Goal: Task Accomplishment & Management: Use online tool/utility

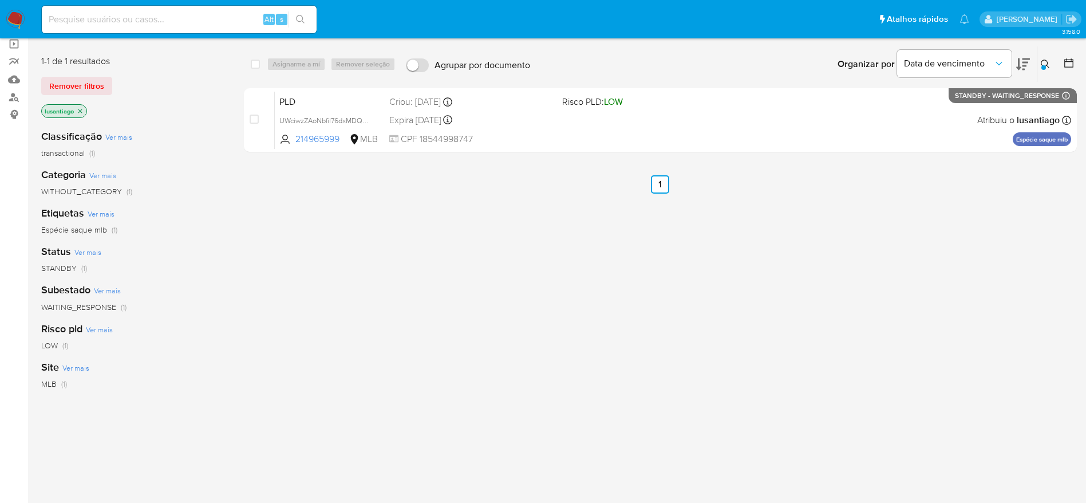
scroll to position [86, 0]
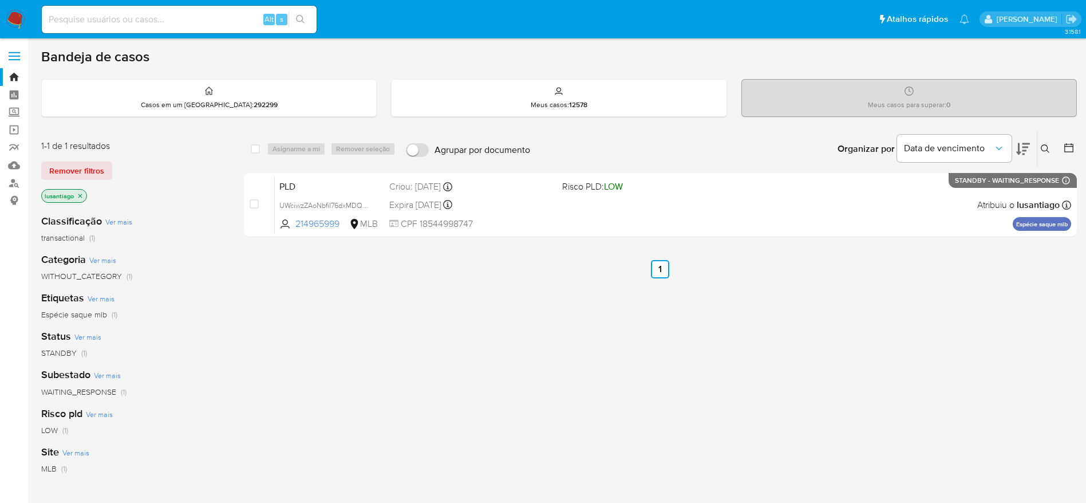
click at [1047, 144] on icon at bounding box center [1045, 148] width 9 height 9
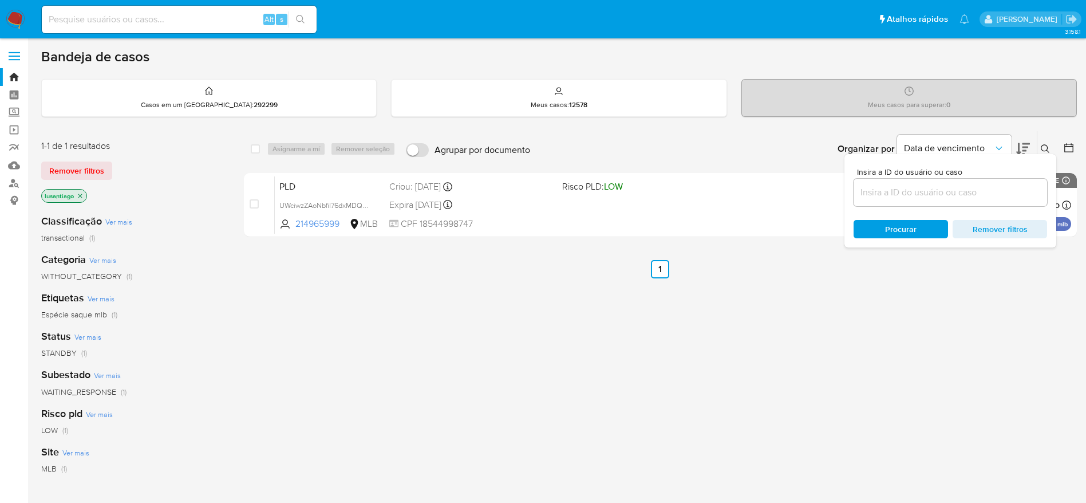
click at [893, 188] on input at bounding box center [951, 192] width 194 height 15
type input "UWciwzZAoNbfiI76dxMDQQYc"
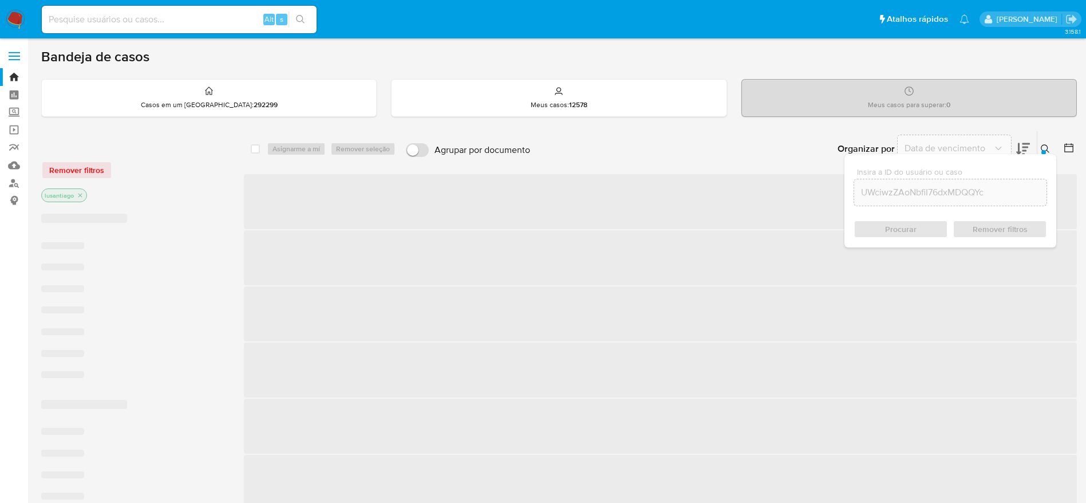
click at [909, 224] on div "Procurar Remover filtros" at bounding box center [951, 229] width 194 height 18
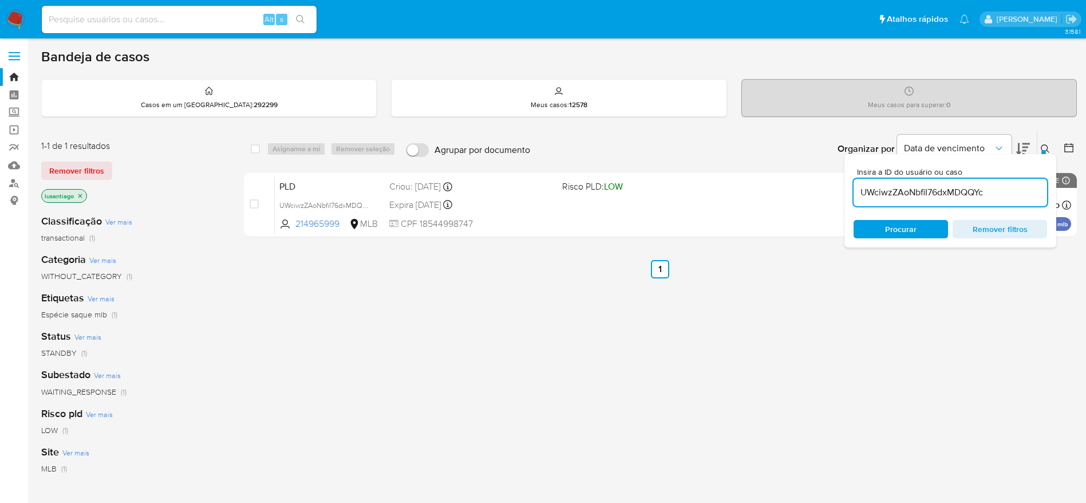
drag, startPoint x: 373, startPoint y: 314, endPoint x: 326, endPoint y: 267, distance: 66.8
click at [364, 298] on div "select-all-cases-checkbox Asignarme a mí Remover seleção Agrupar por documento …" at bounding box center [660, 390] width 833 height 519
click at [995, 144] on icon "Organizar por" at bounding box center [998, 148] width 11 height 11
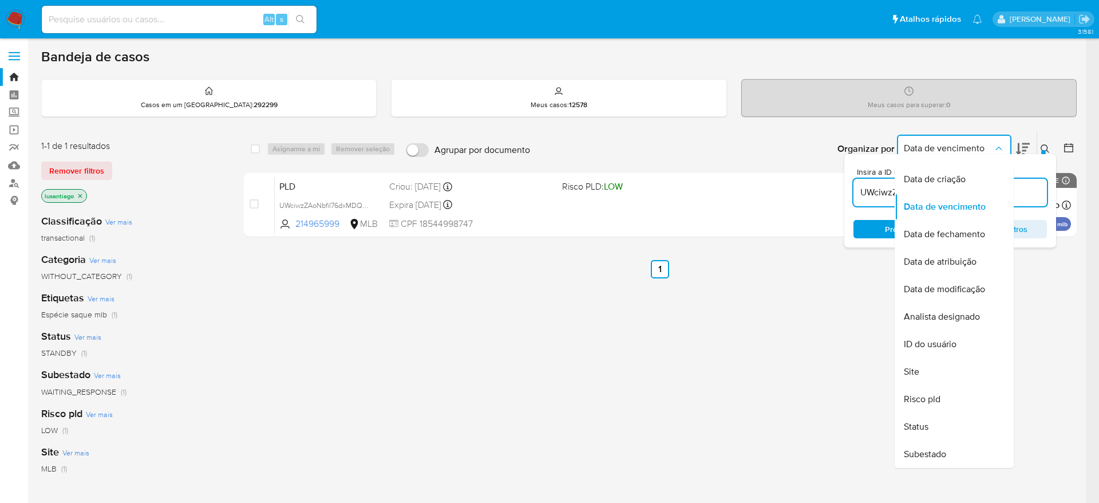
click at [996, 149] on icon "Organizar por" at bounding box center [998, 148] width 11 height 11
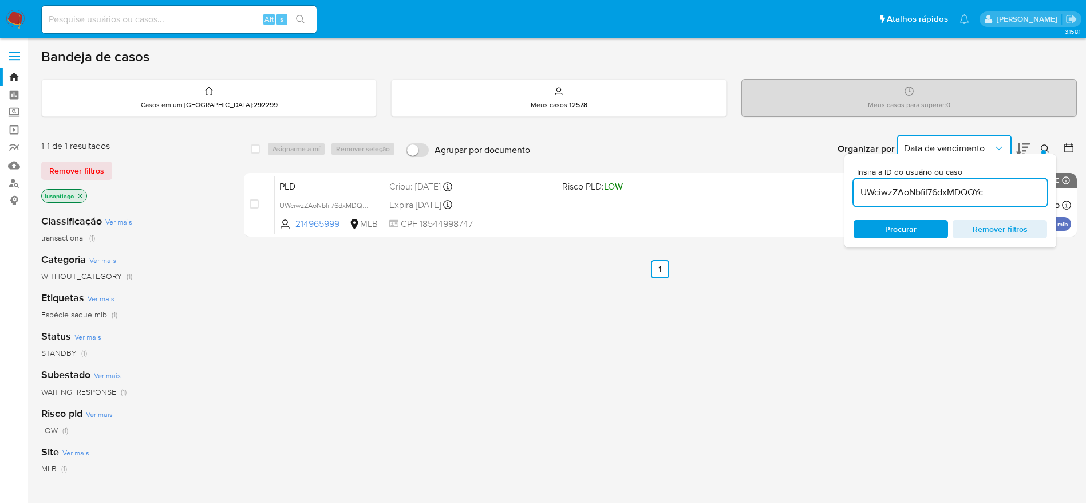
click at [1047, 144] on icon at bounding box center [1045, 148] width 9 height 9
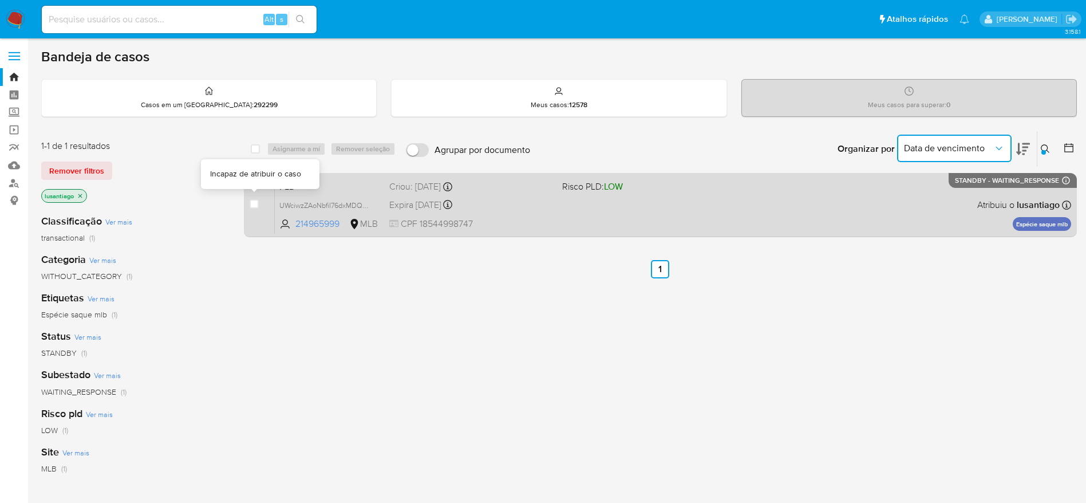
click at [249, 202] on div "case-item-checkbox Incapaz de atribuir o caso PLD UWciwzZAoNbfiI76dxMDQQYc 2149…" at bounding box center [660, 205] width 833 height 64
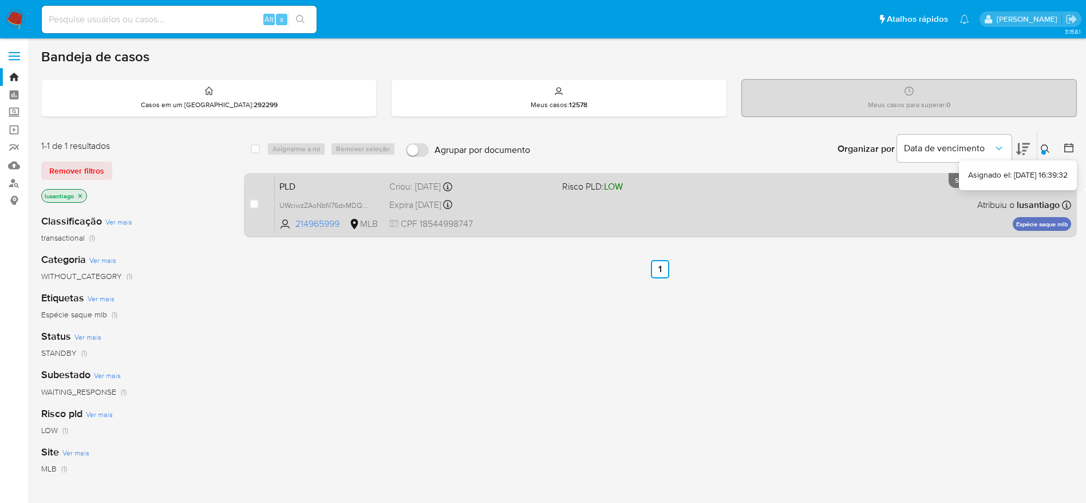
click at [1068, 202] on icon at bounding box center [1066, 204] width 9 height 9
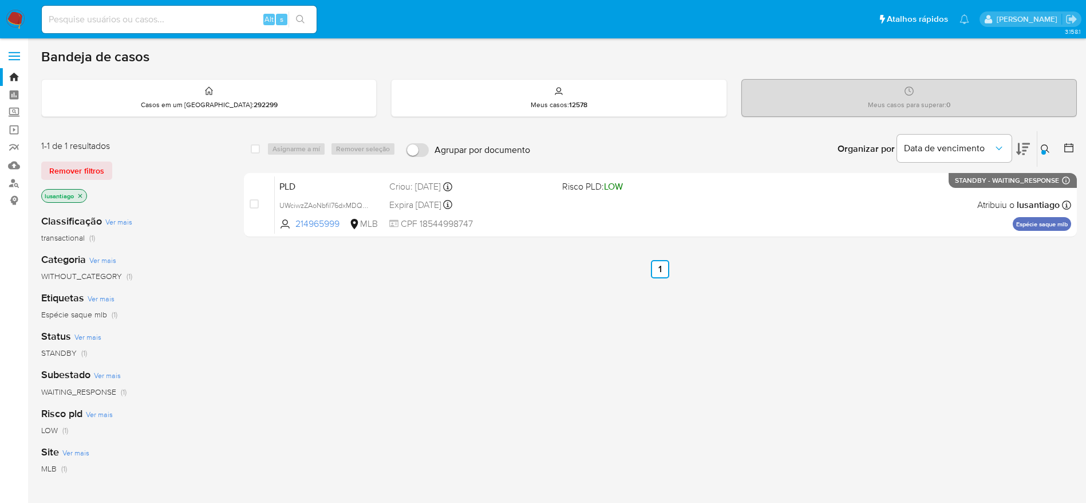
click at [144, 14] on input at bounding box center [179, 19] width 275 height 15
paste input "189424810"
type input "189424810"
click at [307, 18] on button "search-icon" at bounding box center [300, 19] width 23 height 16
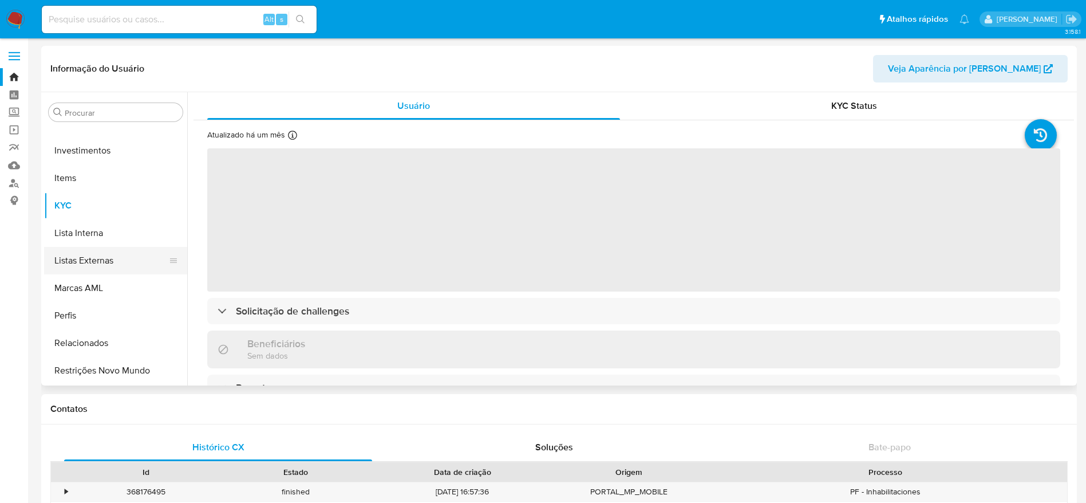
select select "10"
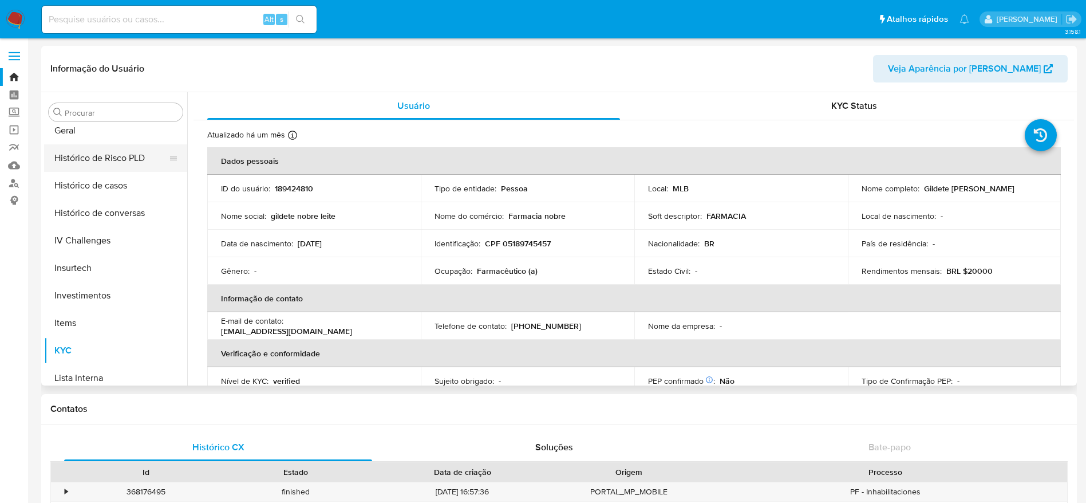
scroll to position [367, 0]
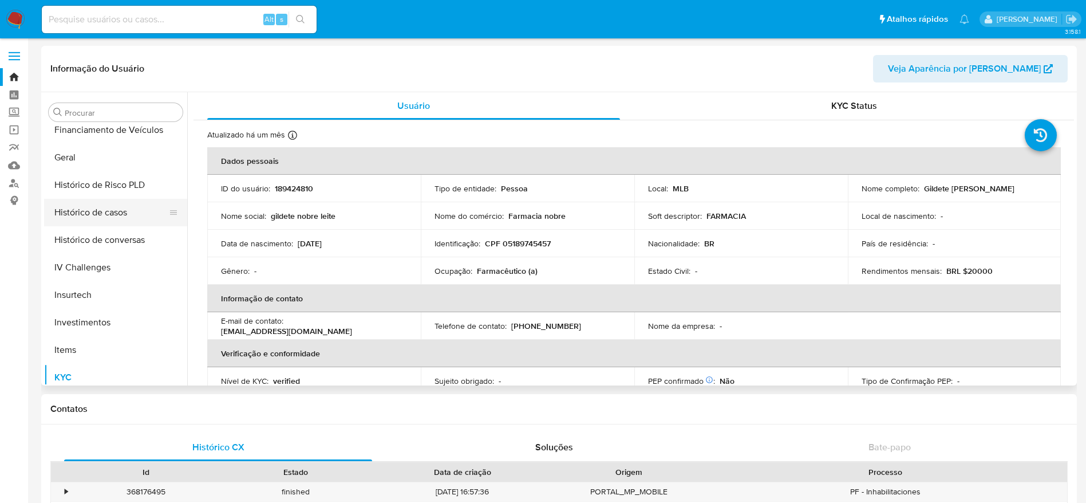
drag, startPoint x: 93, startPoint y: 190, endPoint x: 80, endPoint y: 207, distance: 21.2
click at [92, 191] on button "Histórico de Risco PLD" at bounding box center [115, 184] width 143 height 27
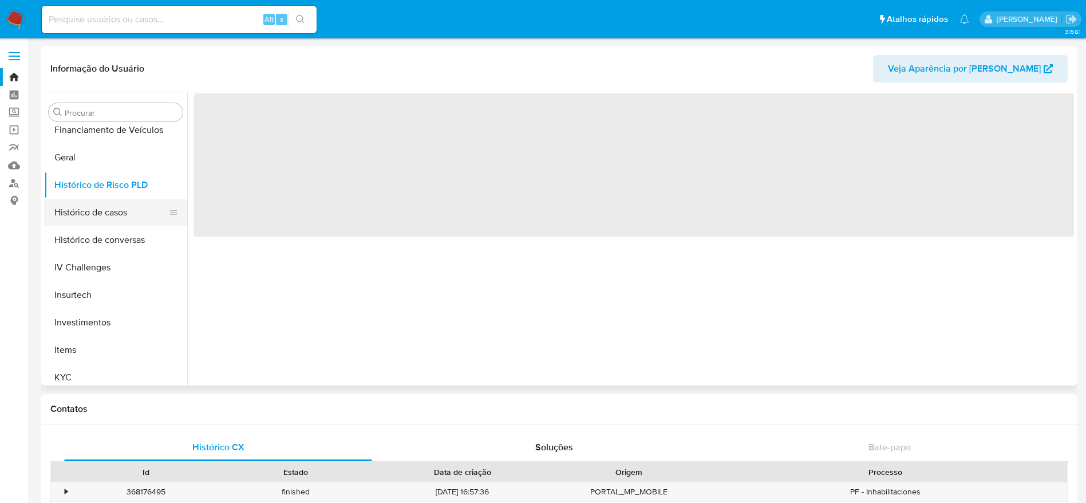
click at [78, 213] on button "Histórico de casos" at bounding box center [111, 212] width 134 height 27
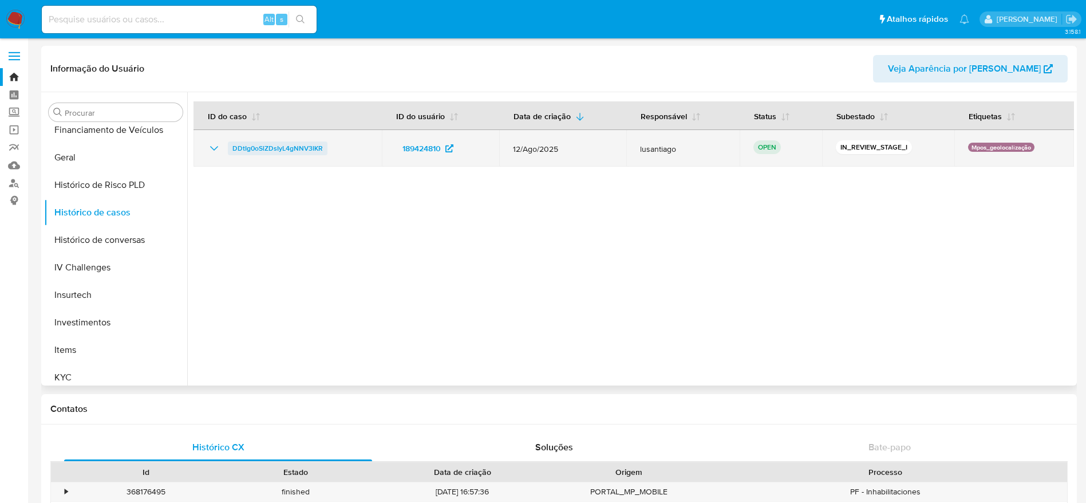
click at [285, 143] on span "DDtIg0oSlZDsIyL4gNNV3IKR" at bounding box center [277, 148] width 90 height 14
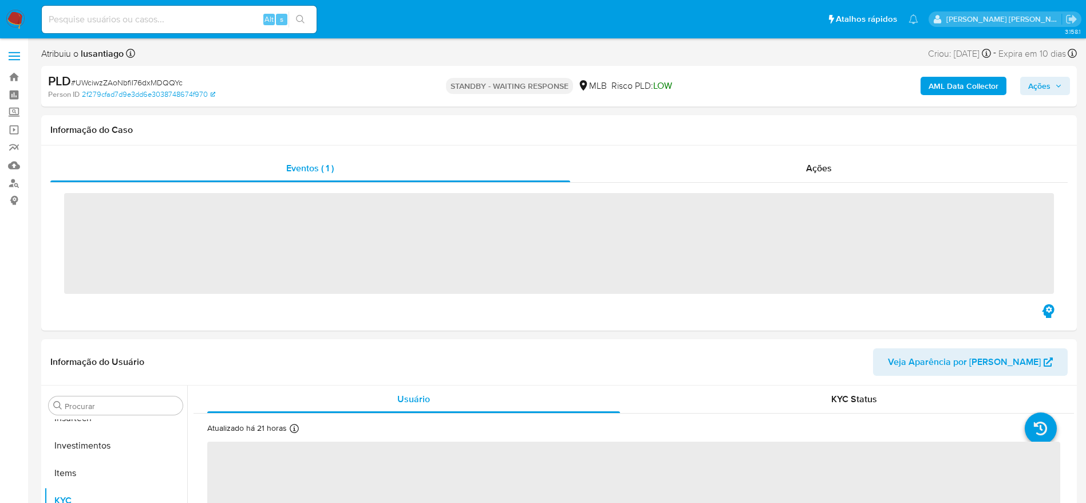
scroll to position [539, 0]
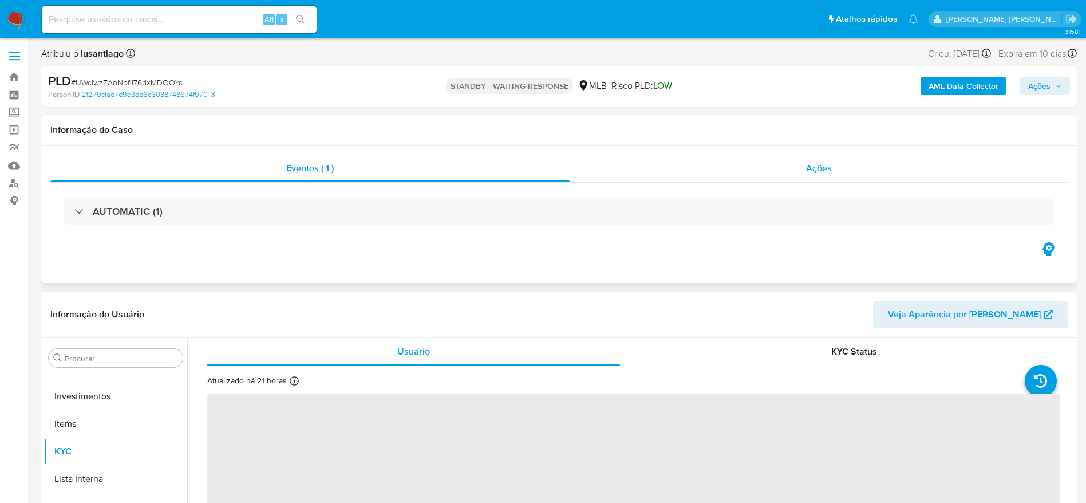
select select "10"
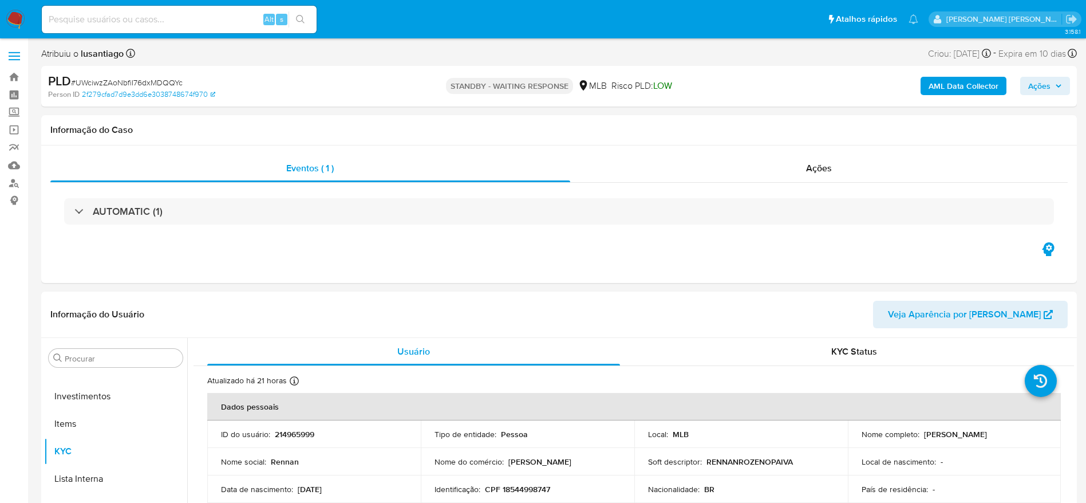
click at [506, 87] on p "STANDBY - WAITING RESPONSE" at bounding box center [509, 86] width 127 height 16
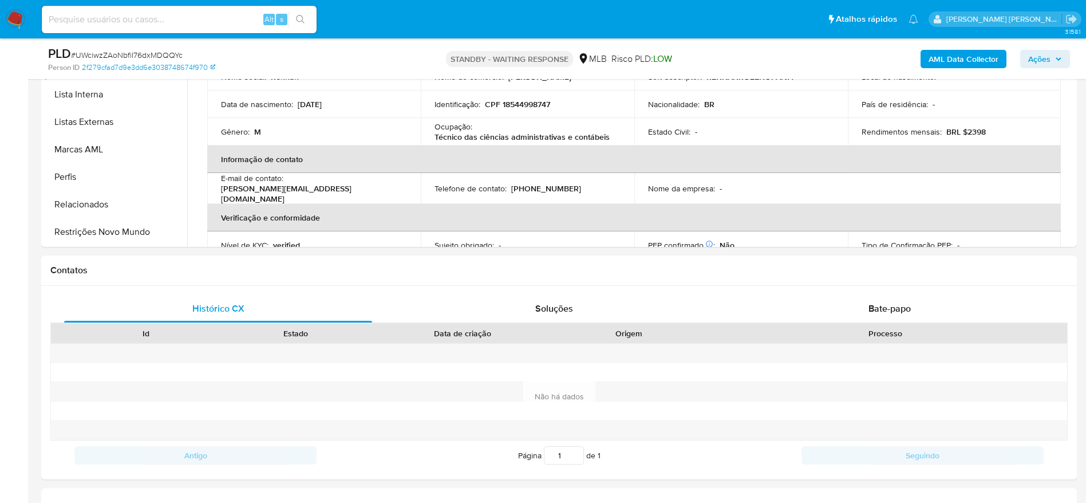
scroll to position [515, 0]
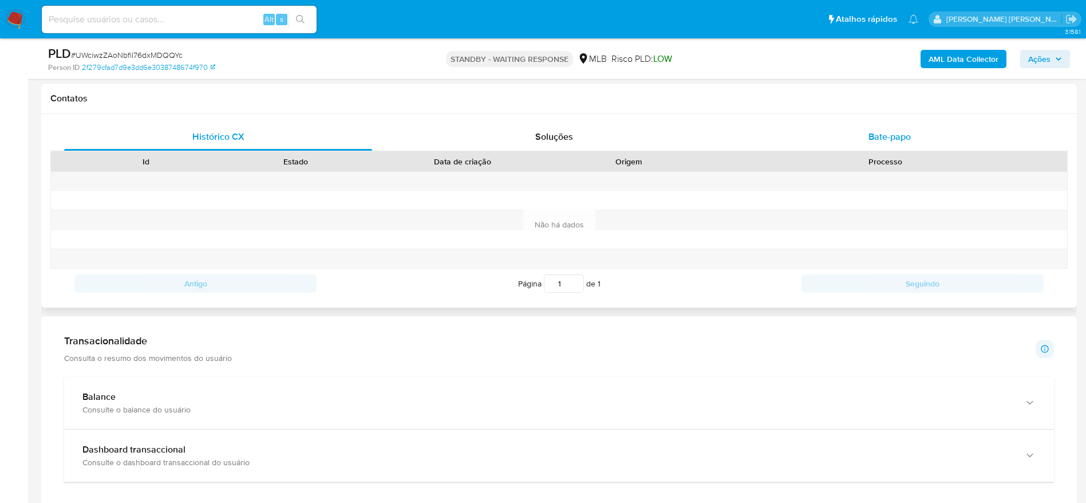
click at [825, 129] on div "Bate-papo" at bounding box center [890, 136] width 308 height 27
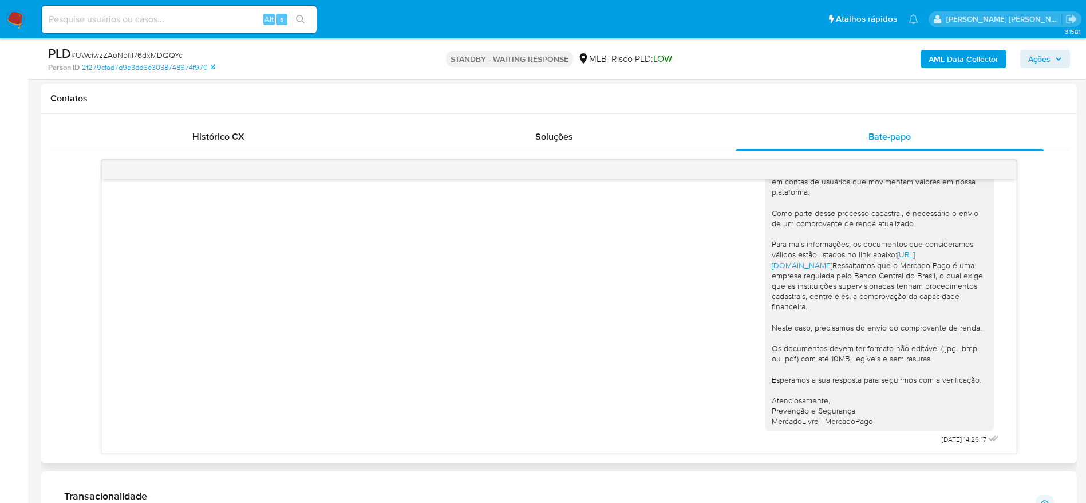
scroll to position [73, 0]
click at [813, 363] on div "Olá! Estamos realizando uma verificação adicional de segurança em contas de usu…" at bounding box center [879, 285] width 215 height 281
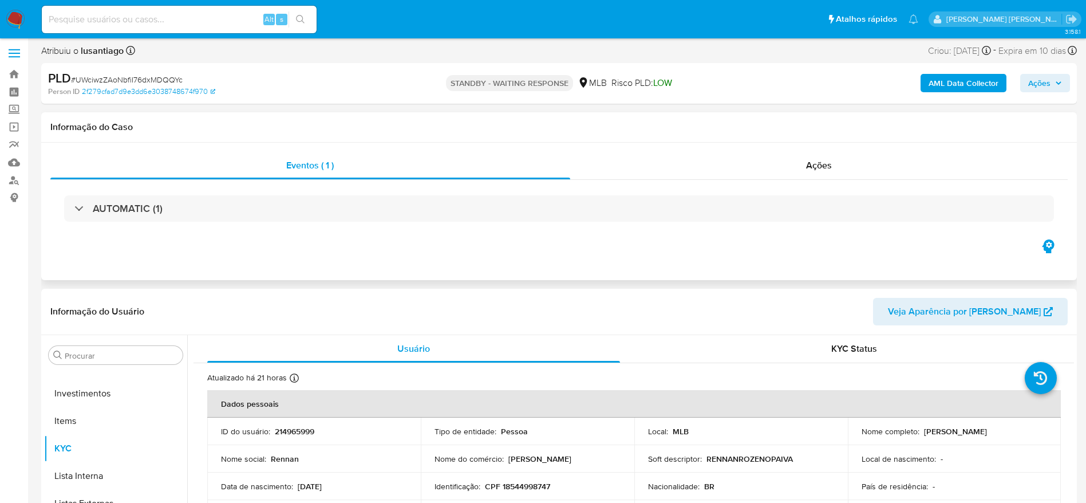
scroll to position [0, 0]
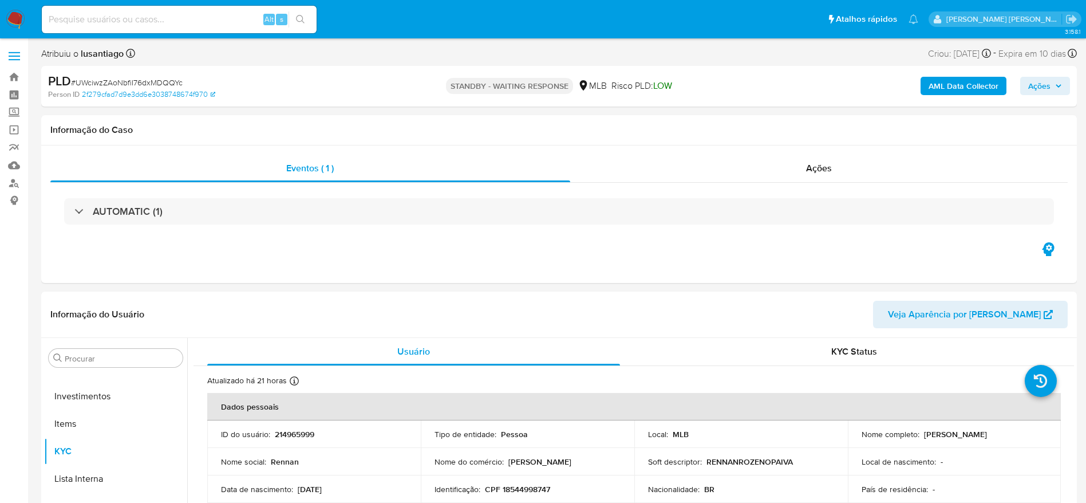
click at [1030, 84] on span "Ações" at bounding box center [1039, 86] width 22 height 18
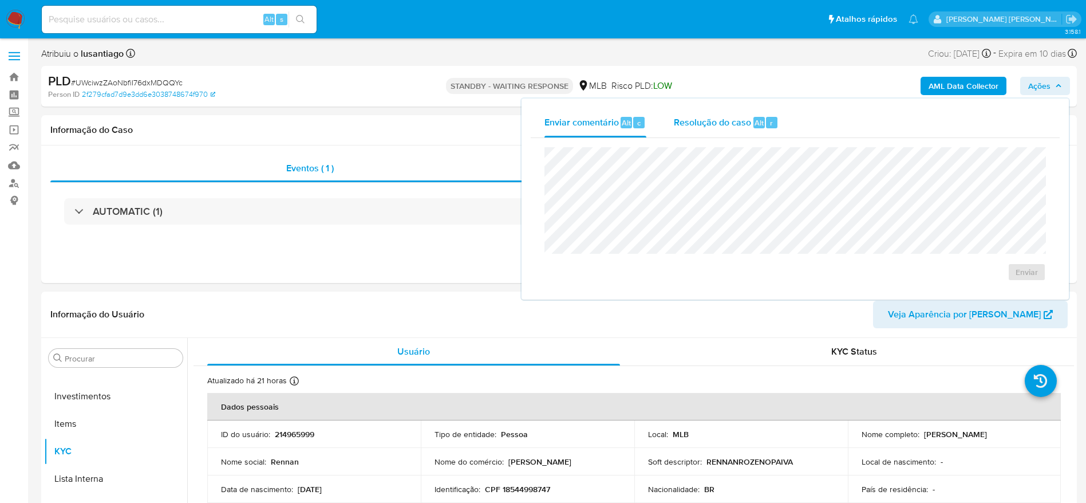
click at [729, 130] on div "Resolução do caso Alt r" at bounding box center [726, 123] width 105 height 30
click at [582, 131] on div "Enviar comentário Alt c" at bounding box center [596, 123] width 102 height 30
click at [1038, 90] on span "Ações" at bounding box center [1039, 86] width 22 height 18
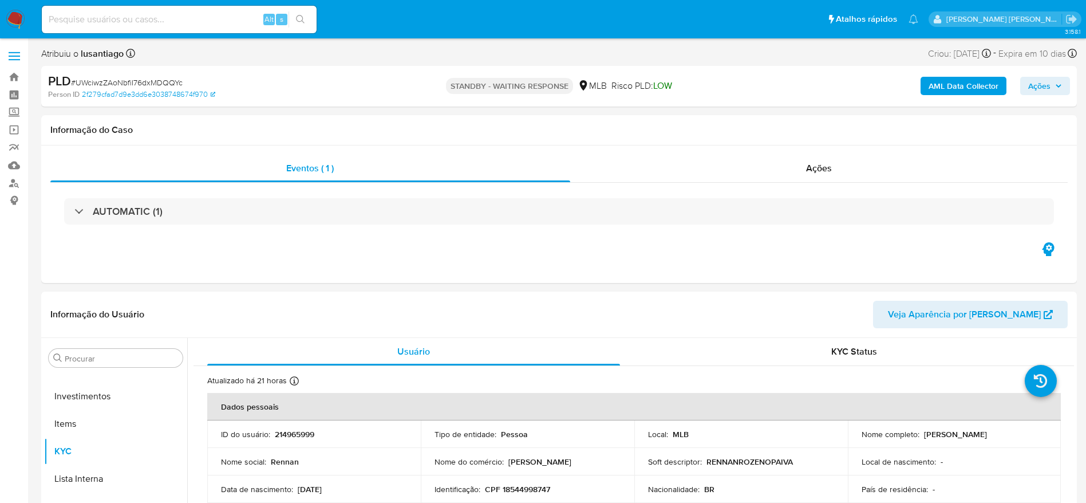
click at [105, 84] on span "# UWciwzZAoNbfiI76dxMDQQYc" at bounding box center [127, 82] width 112 height 11
copy span "UWciwzZAoNbfiI76dxMDQQYc"
click at [16, 79] on link "Bandeja" at bounding box center [68, 77] width 136 height 18
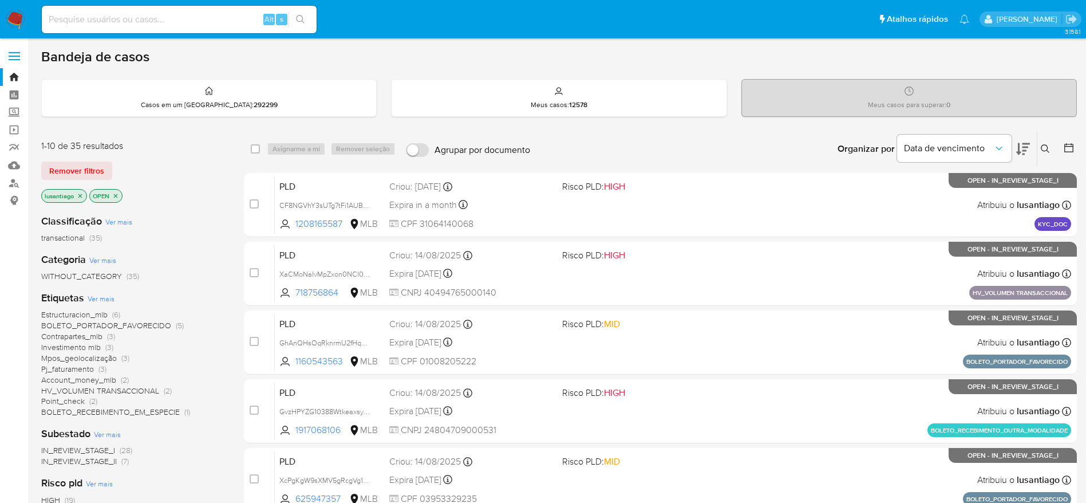
click at [1037, 149] on div "Insira a ID do usuário ou caso Procurar Remover filtros" at bounding box center [1046, 149] width 19 height 36
click at [1044, 149] on icon at bounding box center [1045, 148] width 9 height 9
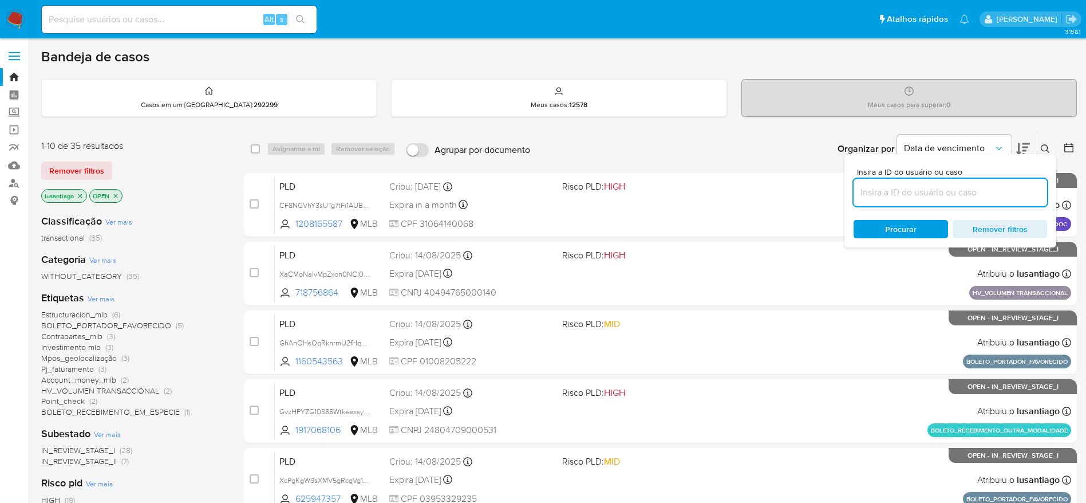
click at [920, 189] on input at bounding box center [951, 192] width 194 height 15
type input "UWciwzZAoNbfiI76dxMDQQYc"
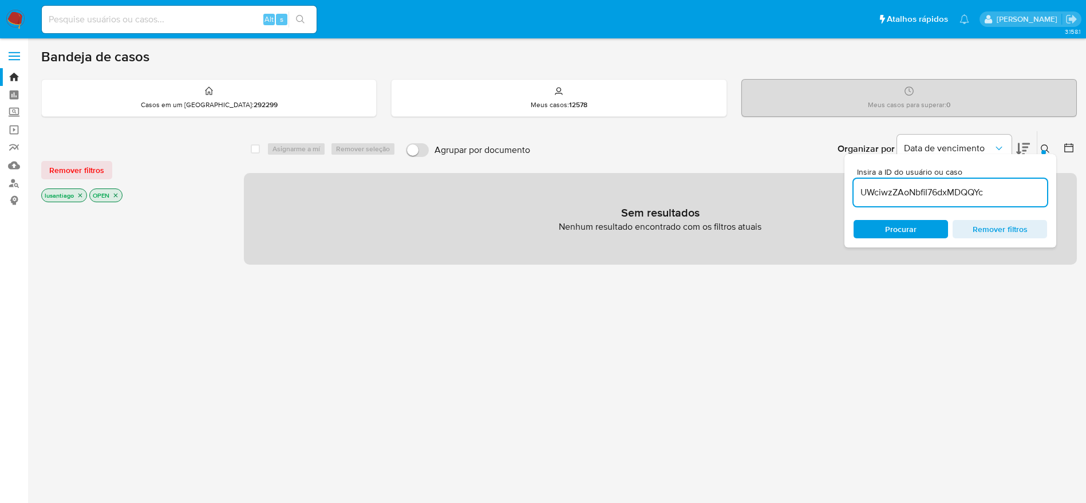
click at [114, 196] on icon "close-filter" at bounding box center [115, 195] width 7 height 7
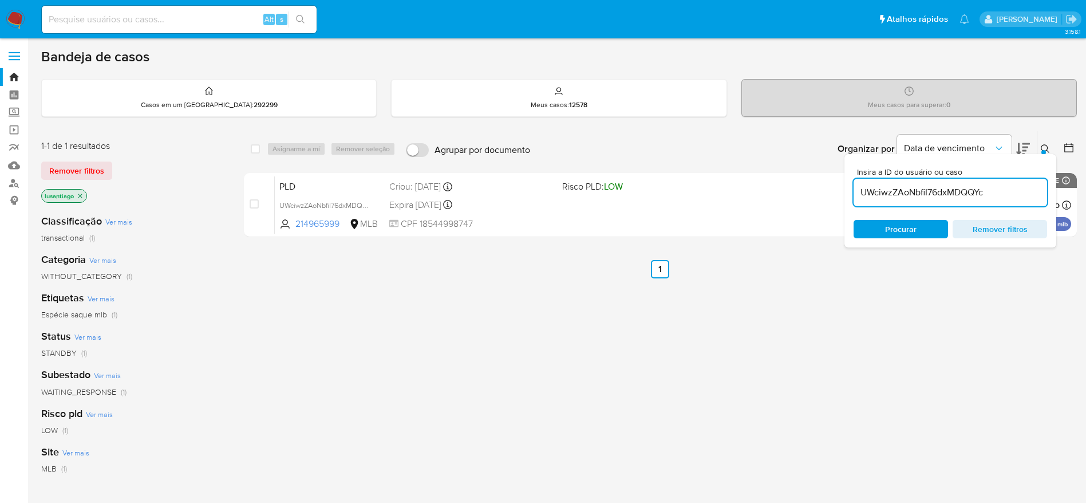
click at [433, 318] on div "select-all-cases-checkbox Asignarme a mí Remover seleção Agrupar por documento …" at bounding box center [660, 390] width 833 height 519
click at [989, 149] on span "Data de vencimento" at bounding box center [948, 148] width 89 height 11
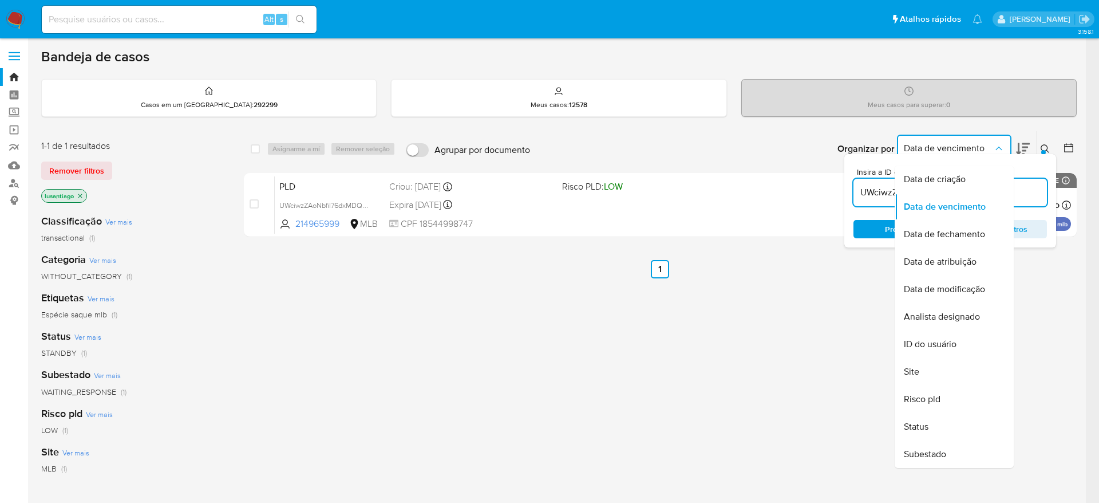
click at [1000, 136] on button "Data de vencimento" at bounding box center [954, 148] width 115 height 27
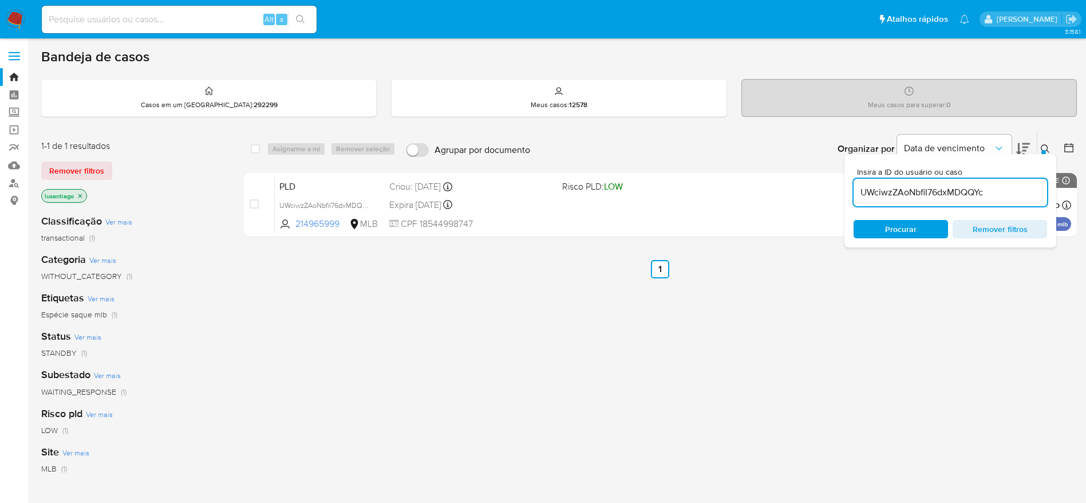
click at [1037, 111] on div "Meus casos para superar : 0" at bounding box center [909, 98] width 334 height 37
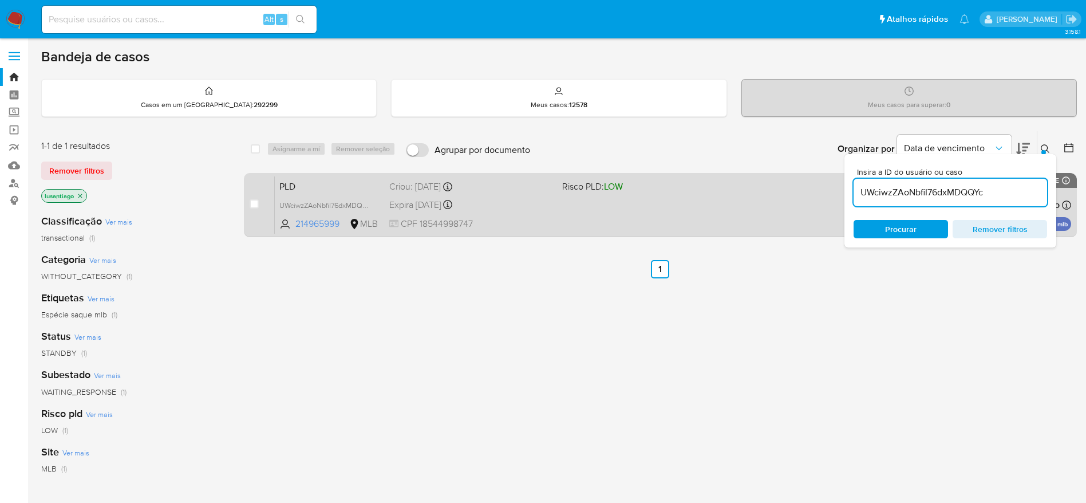
click at [337, 196] on div "PLD UWciwzZAoNbfiI76dxMDQQYc 214965999 MLB Risco PLD: LOW Criou: 12/08/2025 Cri…" at bounding box center [673, 205] width 797 height 58
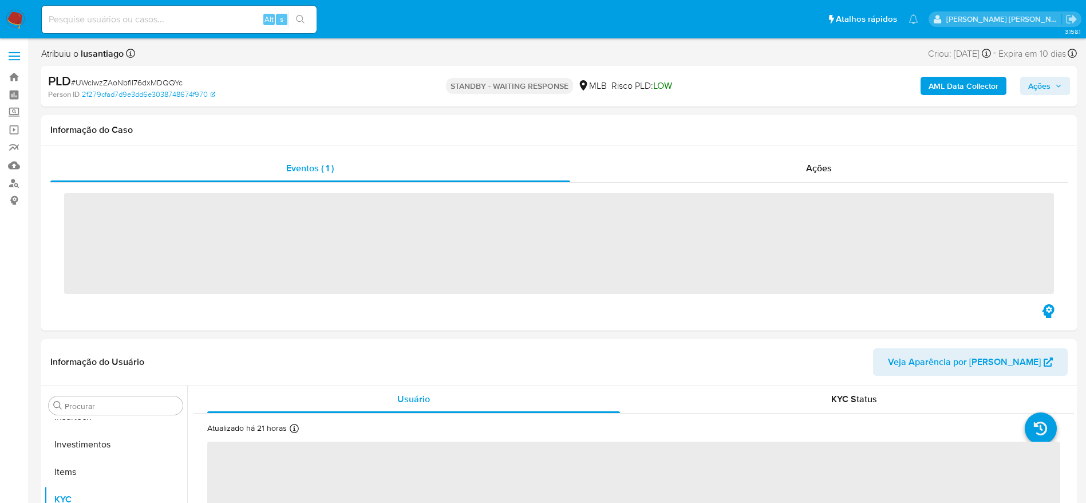
scroll to position [539, 0]
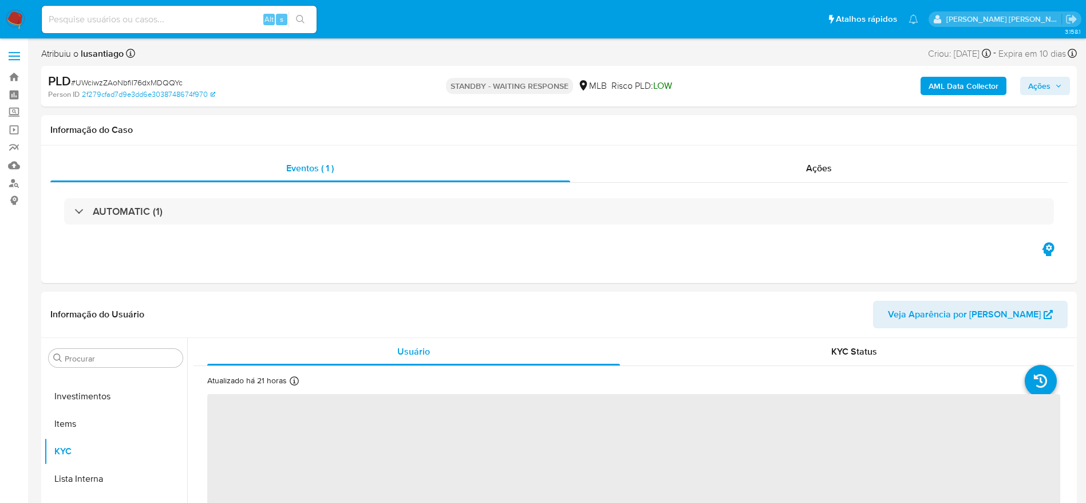
select select "10"
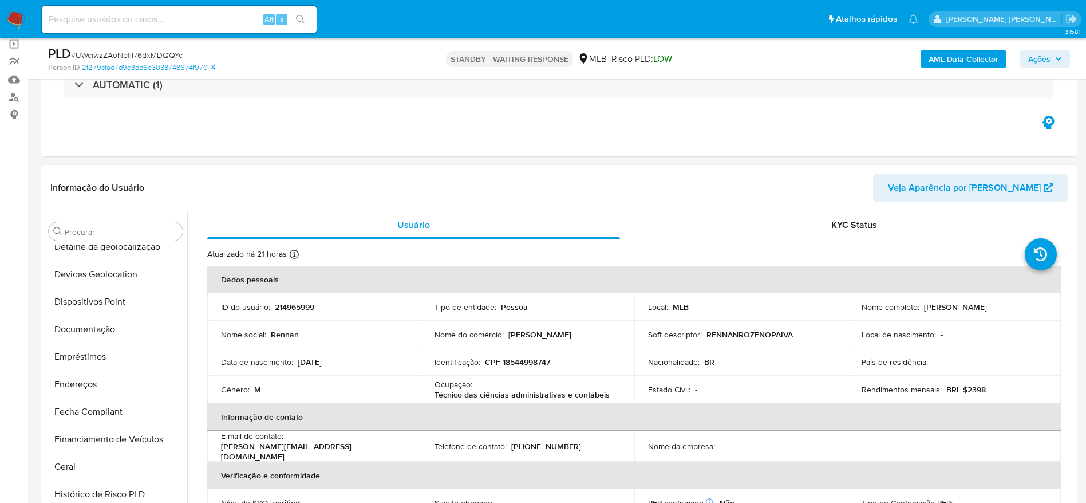
scroll to position [0, 0]
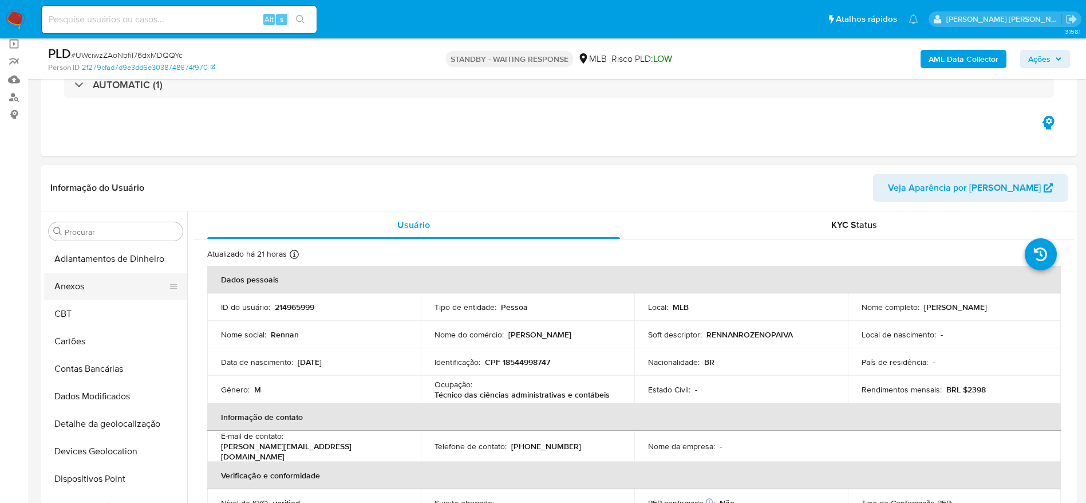
click at [88, 283] on button "Anexos" at bounding box center [111, 286] width 134 height 27
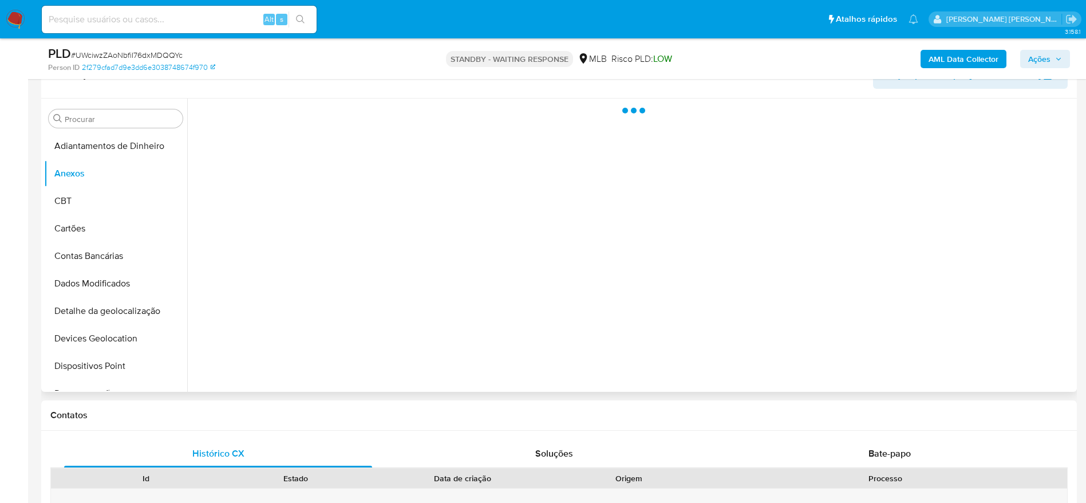
scroll to position [172, 0]
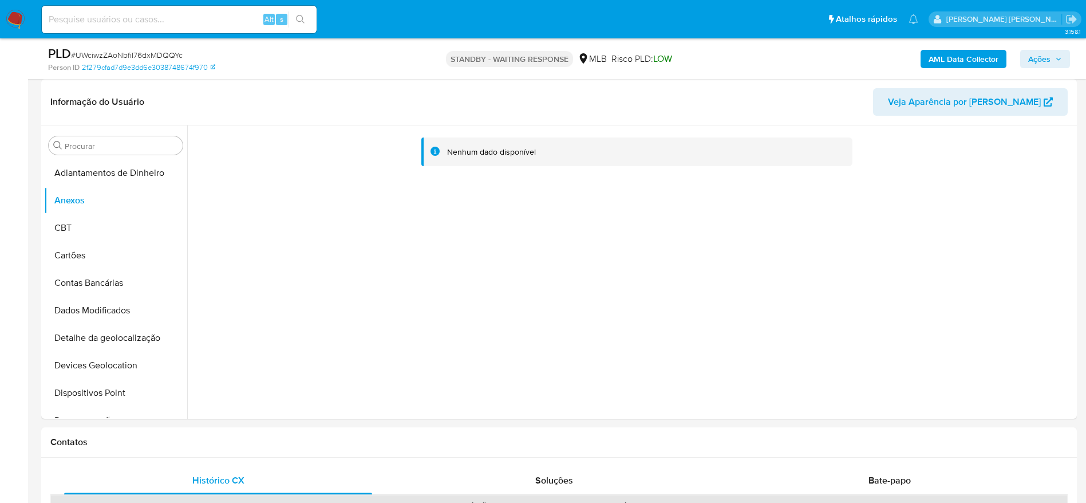
click at [1035, 58] on span "Ações" at bounding box center [1039, 59] width 22 height 18
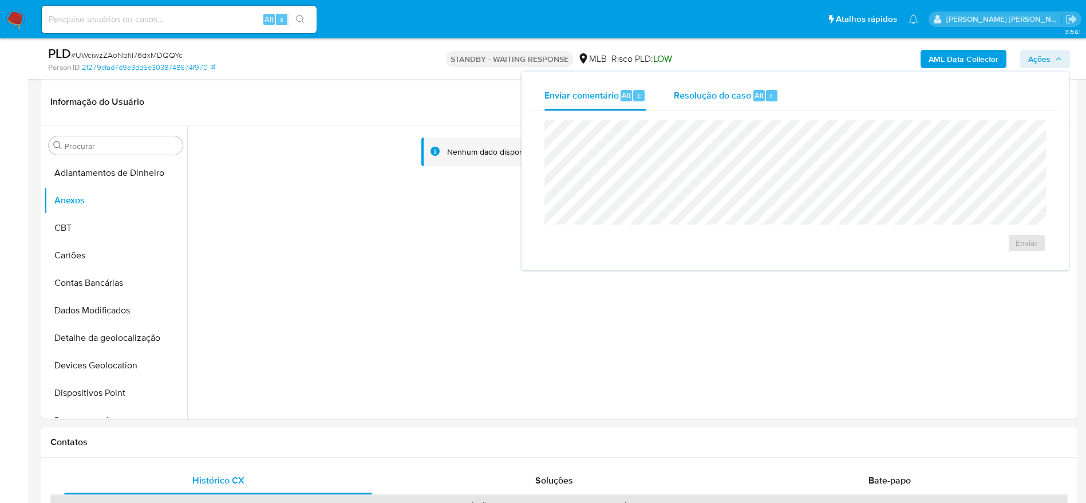
click at [759, 92] on span "Alt" at bounding box center [759, 95] width 9 height 11
click at [598, 97] on span "Enviar comentário" at bounding box center [582, 94] width 74 height 13
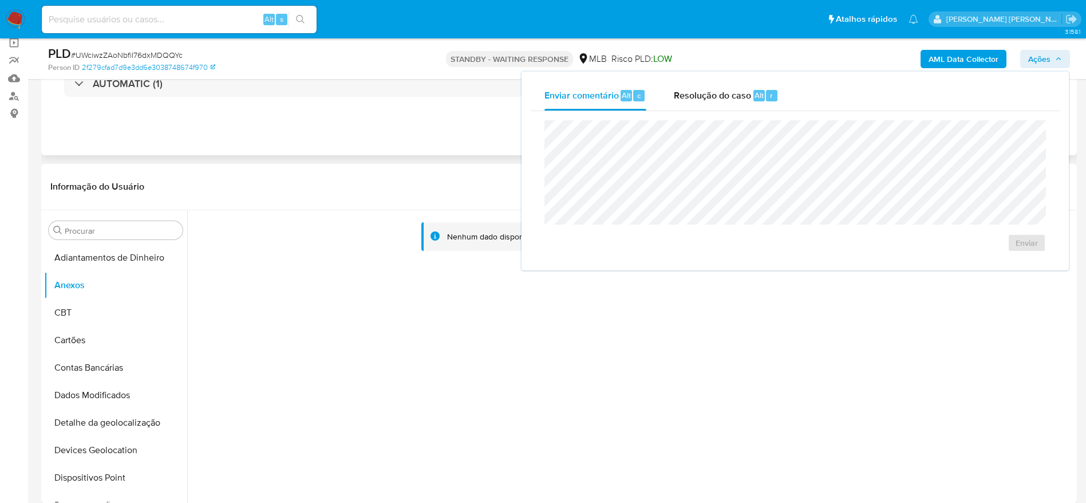
scroll to position [0, 0]
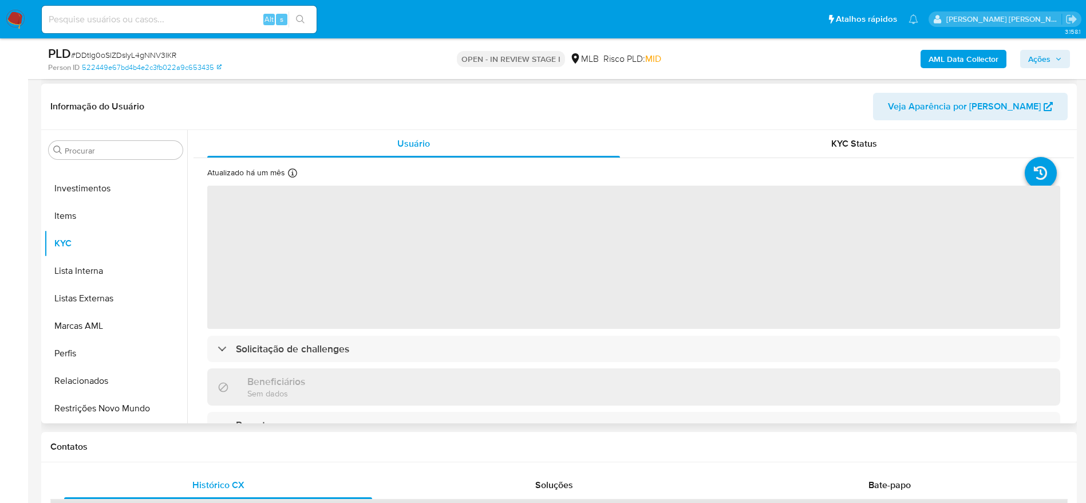
scroll to position [172, 0]
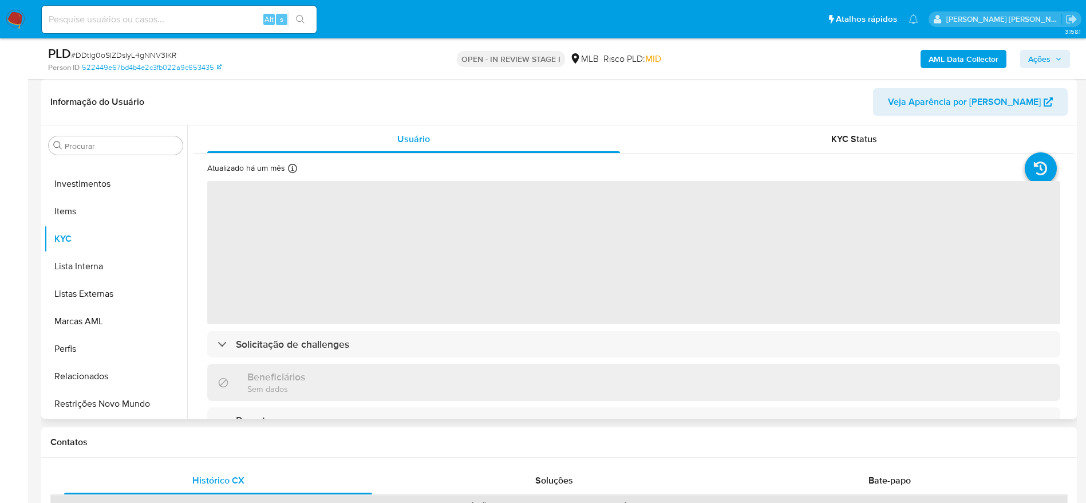
select select "10"
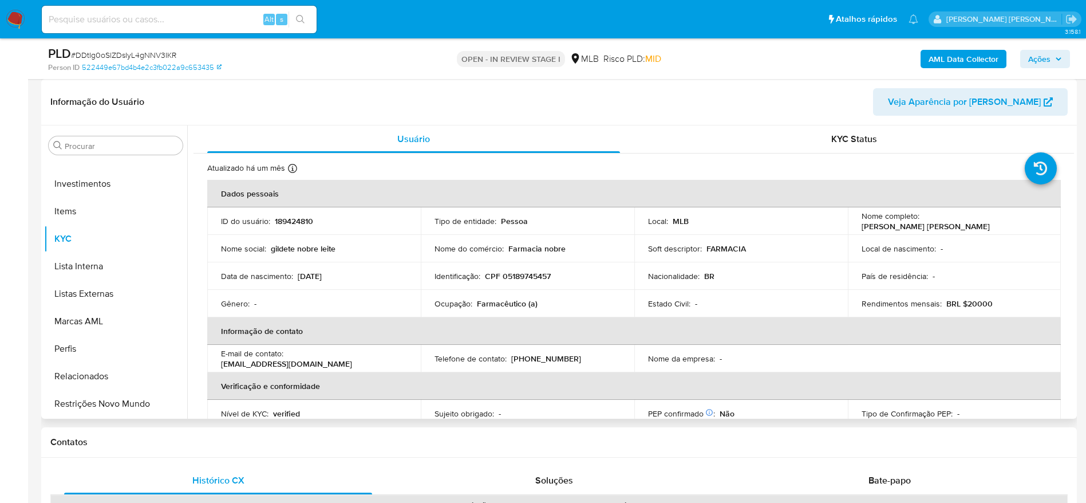
click at [522, 278] on p "CPF 05189745457" at bounding box center [518, 276] width 66 height 10
copy p "05189745457"
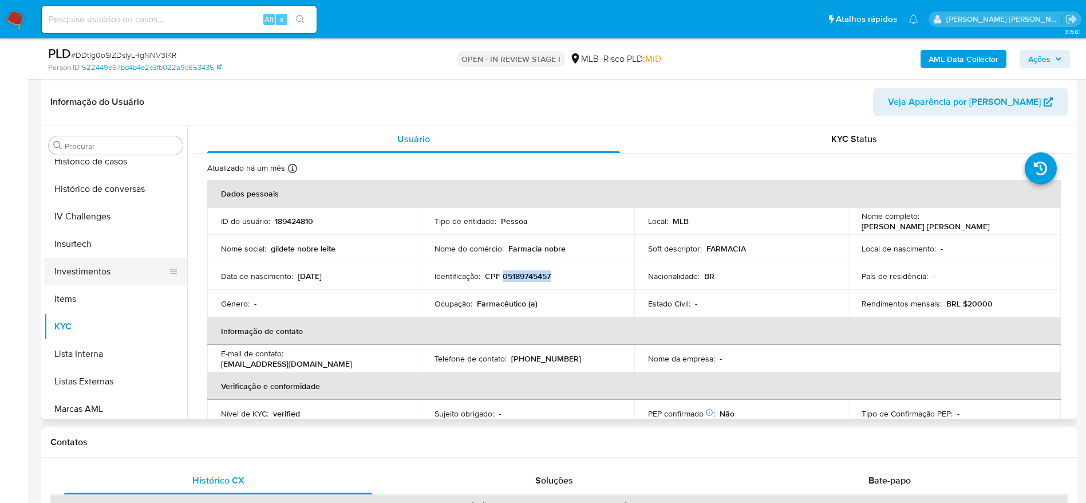
scroll to position [367, 0]
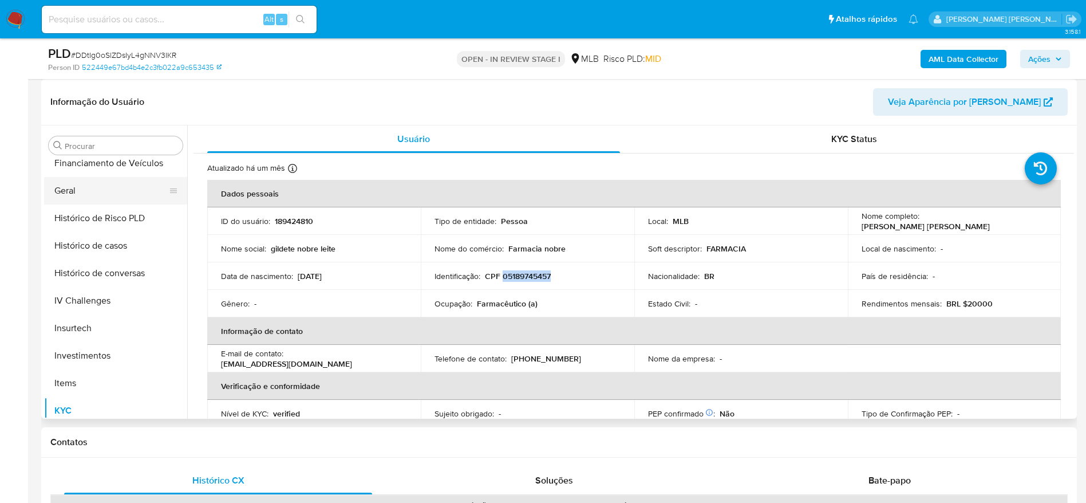
click at [78, 190] on button "Geral" at bounding box center [111, 190] width 134 height 27
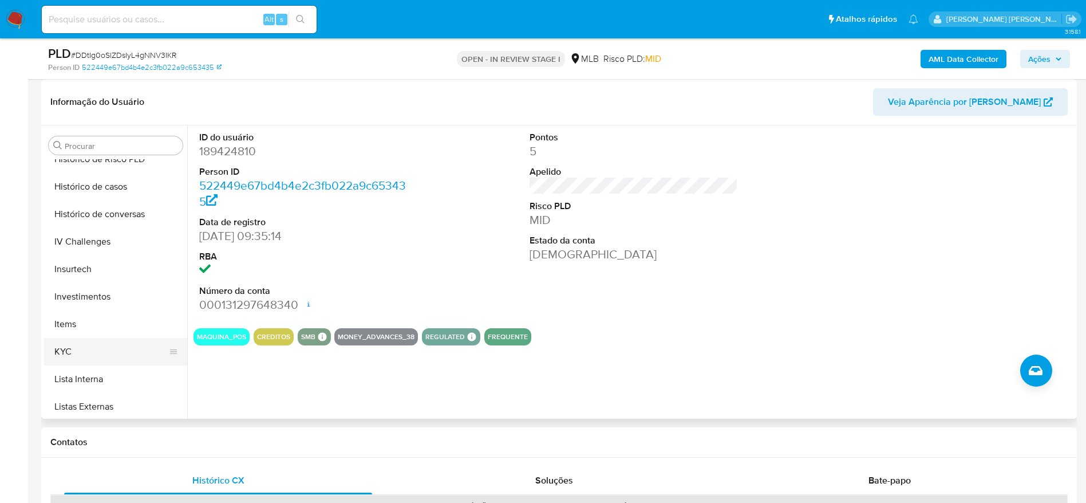
scroll to position [453, 0]
drag, startPoint x: 92, startPoint y: 326, endPoint x: 192, endPoint y: 329, distance: 99.7
click at [92, 326] on button "KYC" at bounding box center [115, 324] width 143 height 27
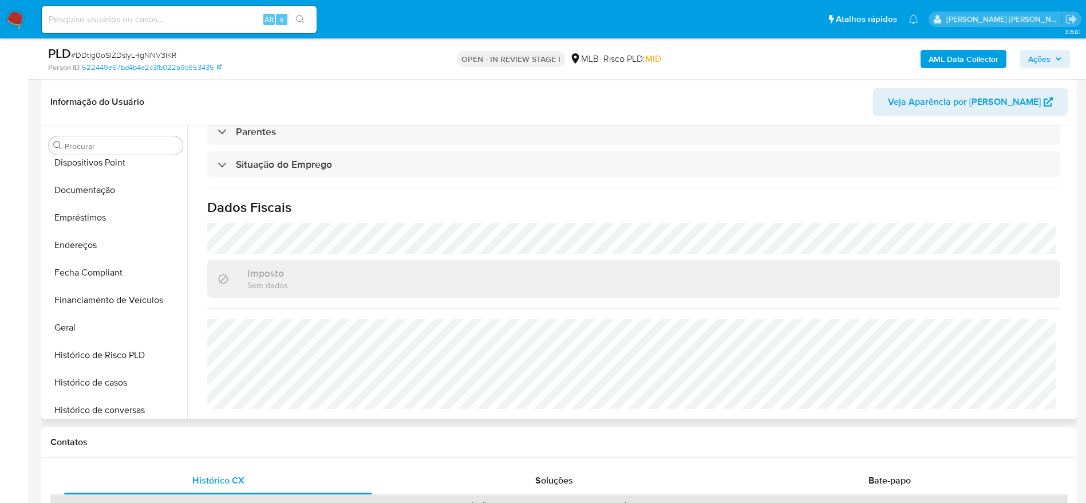
scroll to position [195, 0]
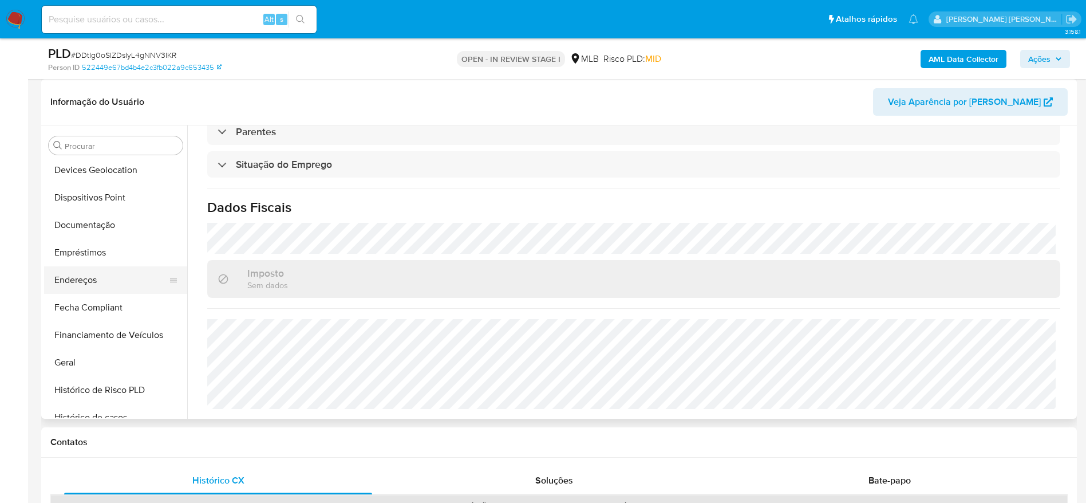
click at [86, 287] on button "Endereços" at bounding box center [111, 279] width 134 height 27
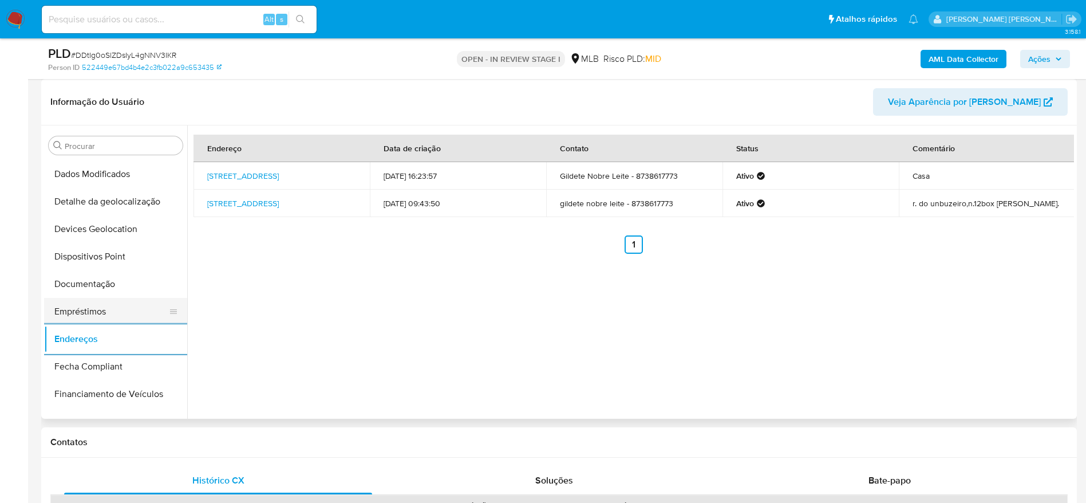
scroll to position [109, 0]
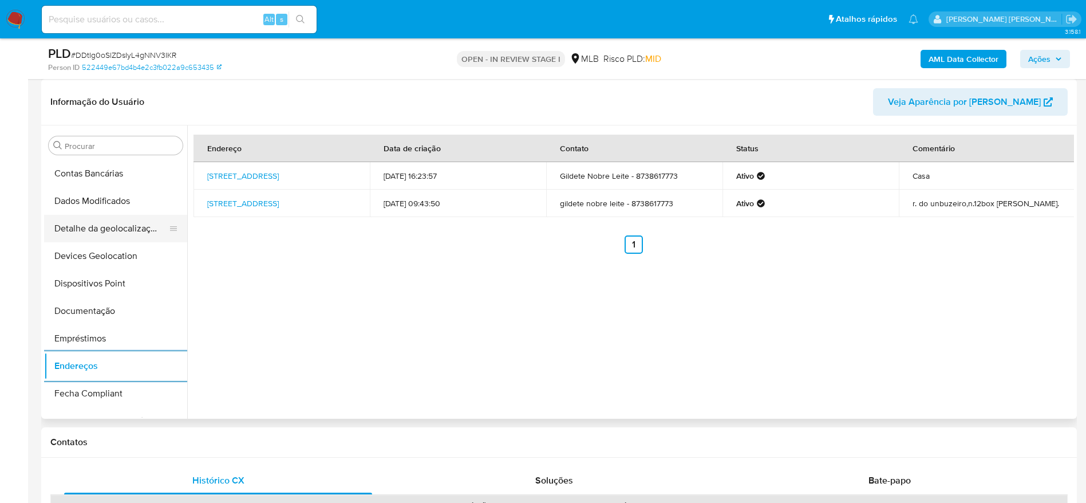
click at [119, 220] on button "Detalhe da geolocalização" at bounding box center [111, 228] width 134 height 27
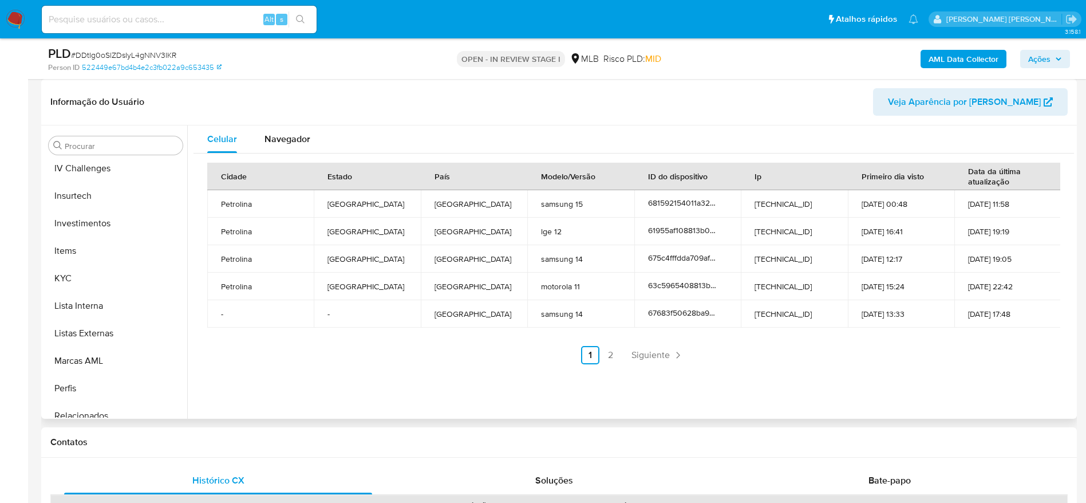
scroll to position [539, 0]
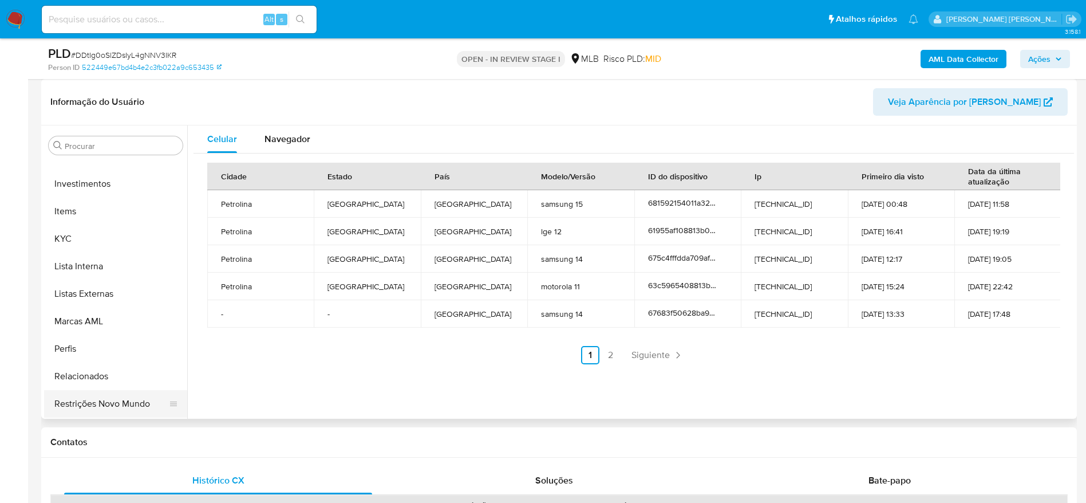
click at [96, 397] on button "Restrições Novo Mundo" at bounding box center [111, 403] width 134 height 27
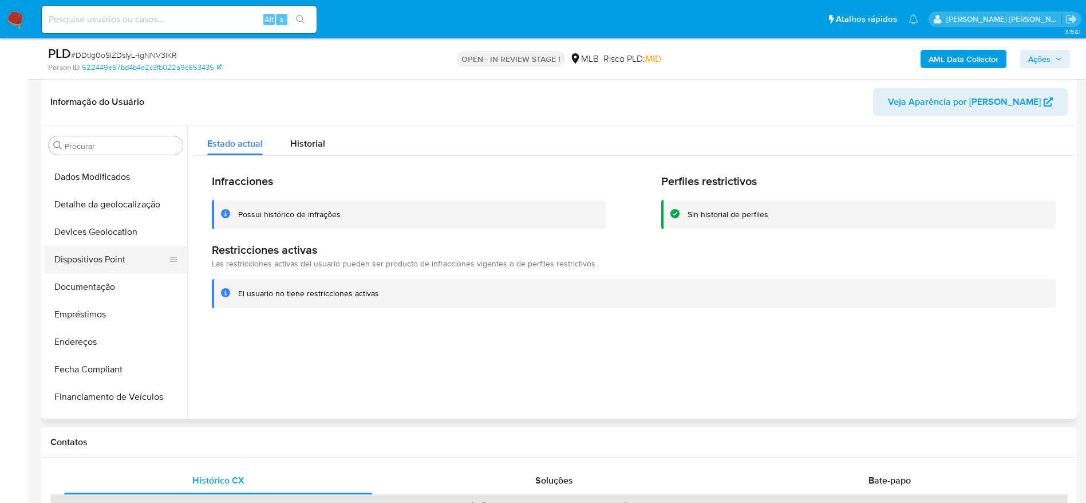
scroll to position [109, 0]
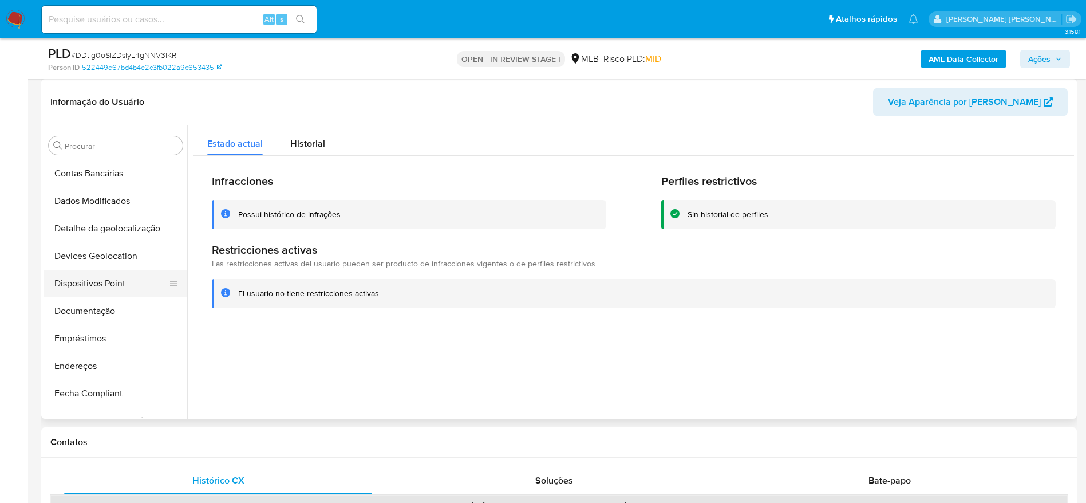
click at [87, 272] on button "Dispositivos Point" at bounding box center [111, 283] width 134 height 27
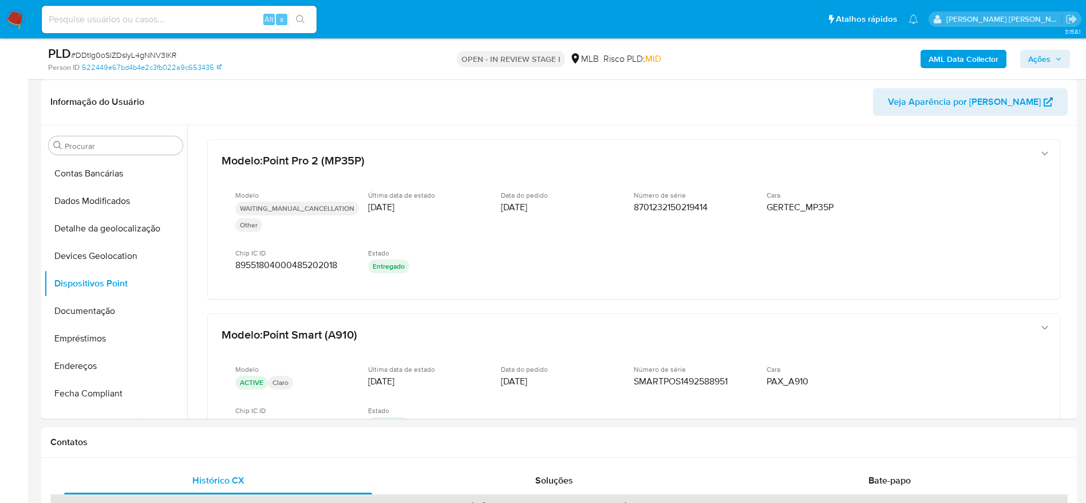
drag, startPoint x: 1069, startPoint y: 167, endPoint x: 1077, endPoint y: 208, distance: 42.0
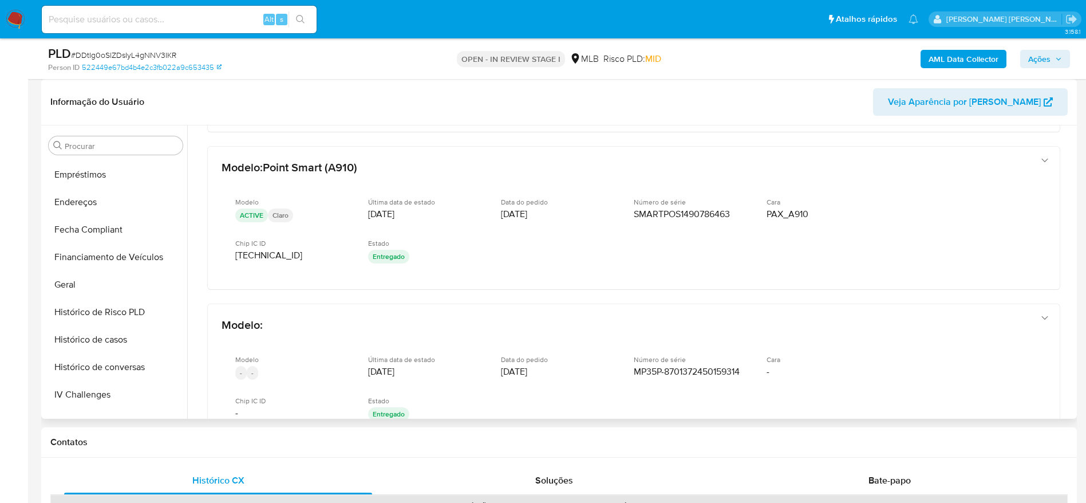
scroll to position [539, 0]
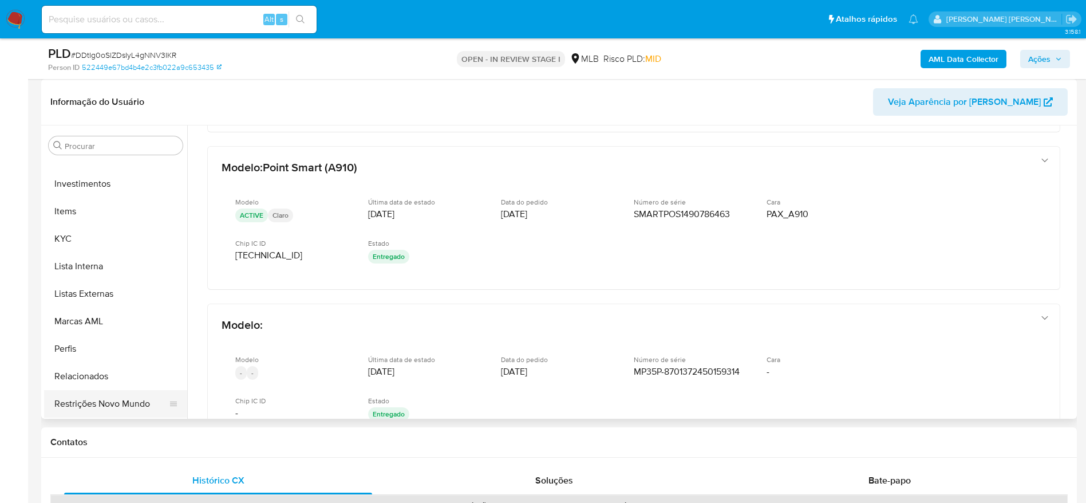
click at [119, 401] on button "Restrições Novo Mundo" at bounding box center [111, 403] width 134 height 27
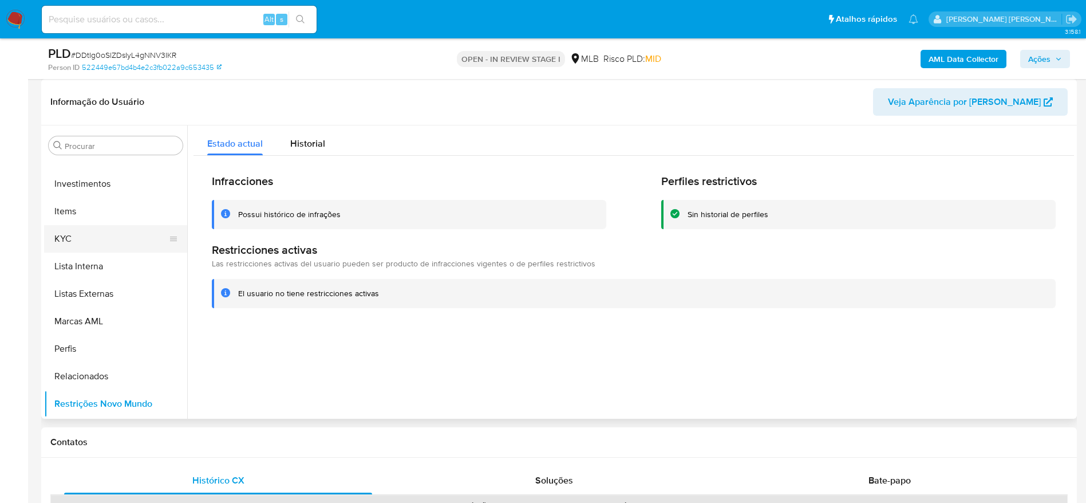
click at [82, 231] on button "KYC" at bounding box center [111, 238] width 134 height 27
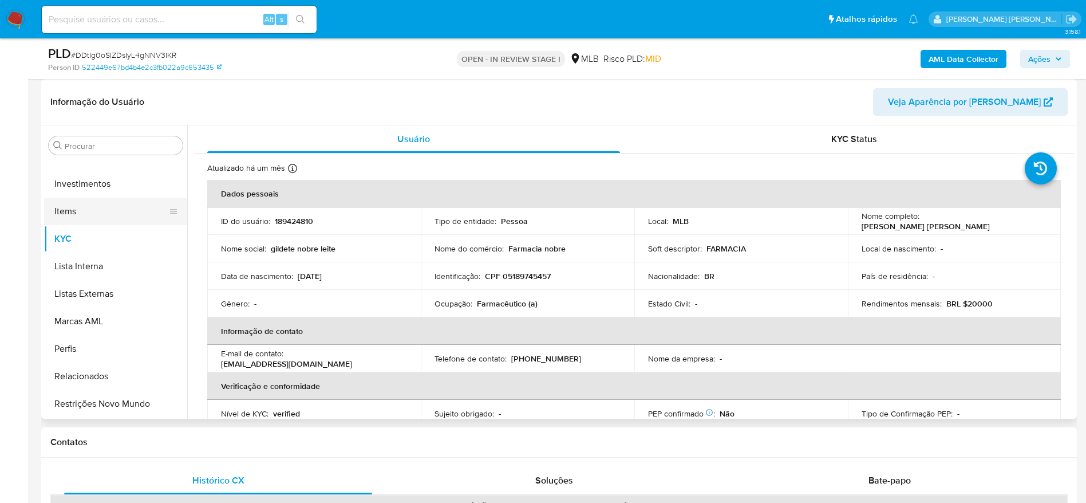
click at [113, 213] on button "Items" at bounding box center [111, 211] width 134 height 27
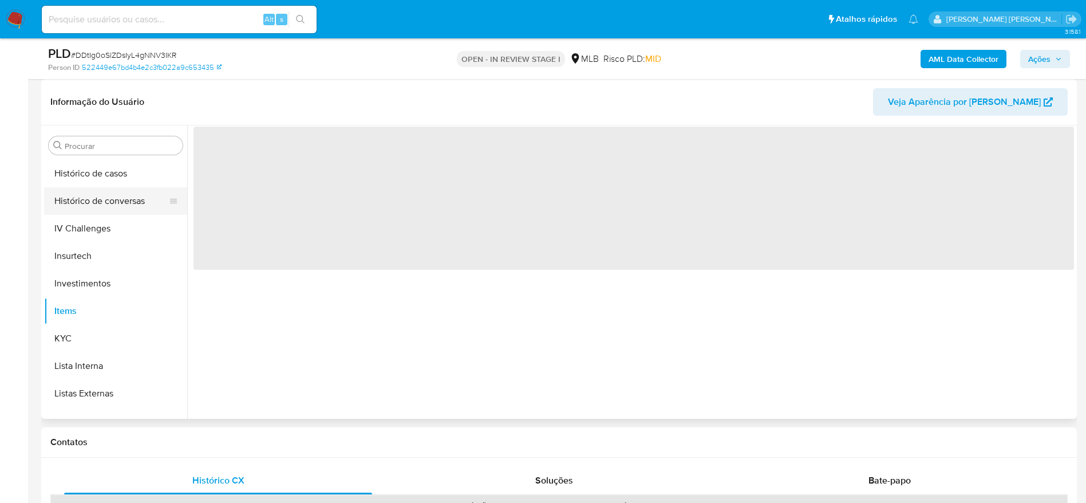
scroll to position [367, 0]
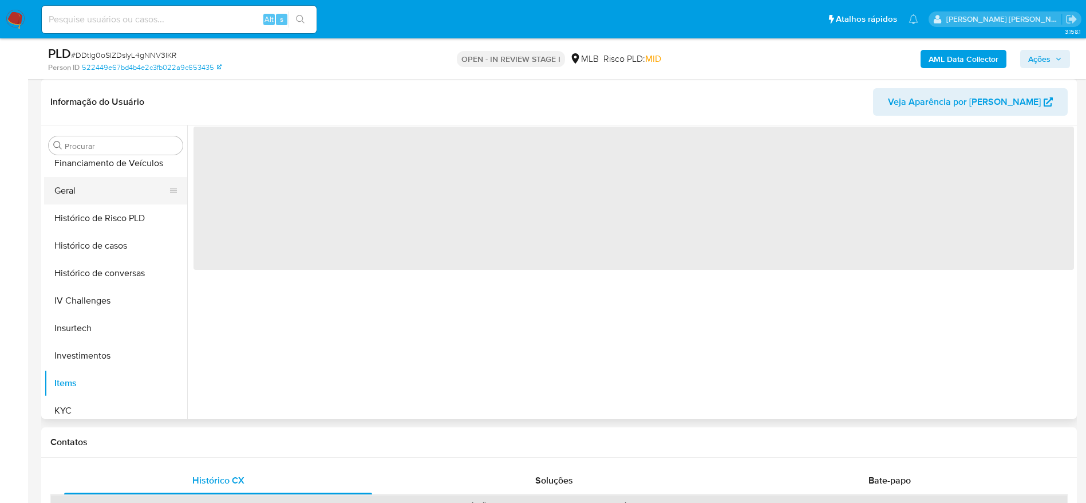
click at [80, 194] on button "Geral" at bounding box center [111, 190] width 134 height 27
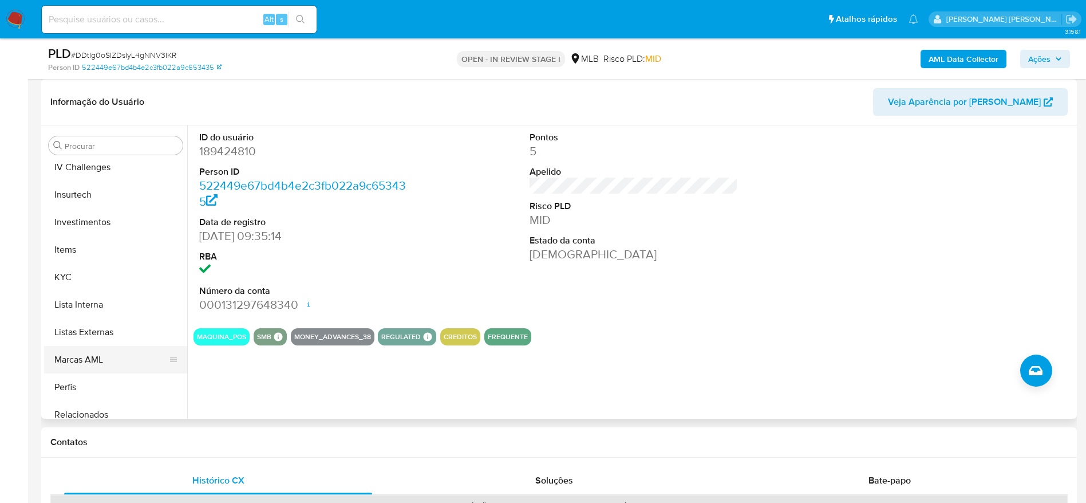
scroll to position [539, 0]
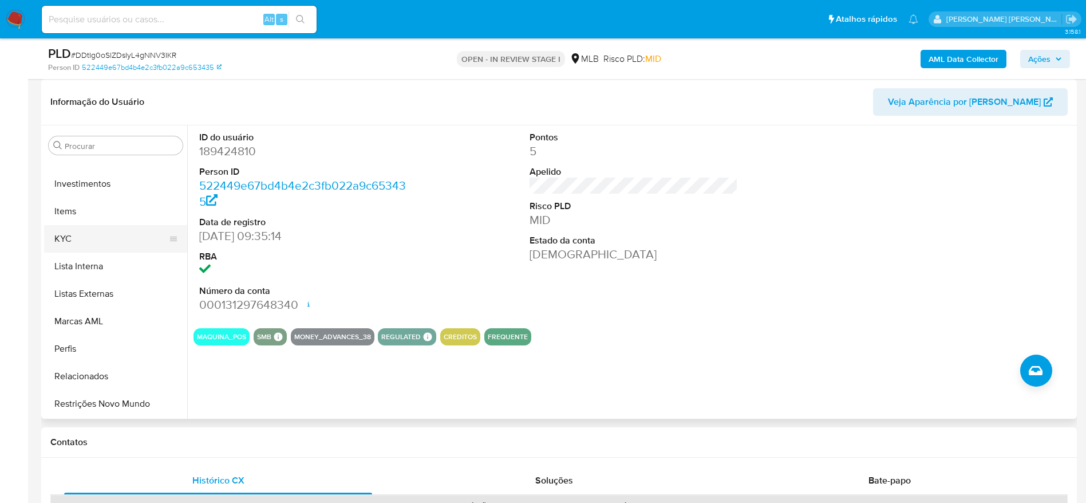
click at [74, 240] on button "KYC" at bounding box center [111, 238] width 134 height 27
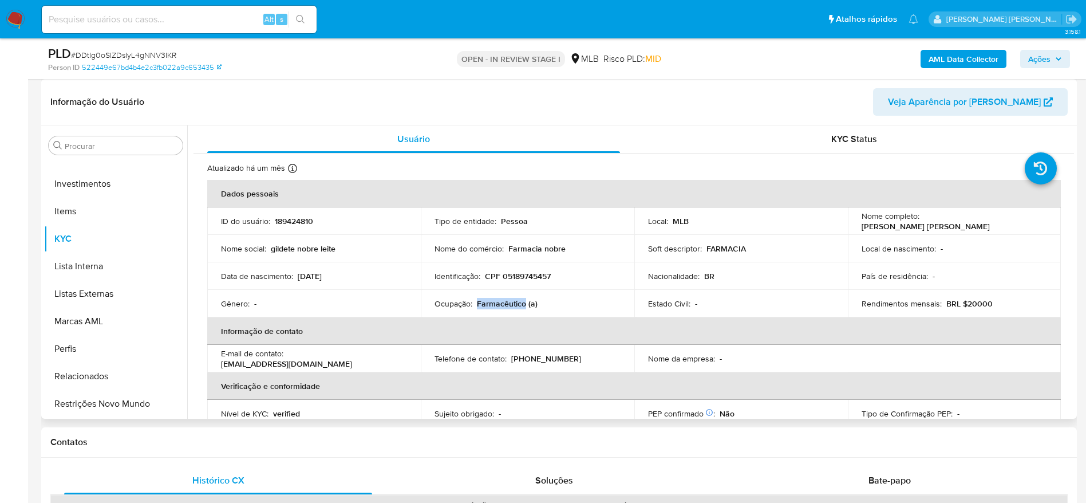
drag, startPoint x: 525, startPoint y: 303, endPoint x: 476, endPoint y: 300, distance: 48.8
click at [477, 300] on p "Farmacêutico (a)" at bounding box center [507, 303] width 61 height 10
copy p "Farmacêutico"
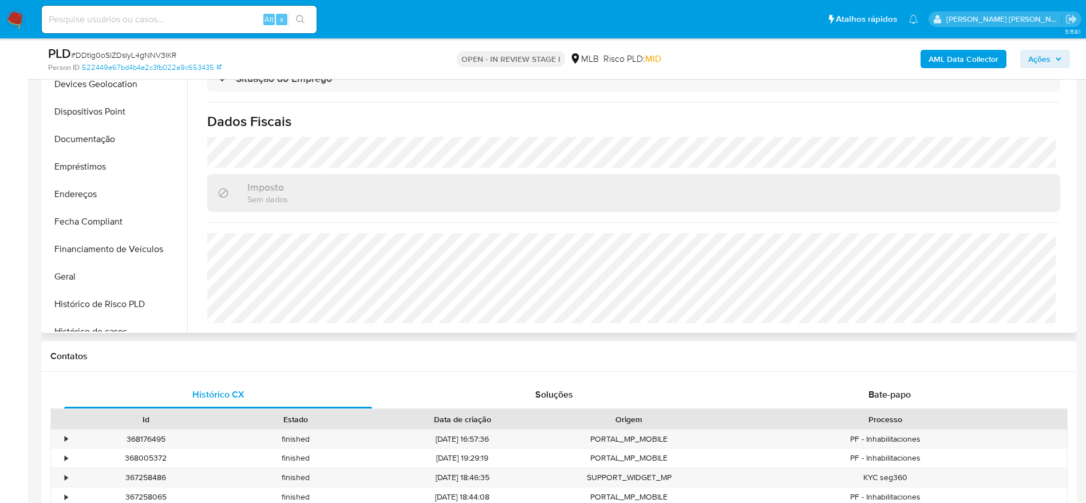
scroll to position [109, 0]
click at [108, 203] on button "Dispositivos Point" at bounding box center [111, 197] width 134 height 27
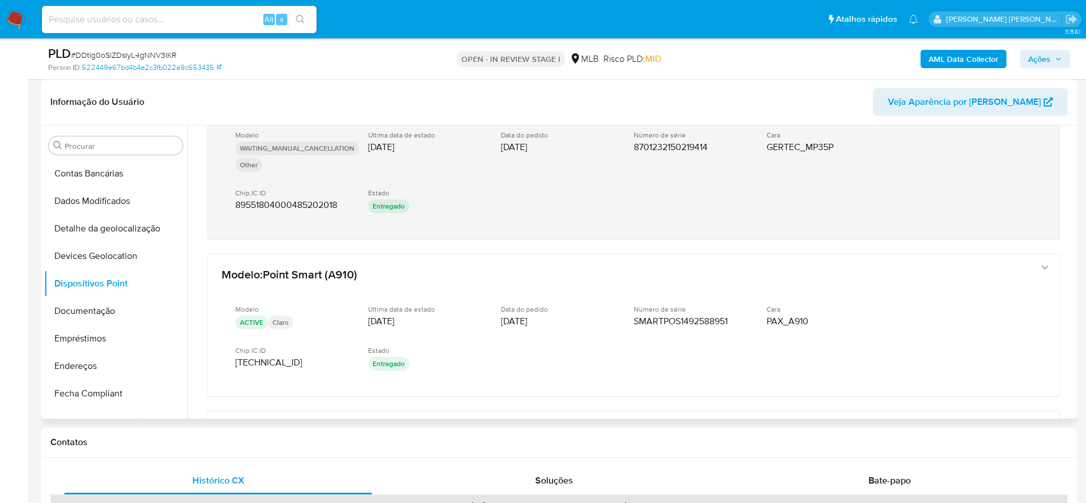
scroll to position [86, 0]
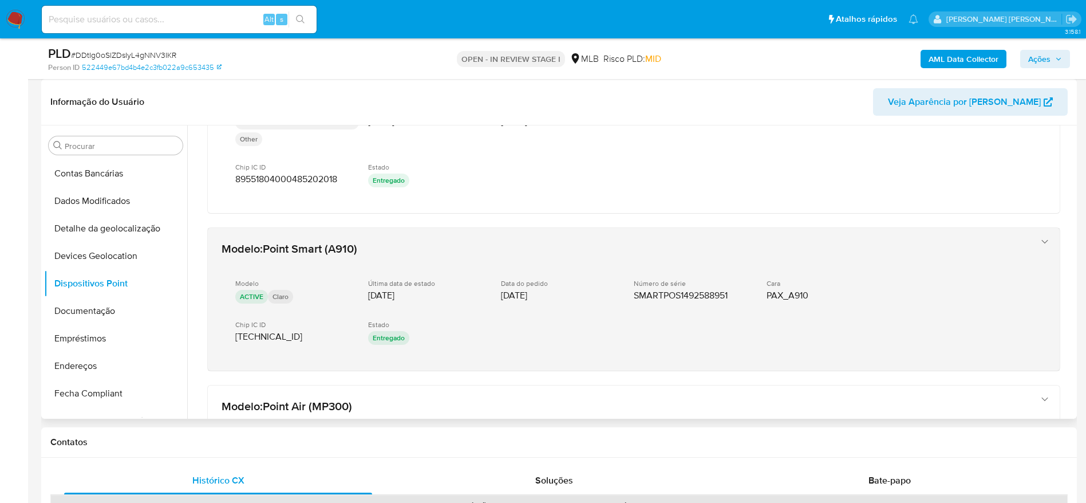
drag, startPoint x: 674, startPoint y: 293, endPoint x: 696, endPoint y: 293, distance: 21.8
click at [696, 293] on span "SMARTPOS1492588951" at bounding box center [681, 295] width 94 height 11
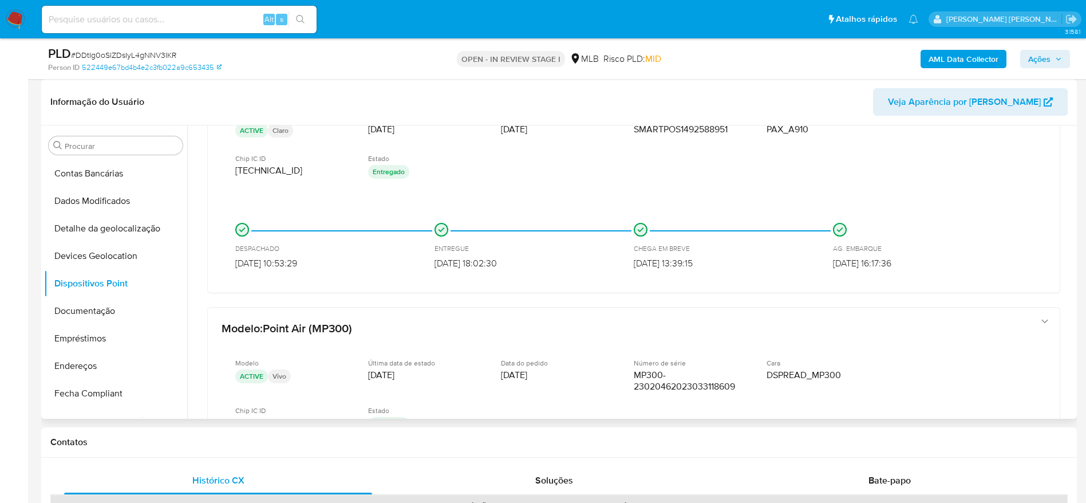
scroll to position [261, 0]
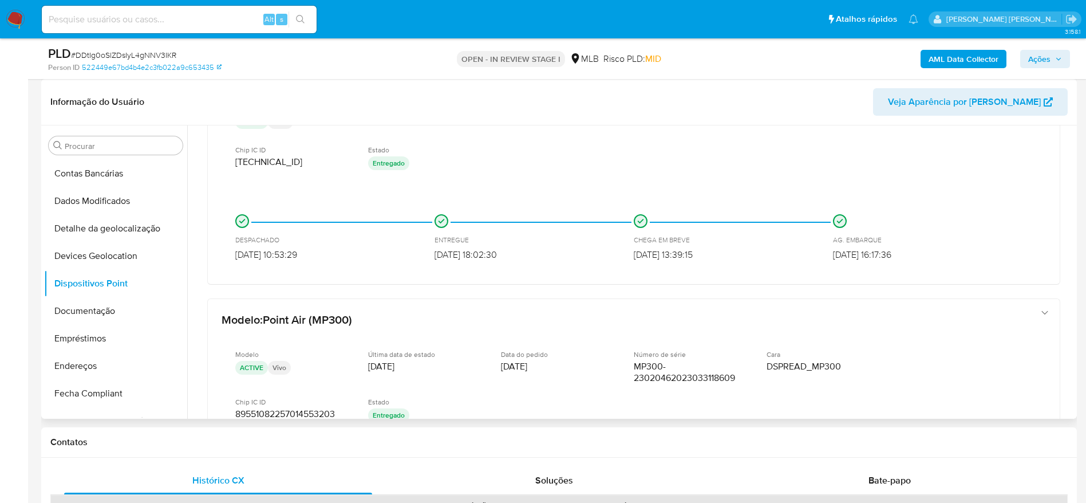
click at [724, 280] on div "DESPACHADO 13/01/2024 10:53:29 ENTREGUE 17/01/2024 18:02:30 CHEGA EM BREVE 17/0…" at bounding box center [634, 240] width 852 height 88
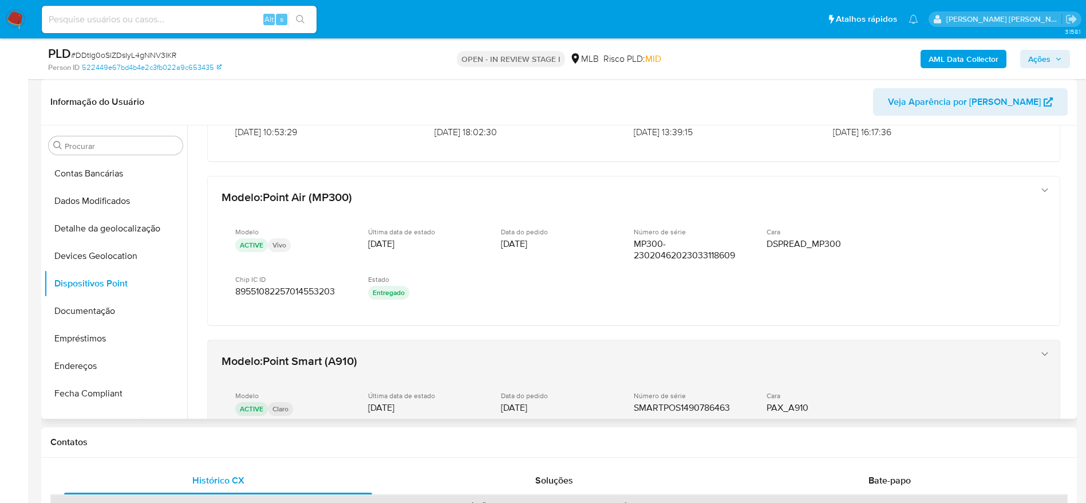
scroll to position [417, 0]
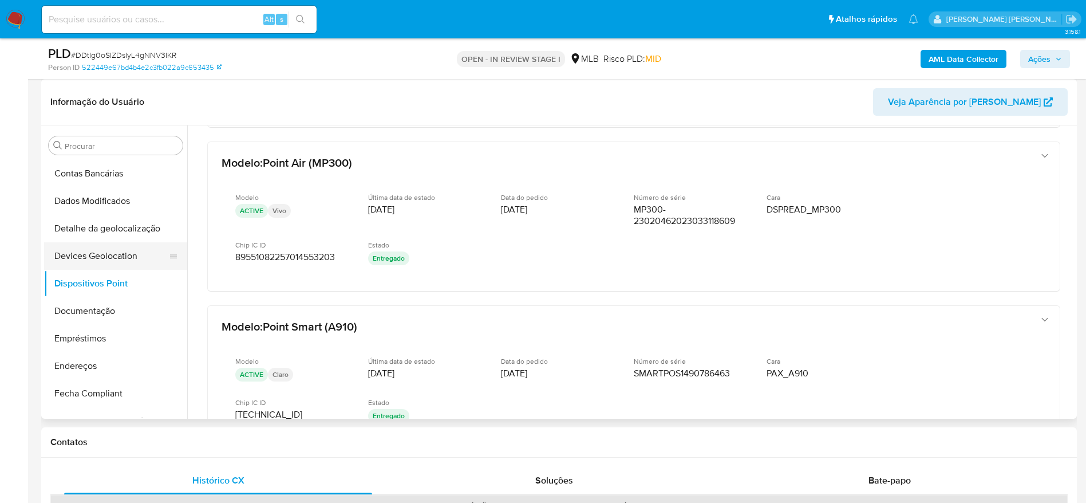
click at [110, 252] on button "Devices Geolocation" at bounding box center [111, 255] width 134 height 27
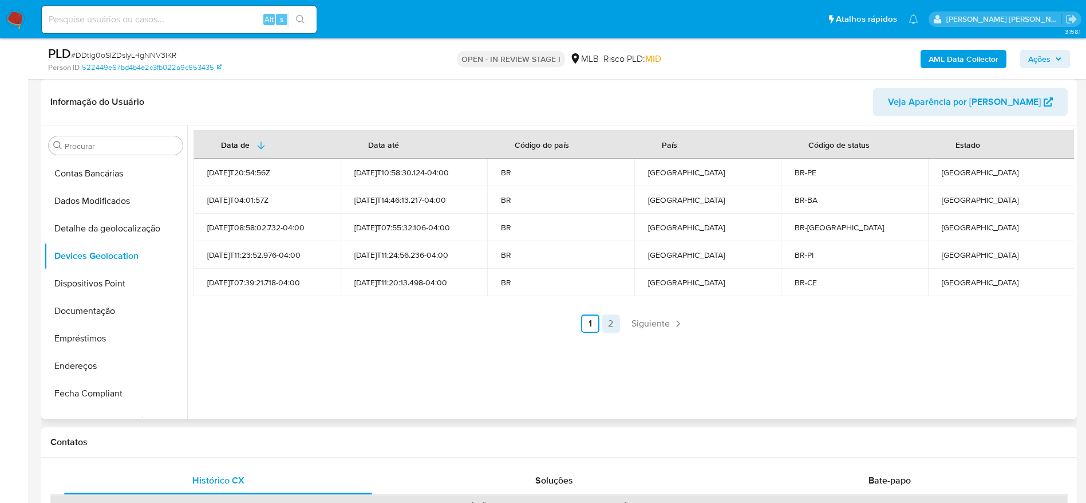
click at [609, 327] on link "2" at bounding box center [611, 323] width 18 height 18
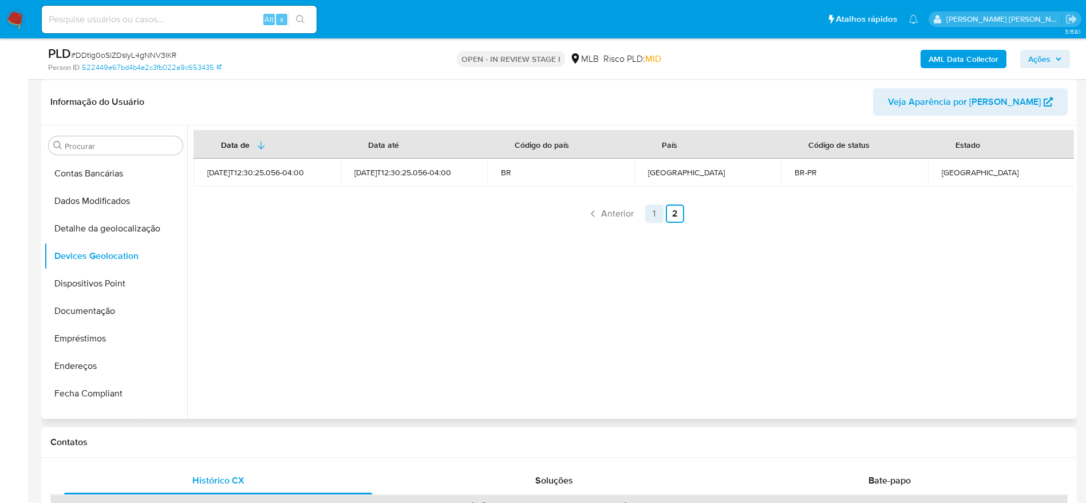
click at [653, 215] on link "1" at bounding box center [654, 213] width 18 height 18
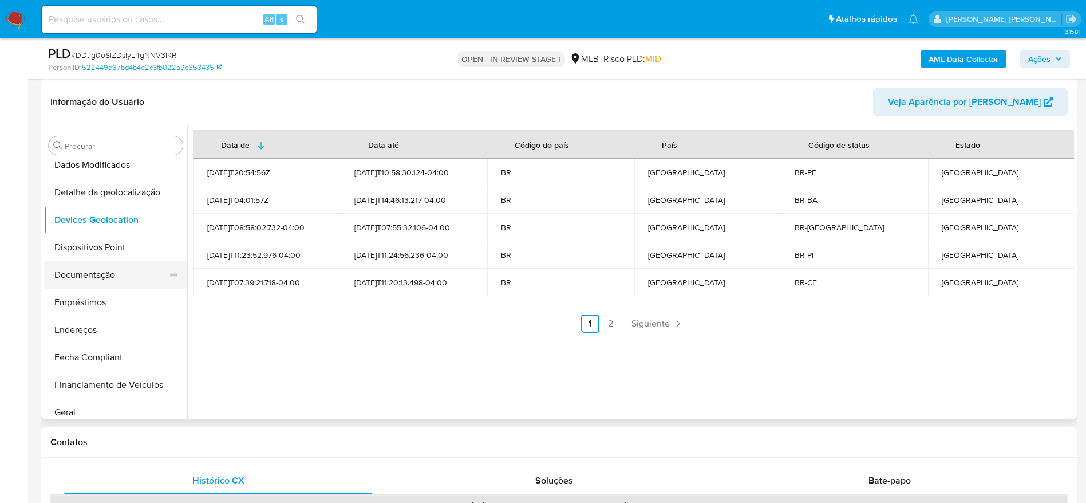
scroll to position [172, 0]
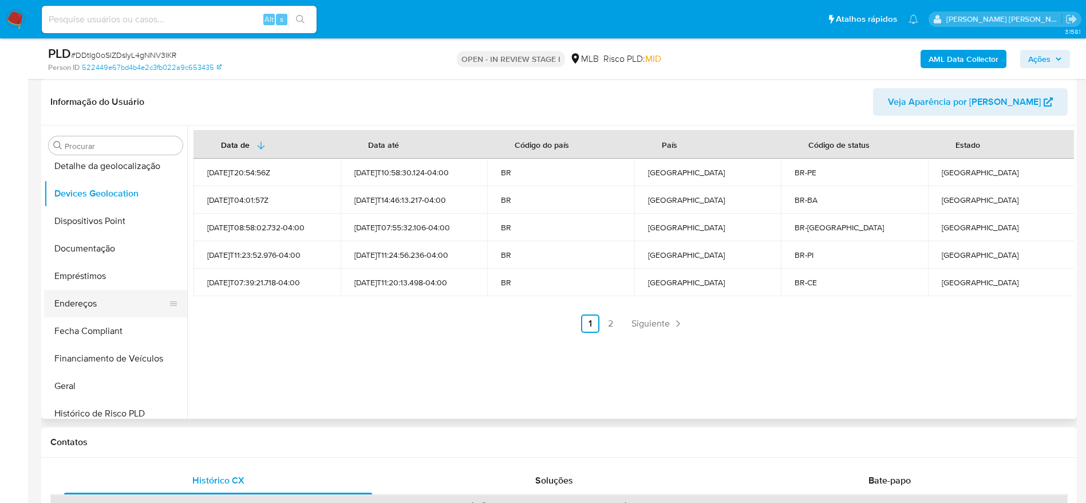
click at [102, 307] on button "Endereços" at bounding box center [111, 303] width 134 height 27
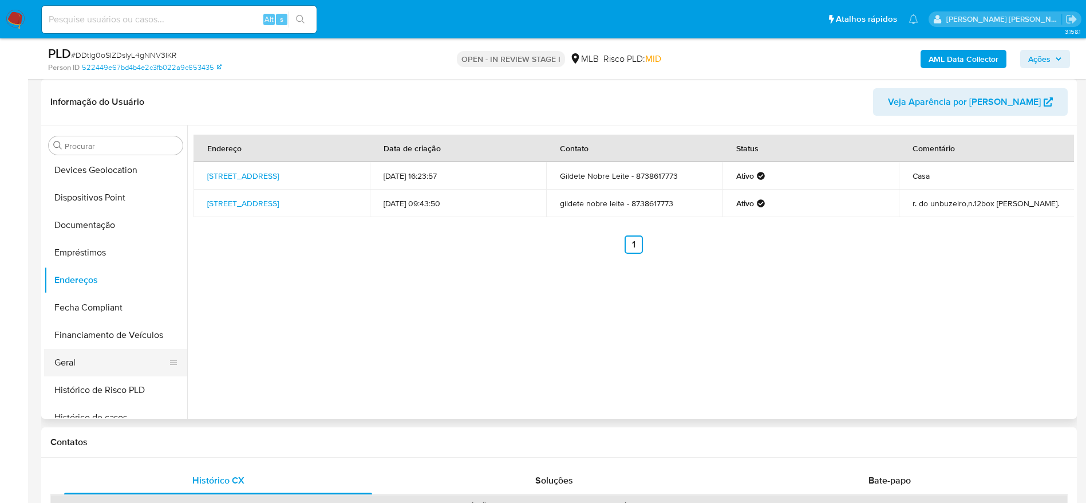
scroll to position [109, 0]
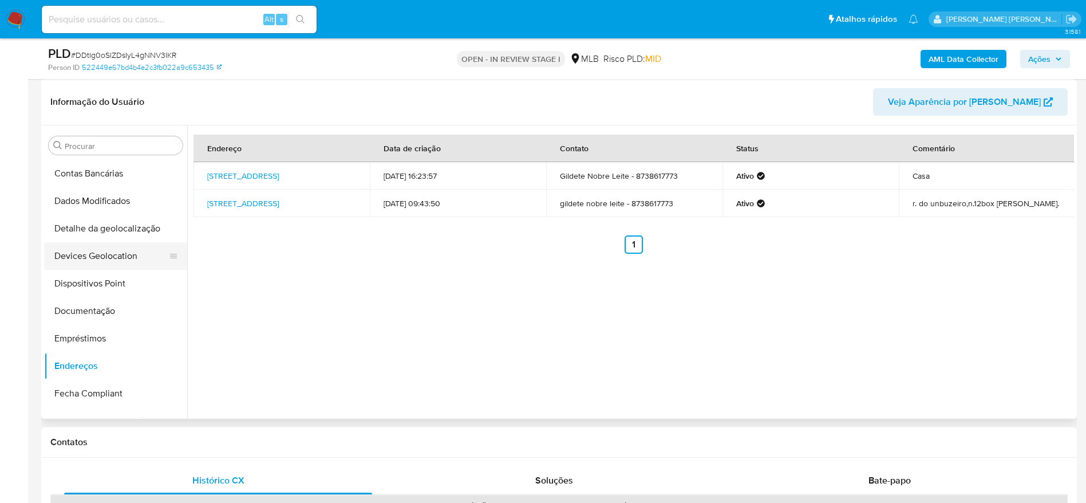
click at [112, 261] on button "Devices Geolocation" at bounding box center [111, 255] width 134 height 27
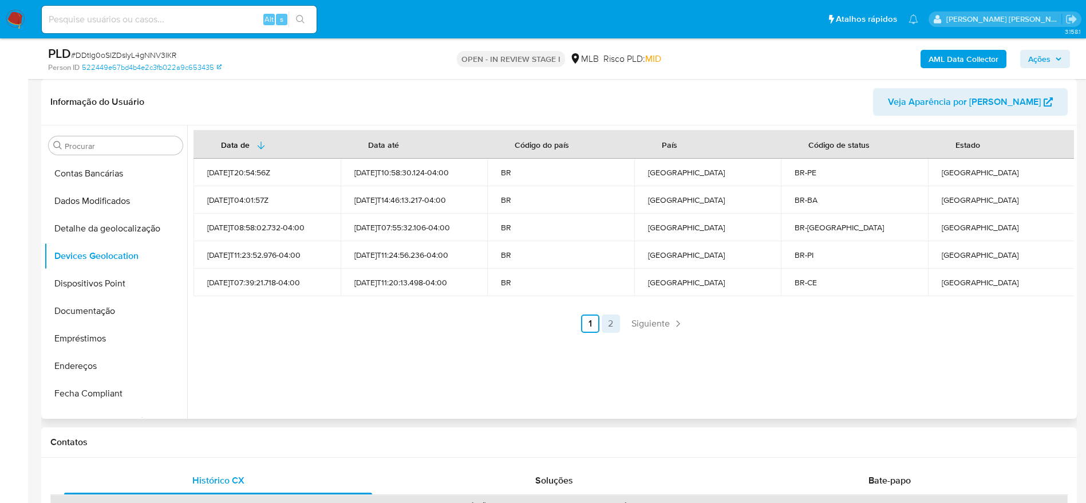
click at [608, 324] on link "2" at bounding box center [611, 323] width 18 height 18
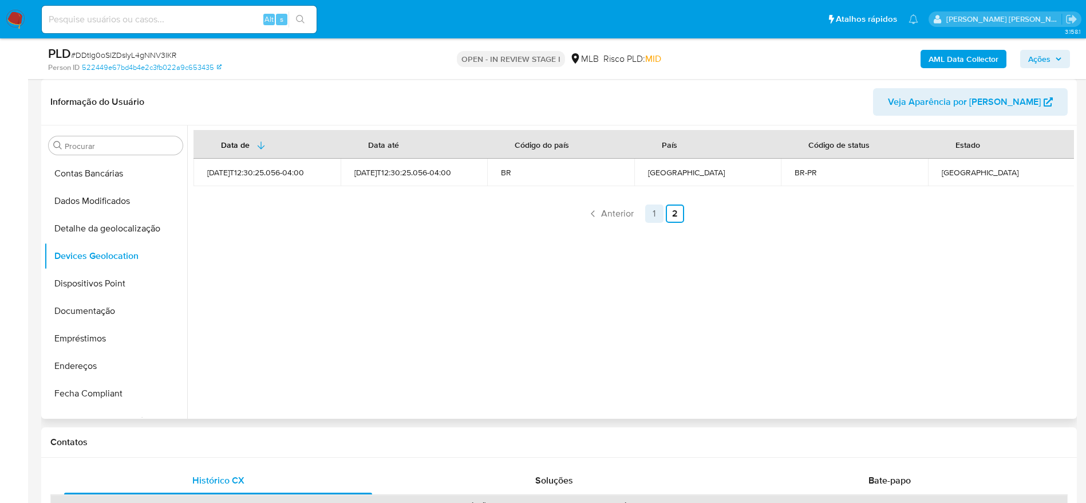
click at [652, 212] on link "1" at bounding box center [654, 213] width 18 height 18
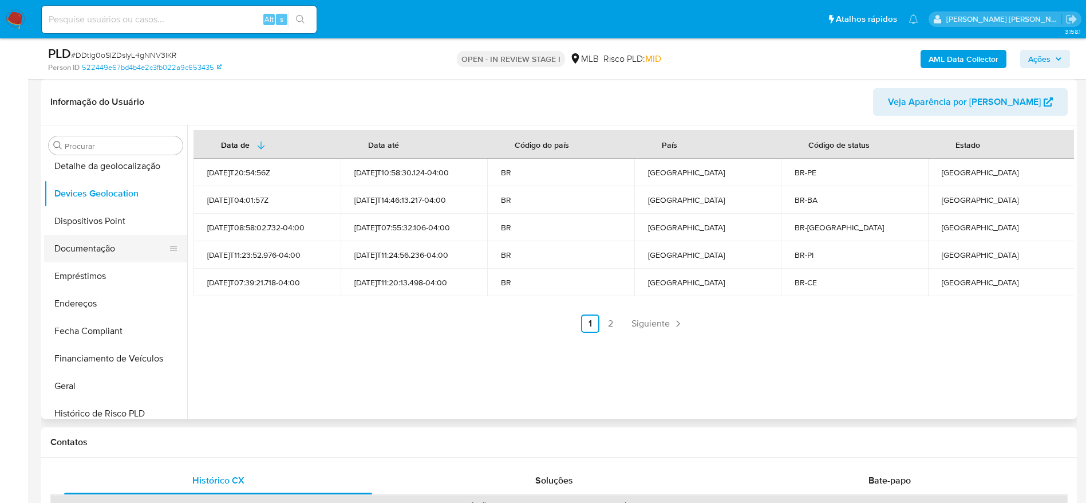
scroll to position [258, 0]
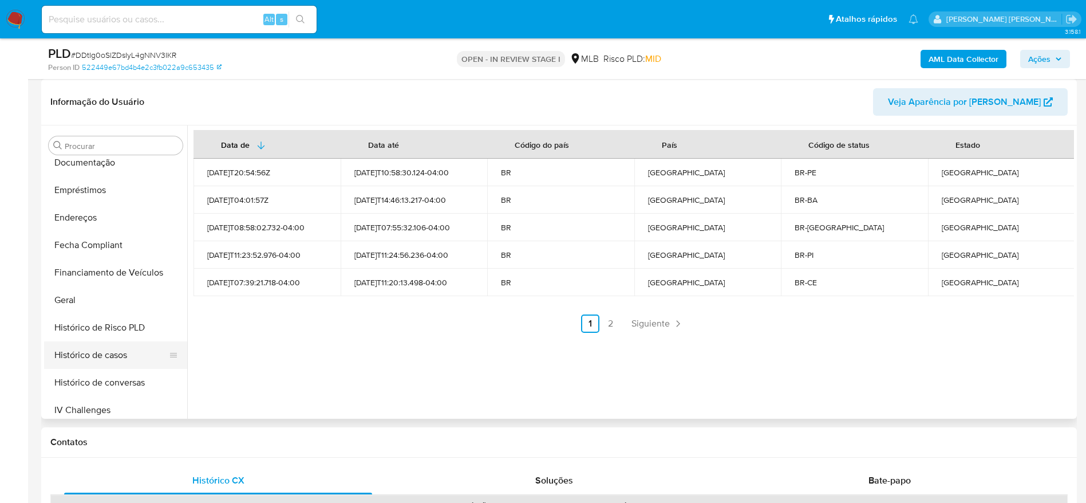
click at [96, 360] on button "Histórico de casos" at bounding box center [111, 354] width 134 height 27
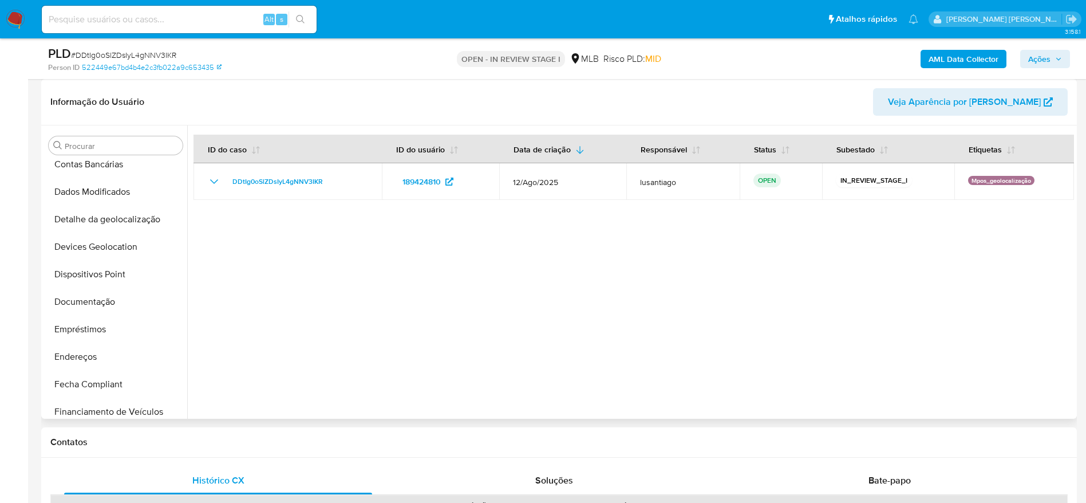
scroll to position [0, 0]
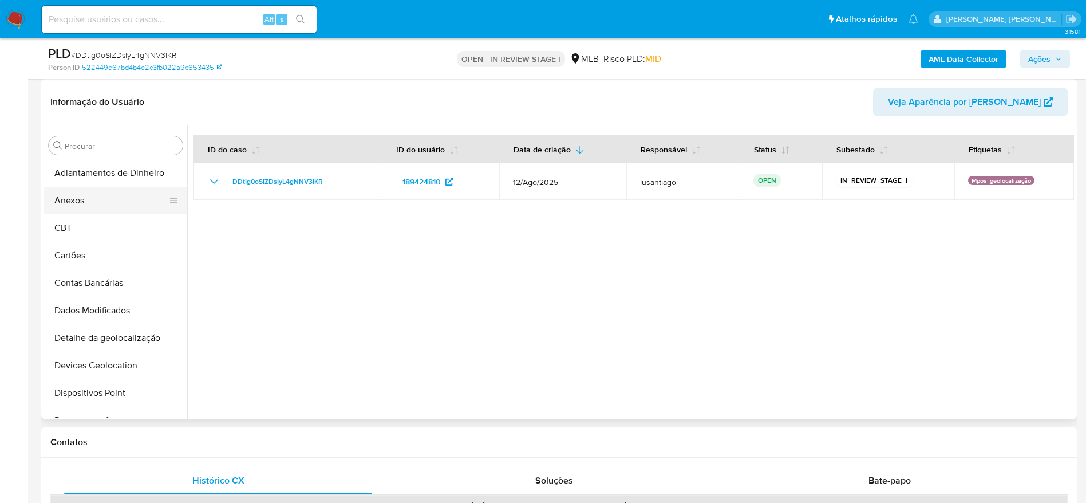
click at [88, 206] on button "Anexos" at bounding box center [111, 200] width 134 height 27
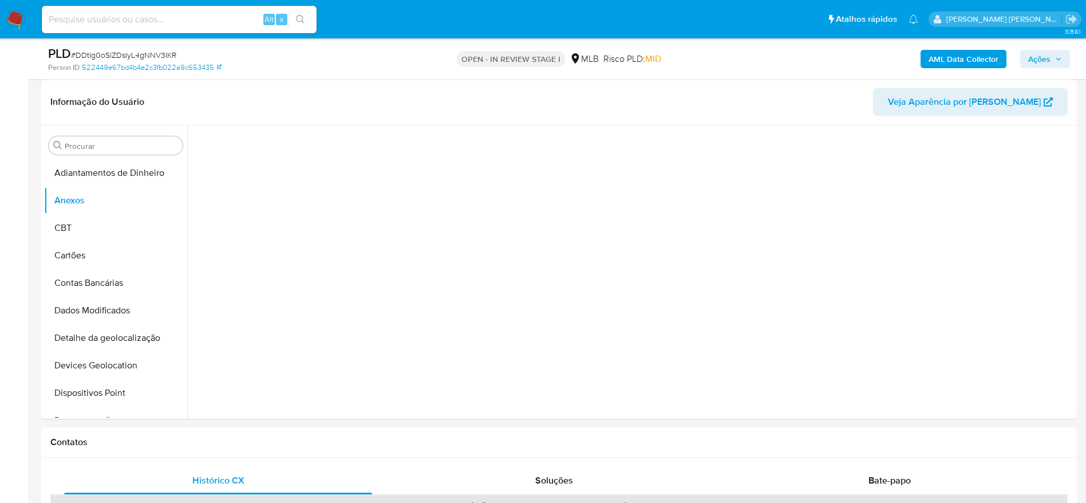
click at [933, 54] on b "AML Data Collector" at bounding box center [964, 59] width 70 height 18
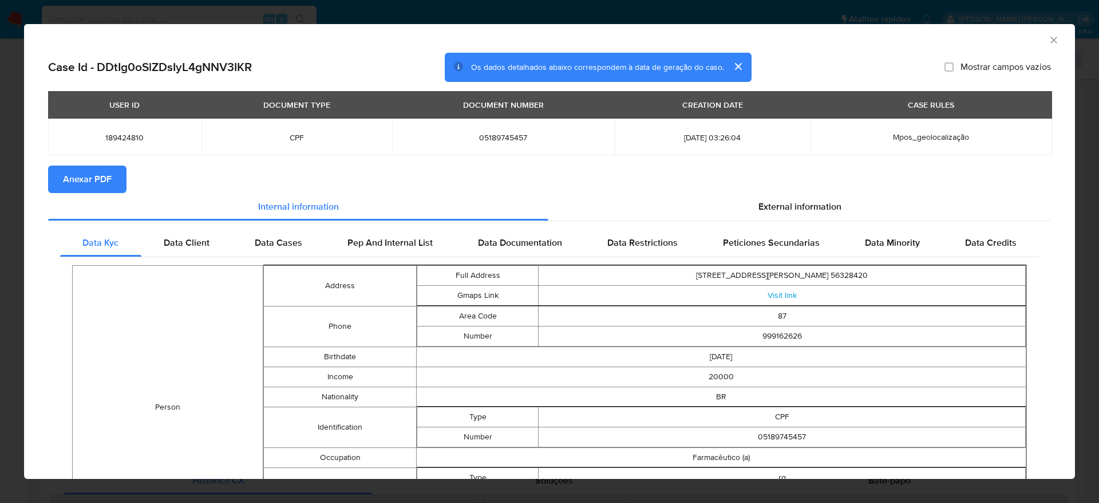
click at [89, 178] on span "Anexar PDF" at bounding box center [87, 179] width 49 height 25
click at [78, 179] on span "Anexar PDF" at bounding box center [87, 179] width 49 height 25
click at [1048, 43] on icon "Fechar a janela" at bounding box center [1053, 39] width 11 height 11
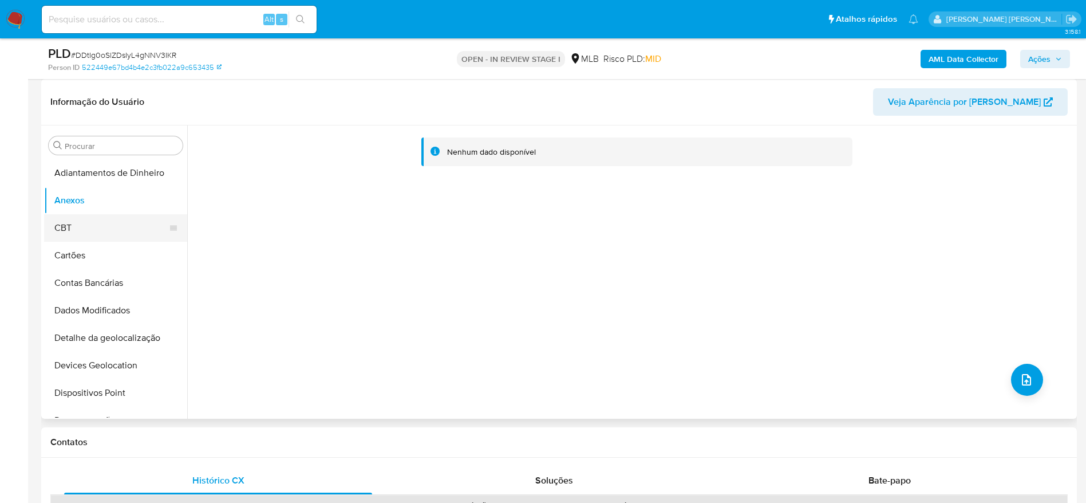
click at [80, 220] on button "CBT" at bounding box center [111, 227] width 134 height 27
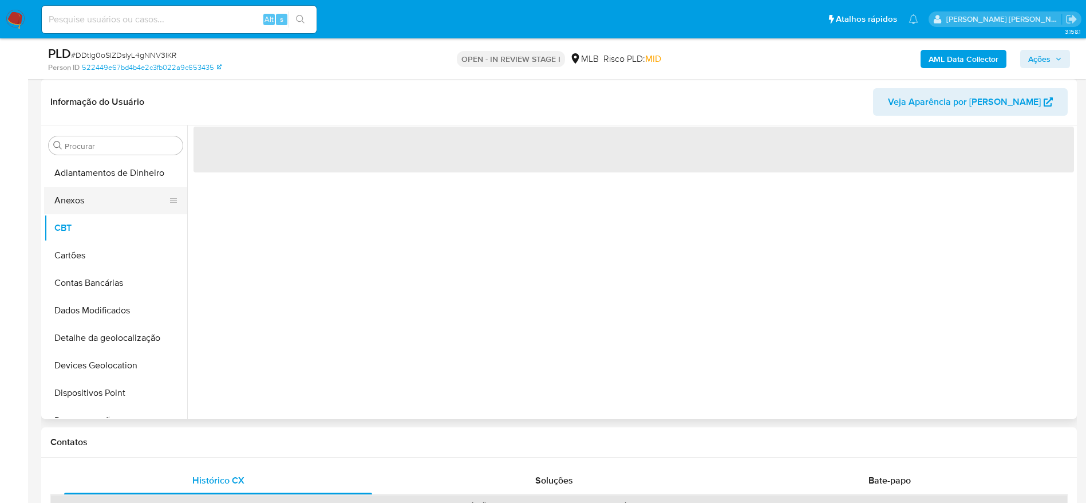
click at [82, 199] on button "Anexos" at bounding box center [111, 200] width 134 height 27
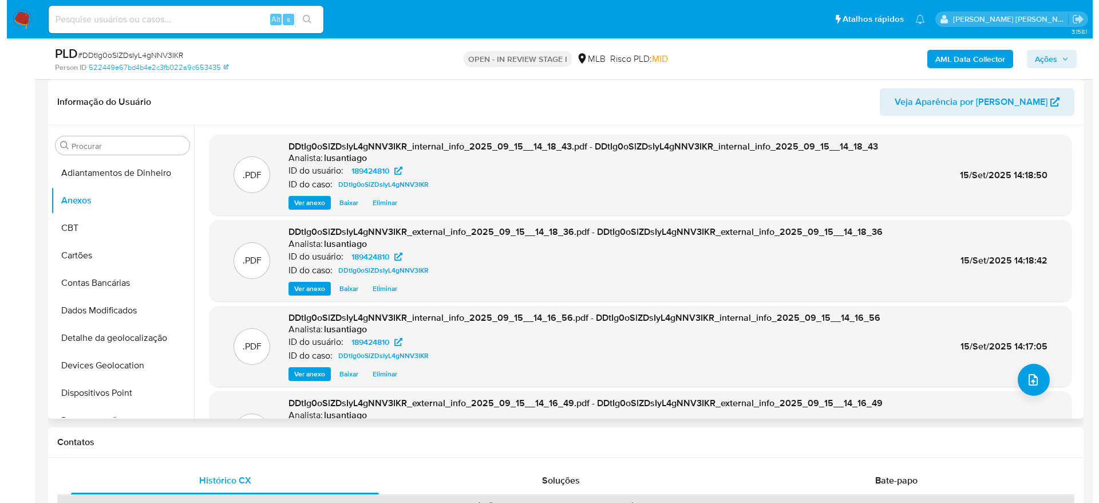
scroll to position [64, 0]
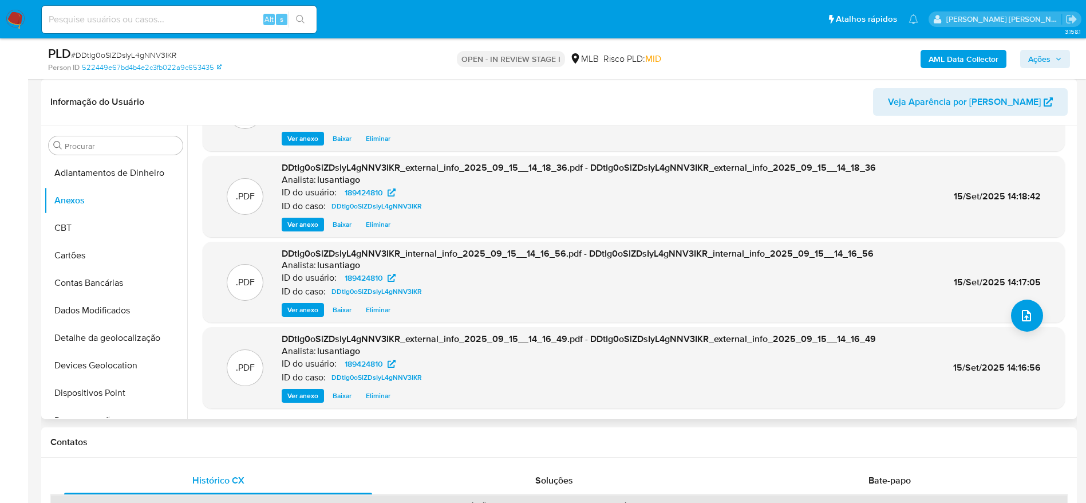
click at [374, 395] on span "Eliminar" at bounding box center [378, 395] width 25 height 11
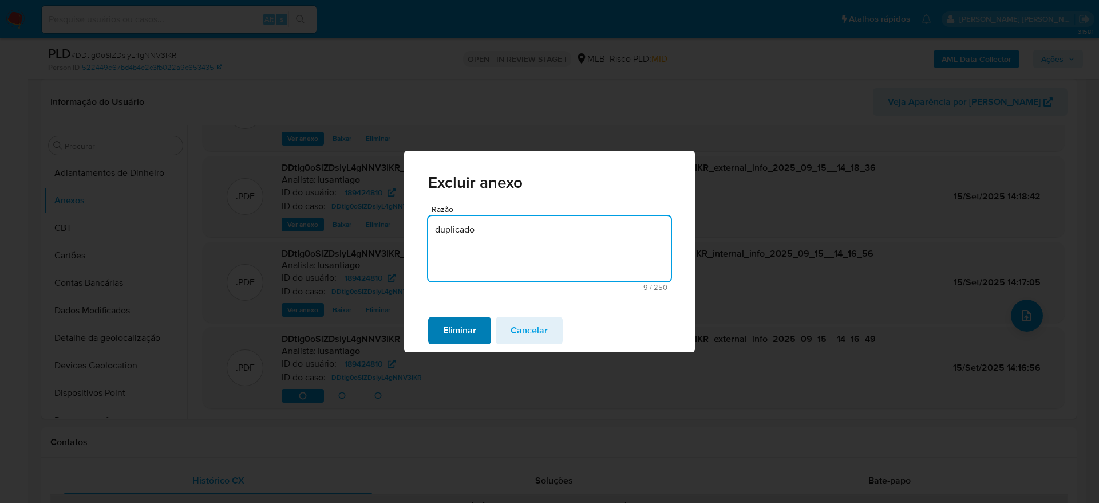
type textarea "duplicado"
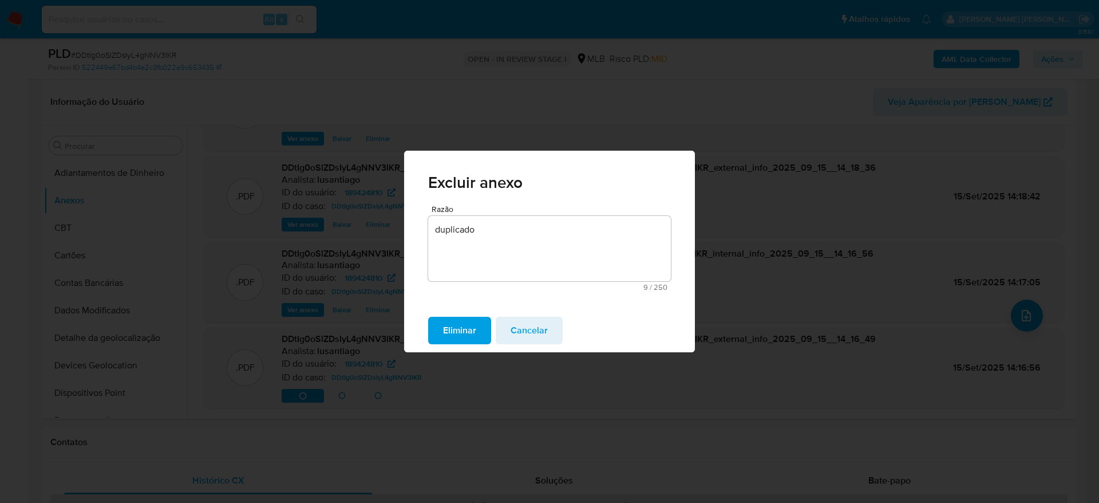
click at [462, 337] on span "Eliminar" at bounding box center [459, 330] width 33 height 25
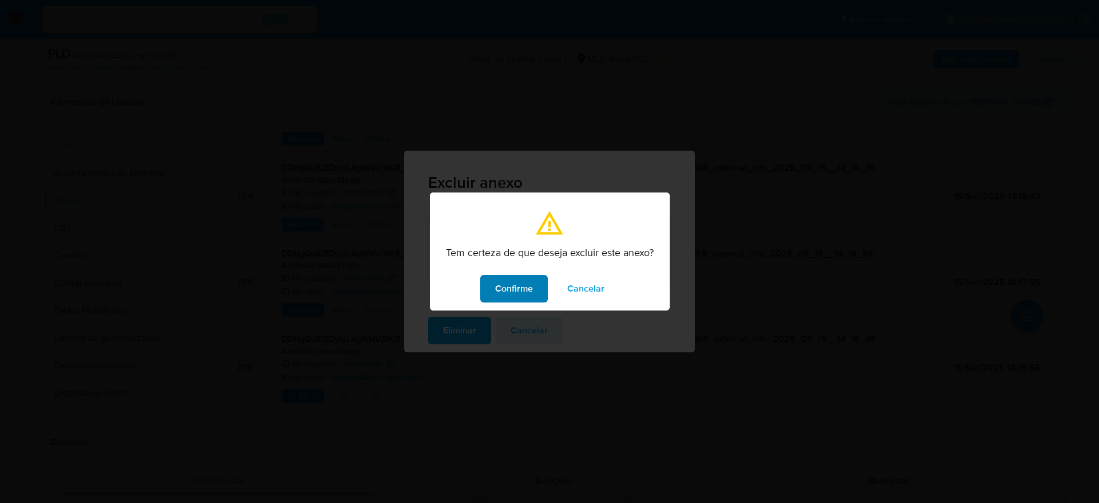
click at [512, 284] on span "Confirme" at bounding box center [514, 288] width 38 height 25
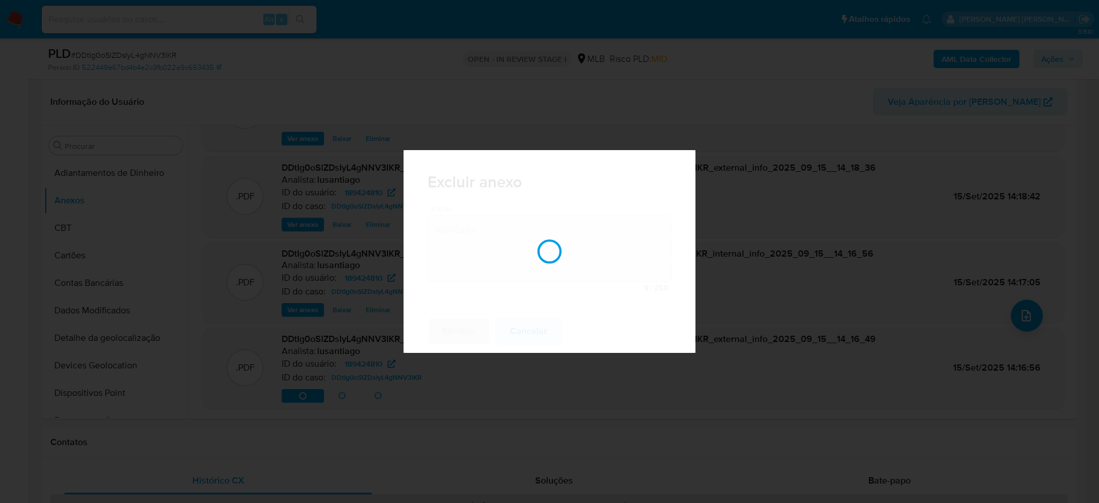
scroll to position [63, 0]
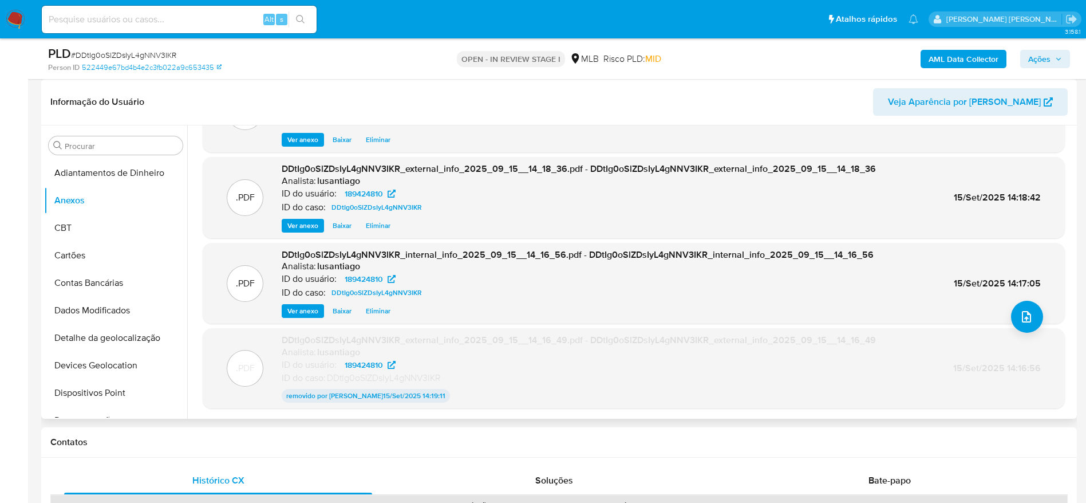
click at [380, 313] on span "Eliminar" at bounding box center [378, 310] width 25 height 11
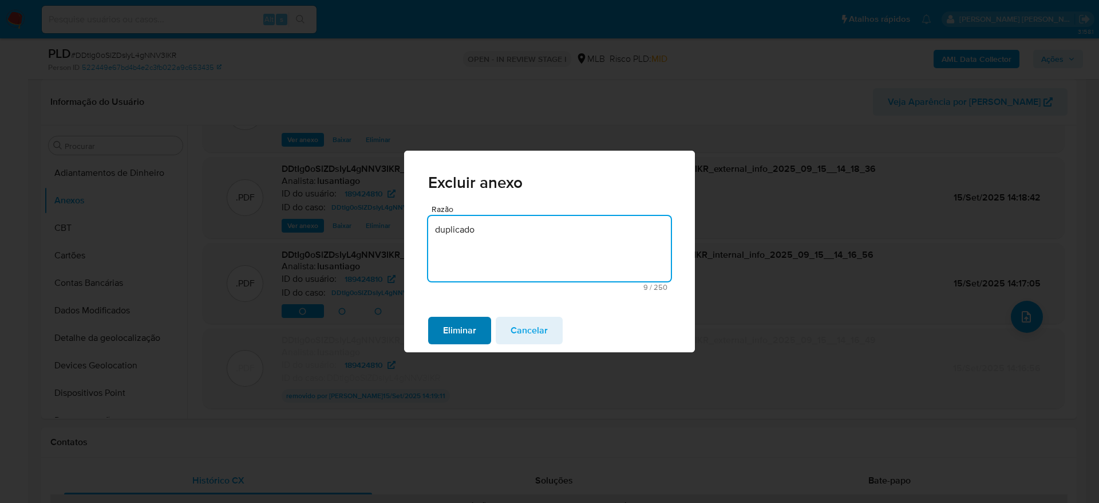
type textarea "duplicado"
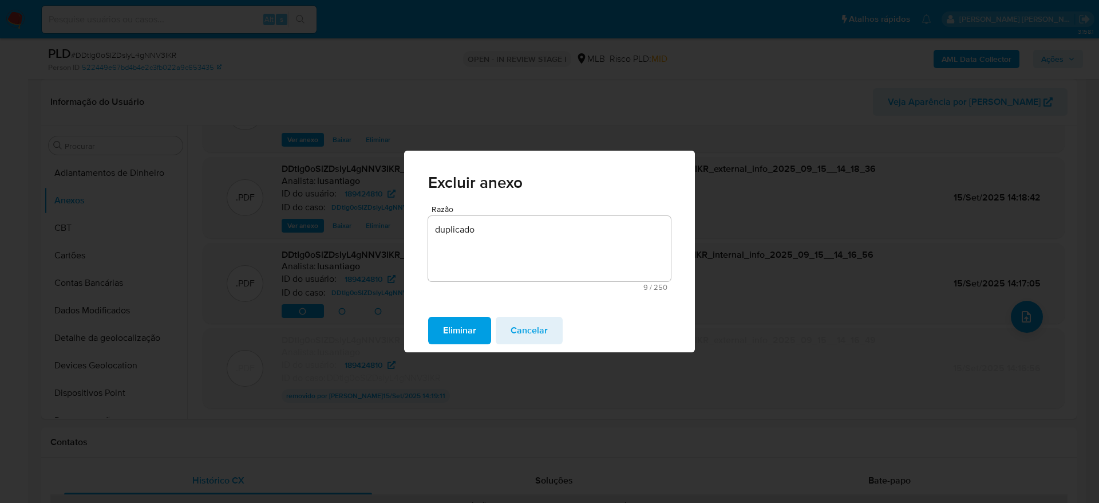
click at [451, 330] on span "Eliminar" at bounding box center [459, 330] width 33 height 25
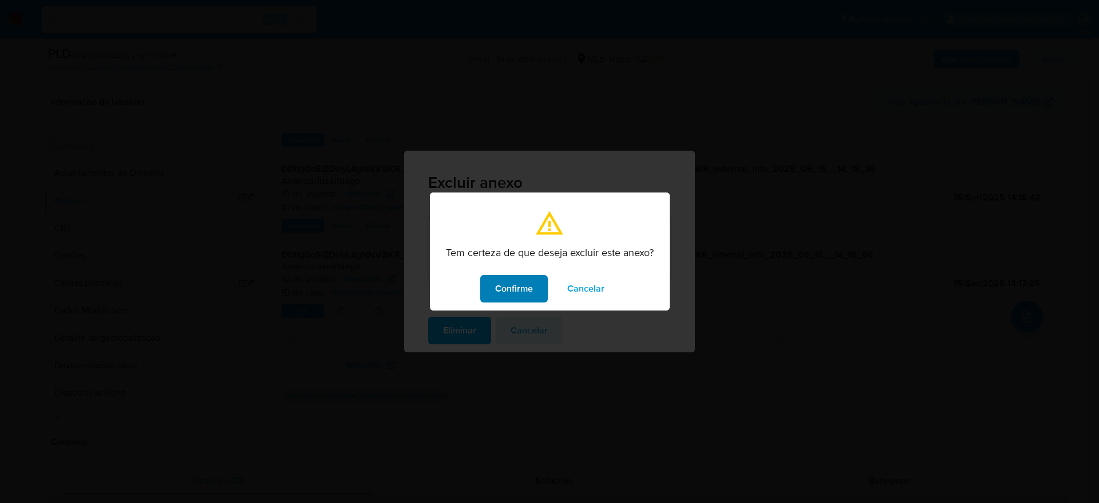
click at [515, 291] on span "Confirme" at bounding box center [514, 288] width 38 height 25
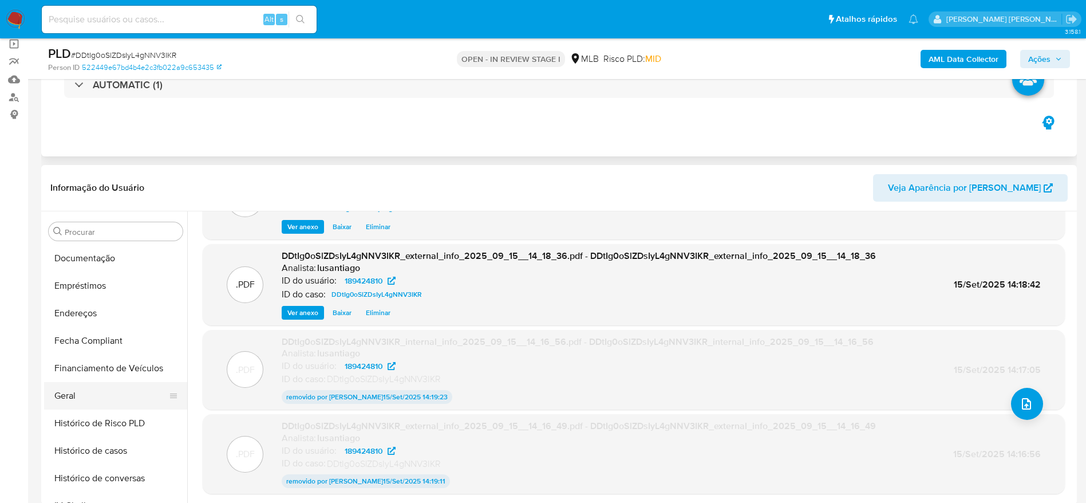
scroll to position [258, 0]
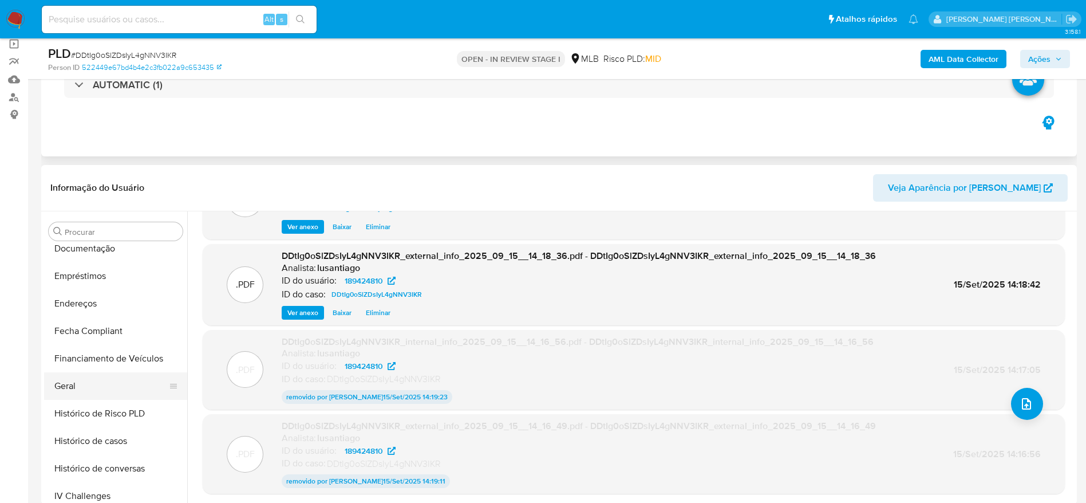
click at [106, 385] on button "Geral" at bounding box center [111, 385] width 134 height 27
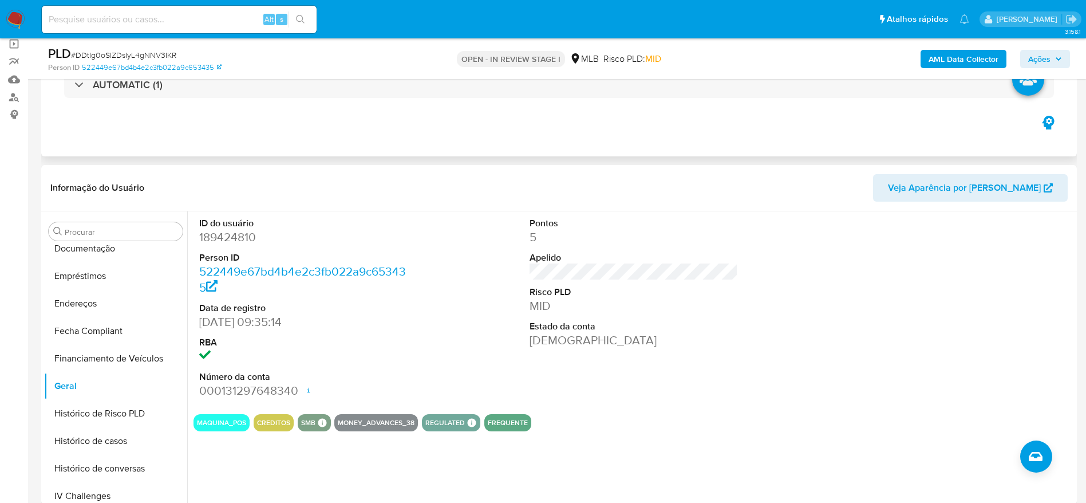
click at [1060, 56] on icon "button" at bounding box center [1058, 59] width 7 height 7
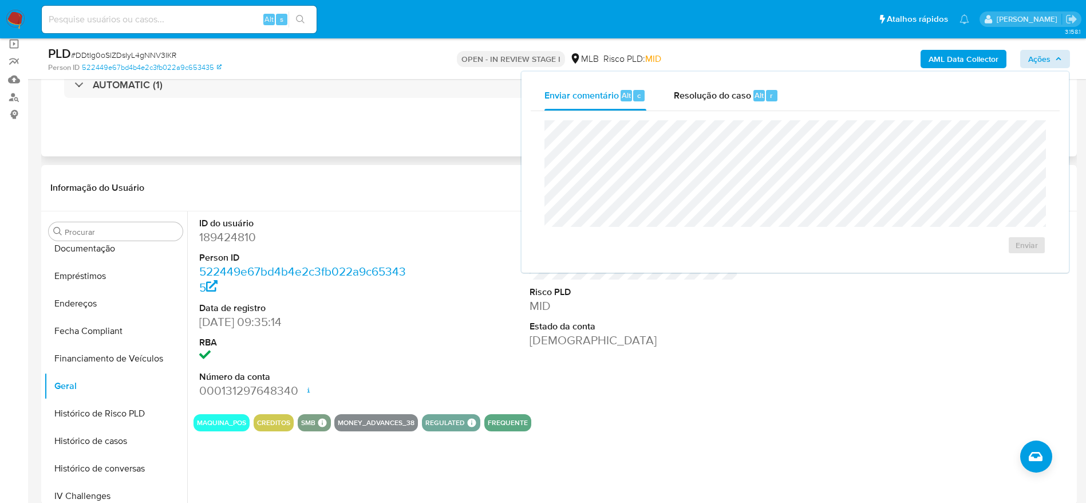
drag, startPoint x: 734, startPoint y: 96, endPoint x: 728, endPoint y: 112, distance: 16.7
click at [732, 97] on span "Resolução do caso" at bounding box center [712, 94] width 77 height 13
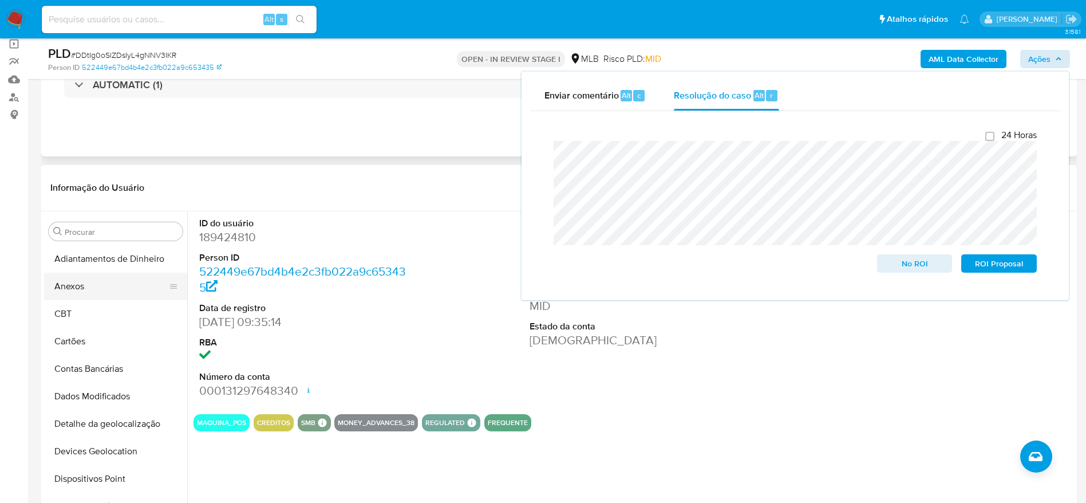
click at [98, 295] on button "Anexos" at bounding box center [111, 286] width 134 height 27
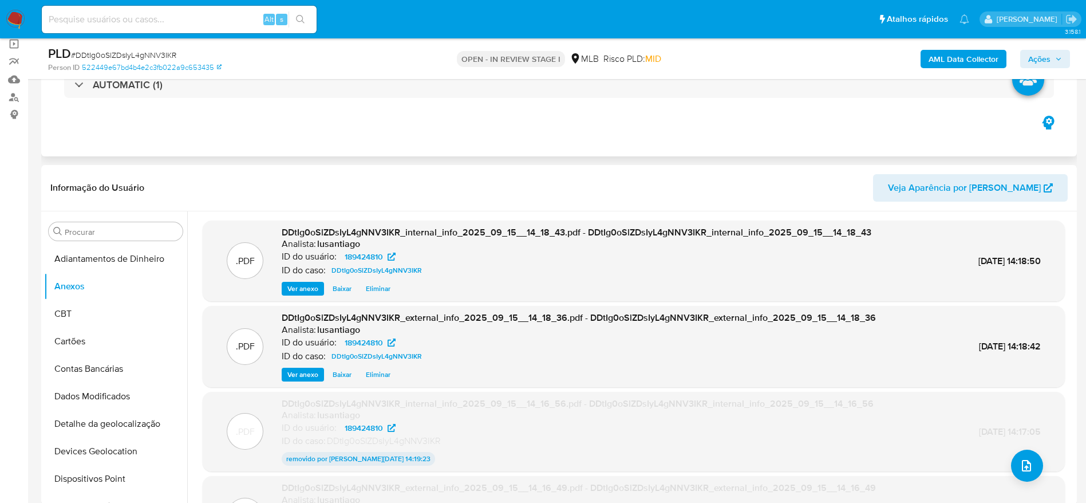
click at [1051, 50] on button "Ações" at bounding box center [1045, 59] width 50 height 18
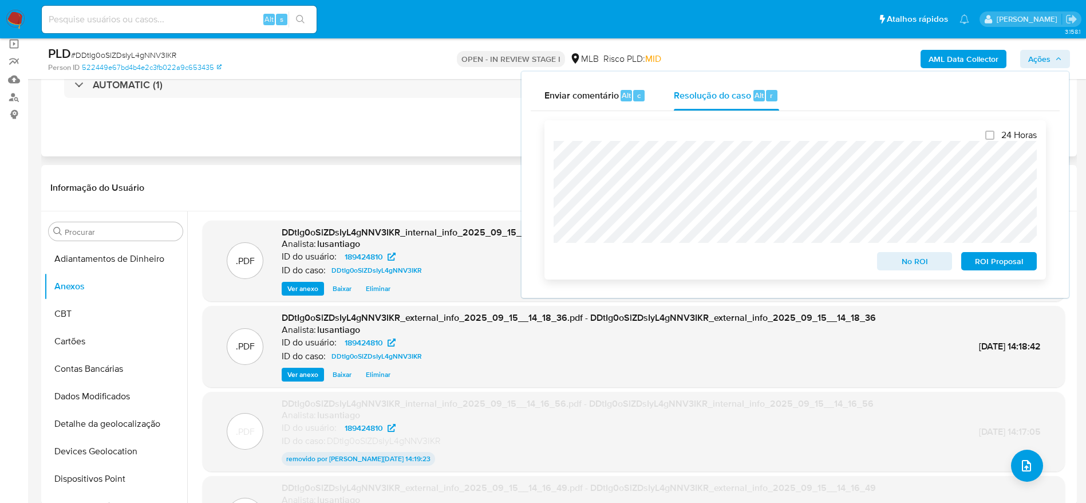
click at [549, 159] on div "24 Horas No ROI ROI Proposal" at bounding box center [796, 199] width 502 height 159
click at [255, 187] on header "Informação do Usuário Veja Aparência por Pessoa" at bounding box center [559, 187] width 1018 height 27
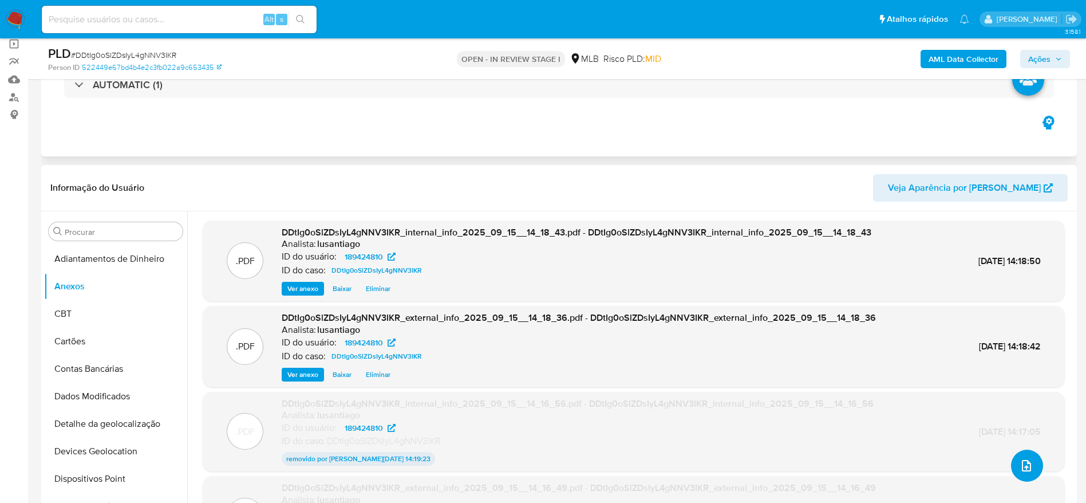
click at [1023, 464] on icon "upload-file" at bounding box center [1027, 466] width 14 height 14
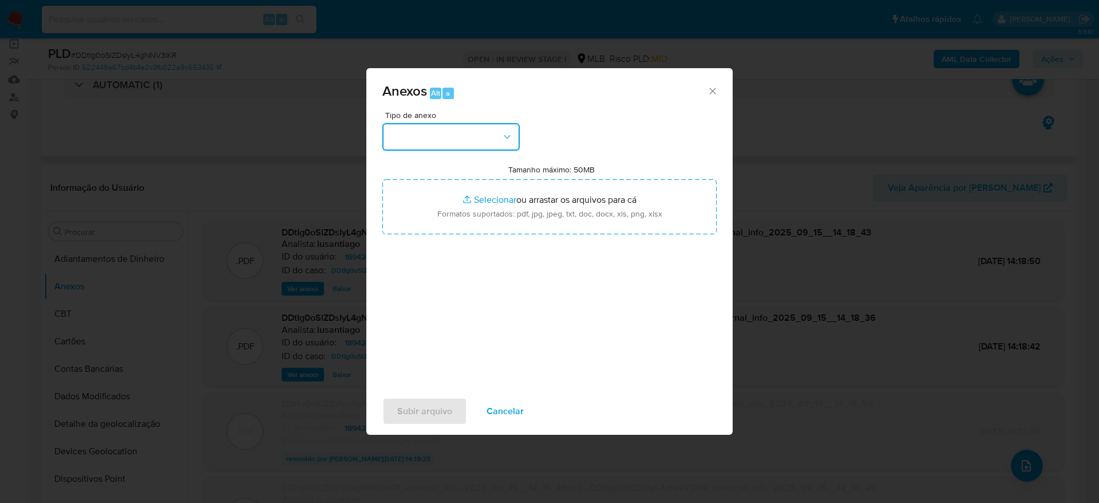
click at [471, 137] on button "button" at bounding box center [451, 136] width 137 height 27
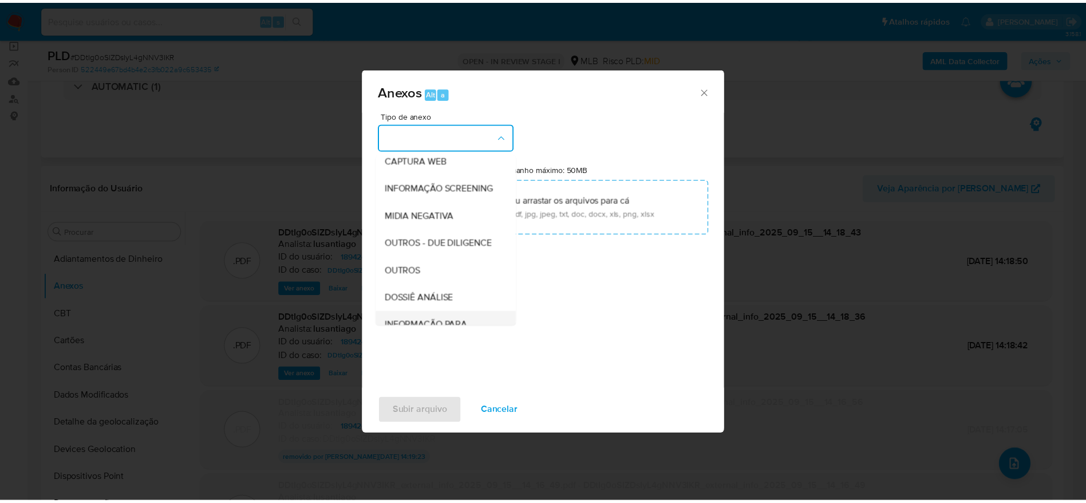
scroll to position [176, 0]
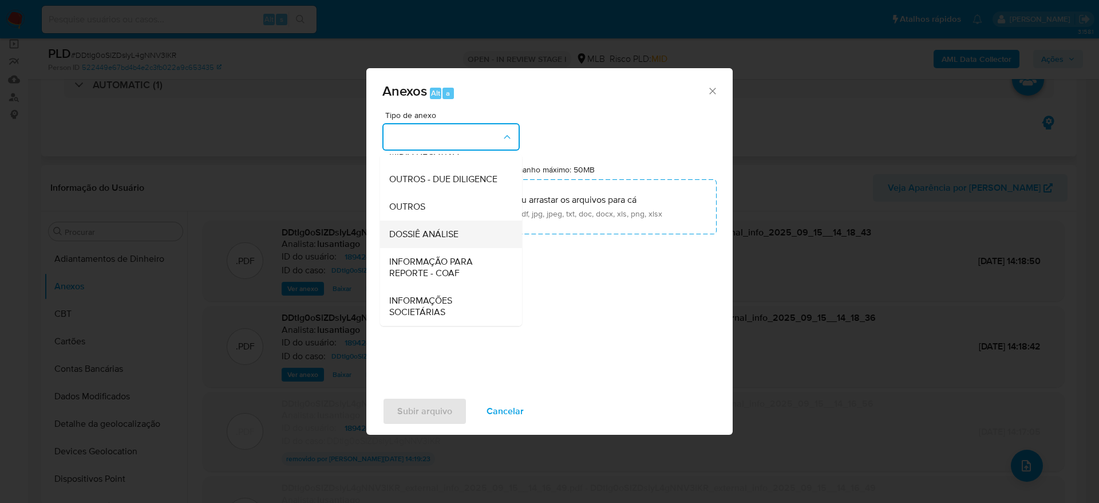
click at [427, 239] on span "DOSSIÊ ANÁLISE" at bounding box center [423, 233] width 69 height 11
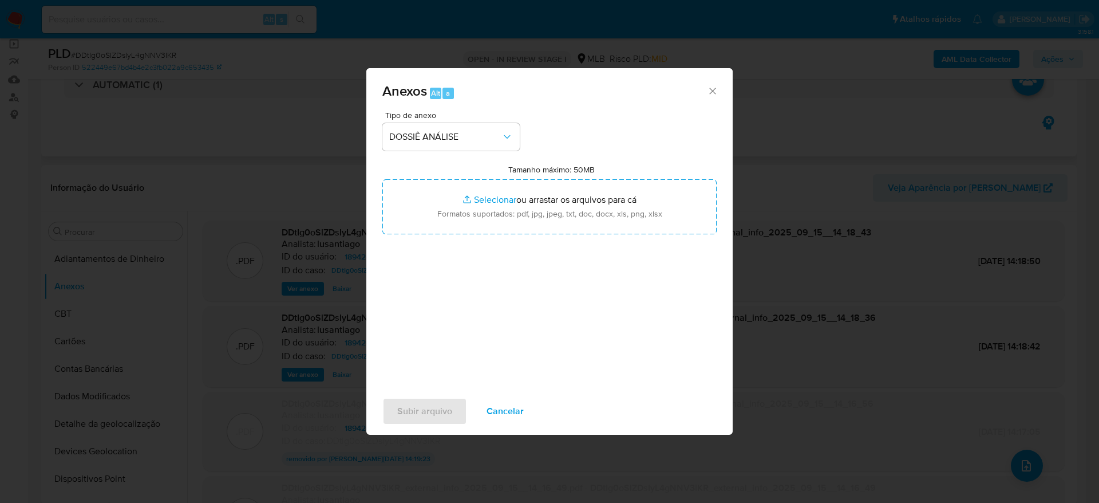
click at [581, 277] on div "Tipo de anexo DOSSIÊ ANÁLISE Tamanho máximo: 50MB Selecionar arquivos Seleciona…" at bounding box center [550, 246] width 334 height 270
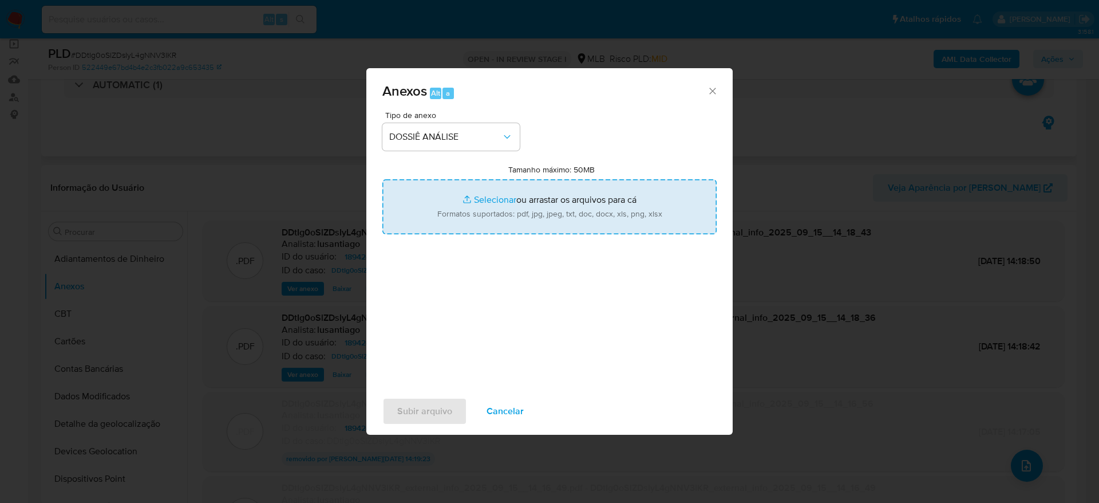
type input "C:\fakepath\Mulan 189424810_2025_09_15_06_39_17.xlsx"
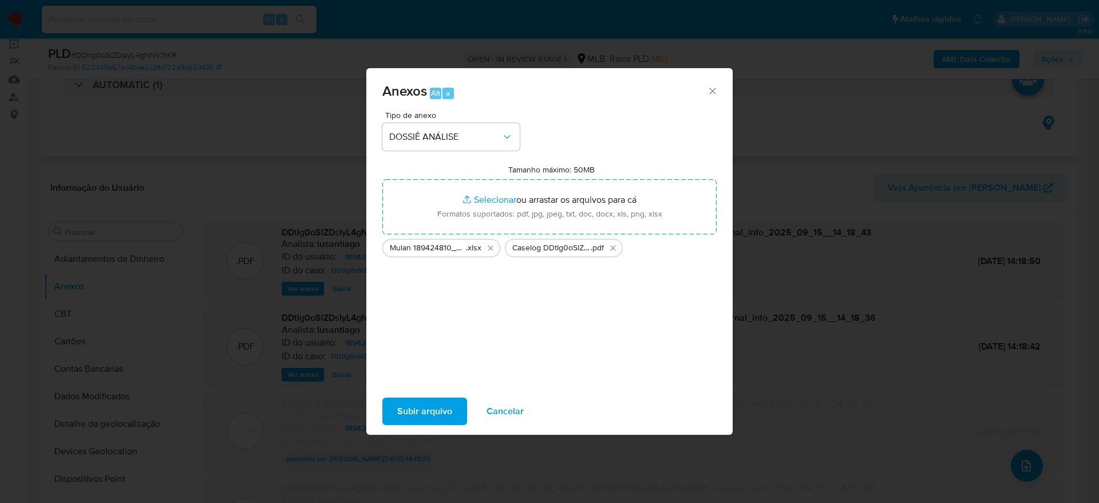
click at [415, 411] on span "Subir arquivo" at bounding box center [424, 411] width 55 height 25
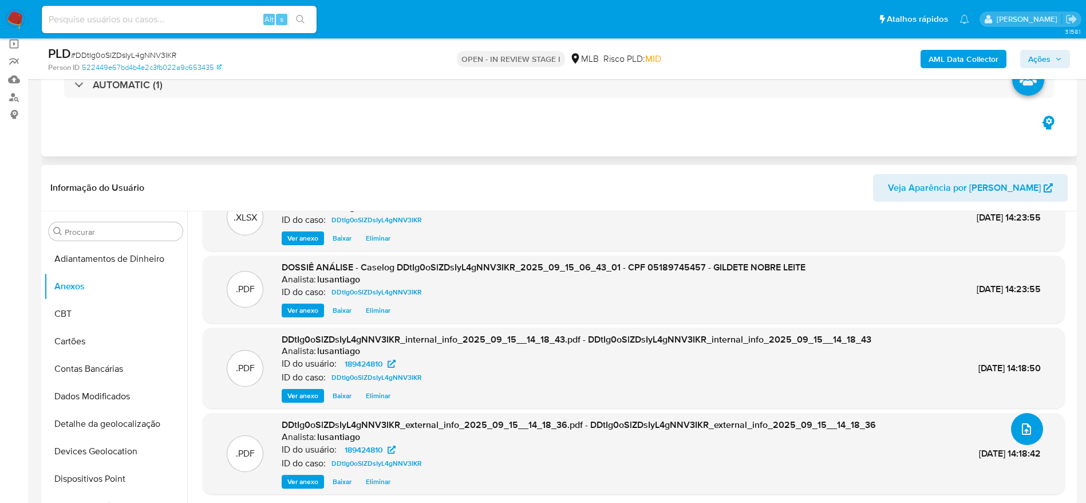
scroll to position [0, 0]
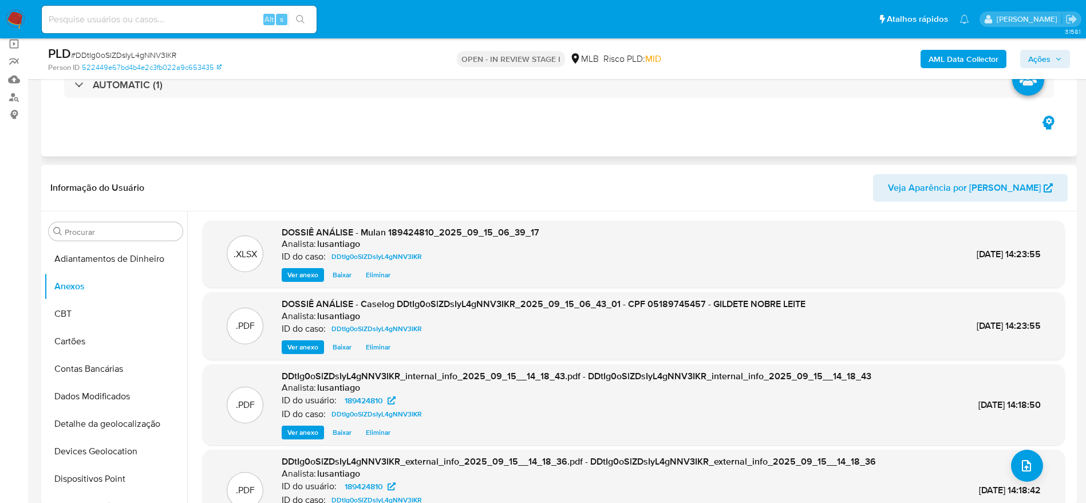
click at [1046, 62] on span "Ações" at bounding box center [1039, 59] width 22 height 18
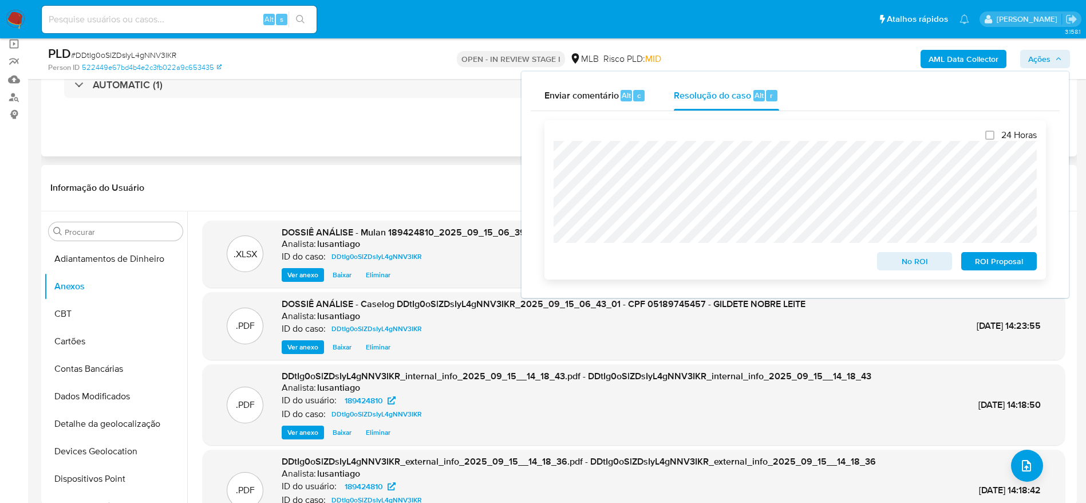
click at [916, 265] on span "No ROI" at bounding box center [915, 261] width 60 height 16
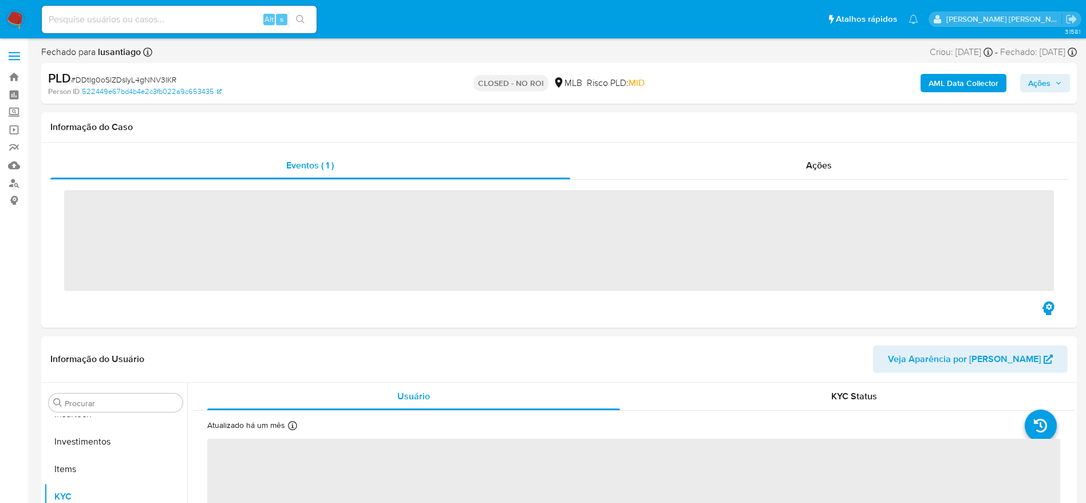
scroll to position [539, 0]
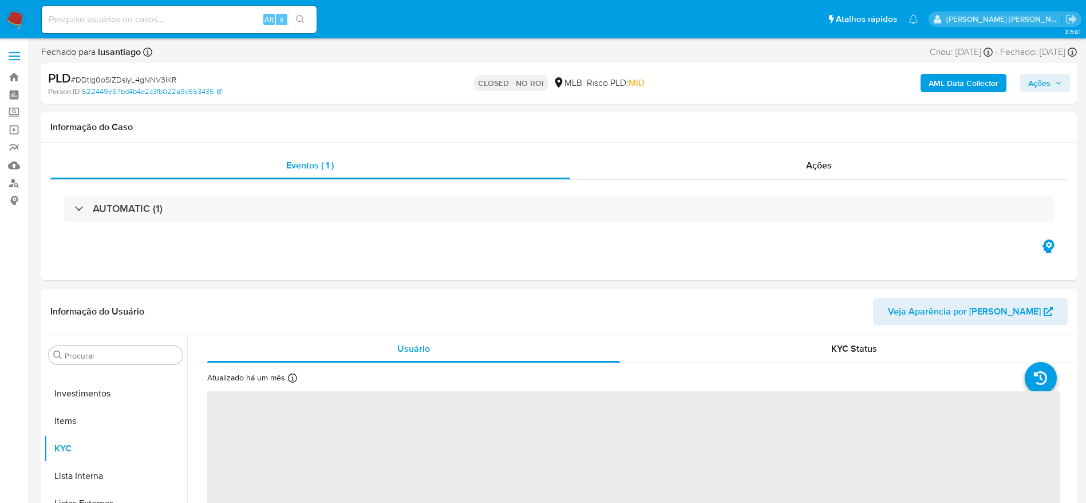
select select "10"
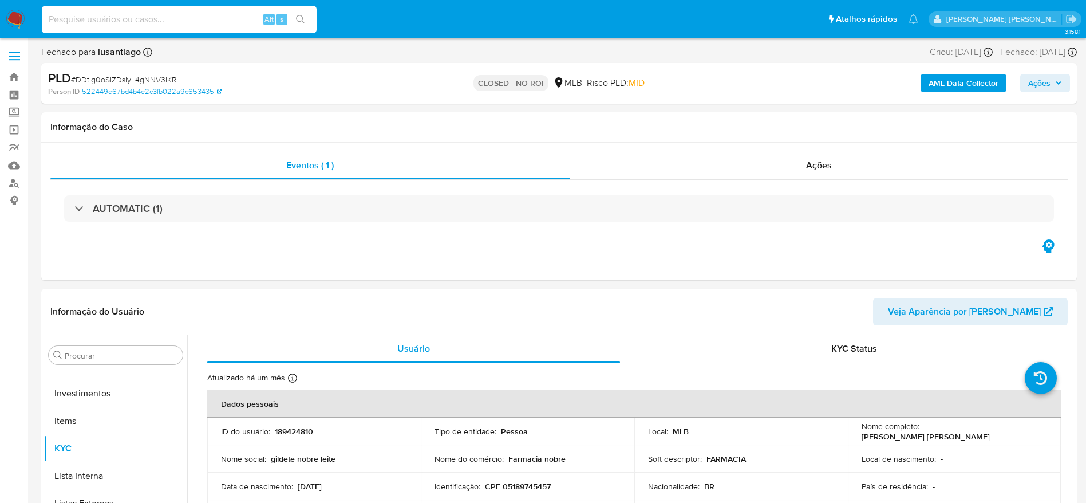
click at [189, 23] on input at bounding box center [179, 19] width 275 height 15
paste input "104718444"
type input "104718444"
click at [305, 21] on icon "search-icon" at bounding box center [300, 19] width 9 height 9
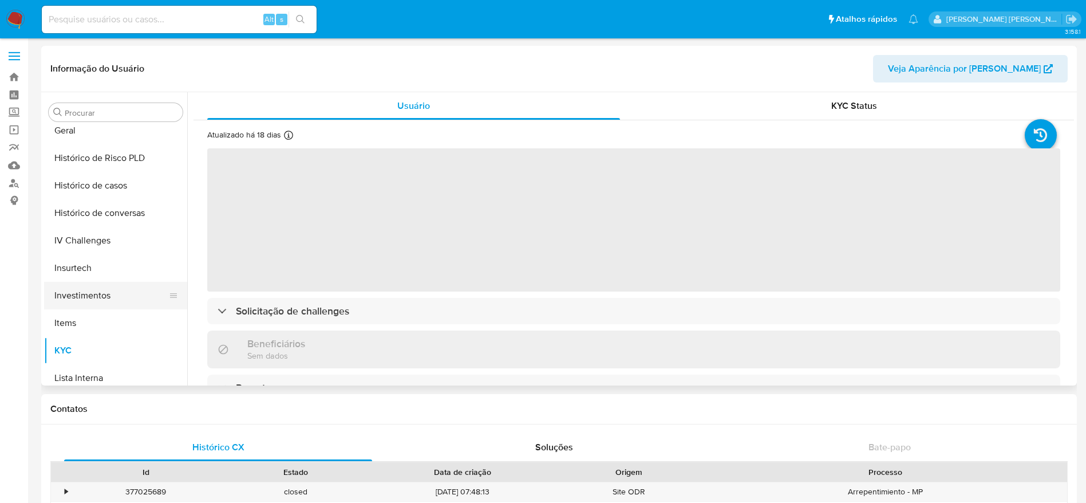
scroll to position [367, 0]
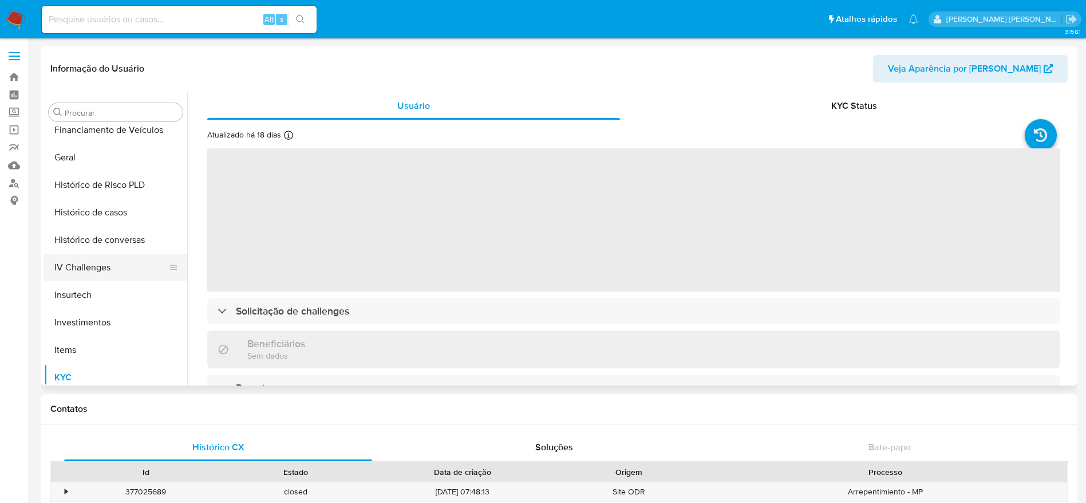
select select "10"
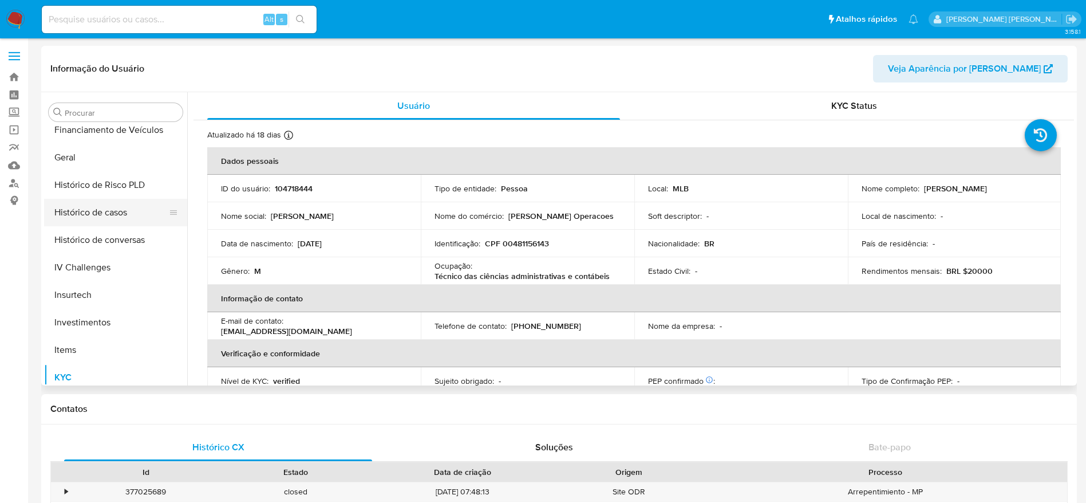
click at [94, 210] on button "Histórico de casos" at bounding box center [111, 212] width 134 height 27
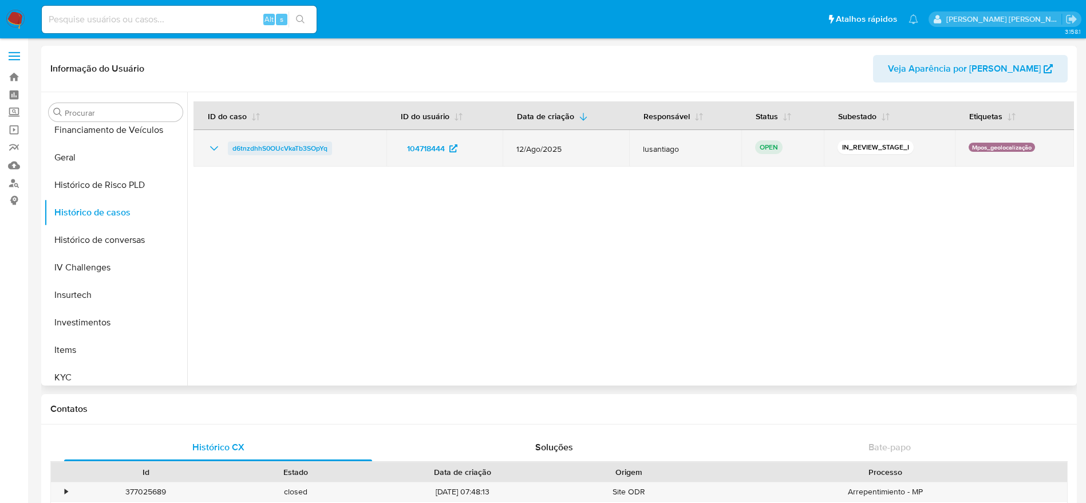
click at [262, 144] on span "d6tnzdhhS0OUcVkaTb3SOpYq" at bounding box center [279, 148] width 95 height 14
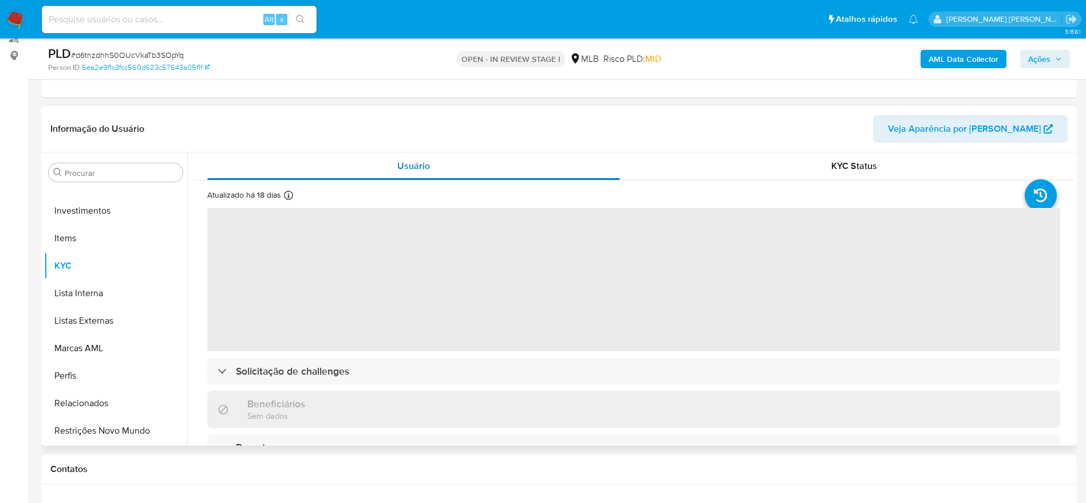
scroll to position [172, 0]
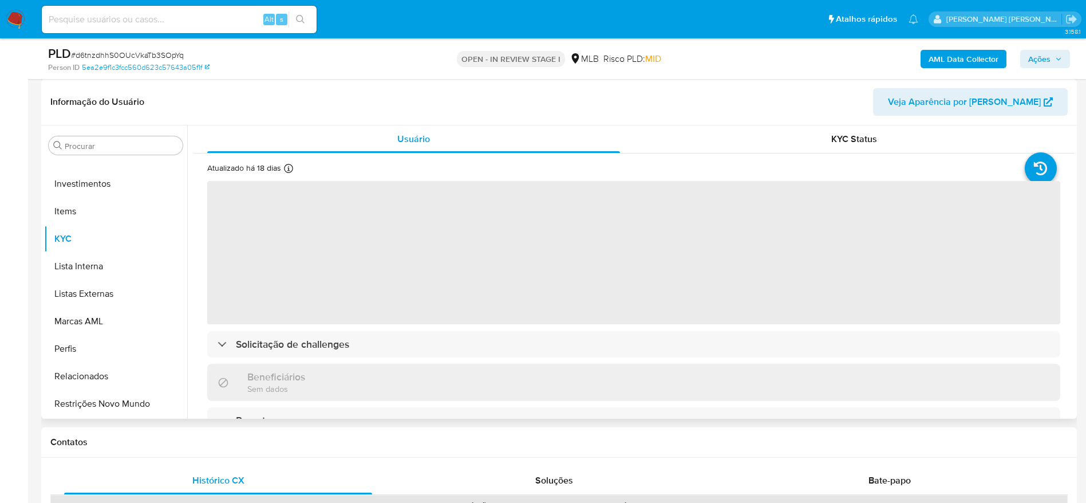
select select "10"
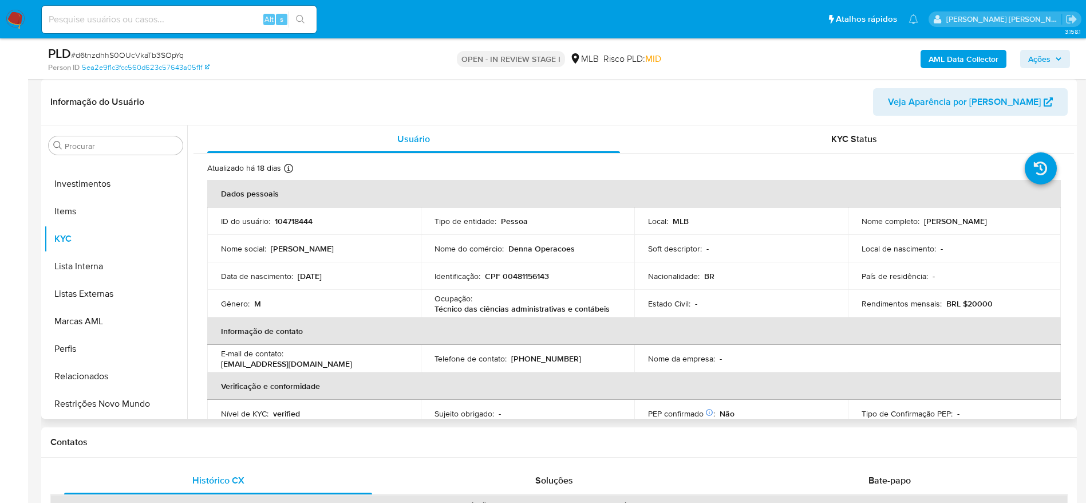
click at [518, 277] on p "CPF 00481156143" at bounding box center [517, 276] width 64 height 10
copy p "00481156143"
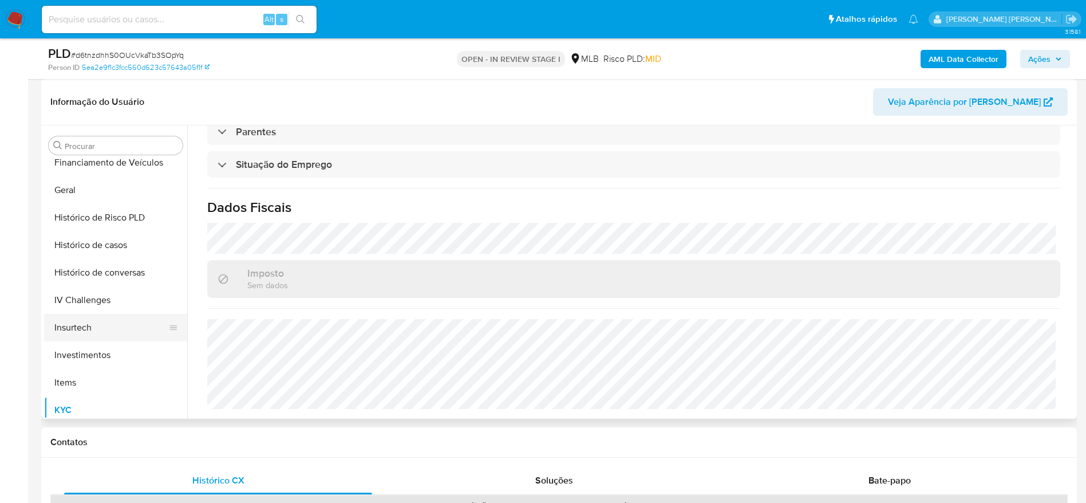
scroll to position [367, 0]
click at [92, 191] on button "Geral" at bounding box center [111, 190] width 134 height 27
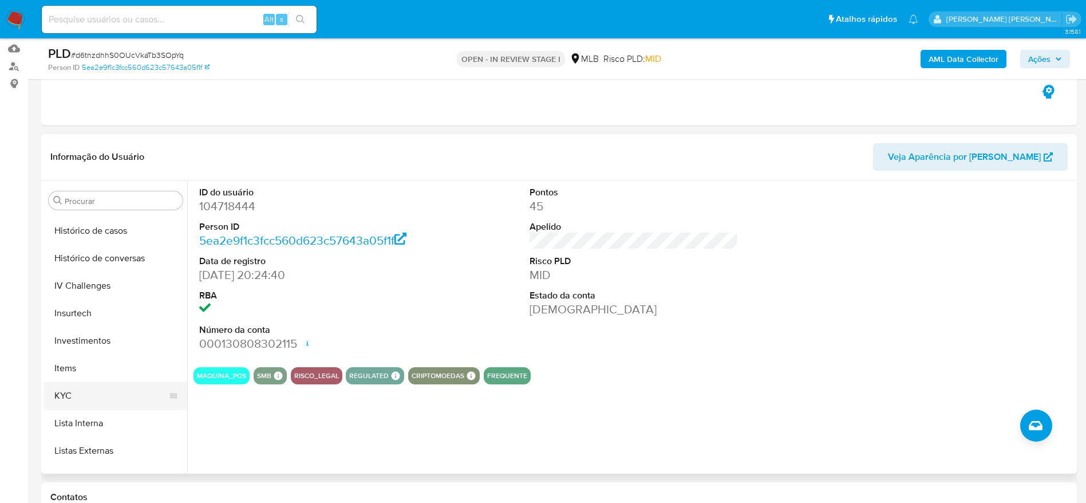
scroll to position [453, 0]
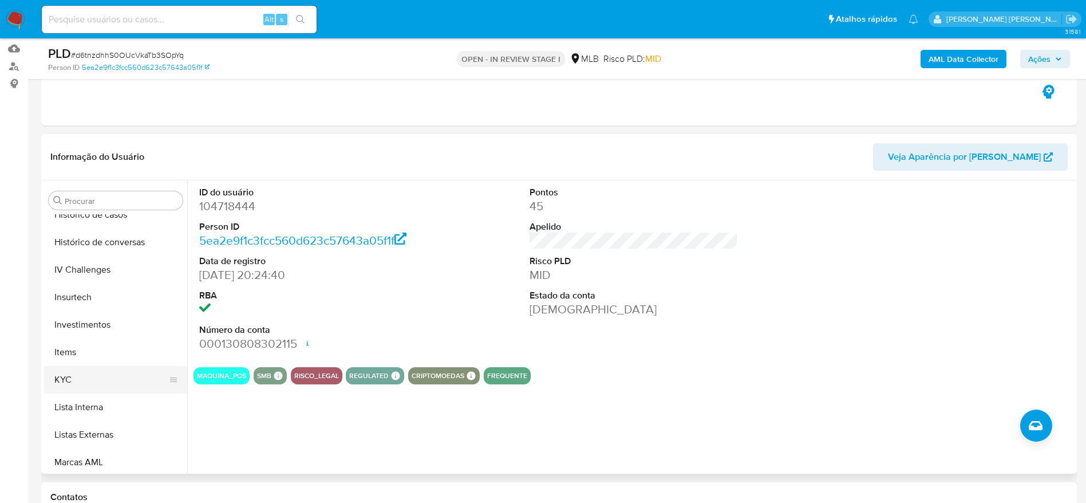
click at [96, 376] on button "KYC" at bounding box center [111, 379] width 134 height 27
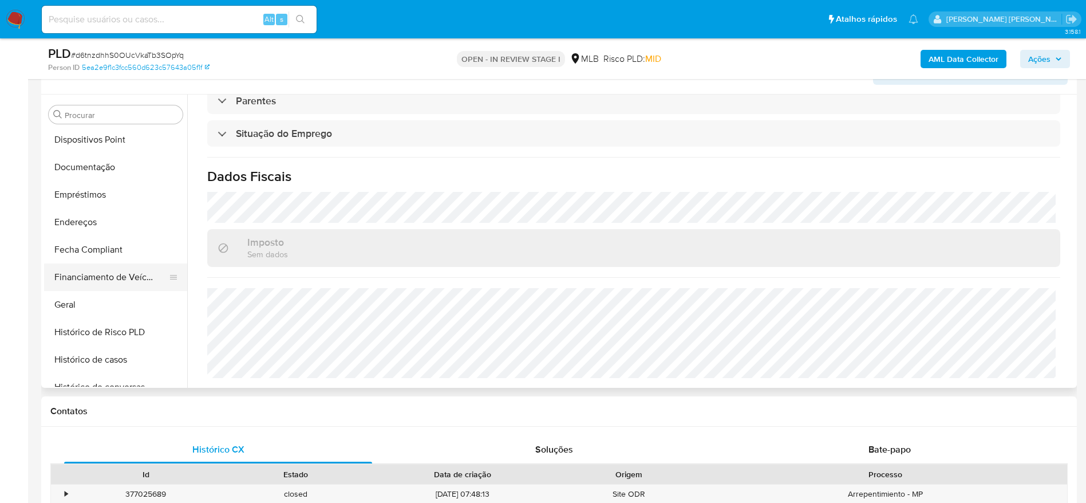
scroll to position [195, 0]
click at [80, 249] on button "Endereços" at bounding box center [111, 248] width 134 height 27
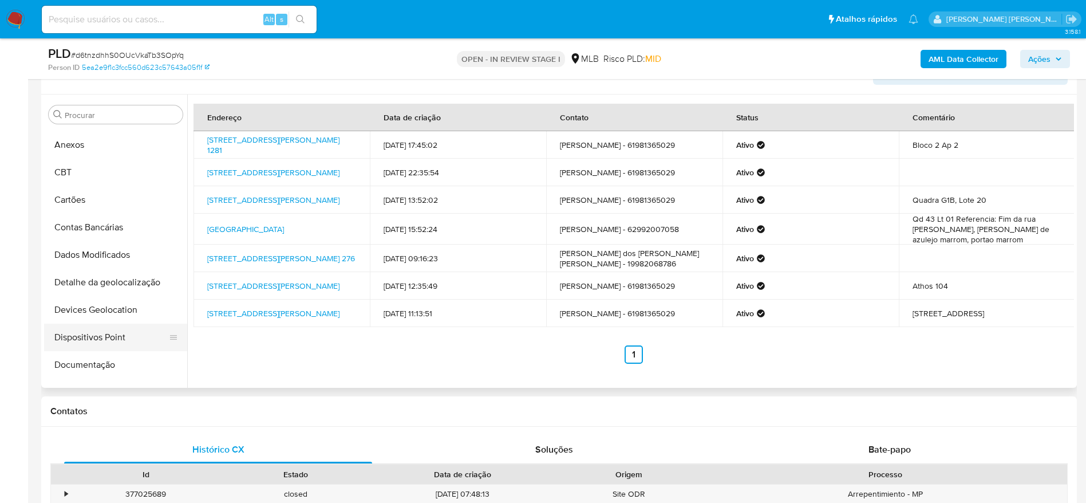
scroll to position [23, 0]
drag, startPoint x: 105, startPoint y: 275, endPoint x: 113, endPoint y: 279, distance: 9.5
click at [105, 275] on button "Detalhe da geolocalização" at bounding box center [111, 283] width 134 height 27
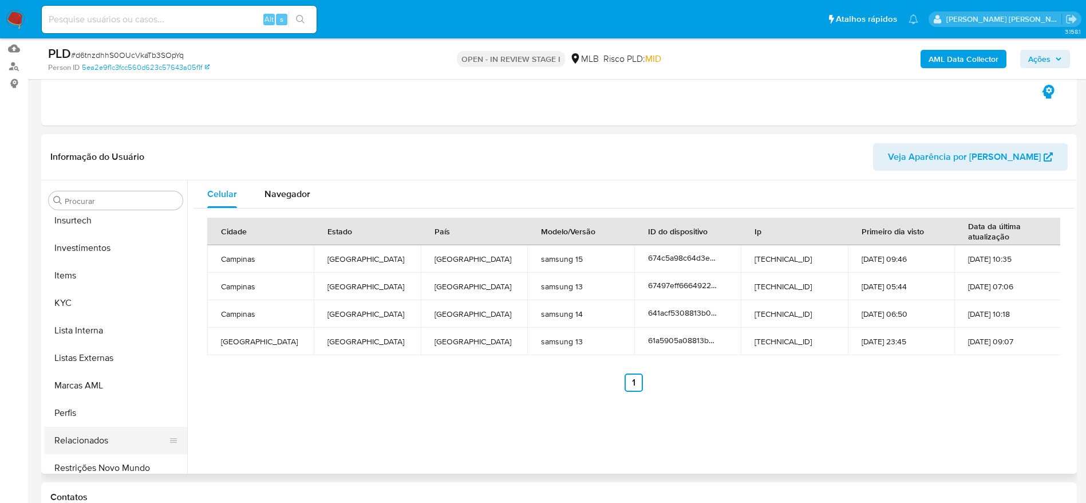
scroll to position [539, 0]
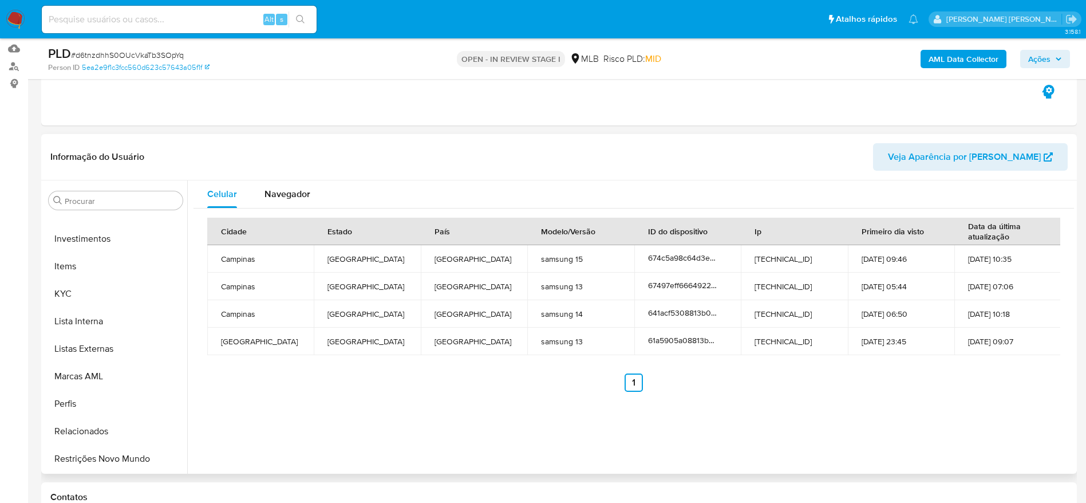
drag, startPoint x: 112, startPoint y: 466, endPoint x: 550, endPoint y: 419, distance: 440.0
click at [117, 468] on button "Restrições Novo Mundo" at bounding box center [115, 458] width 143 height 27
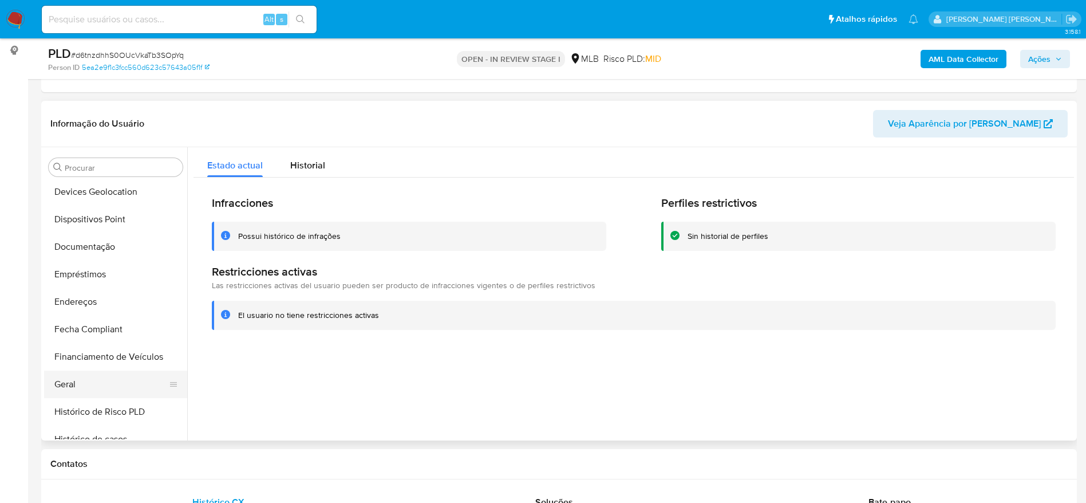
scroll to position [109, 0]
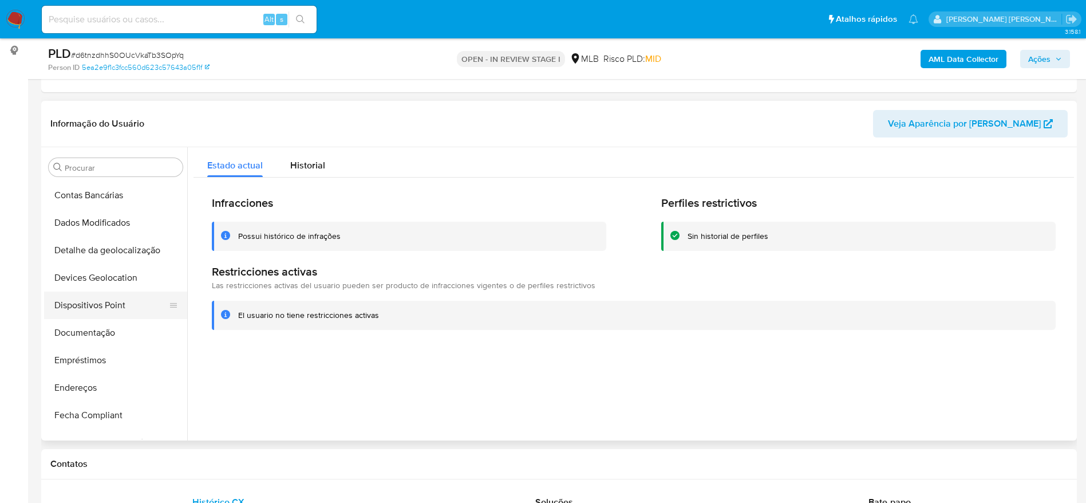
click at [92, 310] on button "Dispositivos Point" at bounding box center [111, 304] width 134 height 27
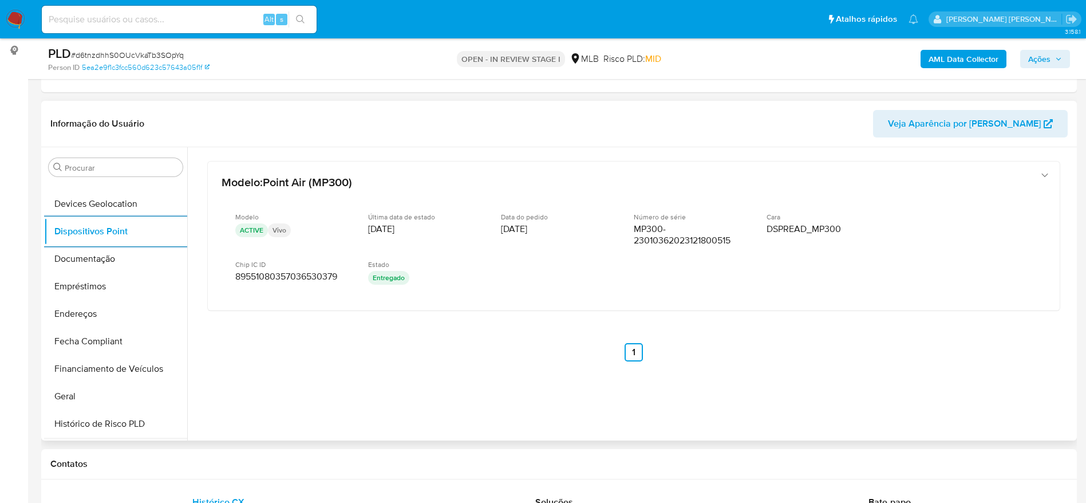
scroll to position [453, 0]
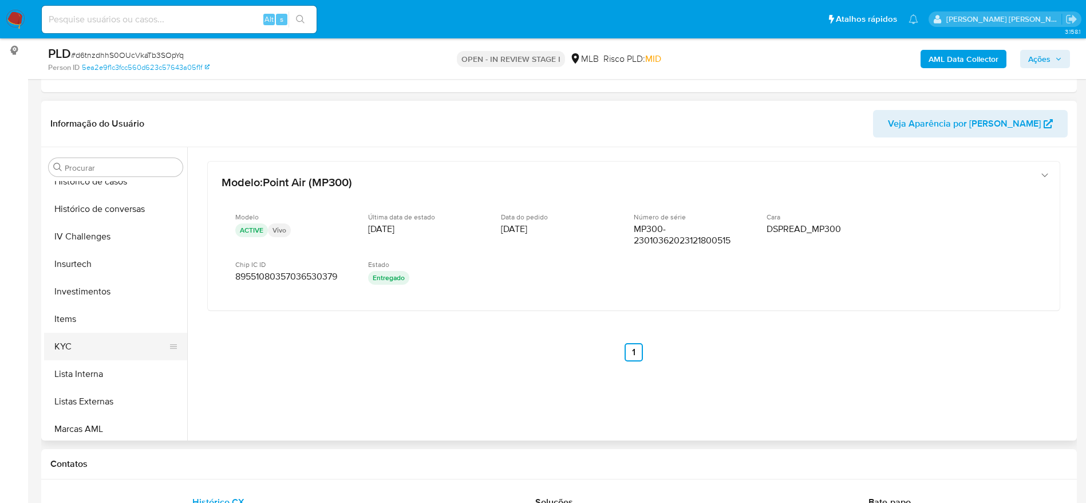
click at [84, 348] on button "KYC" at bounding box center [111, 346] width 134 height 27
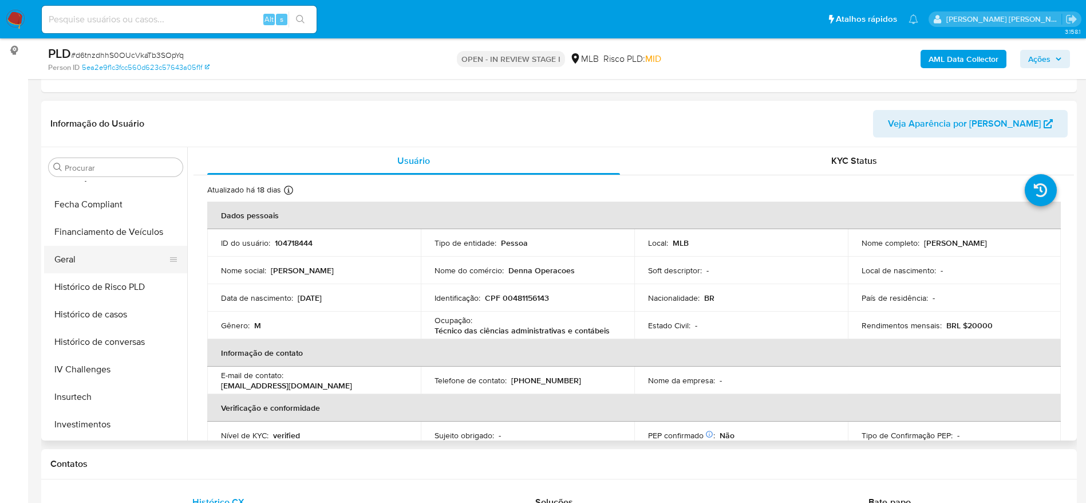
scroll to position [281, 0]
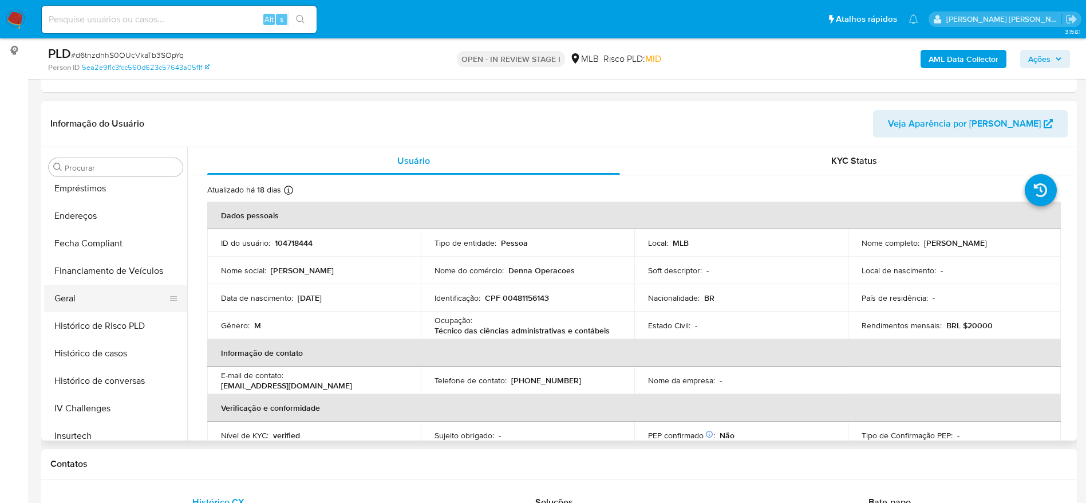
click at [82, 295] on button "Geral" at bounding box center [111, 298] width 134 height 27
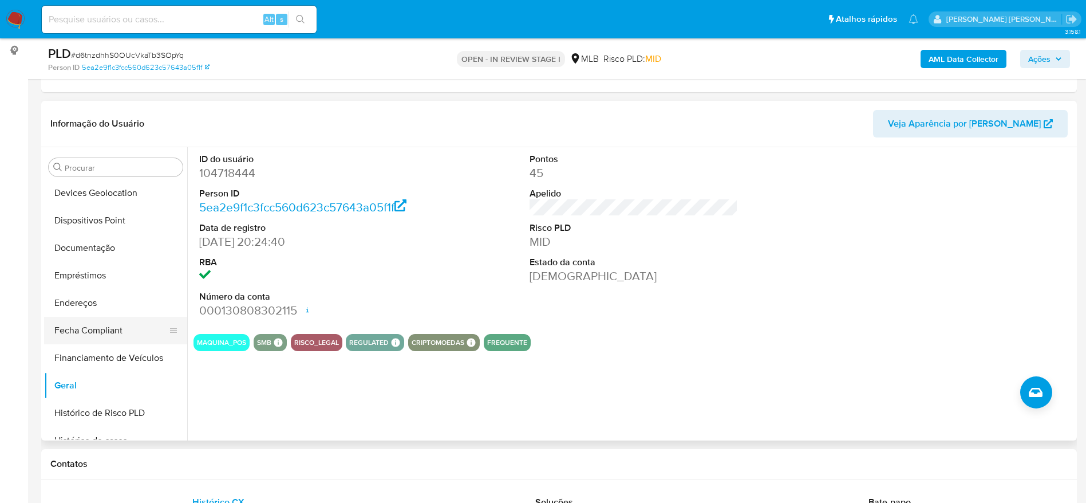
scroll to position [109, 0]
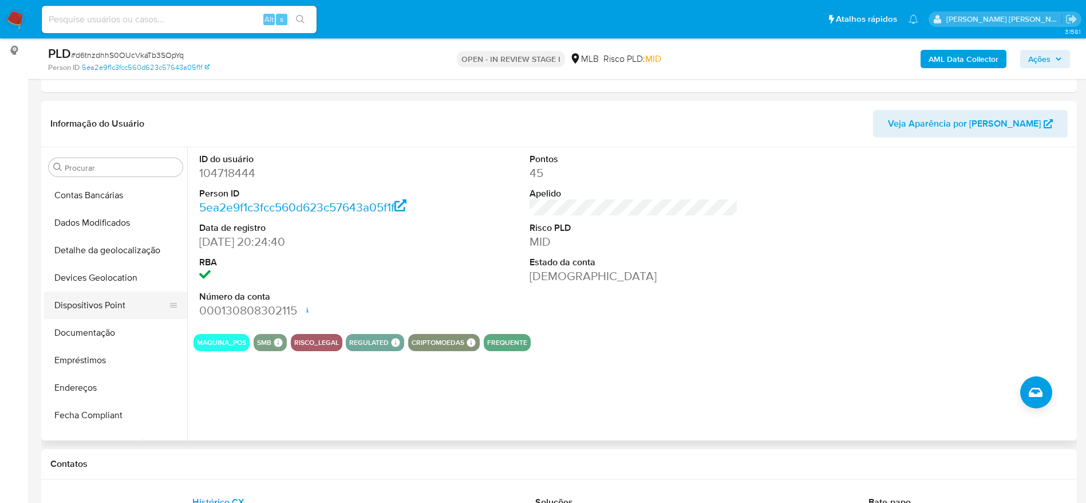
click at [101, 296] on button "Dispositivos Point" at bounding box center [111, 304] width 134 height 27
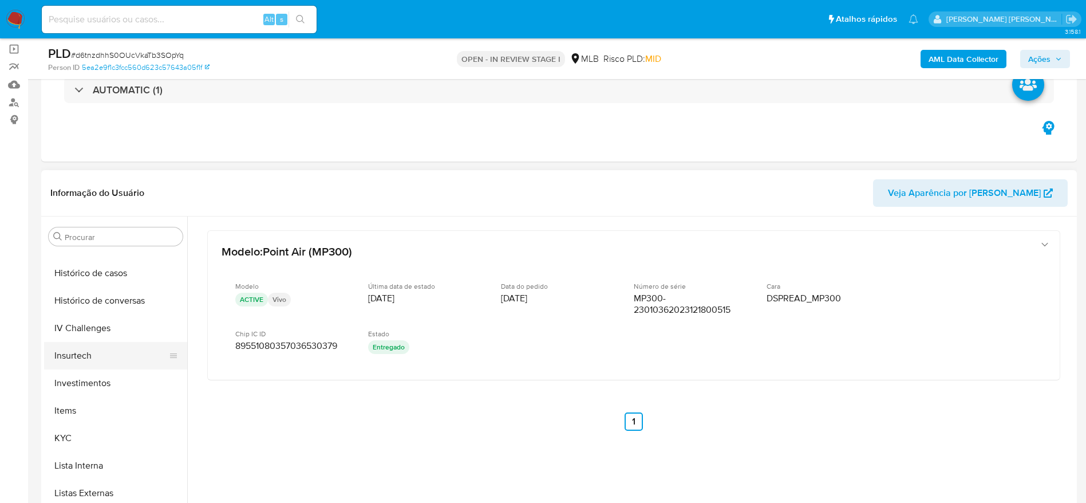
scroll to position [453, 0]
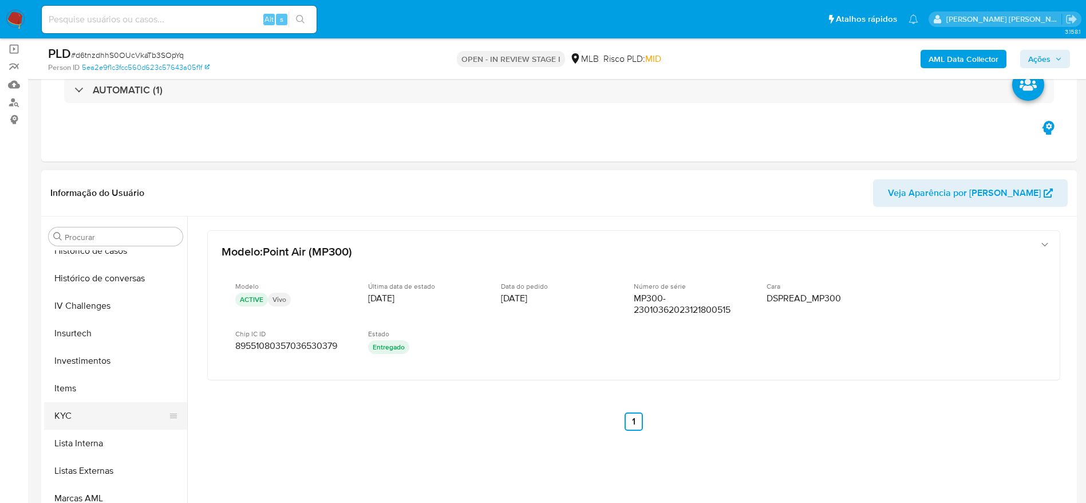
click at [97, 405] on button "KYC" at bounding box center [111, 415] width 134 height 27
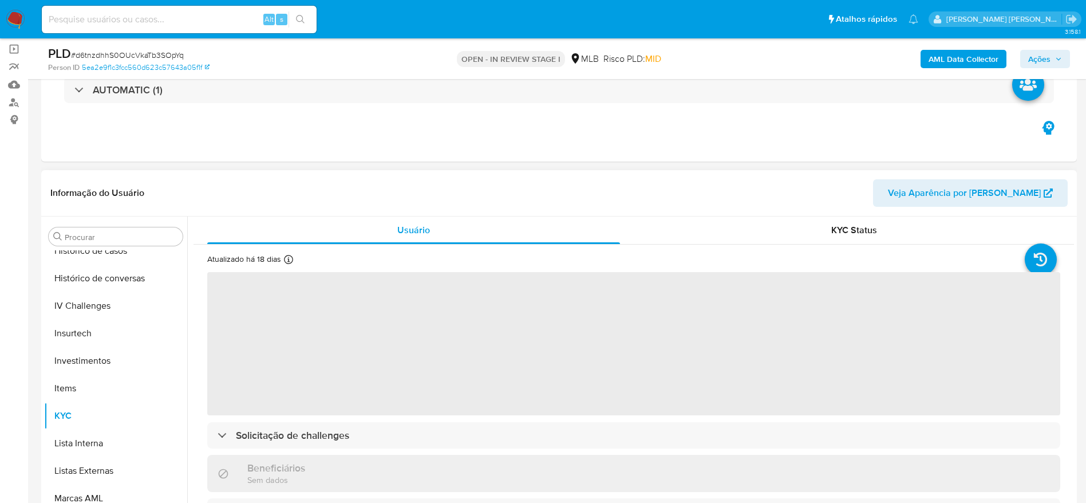
scroll to position [86, 0]
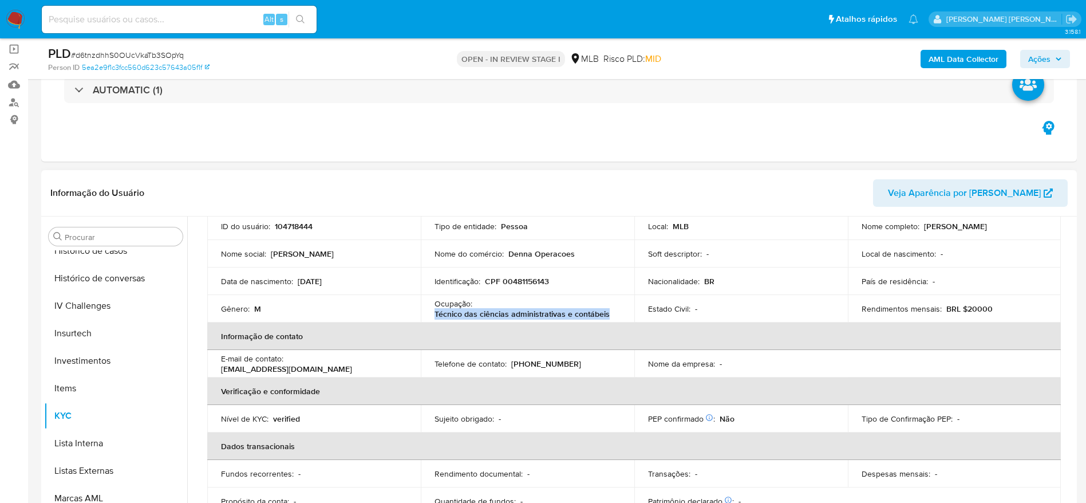
drag, startPoint x: 610, startPoint y: 315, endPoint x: 432, endPoint y: 318, distance: 178.1
click at [432, 318] on td "Ocupação : Técnico das ciências administrativas e contábeis" at bounding box center [528, 308] width 214 height 27
copy p "Técnico das ciências administrativas e contábeis"
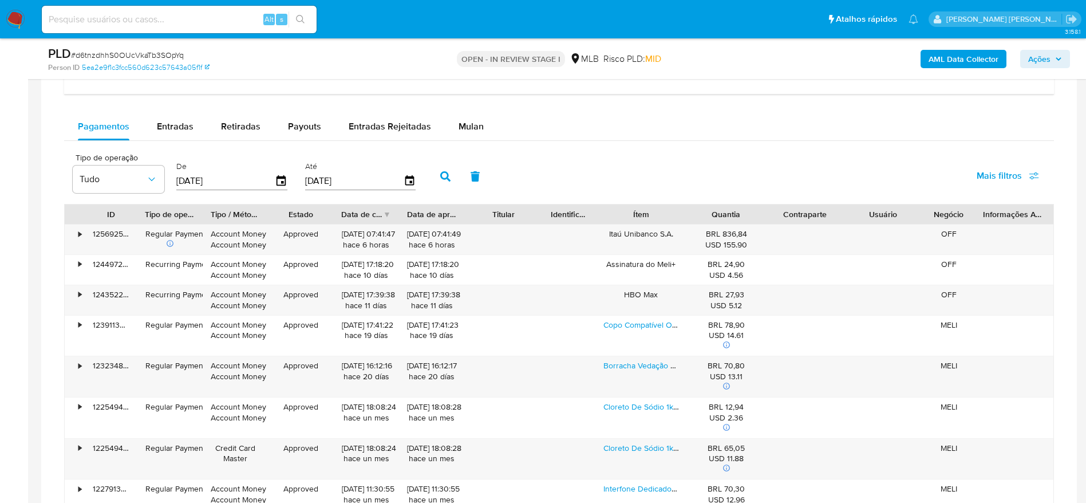
scroll to position [854, 0]
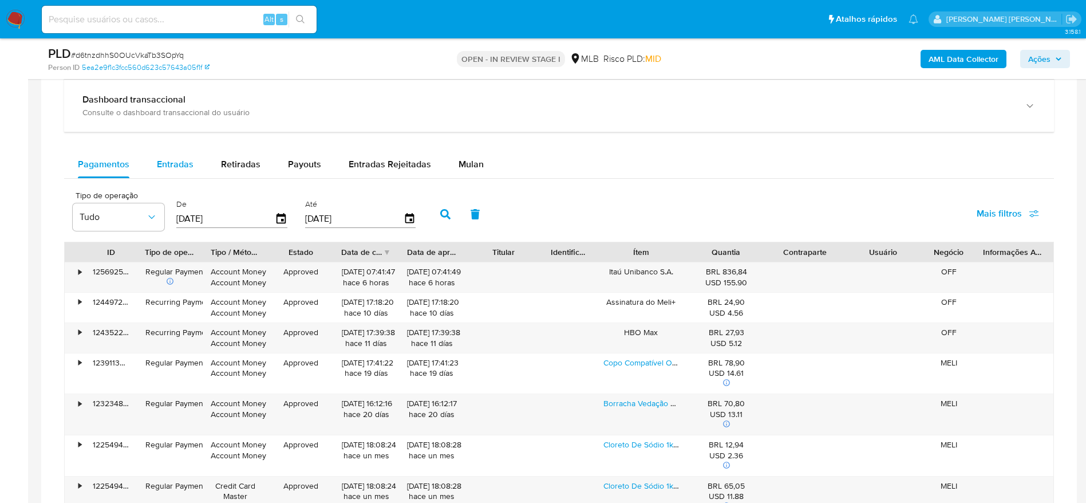
click at [182, 164] on span "Entradas" at bounding box center [175, 163] width 37 height 13
select select "10"
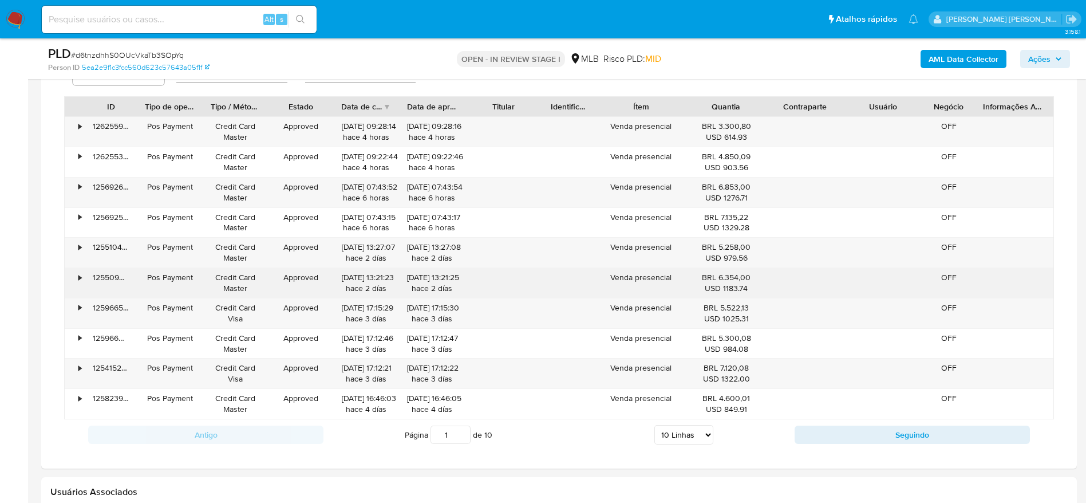
scroll to position [1026, 0]
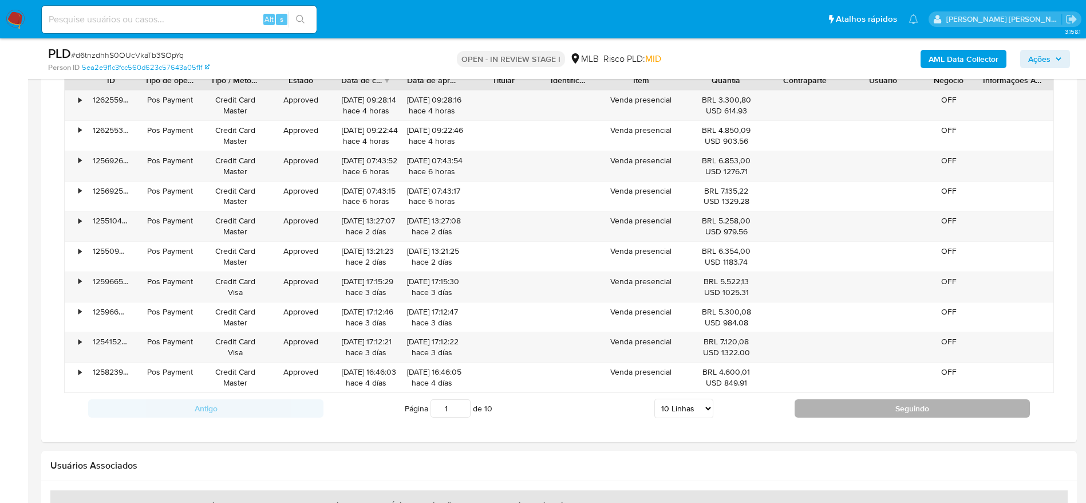
click at [837, 405] on button "Seguindo" at bounding box center [912, 408] width 235 height 18
type input "2"
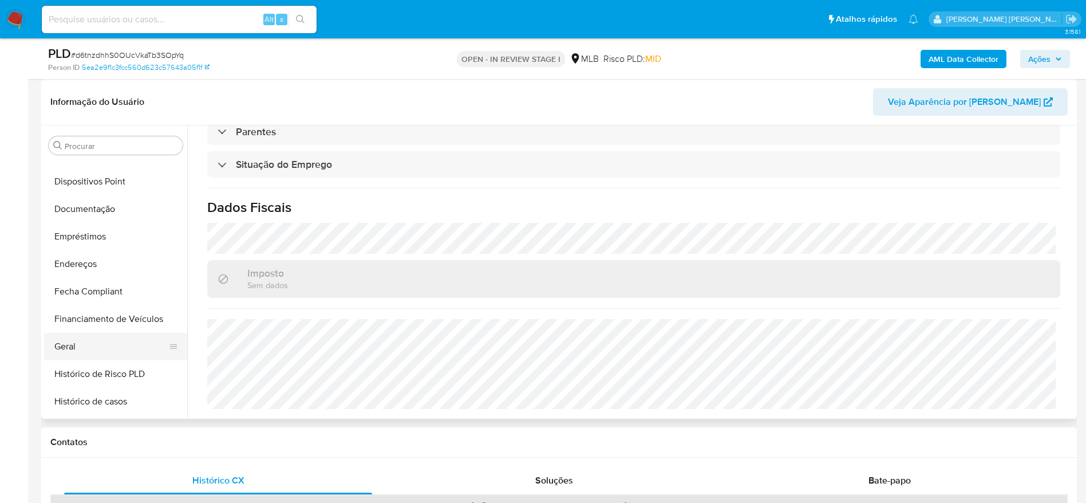
scroll to position [195, 0]
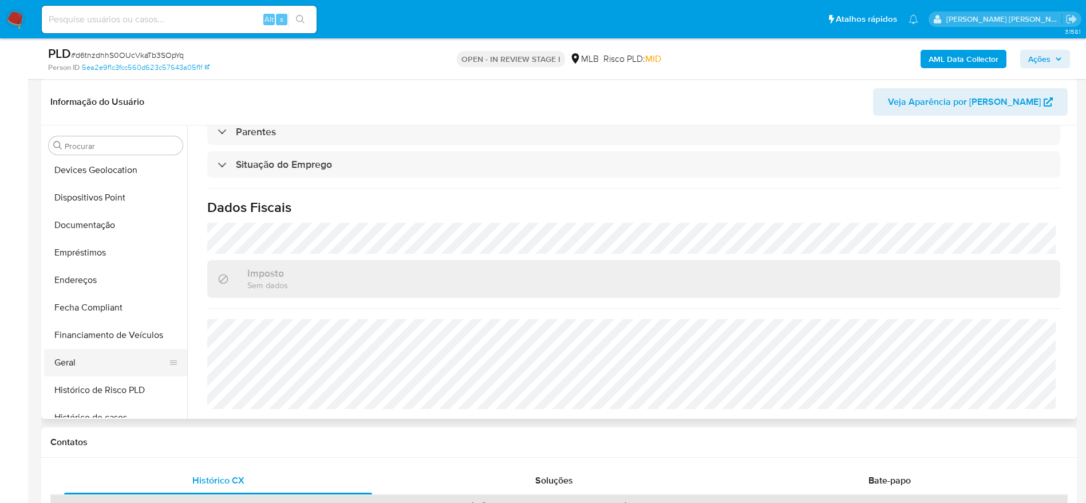
click at [96, 353] on button "Geral" at bounding box center [111, 362] width 134 height 27
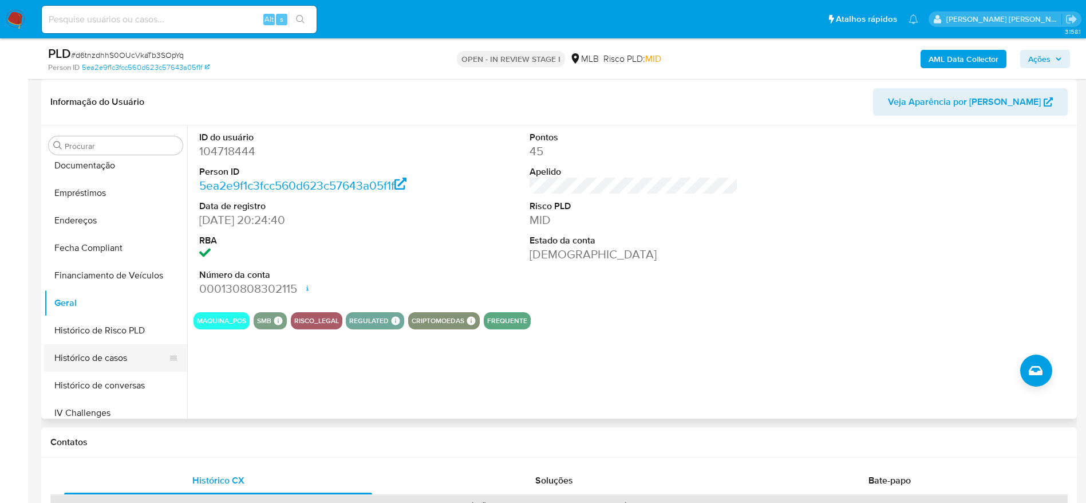
scroll to position [281, 0]
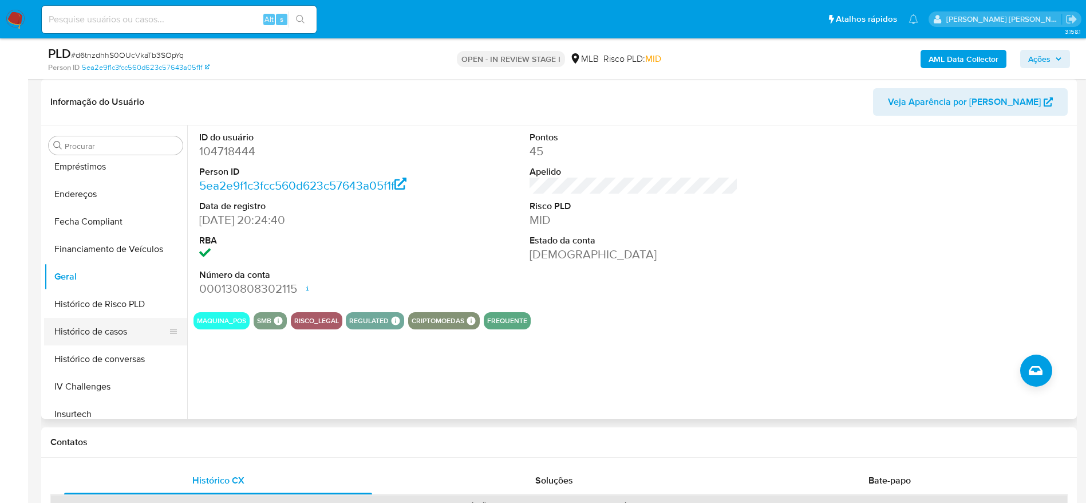
click at [97, 333] on button "Histórico de casos" at bounding box center [111, 331] width 134 height 27
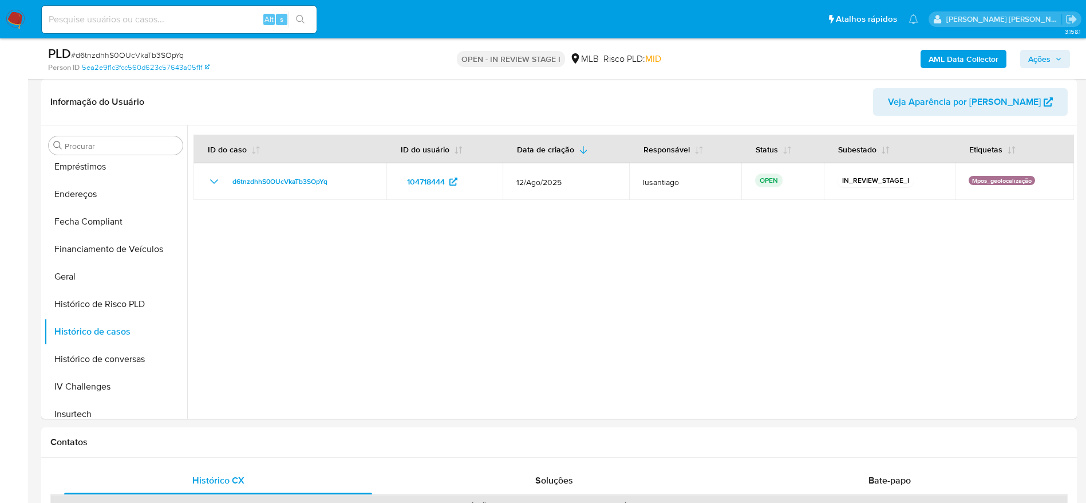
click at [1038, 69] on div "AML Data Collector Ações" at bounding box center [901, 58] width 338 height 27
drag, startPoint x: 1025, startPoint y: 60, endPoint x: 1034, endPoint y: 58, distance: 9.4
click at [1032, 58] on button "Ações" at bounding box center [1045, 59] width 50 height 18
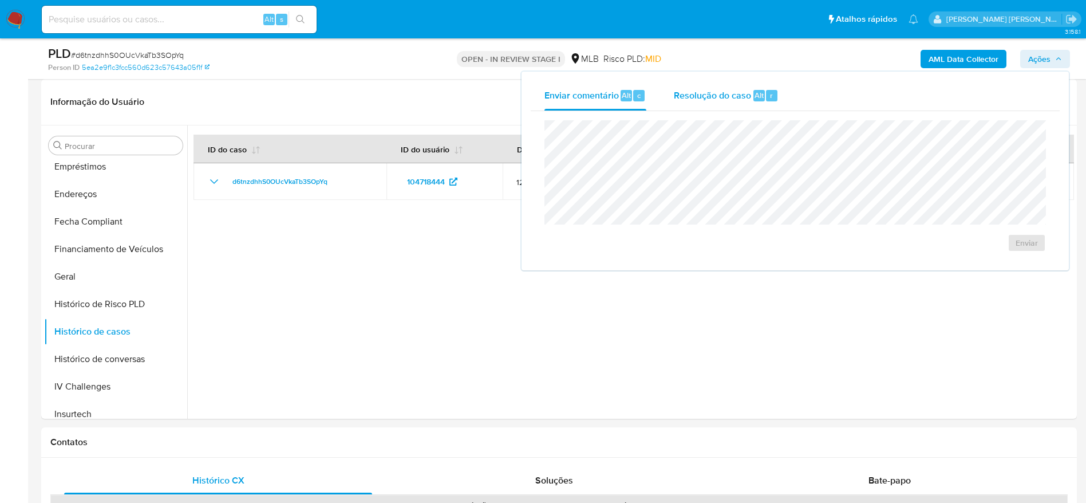
drag, startPoint x: 704, startPoint y: 93, endPoint x: 708, endPoint y: 107, distance: 14.7
click at [708, 107] on div "Resolução do caso Alt r" at bounding box center [726, 96] width 105 height 30
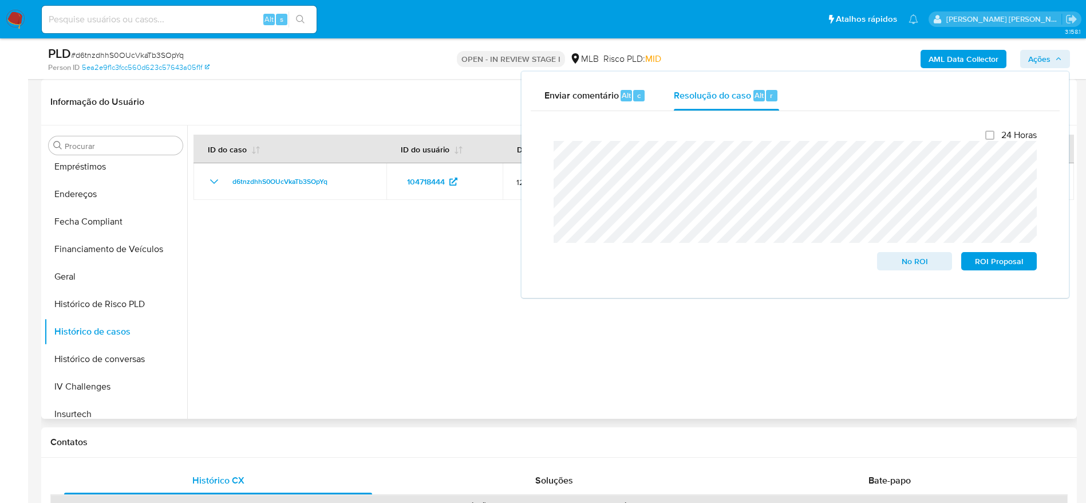
click at [368, 278] on div at bounding box center [630, 271] width 887 height 293
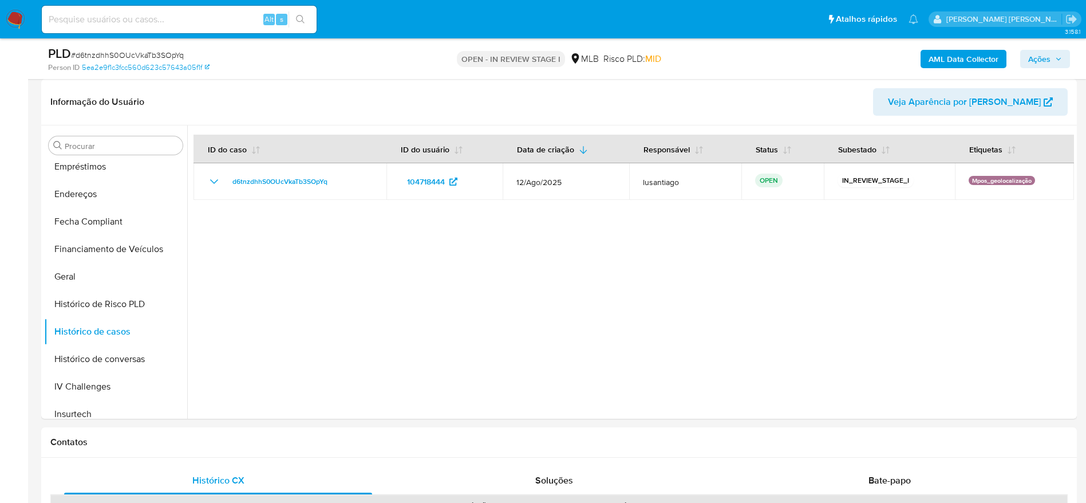
click at [954, 59] on b "AML Data Collector" at bounding box center [964, 59] width 70 height 18
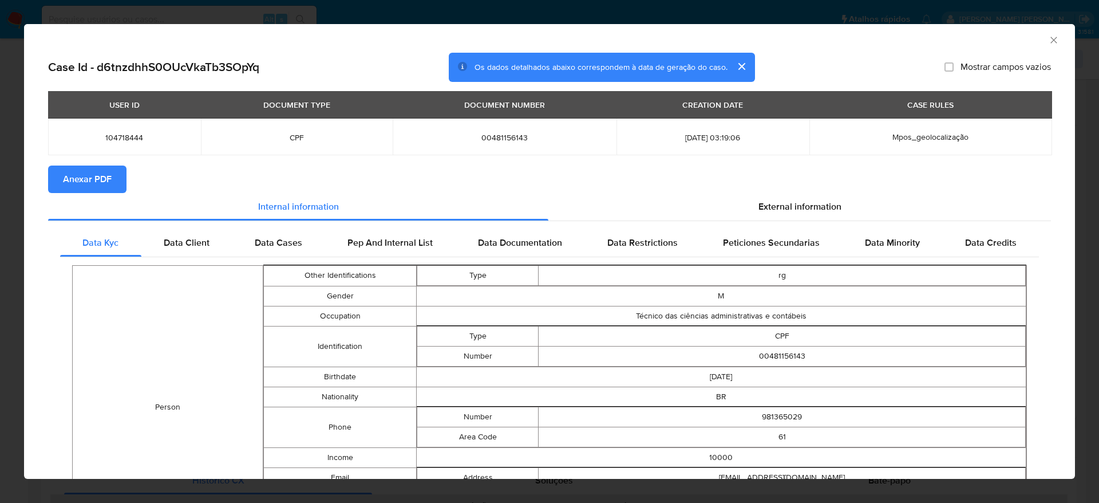
click at [92, 175] on span "Anexar PDF" at bounding box center [87, 179] width 49 height 25
click at [1048, 40] on icon "Fechar a janela" at bounding box center [1053, 39] width 11 height 11
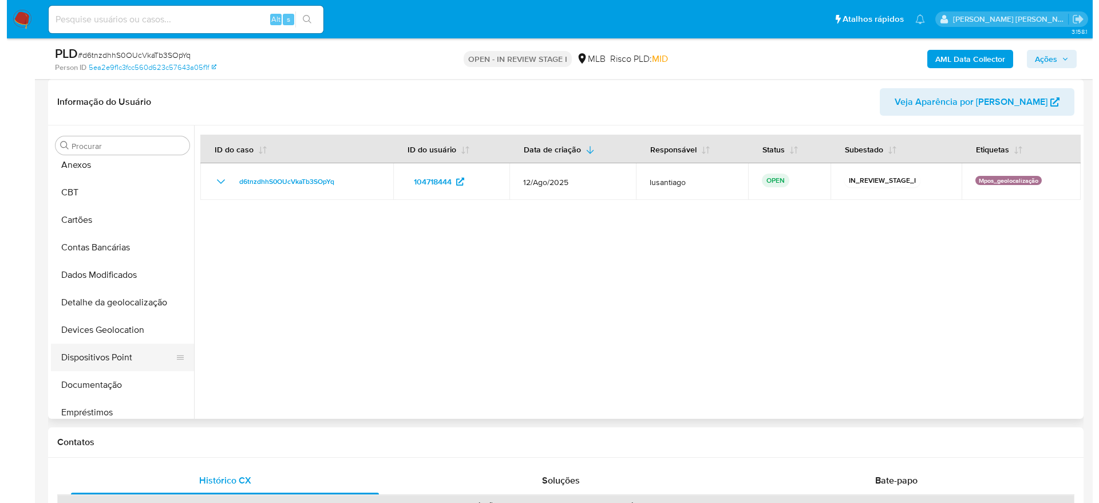
scroll to position [0, 0]
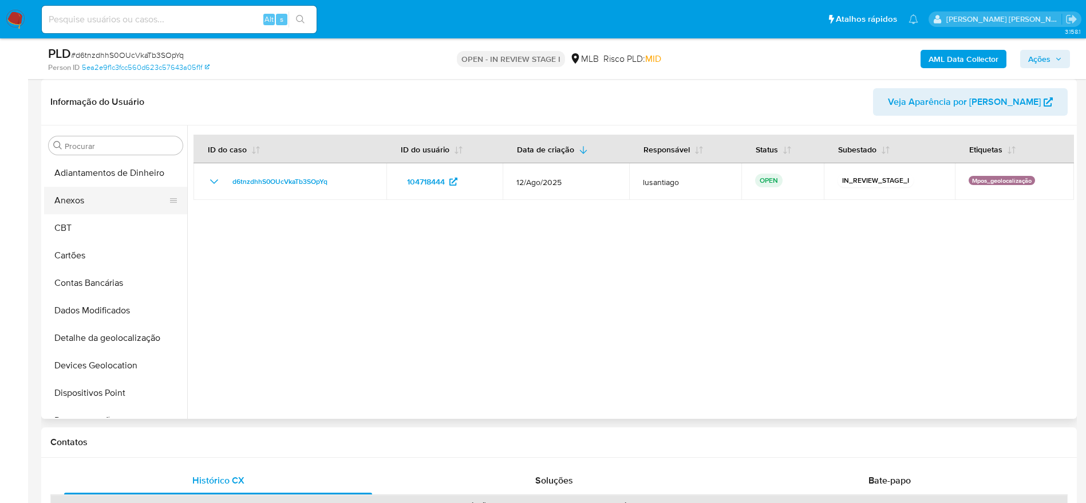
click at [80, 202] on button "Anexos" at bounding box center [111, 200] width 134 height 27
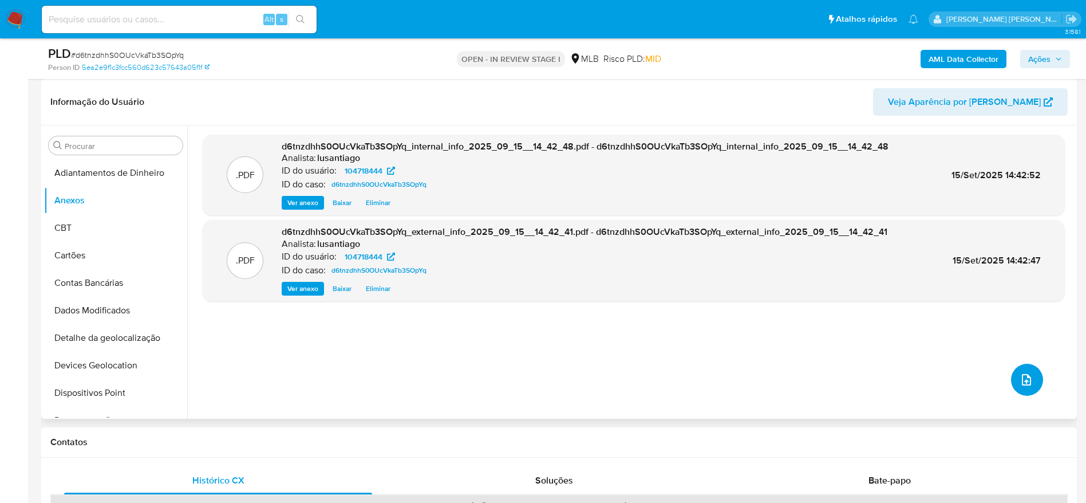
click at [1025, 384] on icon "upload-file" at bounding box center [1027, 380] width 14 height 14
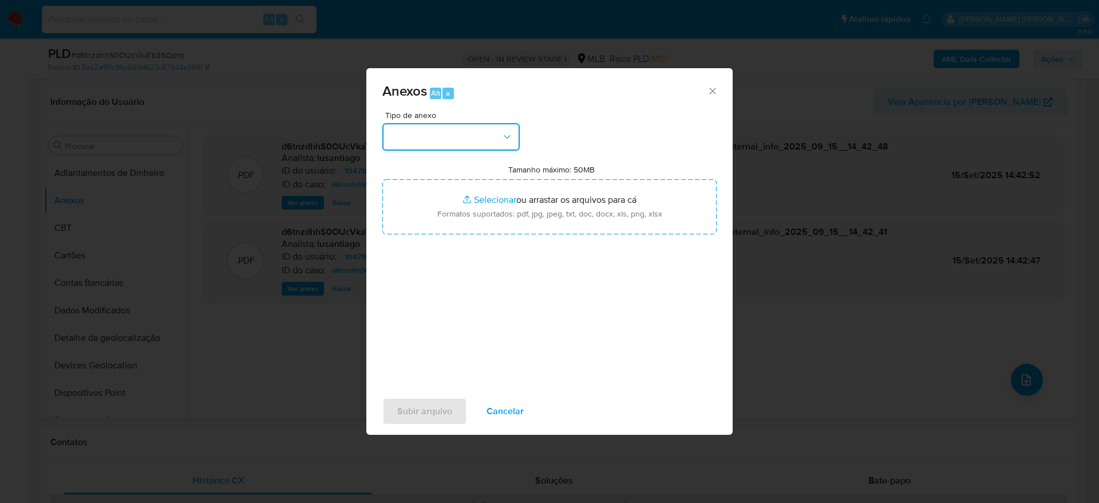
click at [459, 128] on button "button" at bounding box center [451, 136] width 137 height 27
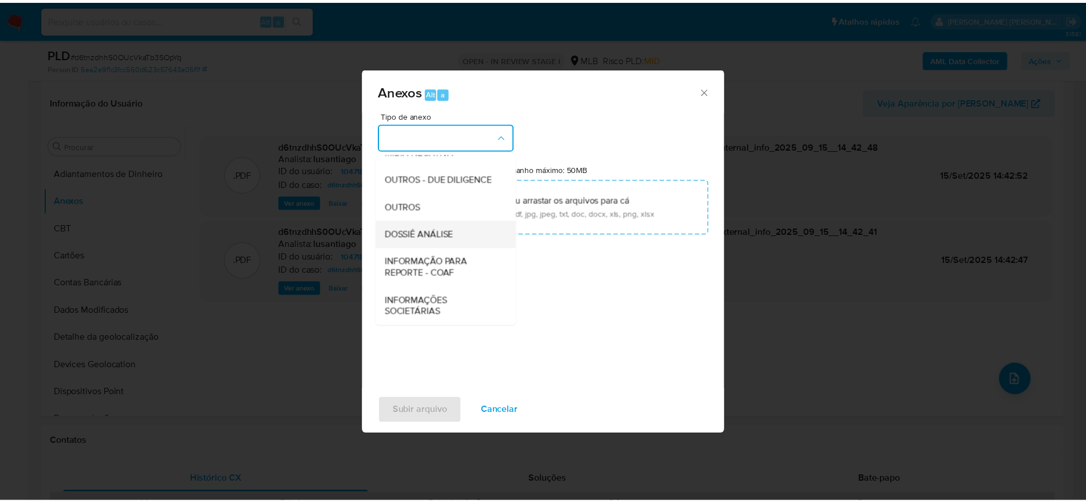
scroll to position [176, 0]
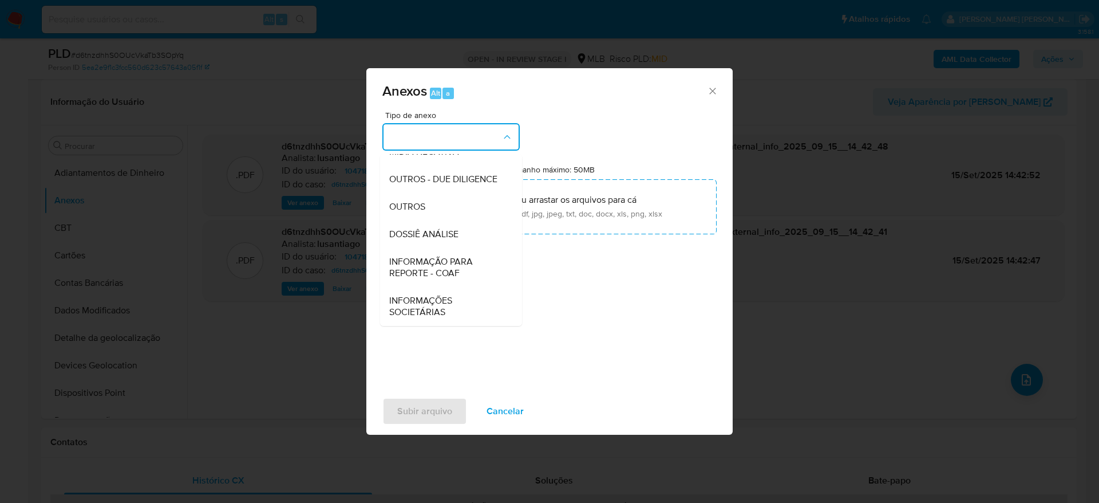
click at [426, 235] on span "DOSSIÊ ANÁLISE" at bounding box center [423, 233] width 69 height 11
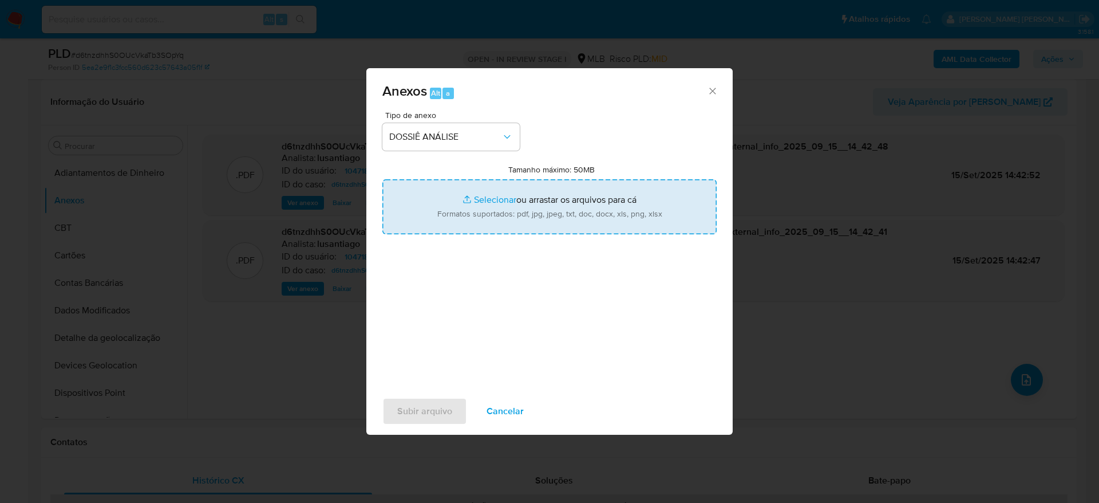
type input "C:\fakepath\Mulan 104718444_2025_09_15_06_39_27.xlsx"
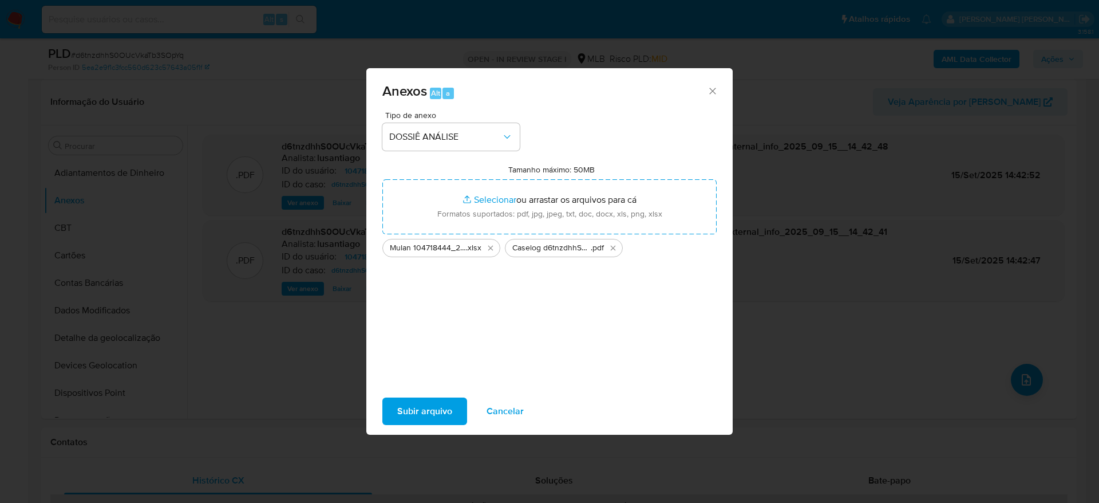
click at [435, 408] on span "Subir arquivo" at bounding box center [424, 411] width 55 height 25
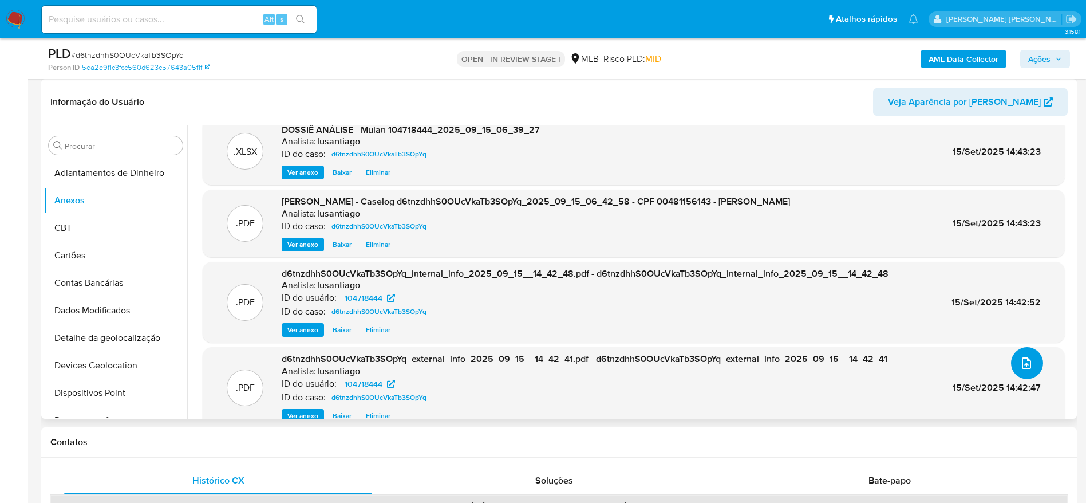
scroll to position [0, 0]
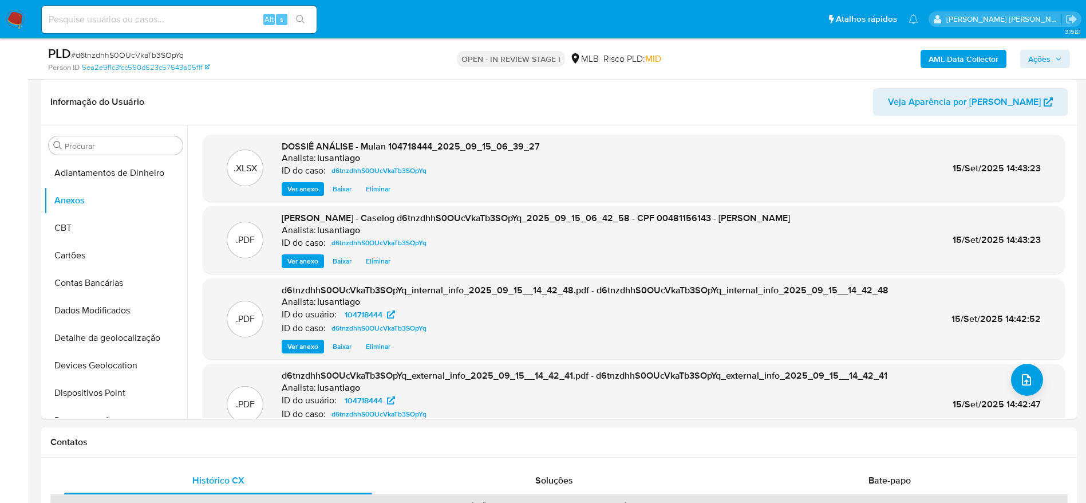
click at [1048, 61] on span "Ações" at bounding box center [1039, 59] width 22 height 18
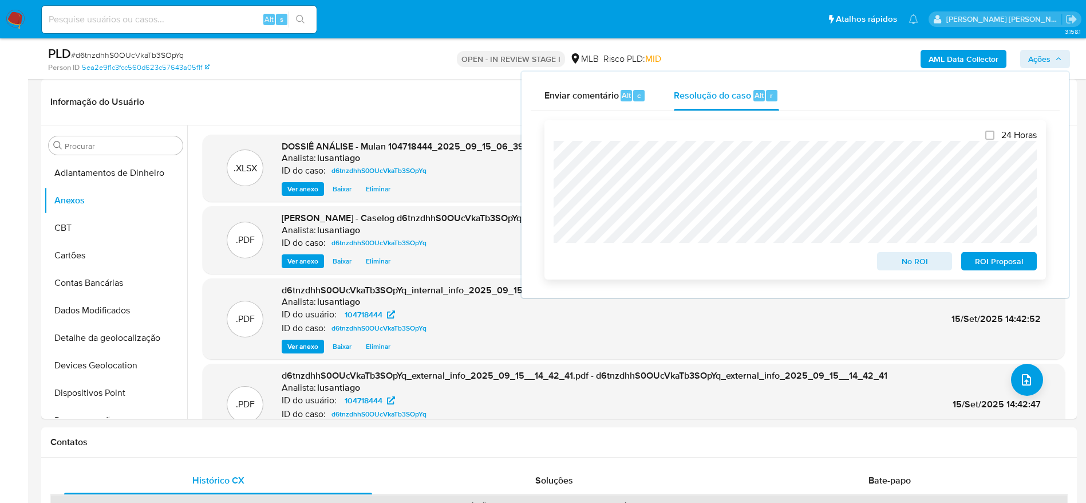
click at [905, 267] on span "No ROI" at bounding box center [915, 261] width 60 height 16
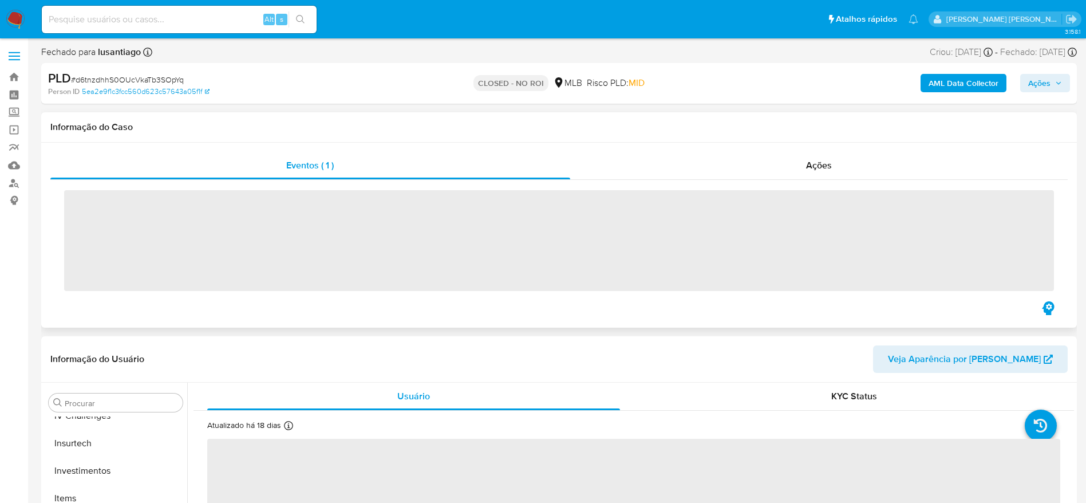
scroll to position [539, 0]
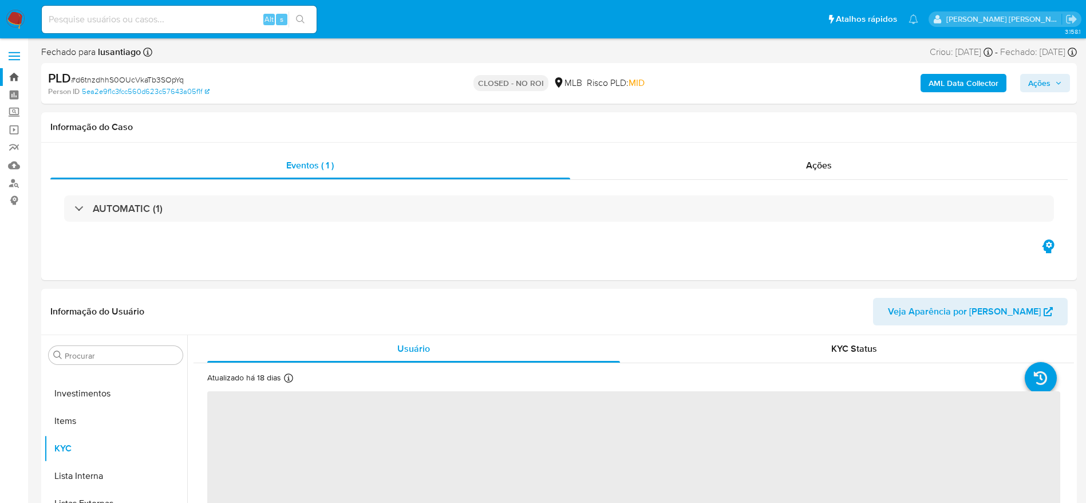
select select "10"
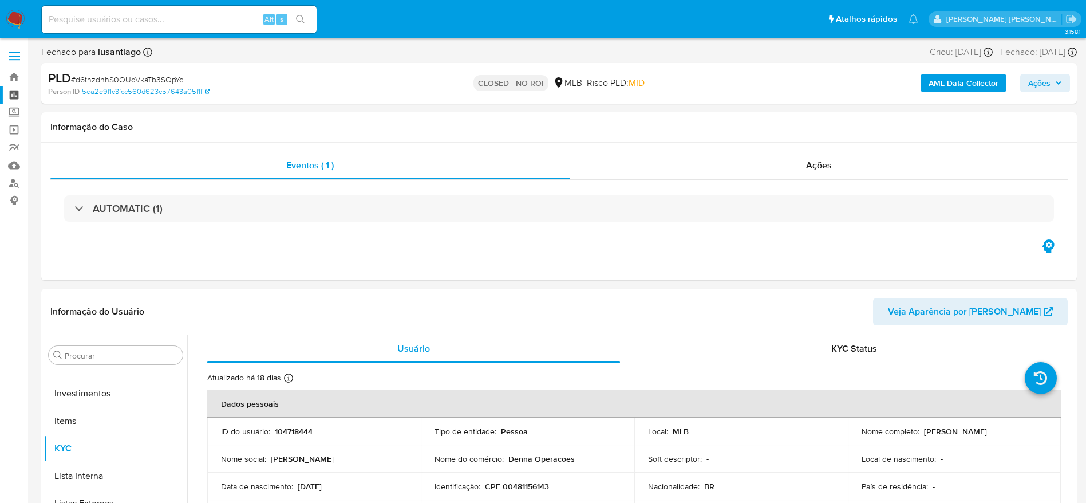
click at [10, 96] on link "Painel" at bounding box center [68, 95] width 136 height 18
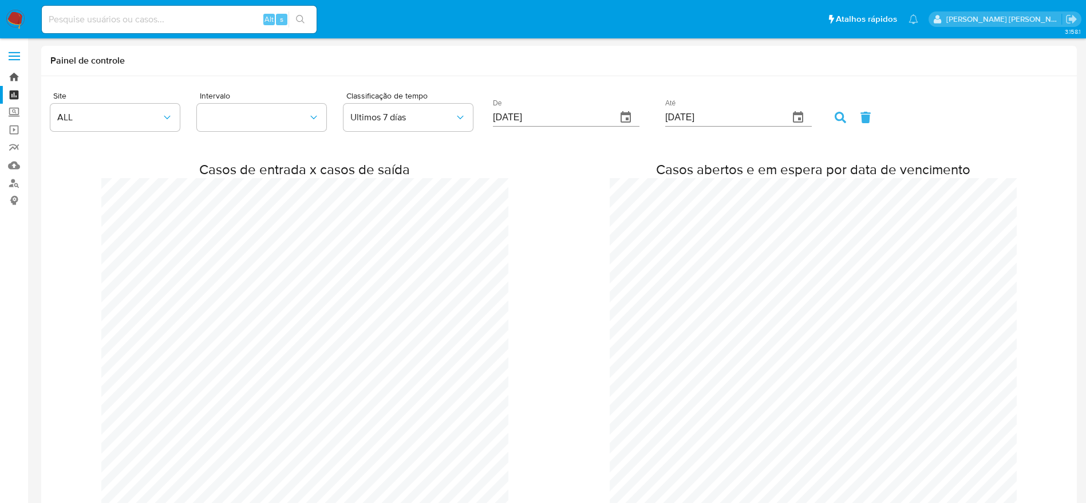
click at [13, 80] on link "Bandeja" at bounding box center [68, 77] width 136 height 18
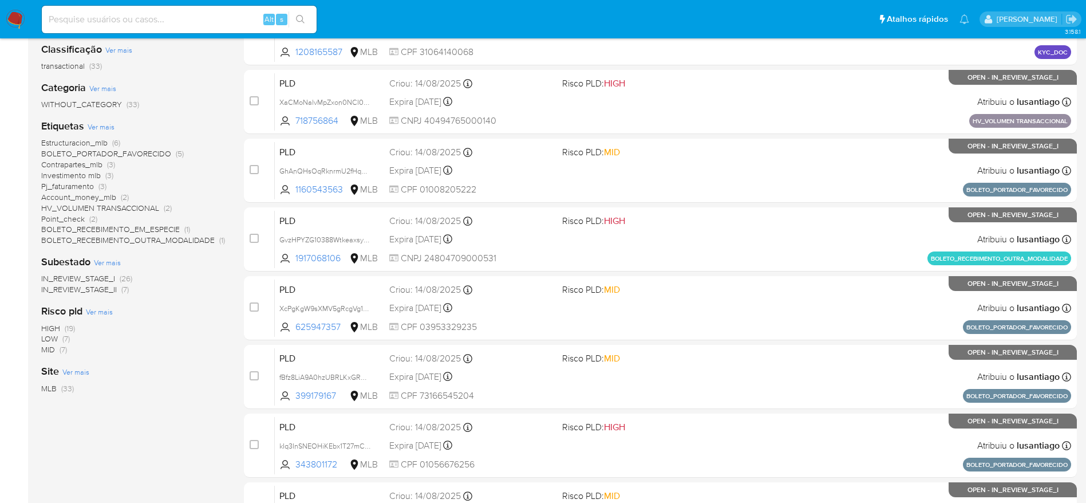
scroll to position [86, 0]
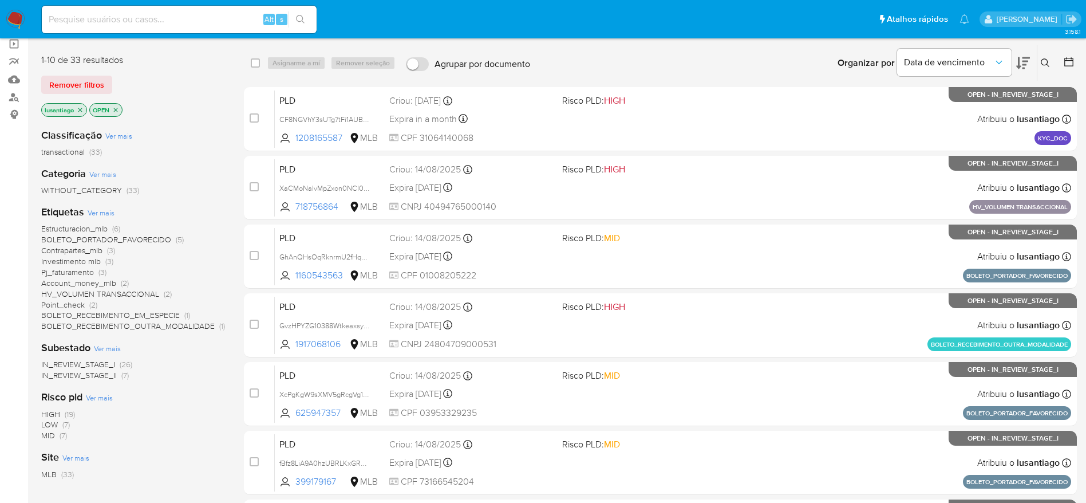
click at [114, 110] on icon "close-filter" at bounding box center [115, 110] width 7 height 7
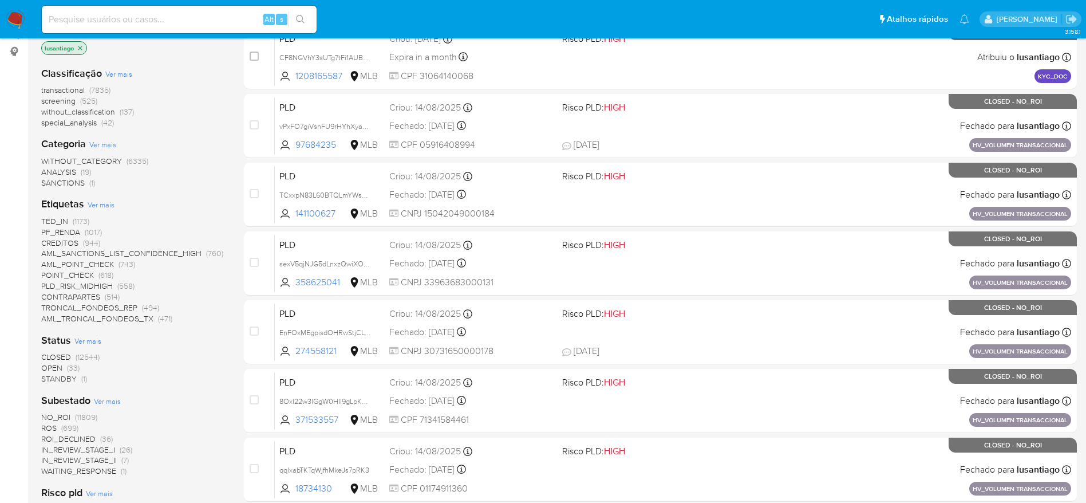
scroll to position [172, 0]
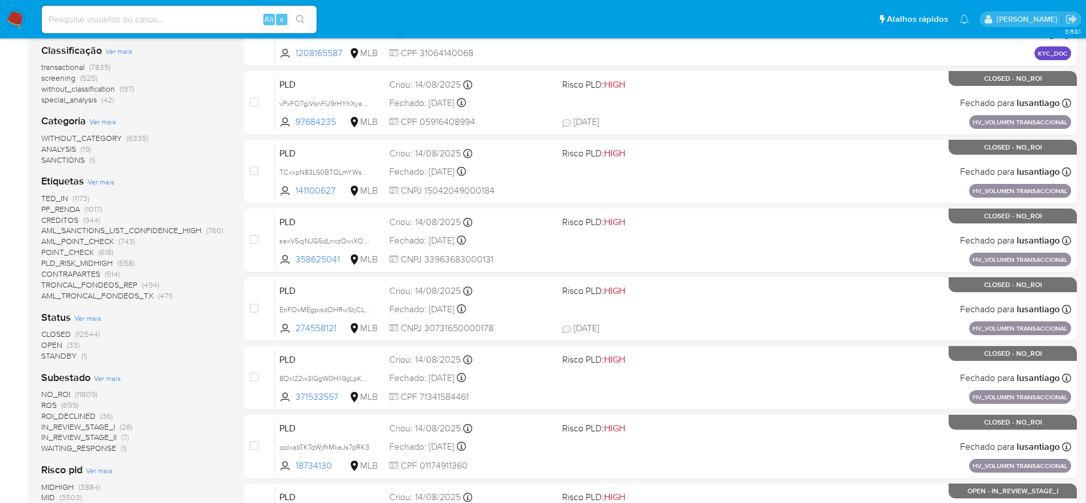
click at [55, 352] on span "STANDBY" at bounding box center [59, 355] width 36 height 11
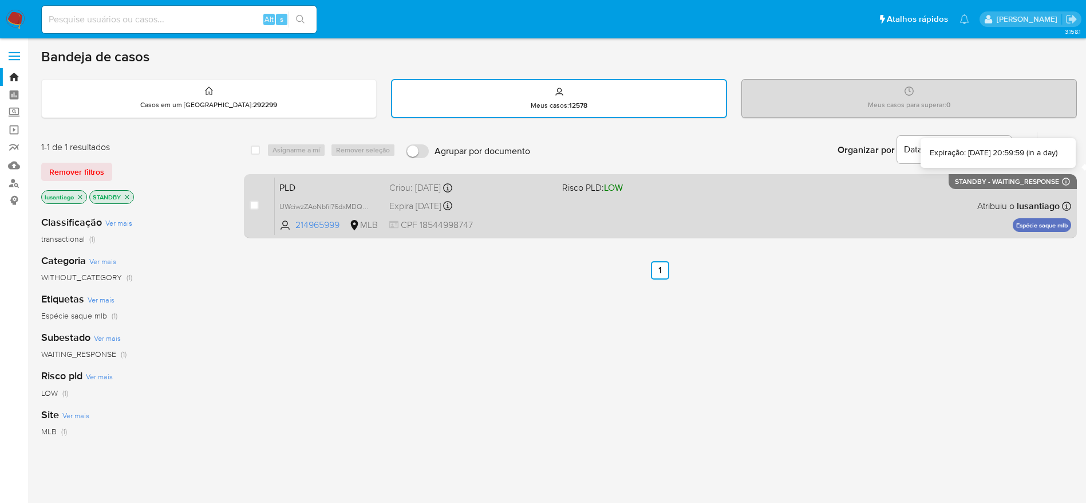
click at [1064, 179] on icon at bounding box center [1066, 181] width 9 height 9
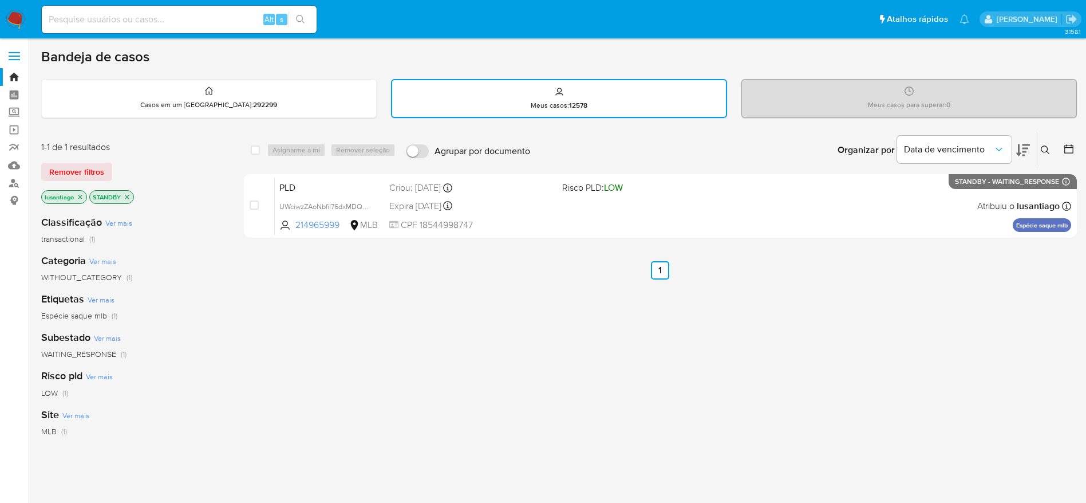
click at [127, 196] on icon "close-filter" at bounding box center [127, 197] width 4 height 4
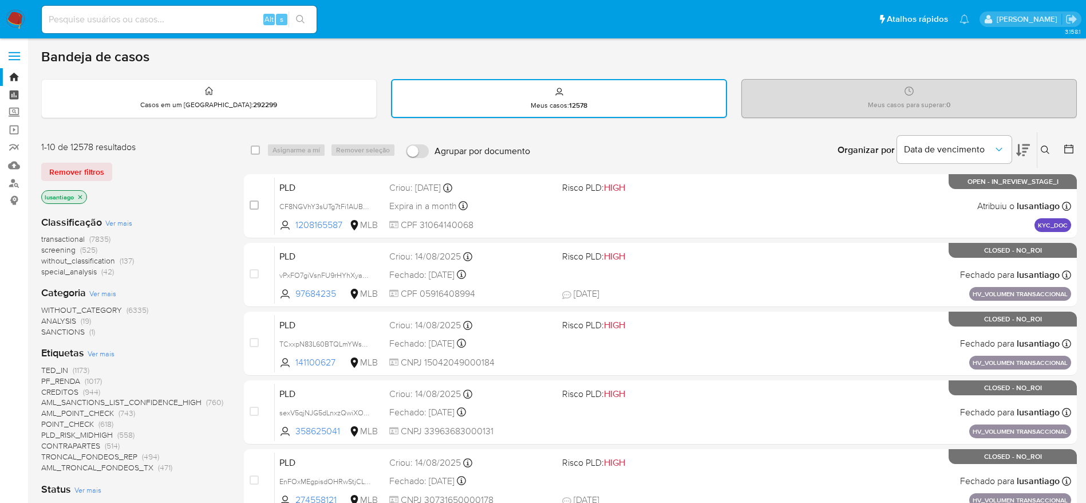
click at [2, 101] on link "Painel" at bounding box center [68, 95] width 136 height 18
click at [9, 95] on link "Painel" at bounding box center [68, 95] width 136 height 18
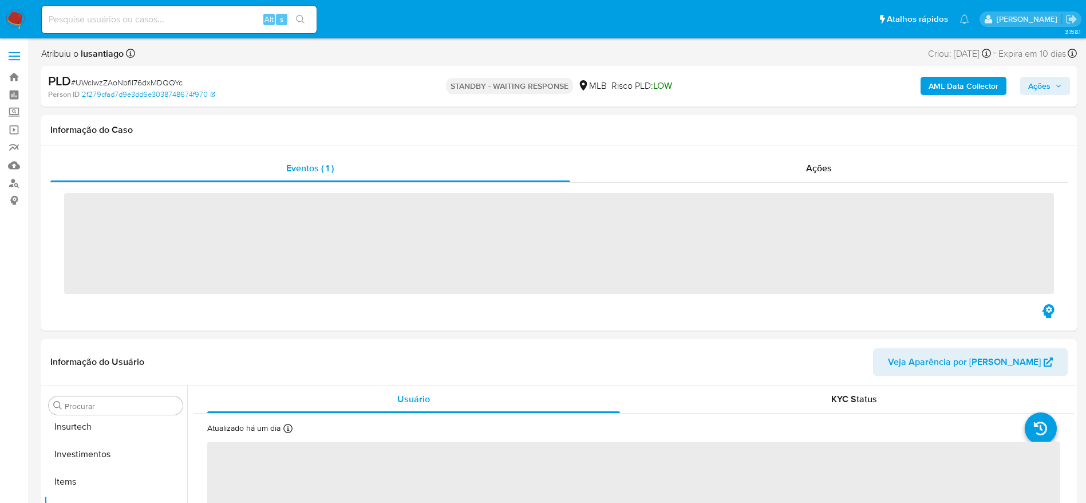
scroll to position [539, 0]
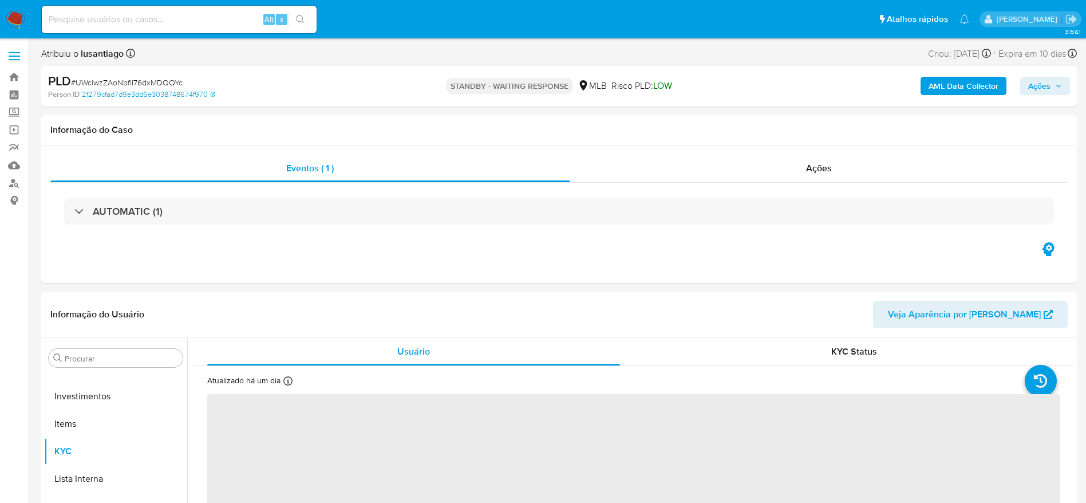
select select "10"
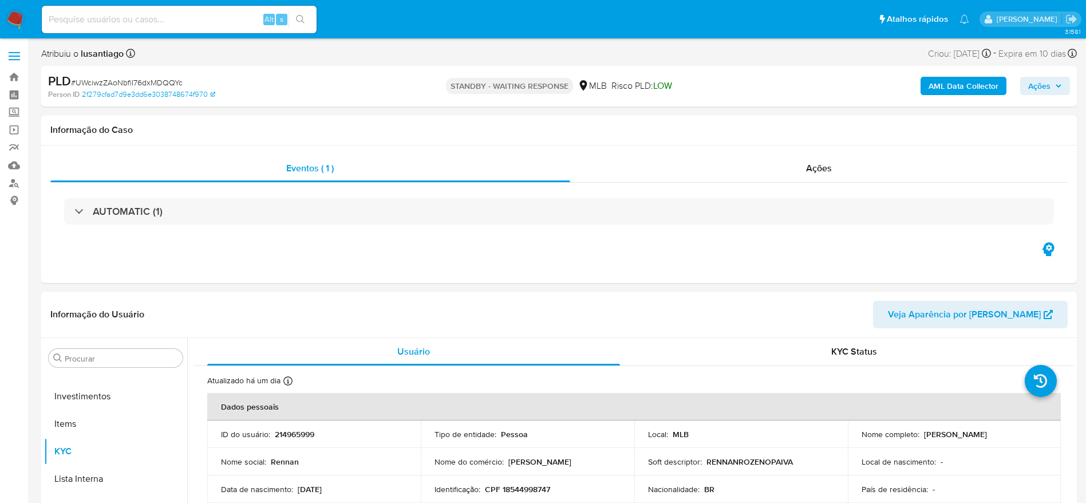
click at [581, 85] on icon at bounding box center [583, 85] width 7 height 10
drag, startPoint x: 547, startPoint y: 83, endPoint x: 555, endPoint y: 83, distance: 7.4
click at [551, 83] on p "STANDBY - WAITING RESPONSE" at bounding box center [509, 86] width 127 height 16
click at [787, 167] on div "Ações" at bounding box center [819, 168] width 498 height 27
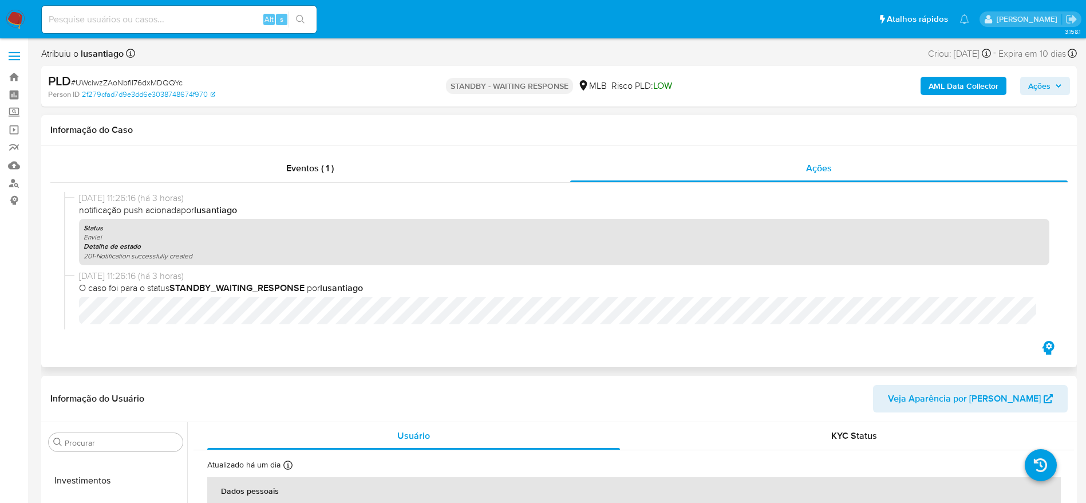
click at [374, 183] on div "[DATE] 11:26:16 (há 3 horas) notificação push acionada por lusantiago Status En…" at bounding box center [559, 261] width 1018 height 156
click at [374, 173] on div "Eventos ( 1 )" at bounding box center [310, 168] width 520 height 27
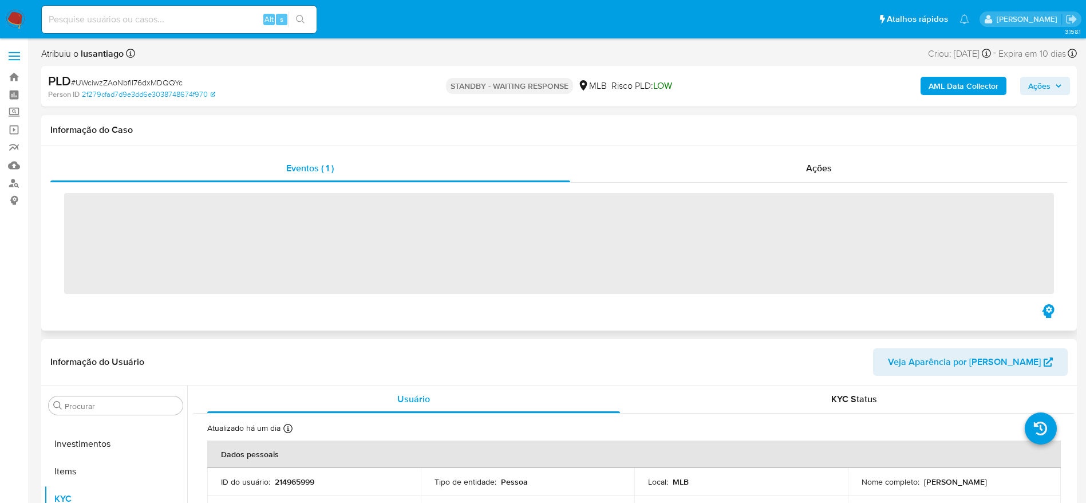
click at [475, 131] on h1 "Informação do Caso" at bounding box center [559, 129] width 1018 height 11
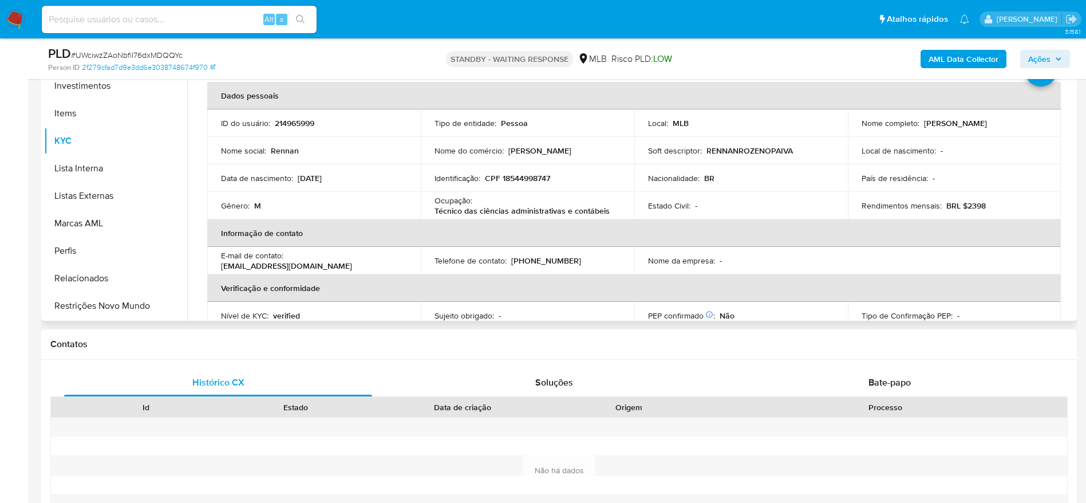
scroll to position [344, 0]
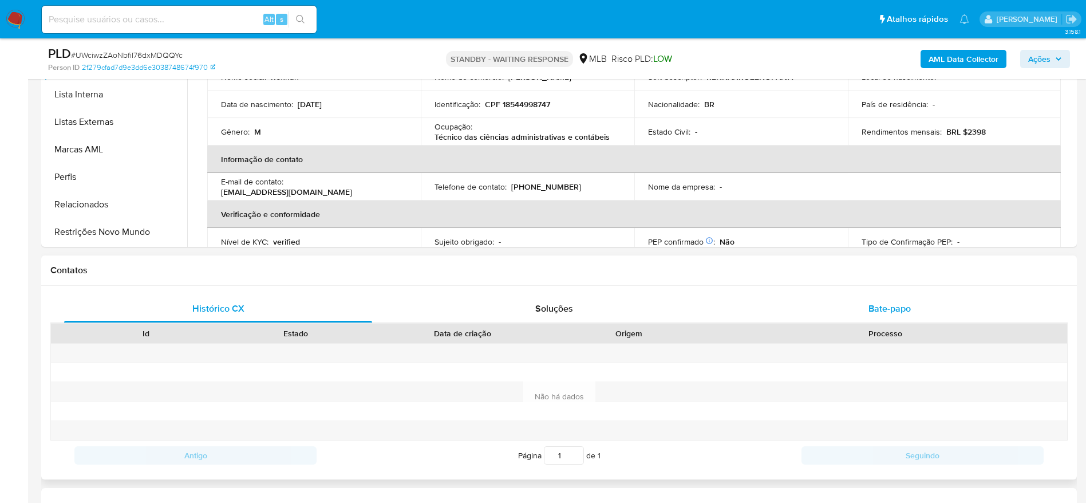
click at [890, 307] on span "Bate-papo" at bounding box center [890, 308] width 42 height 13
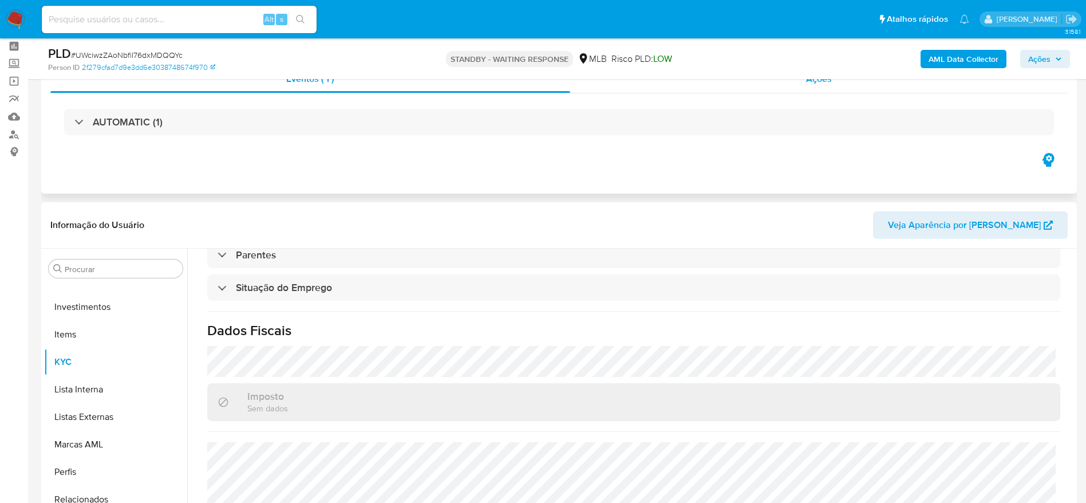
scroll to position [0, 0]
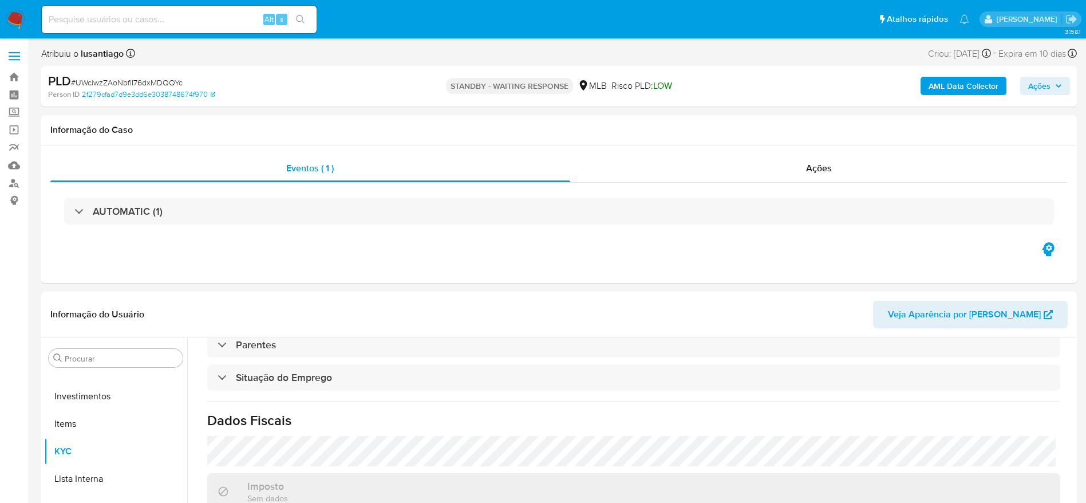
click at [171, 82] on span "# UWciwzZAoNbfiI76dxMDQQYc" at bounding box center [127, 82] width 112 height 11
copy span "UWciwzZAoNbfiI76dxMDQQYc"
click at [17, 75] on link "Bandeja" at bounding box center [68, 77] width 136 height 18
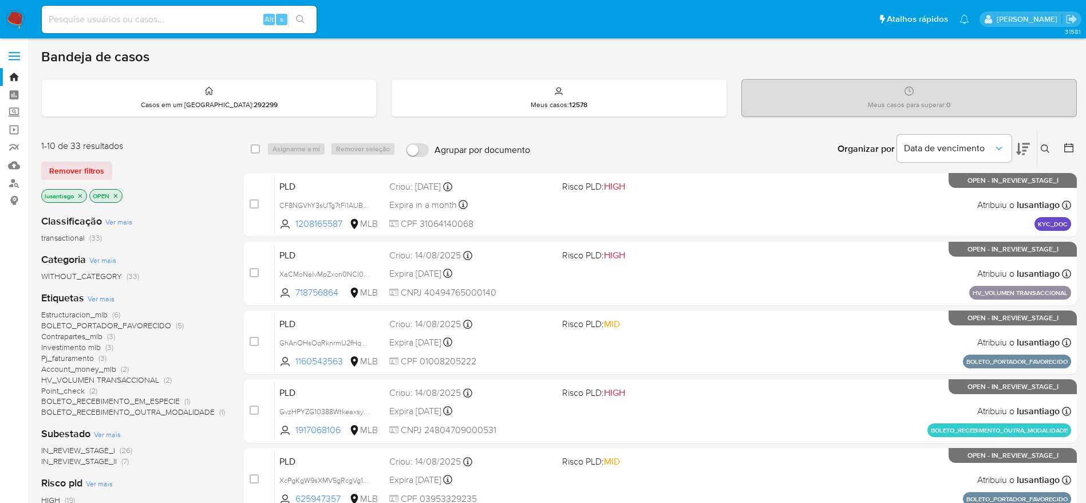
click at [116, 197] on icon "close-filter" at bounding box center [115, 195] width 7 height 7
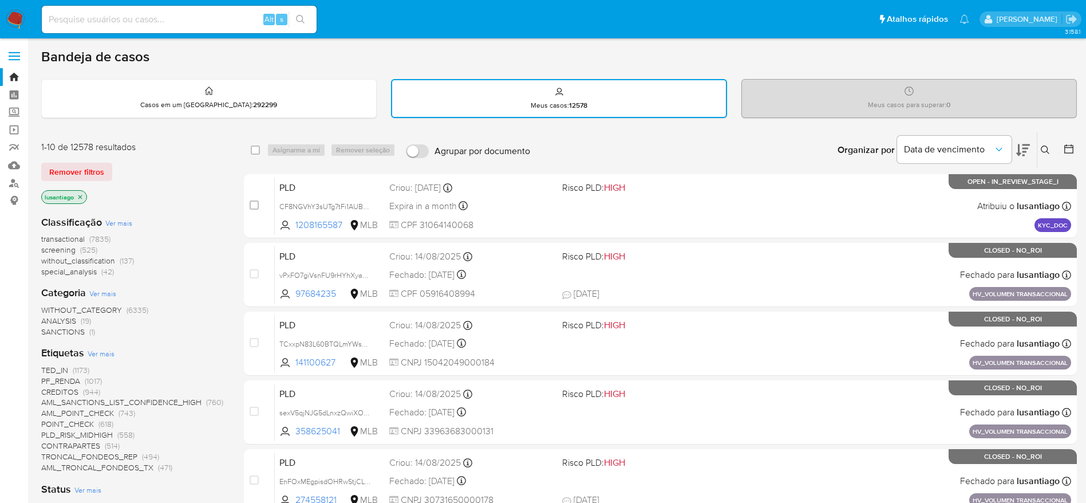
click at [1046, 148] on icon at bounding box center [1045, 149] width 9 height 9
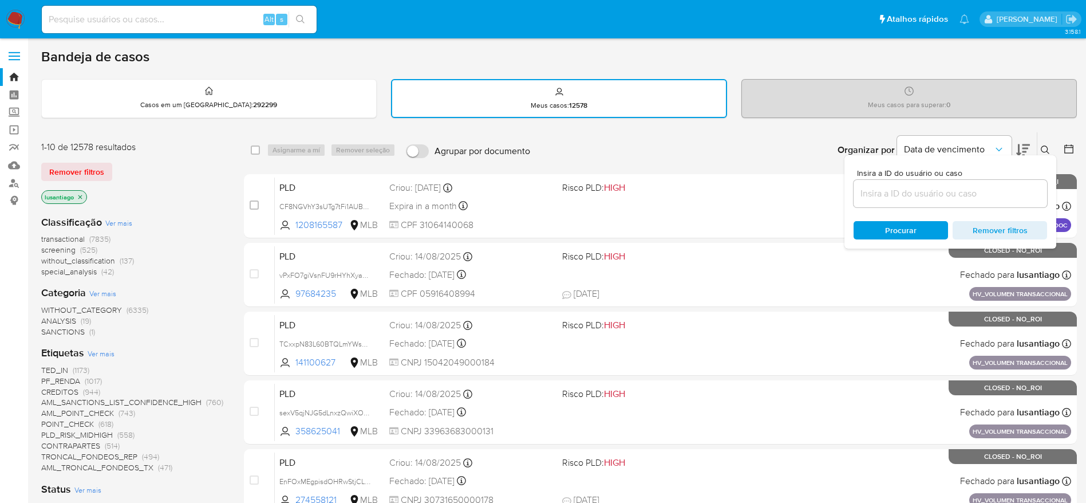
click at [877, 204] on div at bounding box center [951, 193] width 194 height 27
click at [887, 194] on input at bounding box center [951, 193] width 194 height 15
paste input "UWciwzZAoNbfiI76dxMDQQYc"
type input "UWciwzZAoNbfiI76dxMDQQYc"
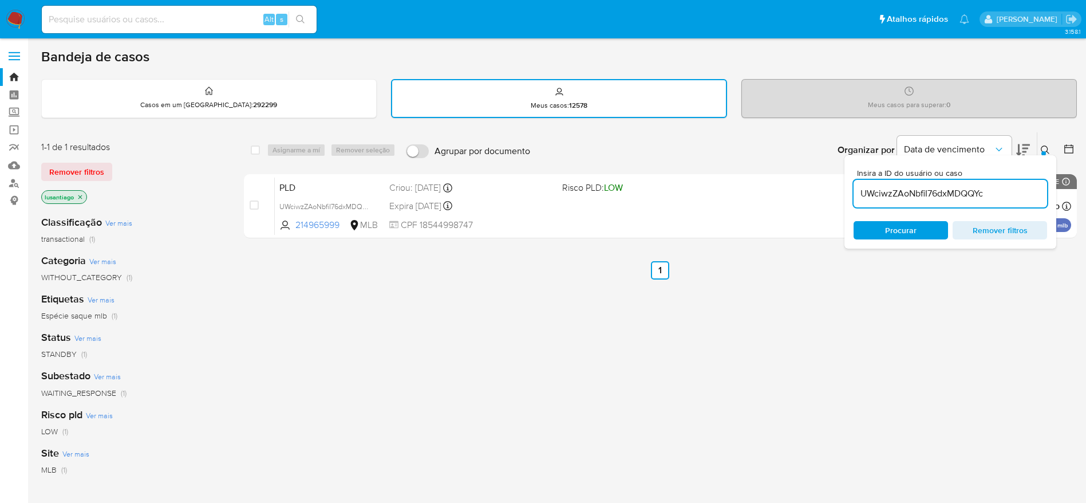
click at [509, 341] on div "select-all-cases-checkbox Asignarme a mí Remover seleção Agrupar por documento …" at bounding box center [660, 391] width 833 height 519
click at [999, 148] on icon "Organizar por" at bounding box center [998, 149] width 11 height 11
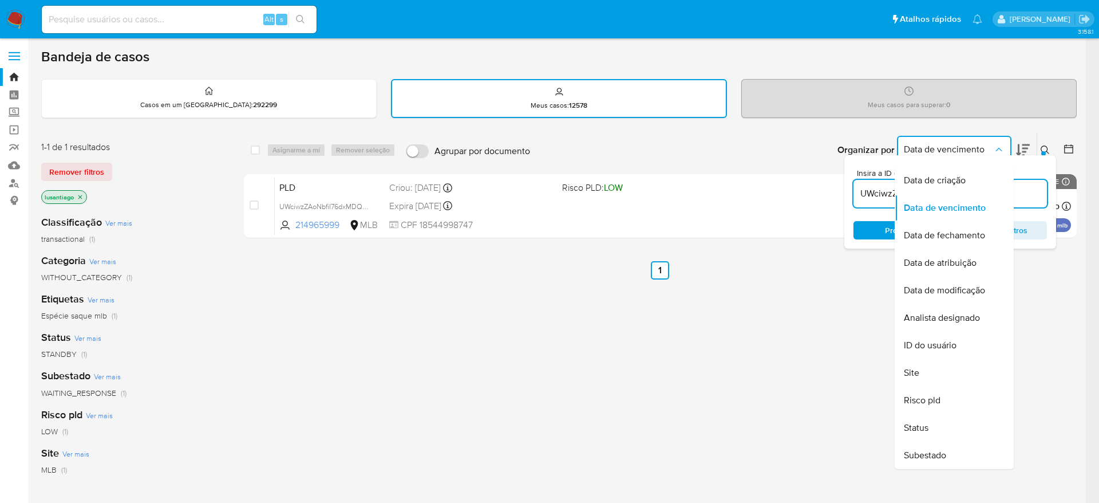
click at [1044, 148] on icon at bounding box center [1045, 149] width 9 height 9
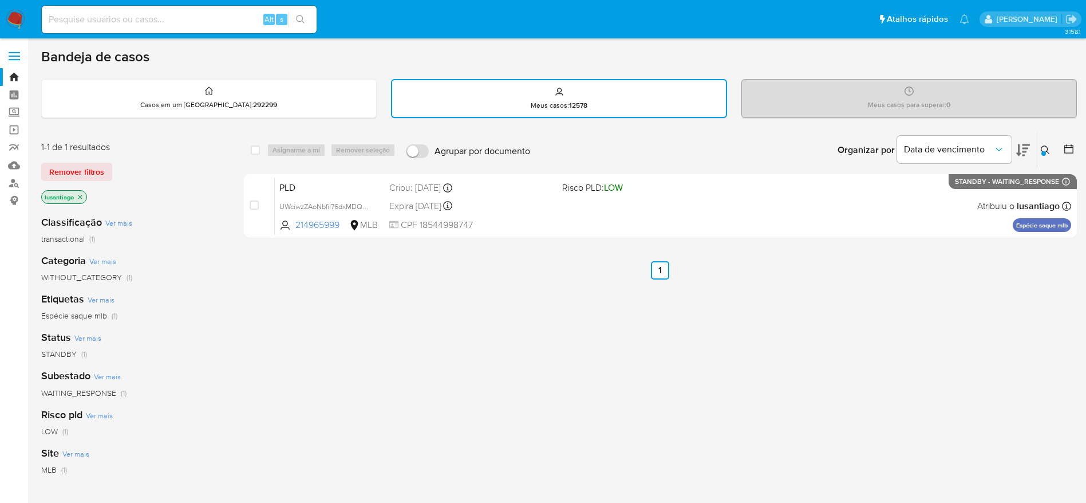
click at [423, 361] on div "select-all-cases-checkbox Asignarme a mí Remover seleção Agrupar por documento …" at bounding box center [660, 391] width 833 height 519
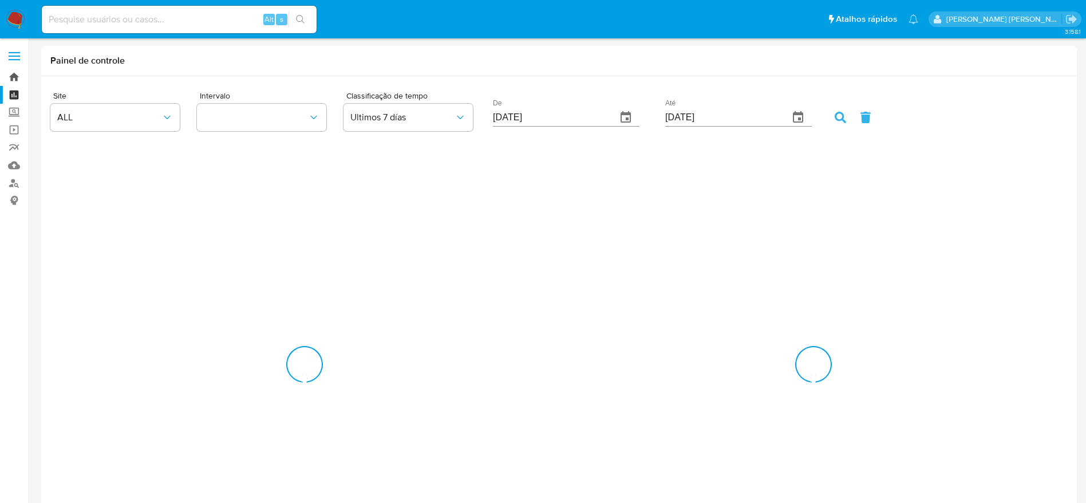
drag, startPoint x: 0, startPoint y: 0, endPoint x: 16, endPoint y: 76, distance: 77.8
click at [16, 76] on link "Bandeja" at bounding box center [68, 77] width 136 height 18
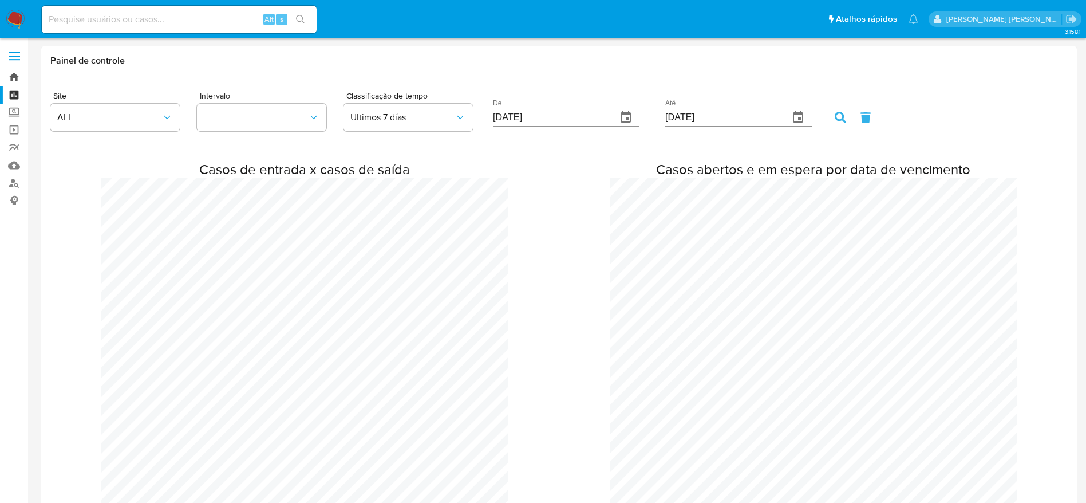
scroll to position [2214, 1086]
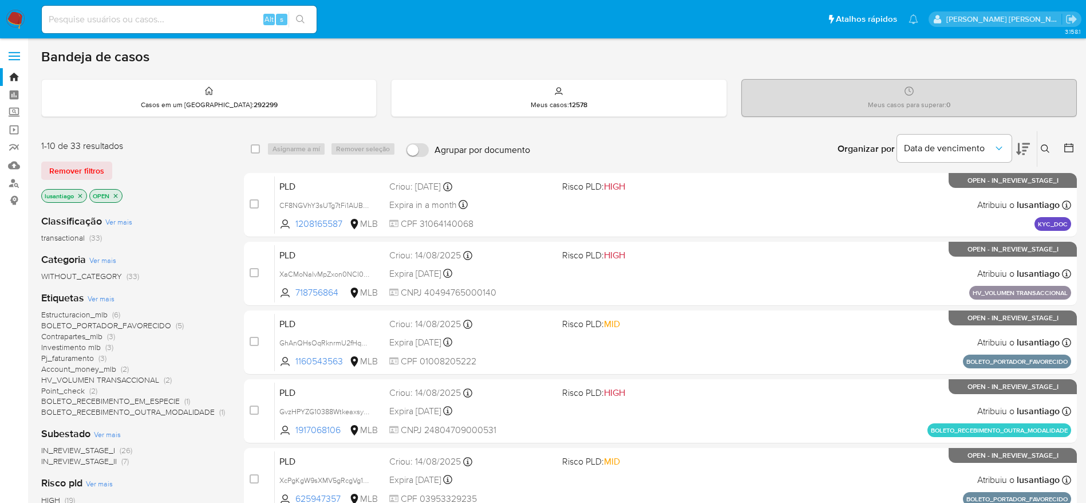
drag, startPoint x: 203, startPoint y: 15, endPoint x: 287, endPoint y: 62, distance: 96.1
click at [203, 16] on input at bounding box center [179, 19] width 275 height 15
paste input "341885695"
type input "341885695"
click at [306, 13] on button "search-icon" at bounding box center [300, 19] width 23 height 16
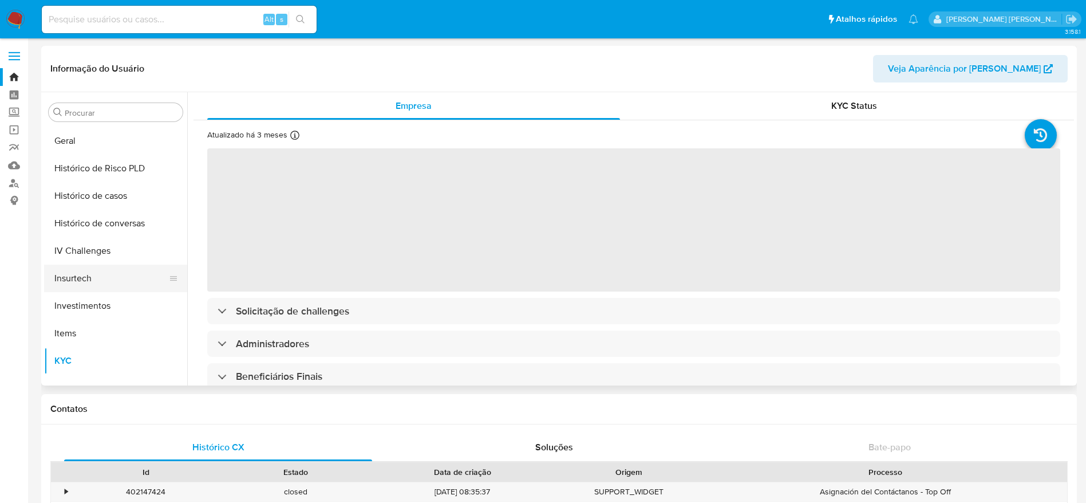
scroll to position [367, 0]
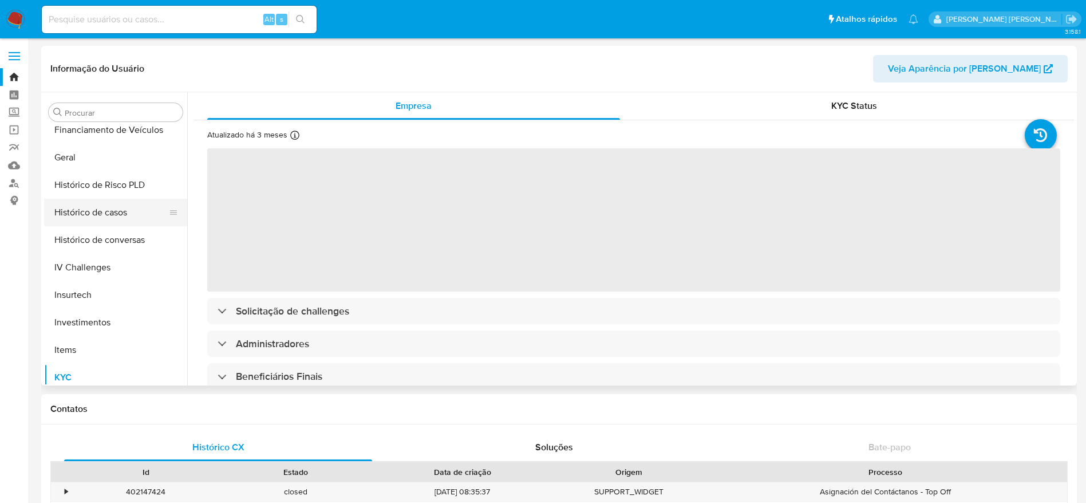
click at [92, 204] on button "Histórico de casos" at bounding box center [111, 212] width 134 height 27
select select "10"
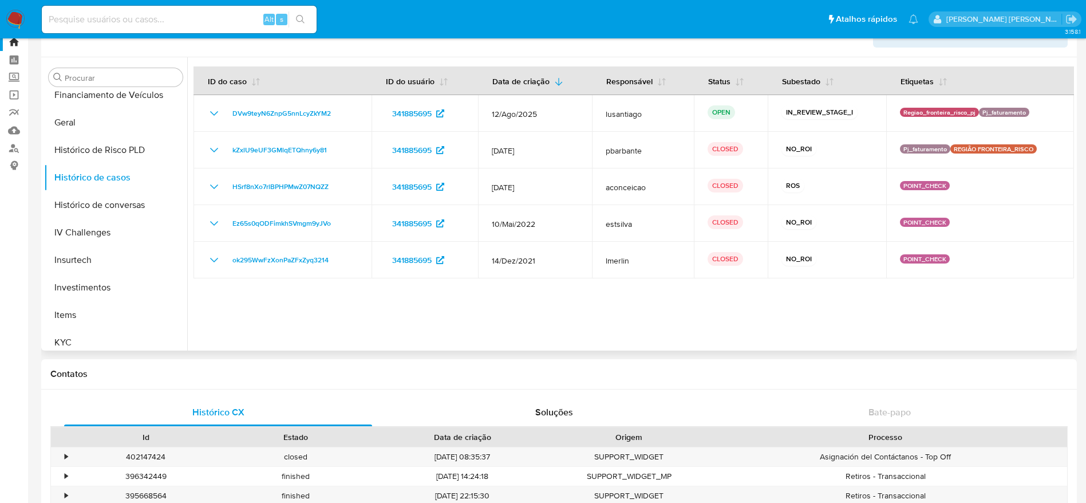
scroll to position [0, 0]
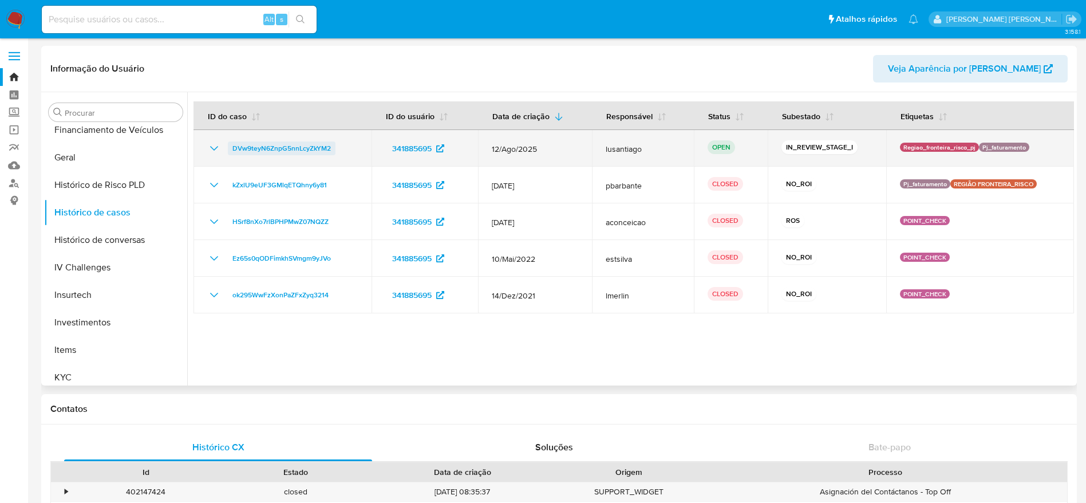
click at [282, 143] on span "DVw9teyN6ZnpG5nnLcyZkYM2" at bounding box center [281, 148] width 98 height 14
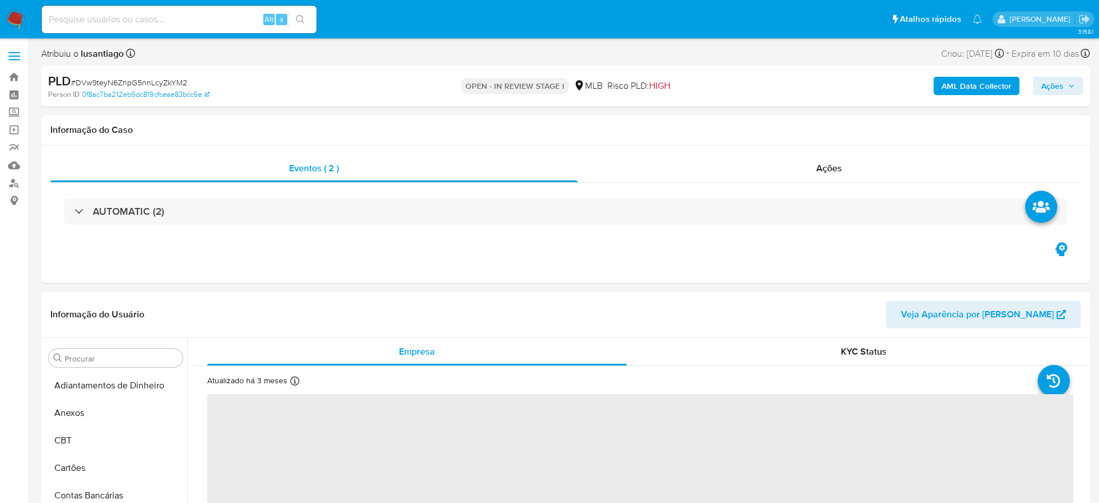
select select "10"
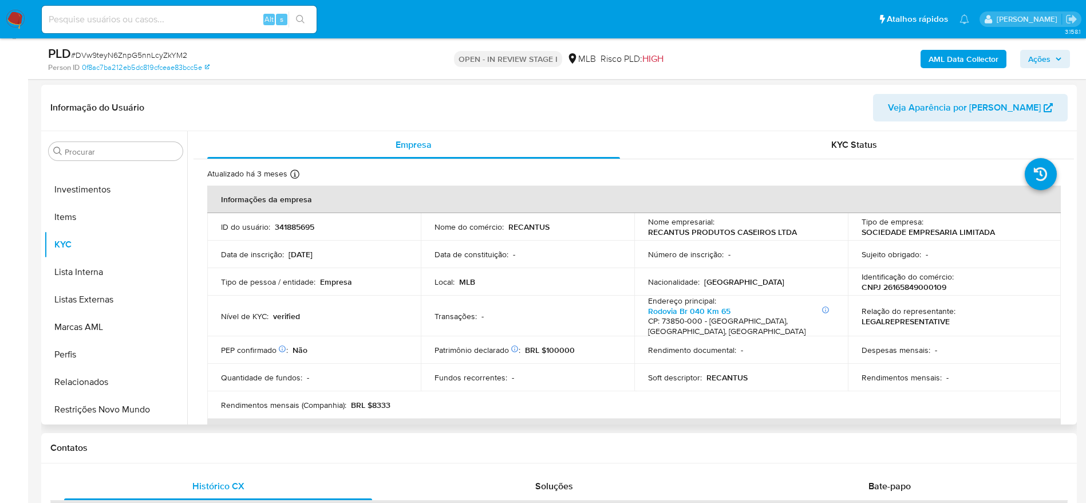
scroll to position [172, 0]
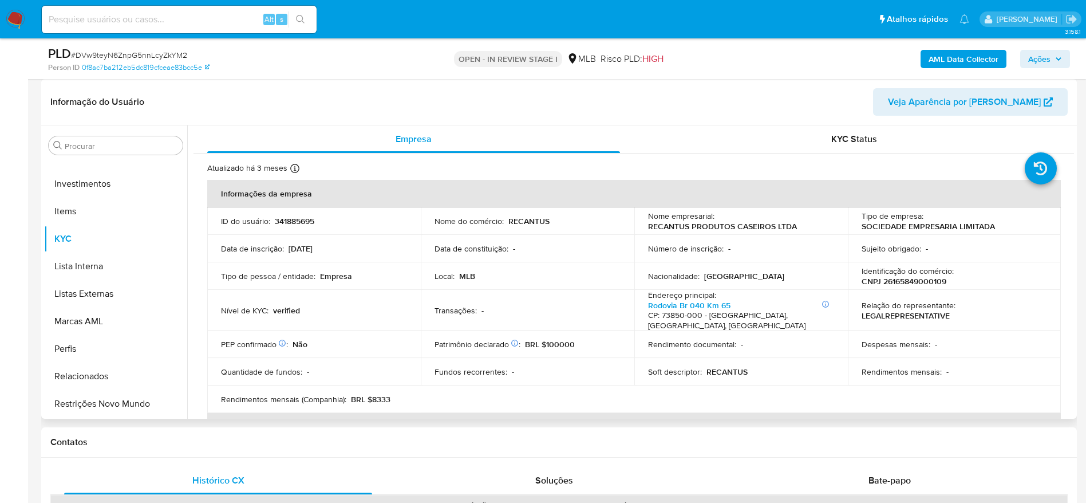
click at [910, 281] on p "CNPJ 26165849000109" at bounding box center [904, 281] width 85 height 10
copy p "26165849000109"
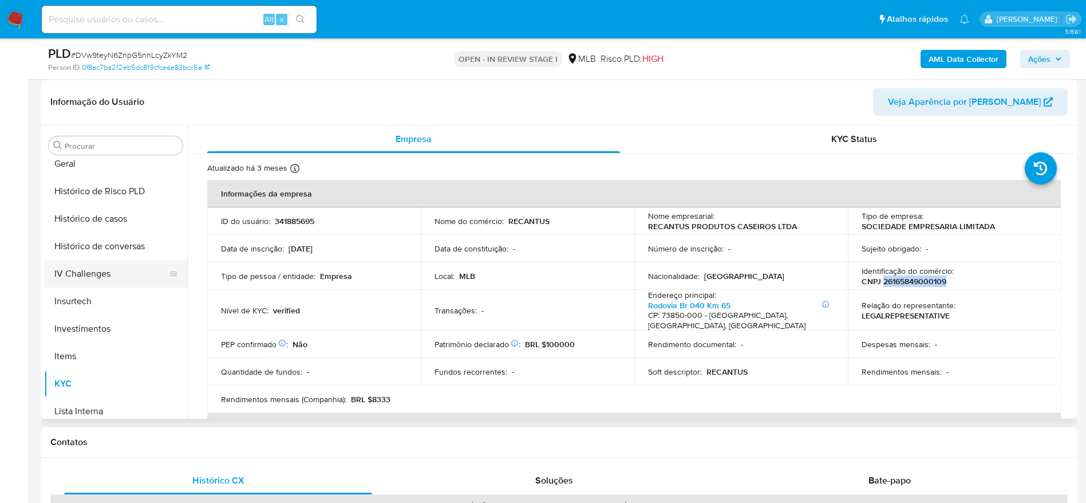
scroll to position [367, 0]
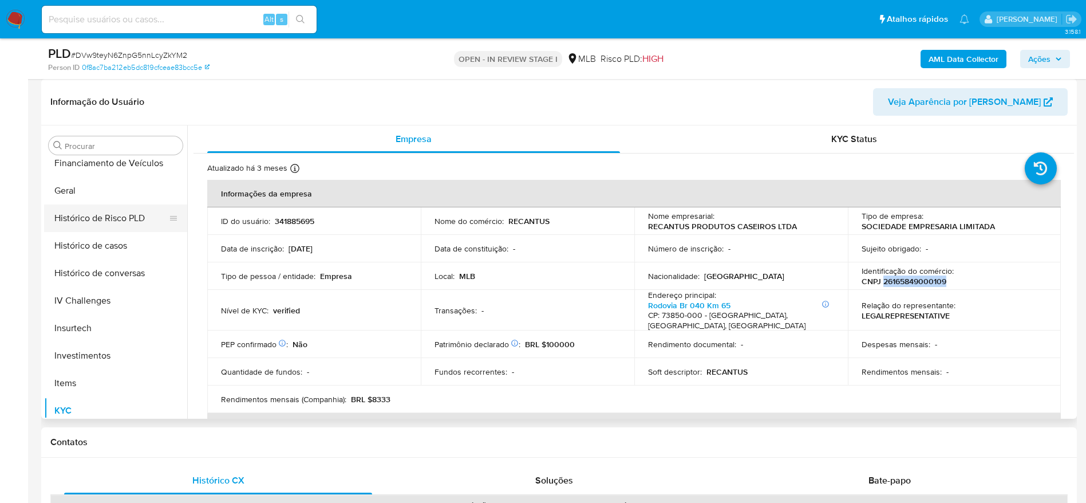
click at [82, 200] on button "Geral" at bounding box center [115, 190] width 143 height 27
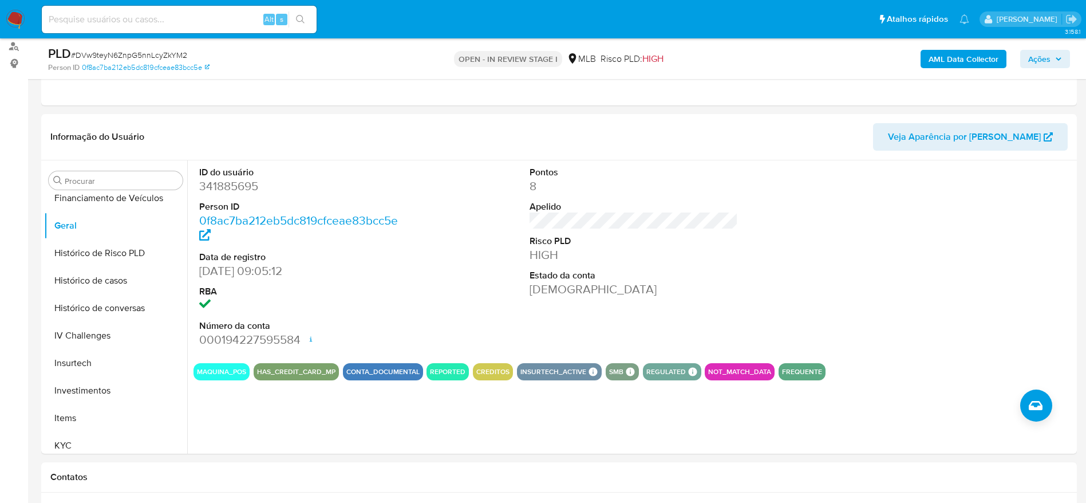
scroll to position [139, 0]
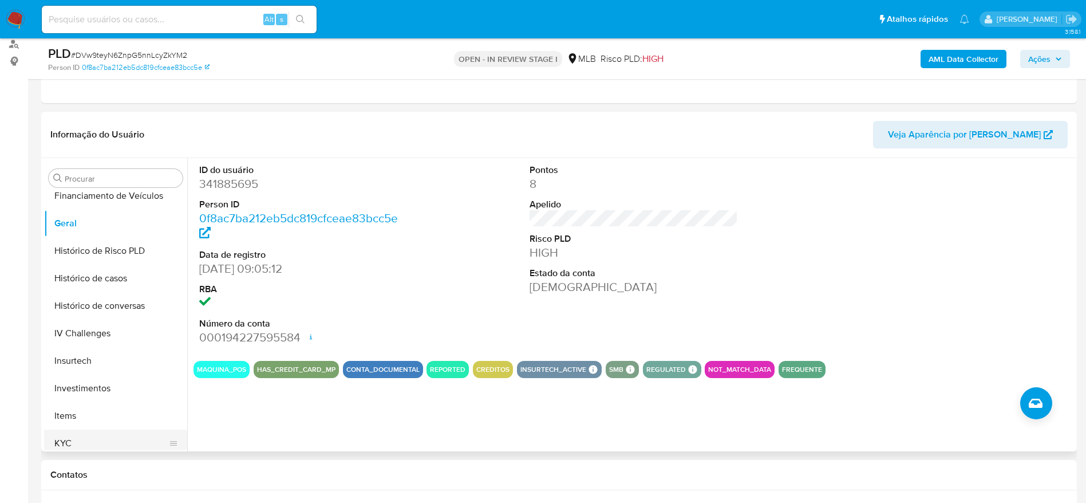
click at [84, 447] on button "KYC" at bounding box center [111, 442] width 134 height 27
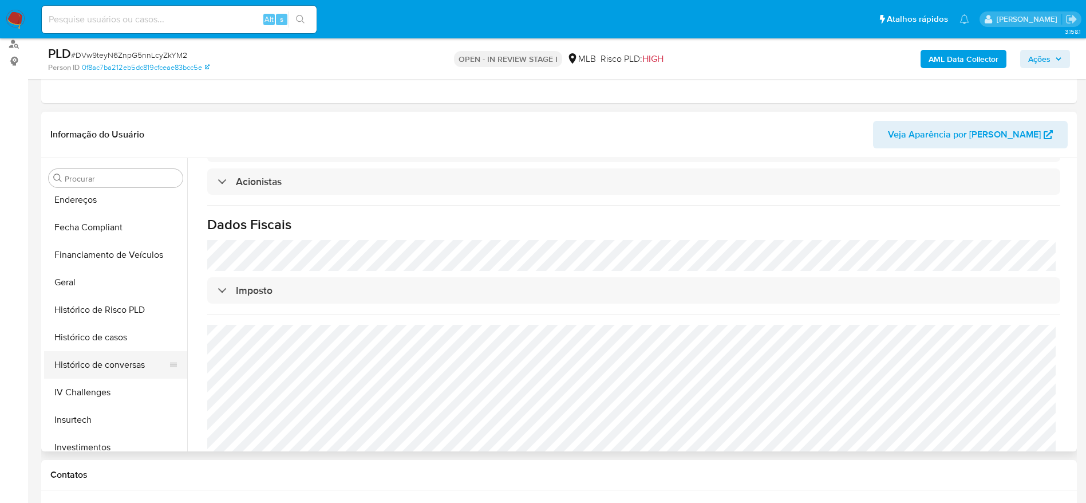
scroll to position [281, 0]
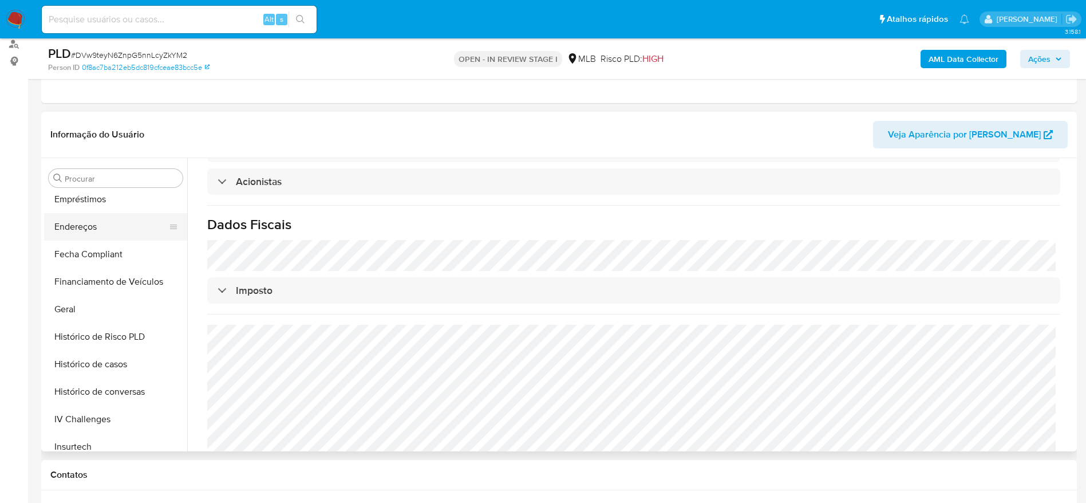
click at [92, 227] on button "Endereços" at bounding box center [111, 226] width 134 height 27
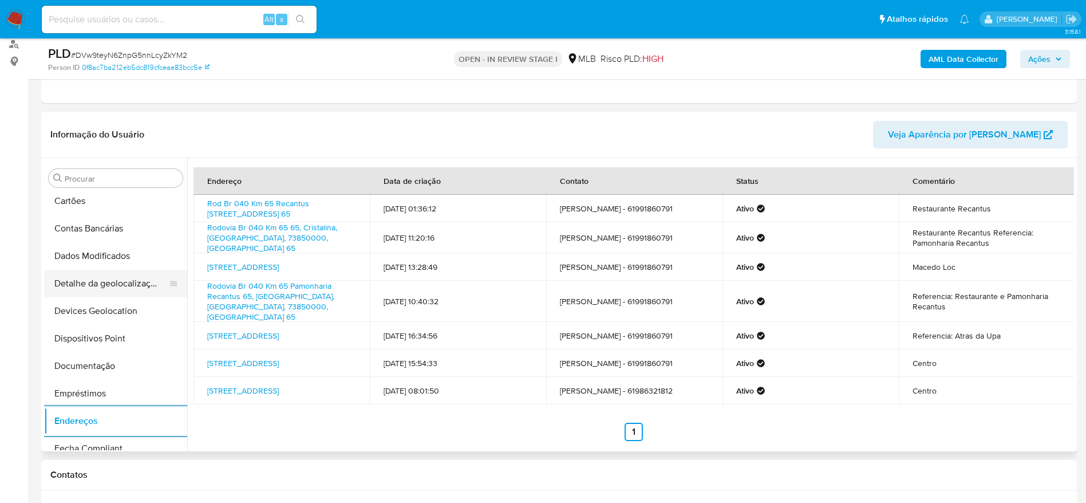
scroll to position [23, 0]
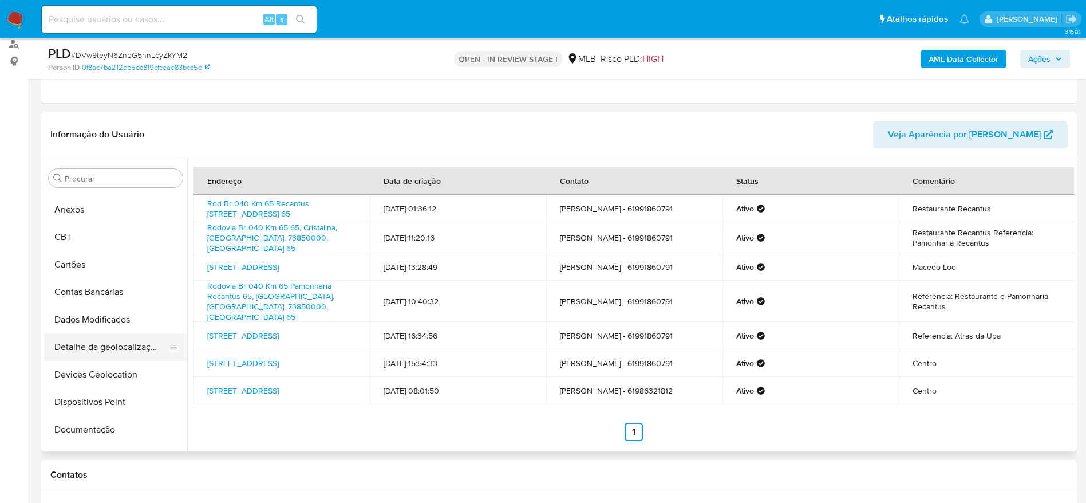
click at [110, 348] on button "Detalhe da geolocalização" at bounding box center [111, 346] width 134 height 27
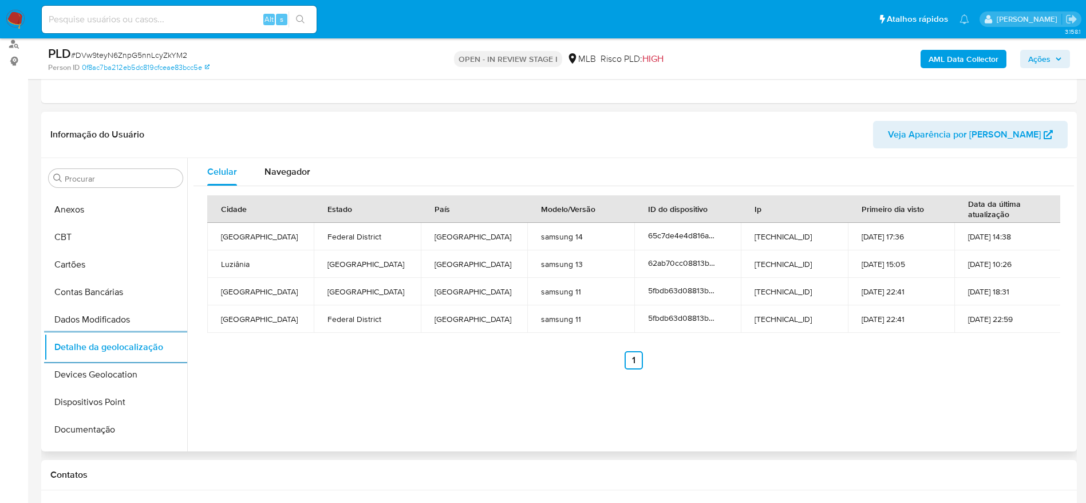
scroll to position [539, 0]
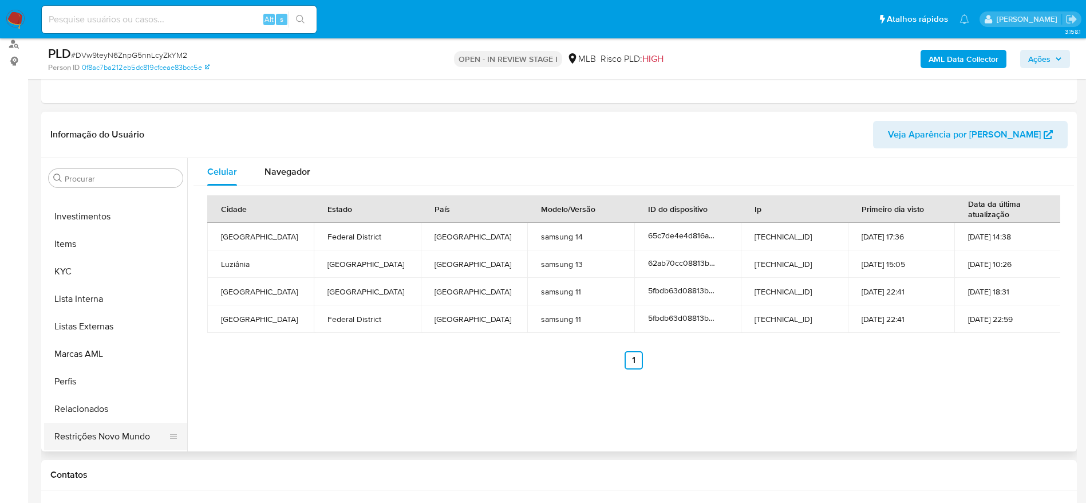
click at [105, 426] on button "Restrições Novo Mundo" at bounding box center [111, 436] width 134 height 27
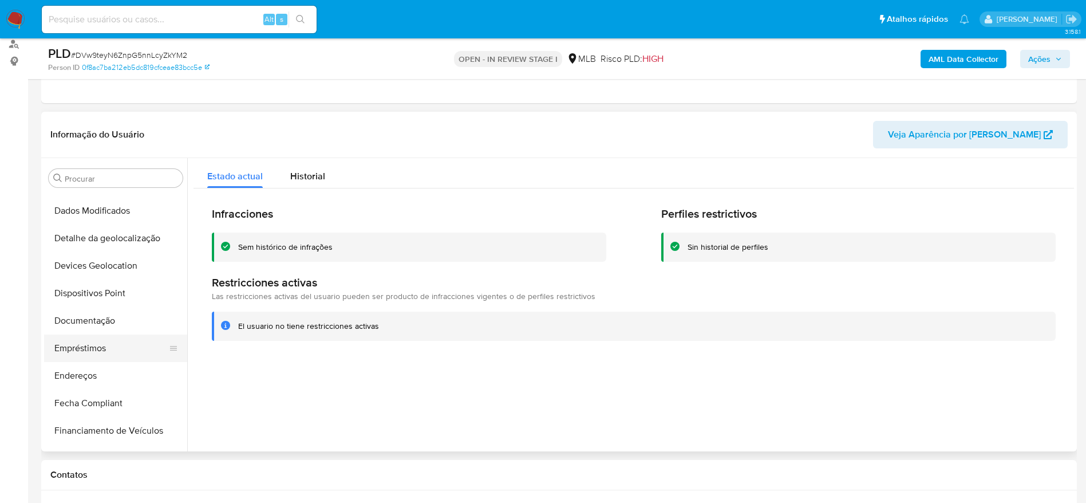
scroll to position [109, 0]
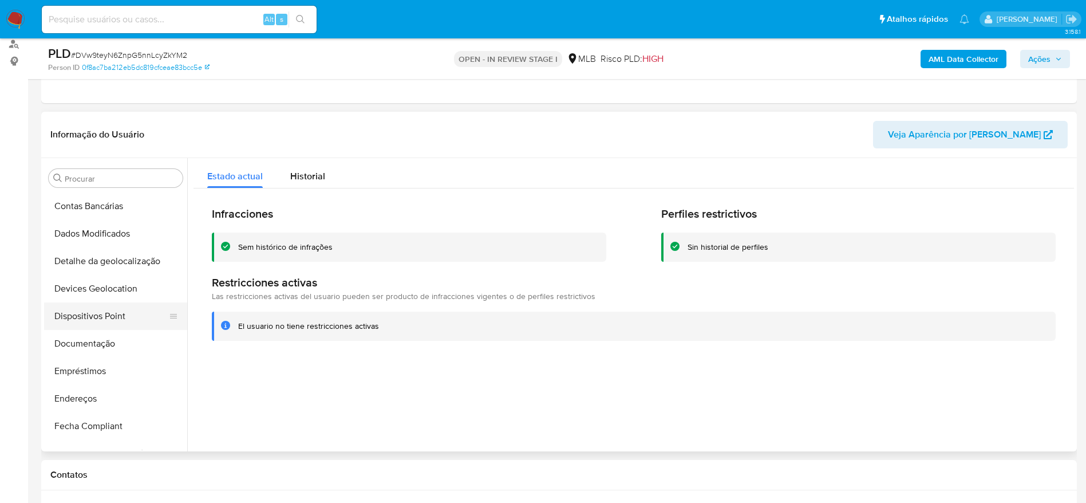
click at [84, 314] on button "Dispositivos Point" at bounding box center [111, 315] width 134 height 27
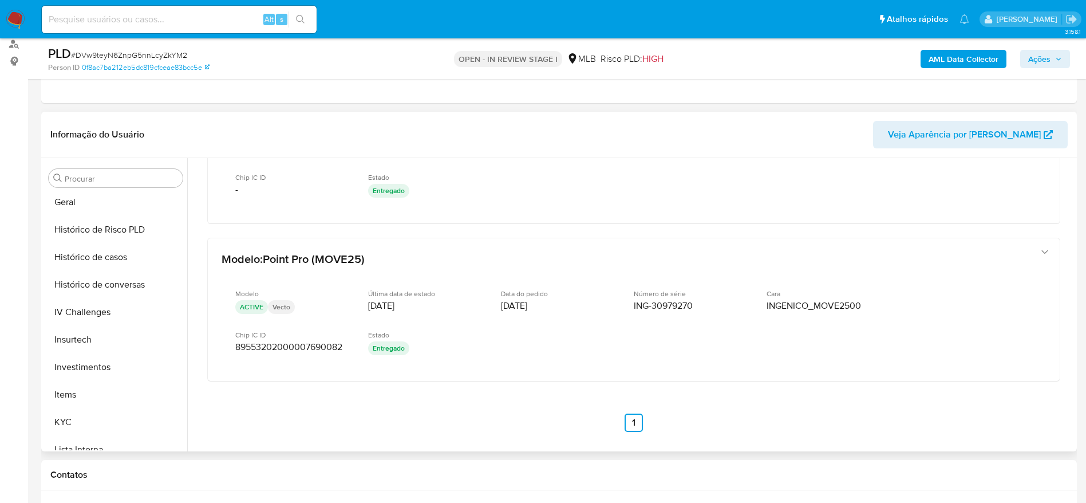
scroll to position [453, 0]
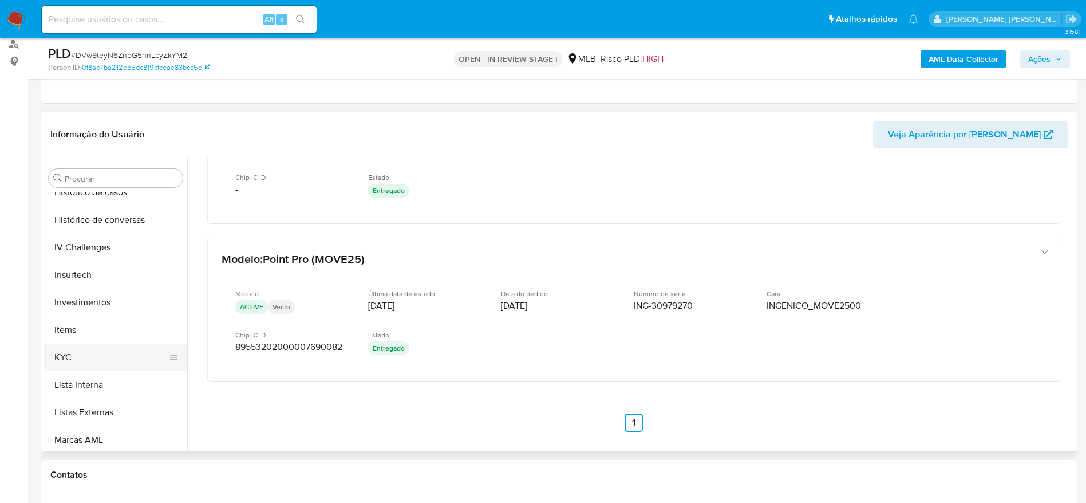
click at [85, 363] on button "KYC" at bounding box center [111, 357] width 134 height 27
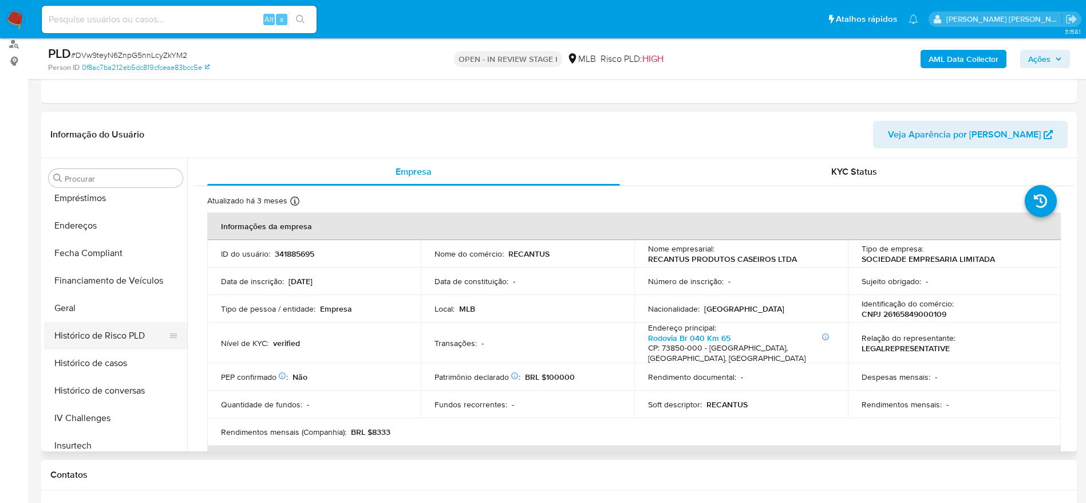
scroll to position [281, 0]
click at [75, 309] on button "Geral" at bounding box center [111, 308] width 134 height 27
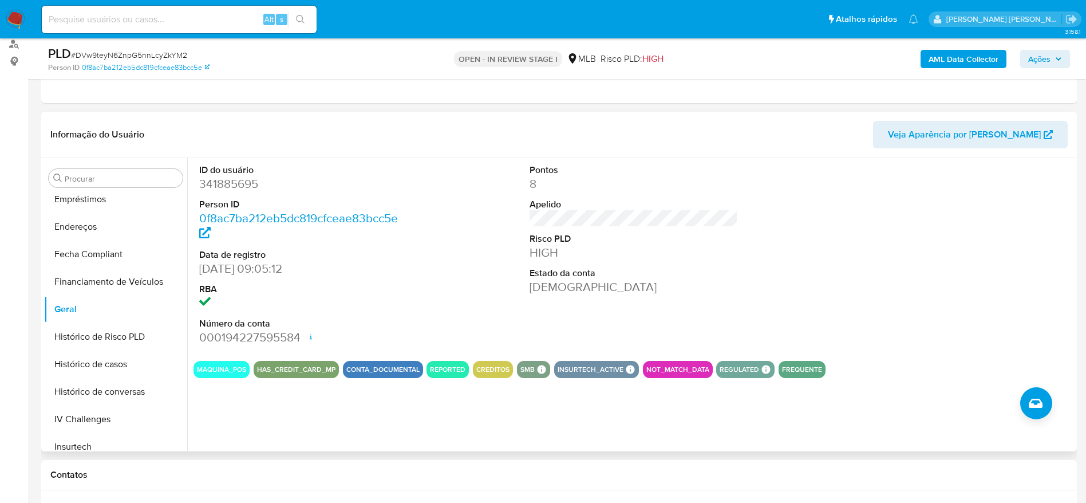
click at [253, 423] on div "ID do usuário 341885695 Person ID 0f8ac7ba212eb5dc819cfceae83bcc5e Data de regi…" at bounding box center [630, 304] width 887 height 293
click at [1046, 50] on span "Ações" at bounding box center [1039, 59] width 22 height 18
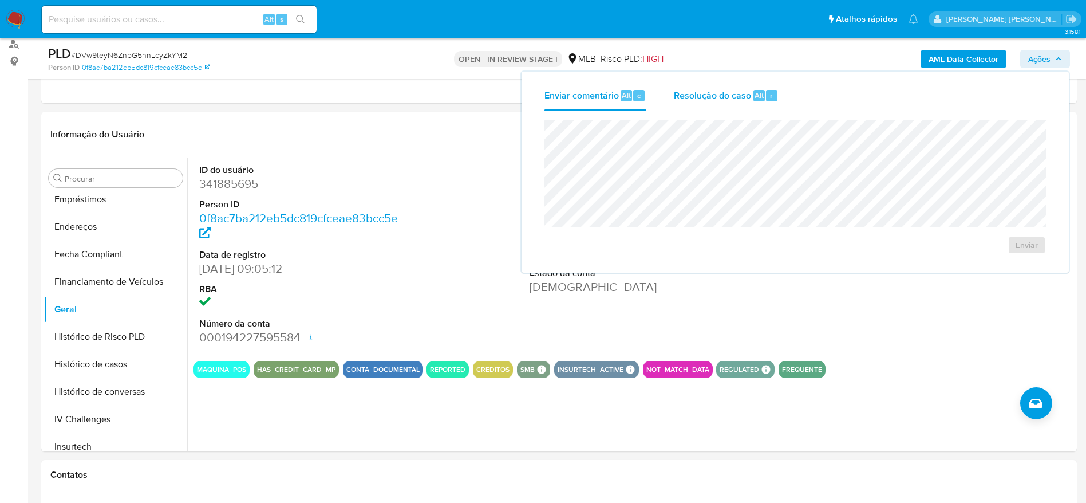
click at [717, 97] on span "Resolução do caso" at bounding box center [712, 94] width 77 height 13
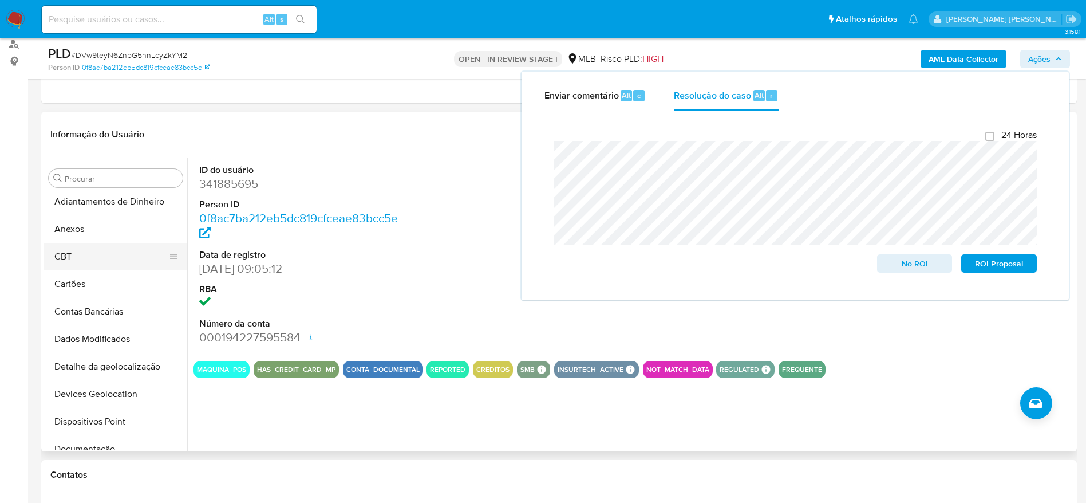
scroll to position [0, 0]
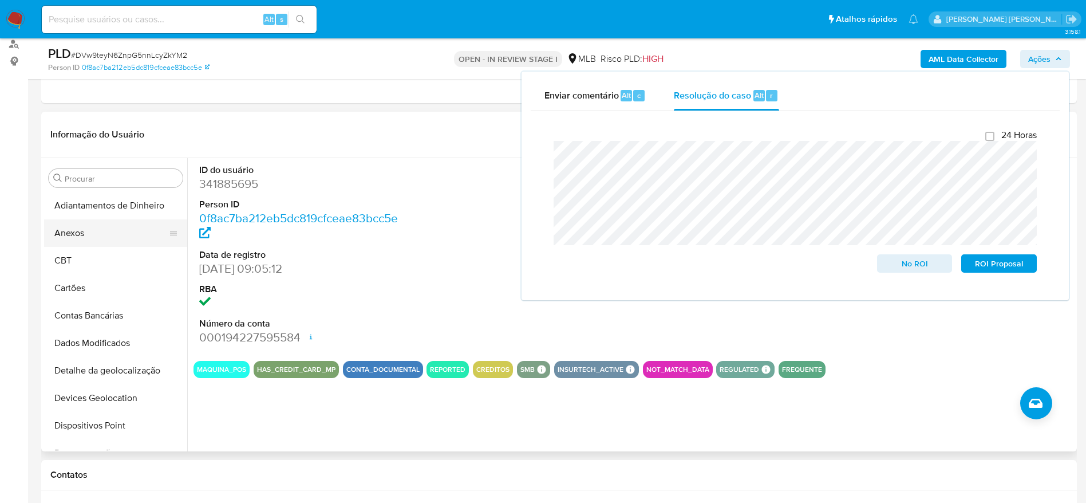
click at [115, 242] on button "Anexos" at bounding box center [111, 232] width 134 height 27
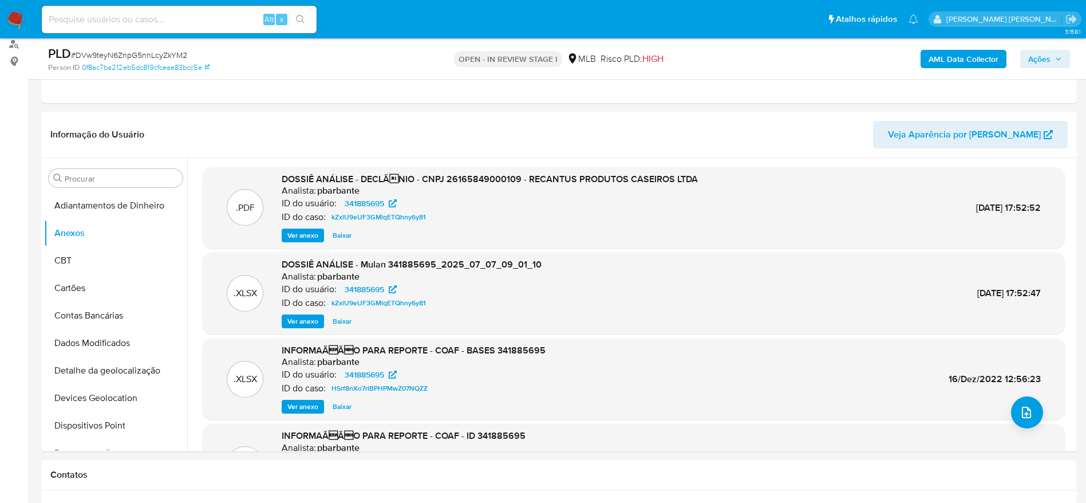
click at [1052, 57] on span "Ações" at bounding box center [1045, 59] width 34 height 16
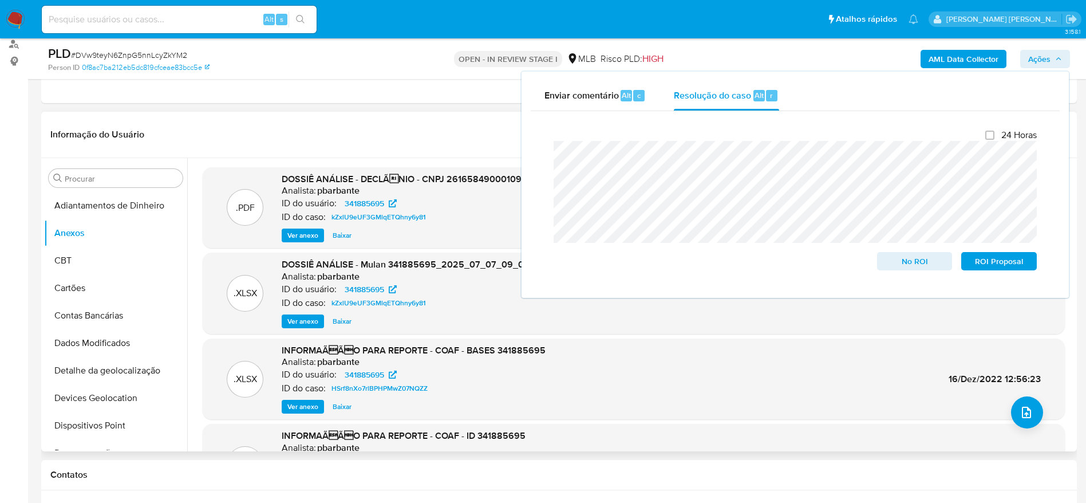
click at [411, 117] on div "Informação do Usuário Veja Aparência por [PERSON_NAME]" at bounding box center [559, 135] width 1036 height 46
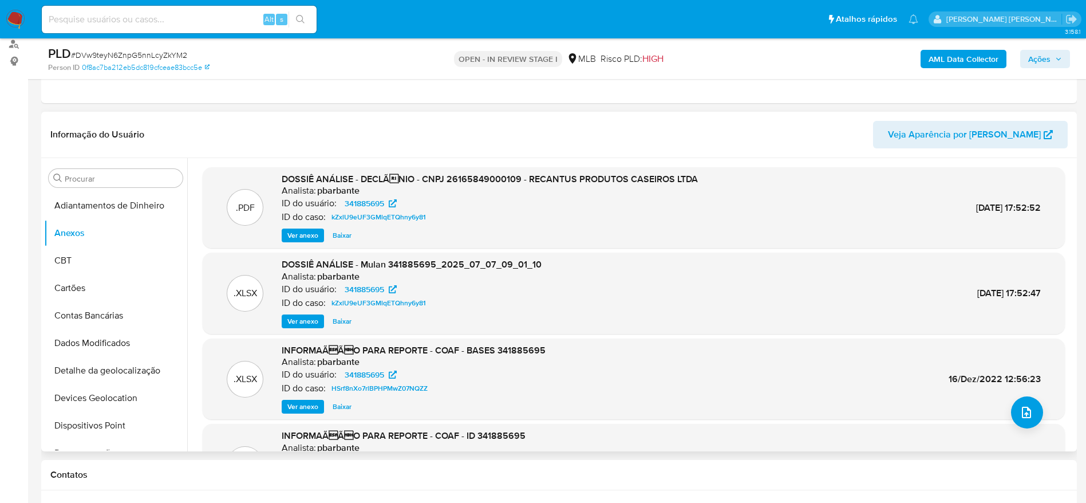
click at [488, 142] on header "Informação do Usuário Veja Aparência por [PERSON_NAME]" at bounding box center [559, 134] width 1018 height 27
drag, startPoint x: 84, startPoint y: 263, endPoint x: 83, endPoint y: 230, distance: 33.2
click at [84, 263] on button "CBT" at bounding box center [115, 260] width 143 height 27
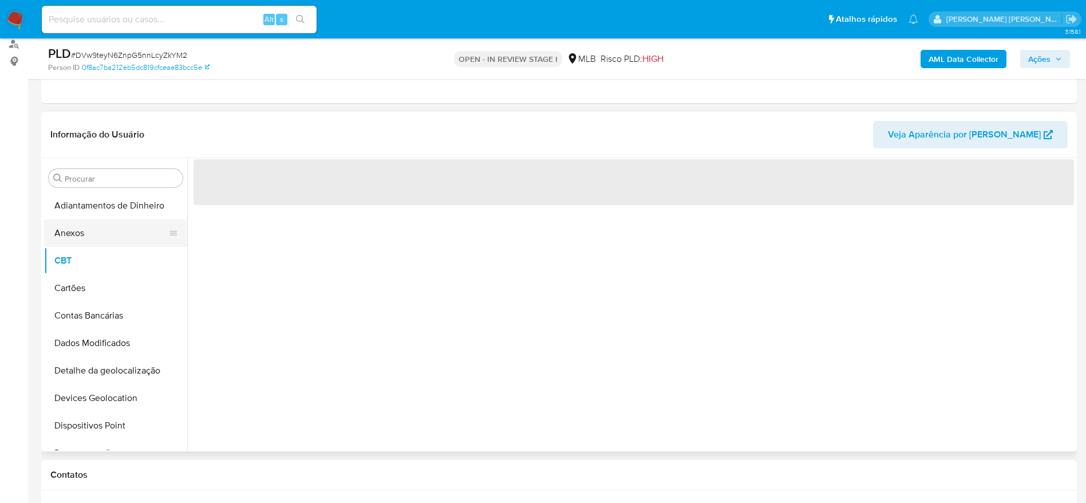
click at [83, 230] on button "Anexos" at bounding box center [111, 232] width 134 height 27
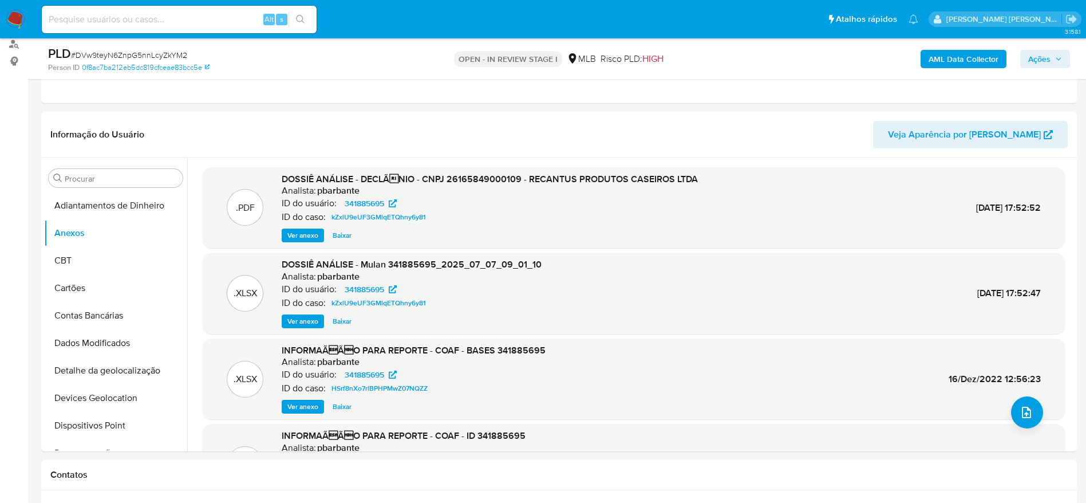
click at [951, 61] on b "AML Data Collector" at bounding box center [964, 59] width 70 height 18
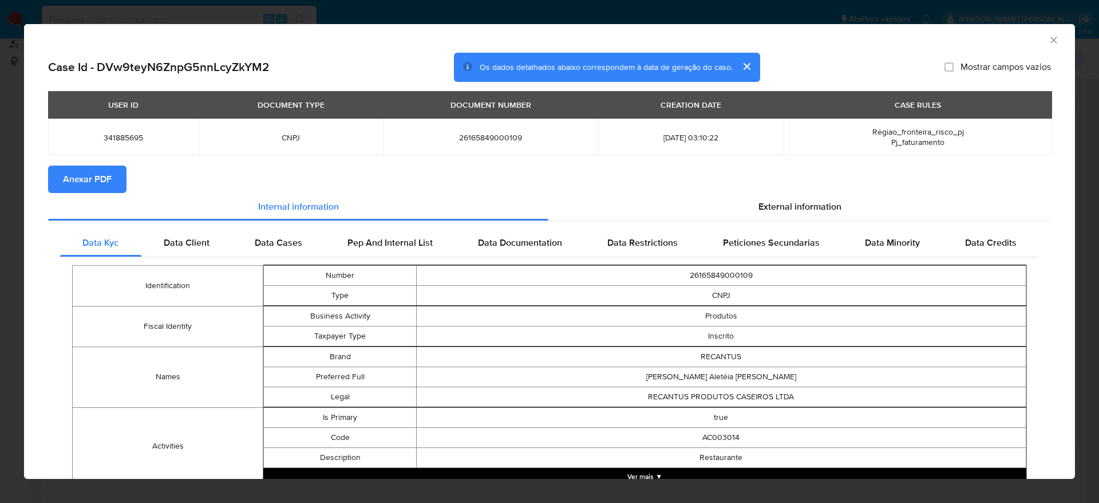
click at [83, 178] on span "Anexar PDF" at bounding box center [87, 179] width 49 height 25
click at [1048, 36] on icon "Fechar a janela" at bounding box center [1053, 39] width 11 height 11
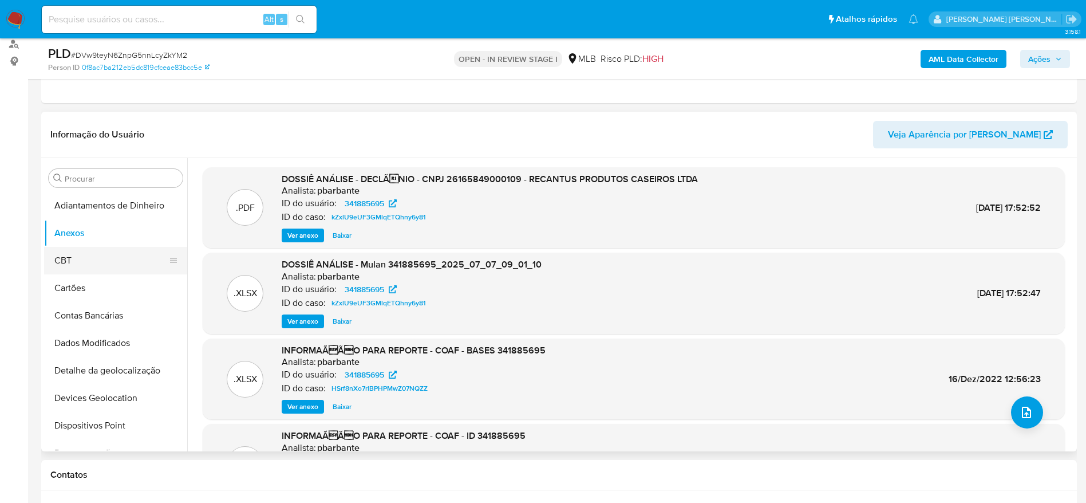
drag, startPoint x: 82, startPoint y: 257, endPoint x: 82, endPoint y: 250, distance: 6.3
click at [82, 257] on button "CBT" at bounding box center [111, 260] width 134 height 27
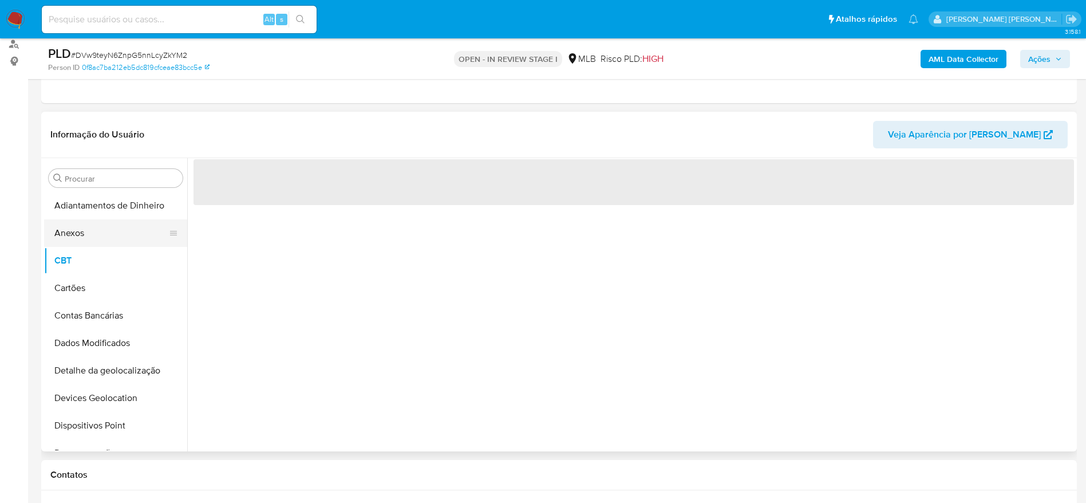
click at [83, 244] on button "Anexos" at bounding box center [111, 232] width 134 height 27
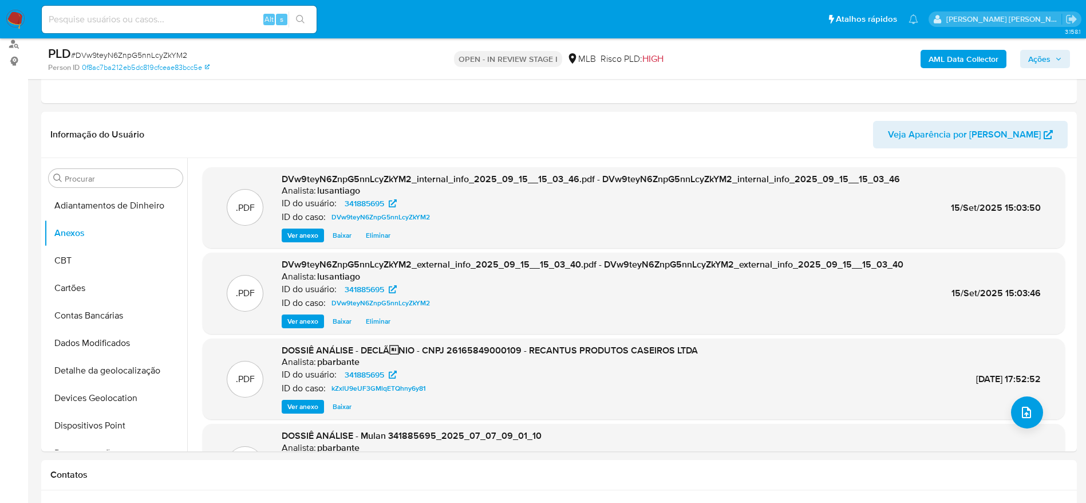
click at [1041, 53] on span "Ações" at bounding box center [1039, 59] width 22 height 18
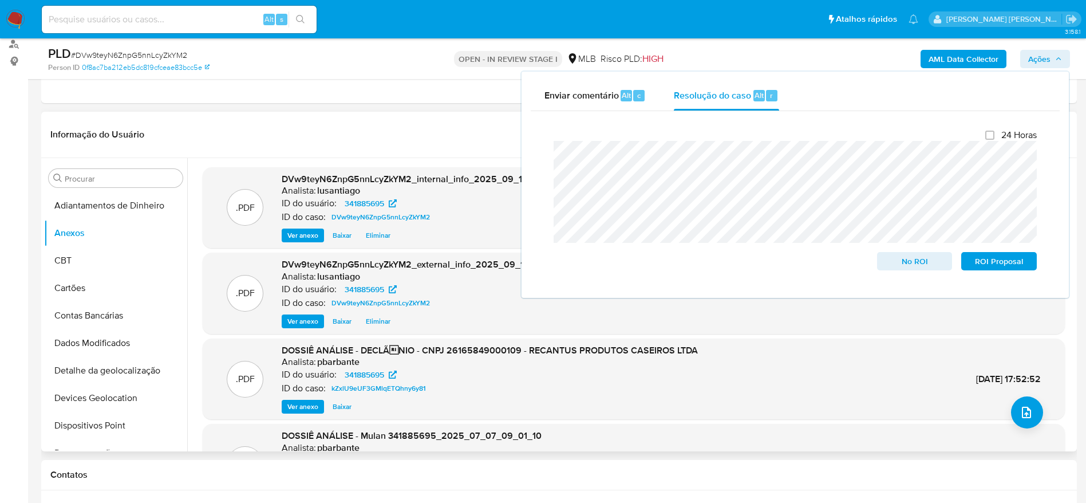
click at [364, 126] on header "Informação do Usuário Veja Aparência por [PERSON_NAME]" at bounding box center [559, 134] width 1018 height 27
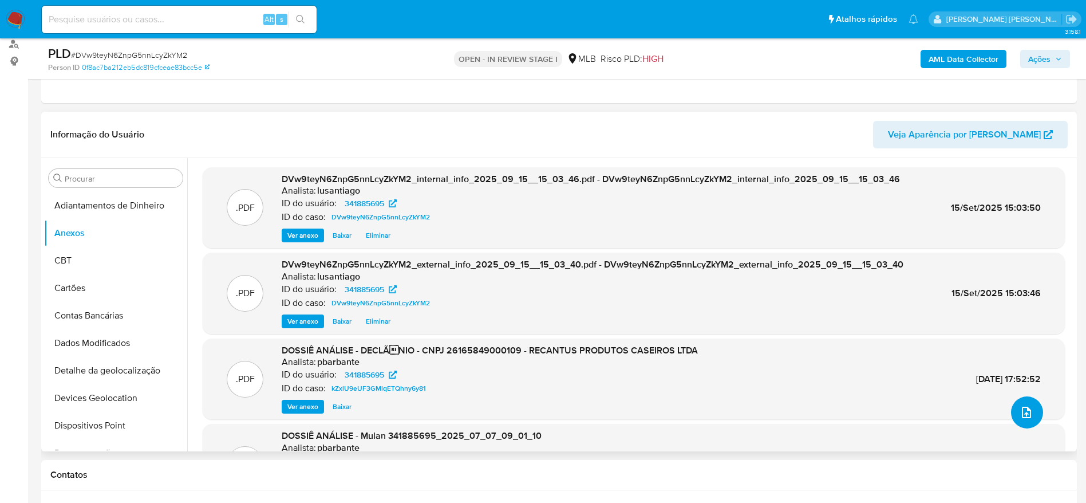
click at [1022, 412] on icon "upload-file" at bounding box center [1026, 412] width 9 height 11
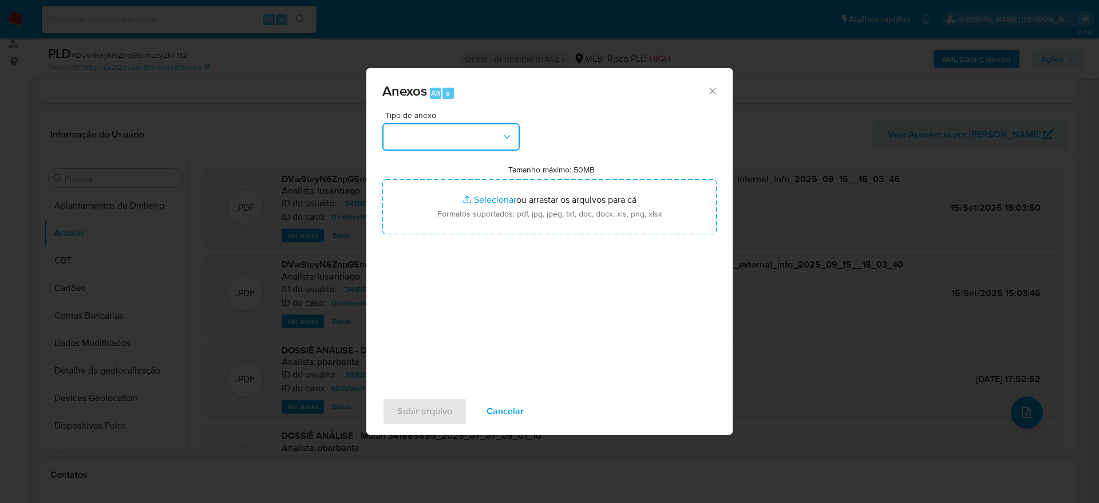
drag, startPoint x: 421, startPoint y: 140, endPoint x: 430, endPoint y: 149, distance: 13.0
click at [424, 143] on button "button" at bounding box center [451, 136] width 137 height 27
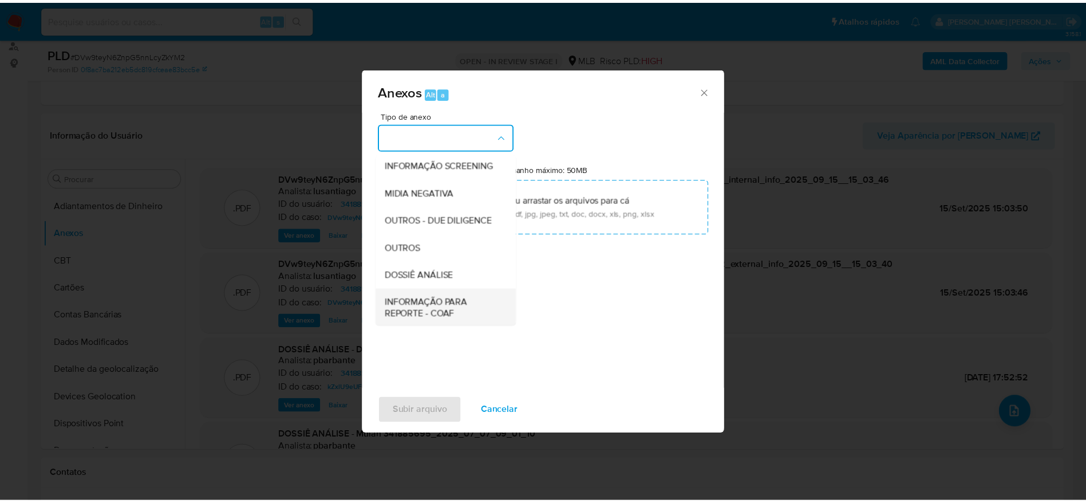
scroll to position [176, 0]
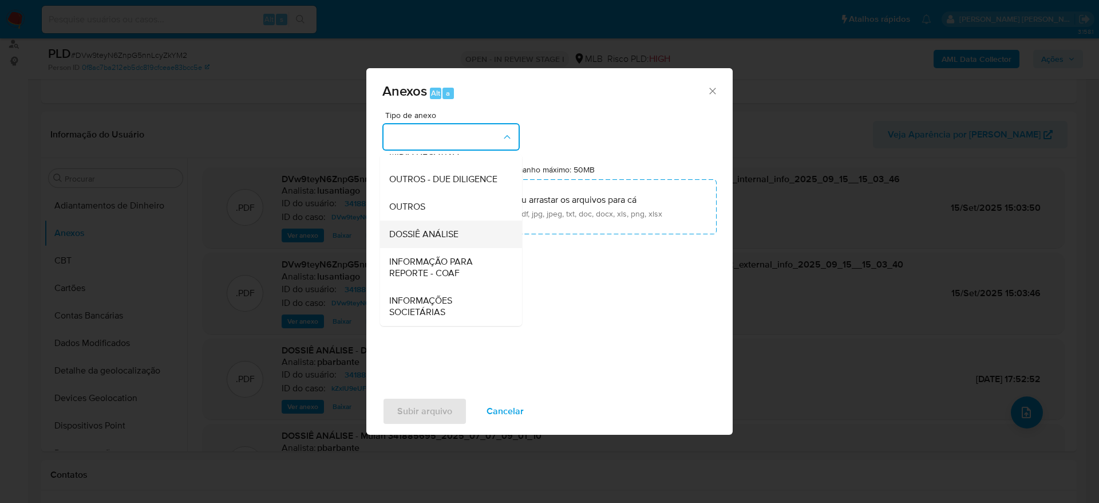
click at [413, 235] on span "DOSSIÊ ANÁLISE" at bounding box center [423, 233] width 69 height 11
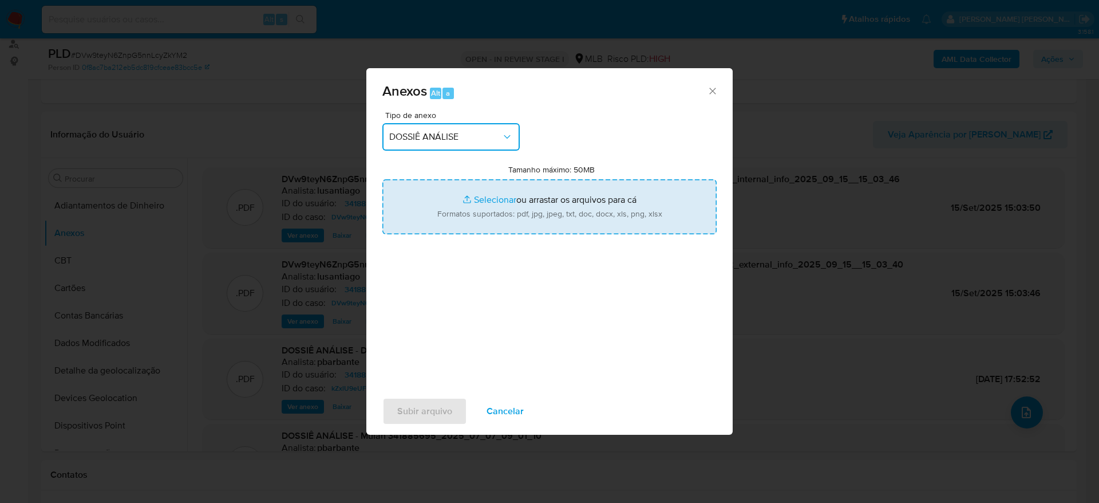
type input "C:\fakepath\Mulan 341885695_2025_09_15_10_50_16.xlsx"
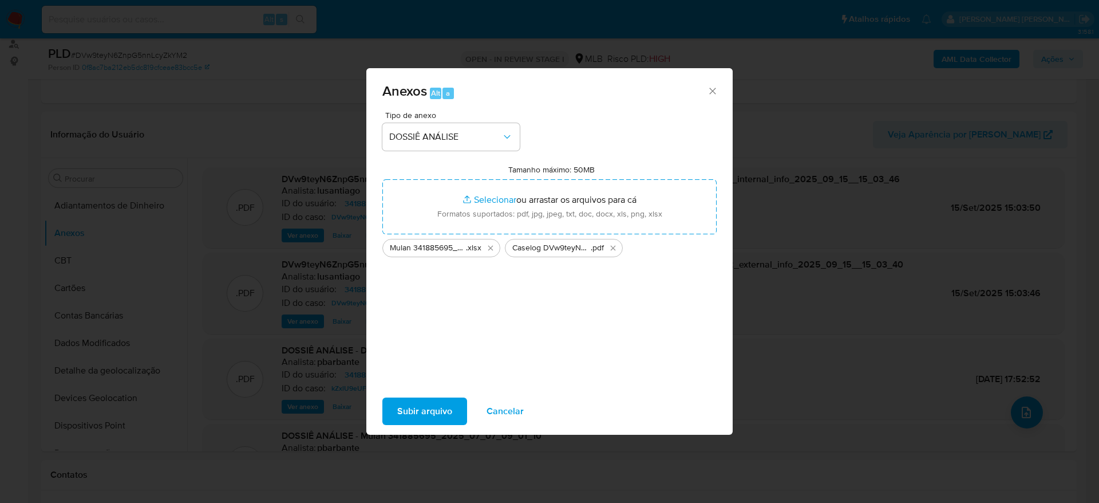
click at [411, 404] on span "Subir arquivo" at bounding box center [424, 411] width 55 height 25
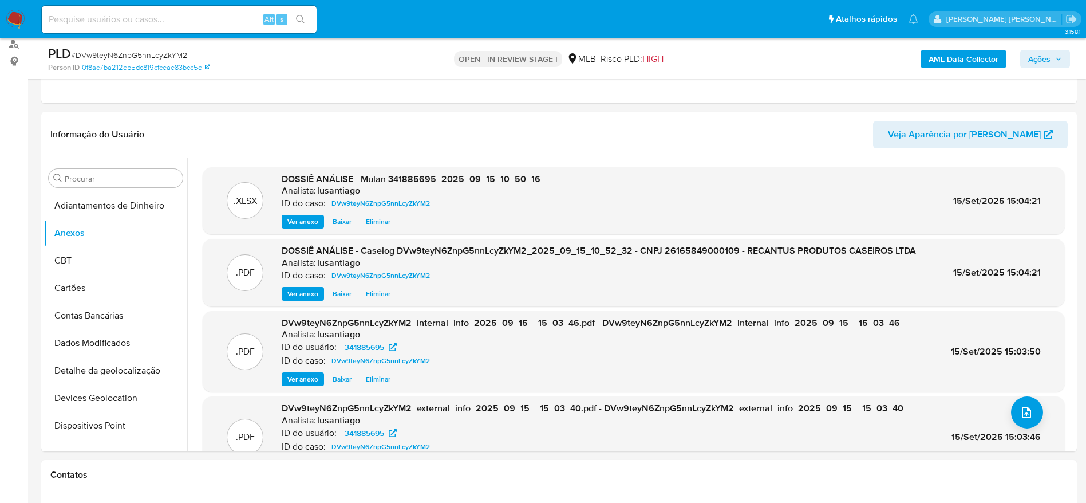
drag, startPoint x: 1050, startPoint y: 57, endPoint x: 1042, endPoint y: 68, distance: 13.1
click at [1049, 58] on span "Ações" at bounding box center [1039, 59] width 22 height 18
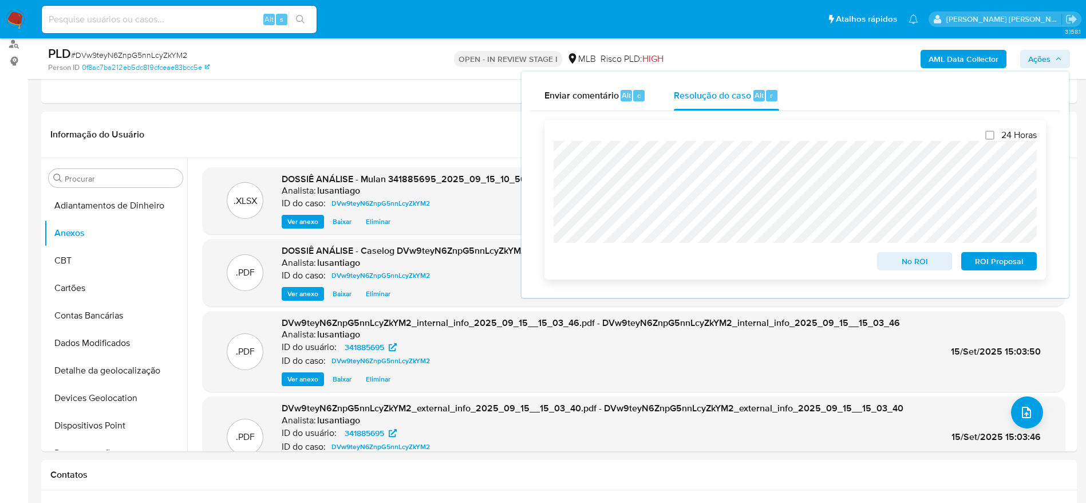
click at [893, 261] on span "No ROI" at bounding box center [915, 261] width 60 height 16
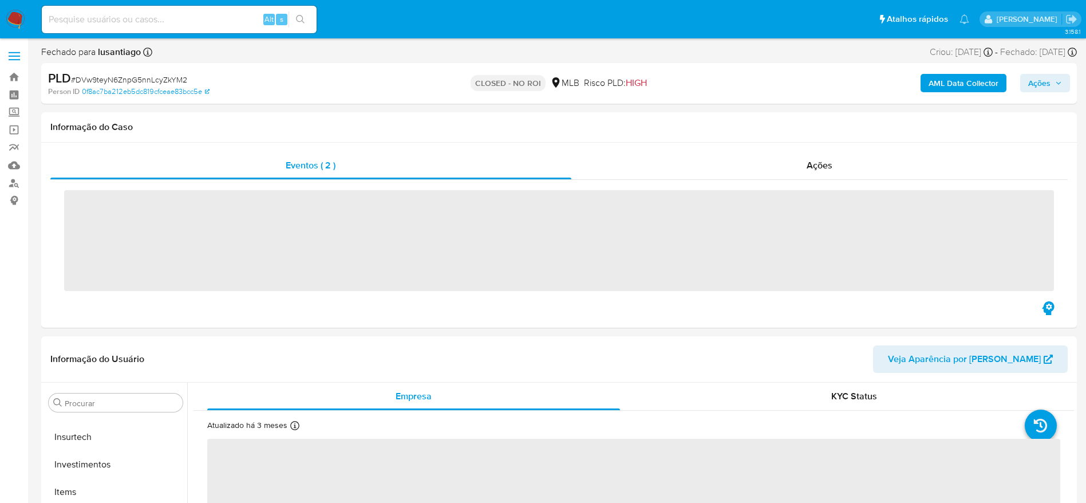
scroll to position [539, 0]
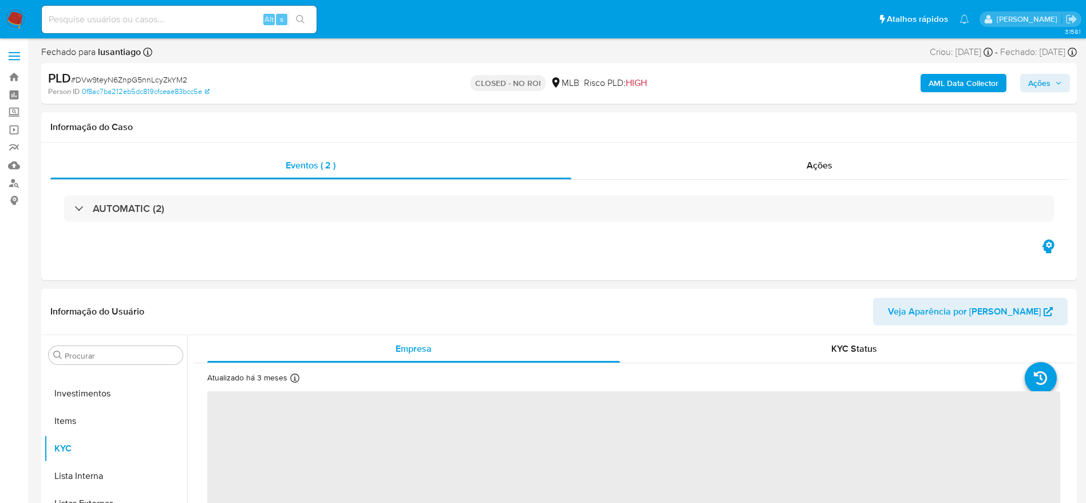
select select "10"
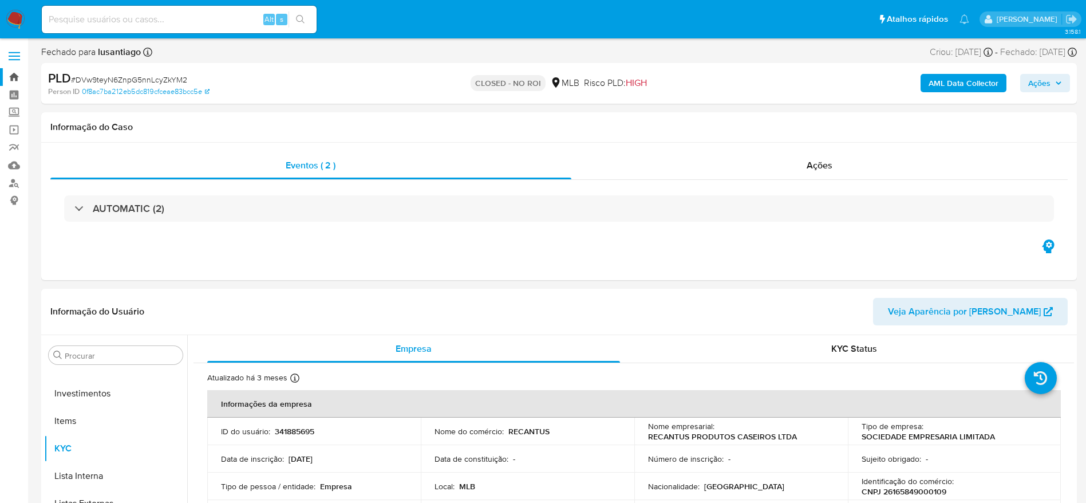
click at [10, 75] on link "Bandeja" at bounding box center [68, 77] width 136 height 18
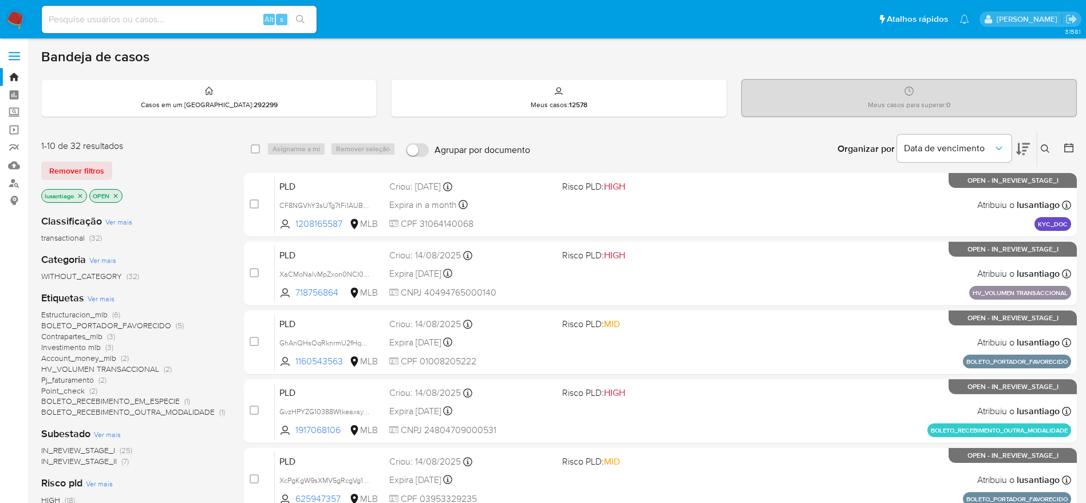
click at [174, 25] on input at bounding box center [179, 19] width 275 height 15
paste input "1822634020"
type input "1822634020"
click at [299, 16] on icon "search-icon" at bounding box center [300, 19] width 9 height 9
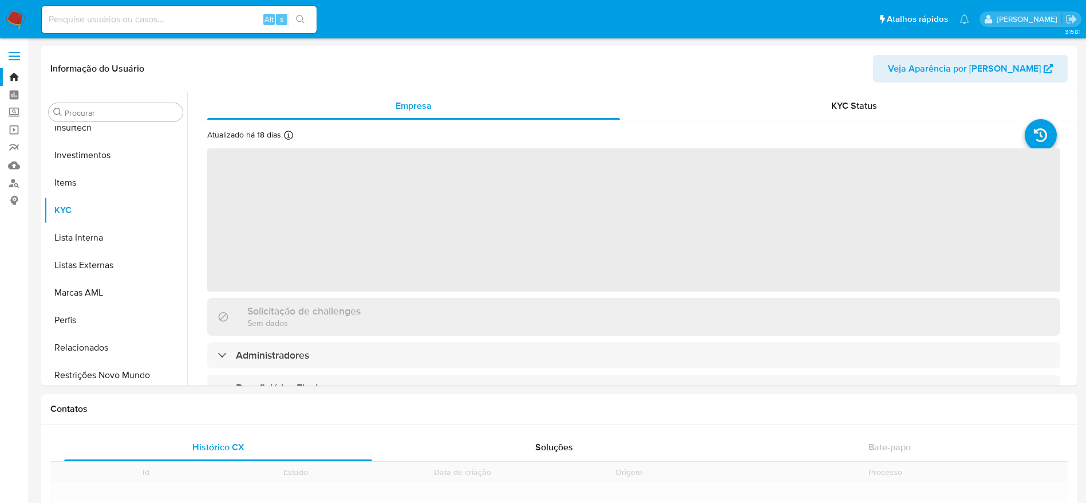
scroll to position [539, 0]
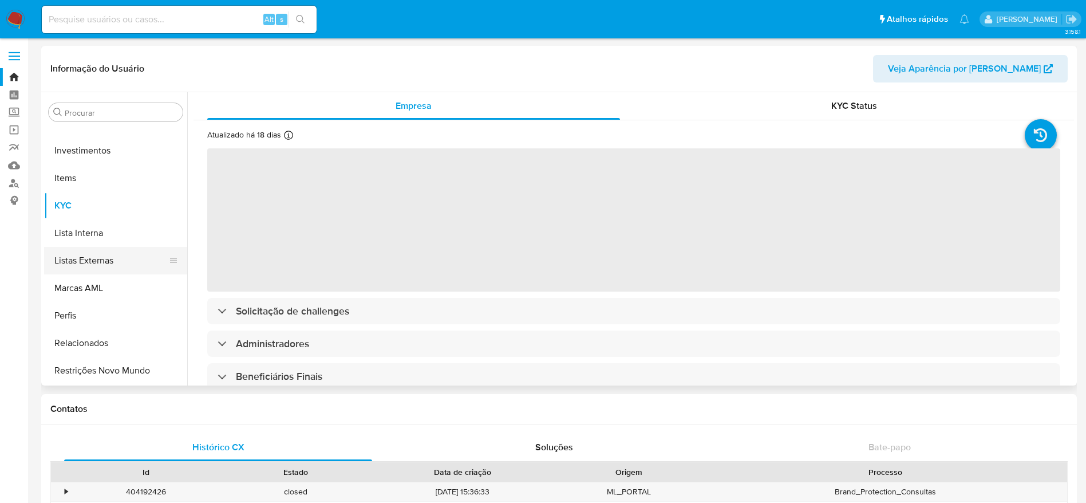
select select "10"
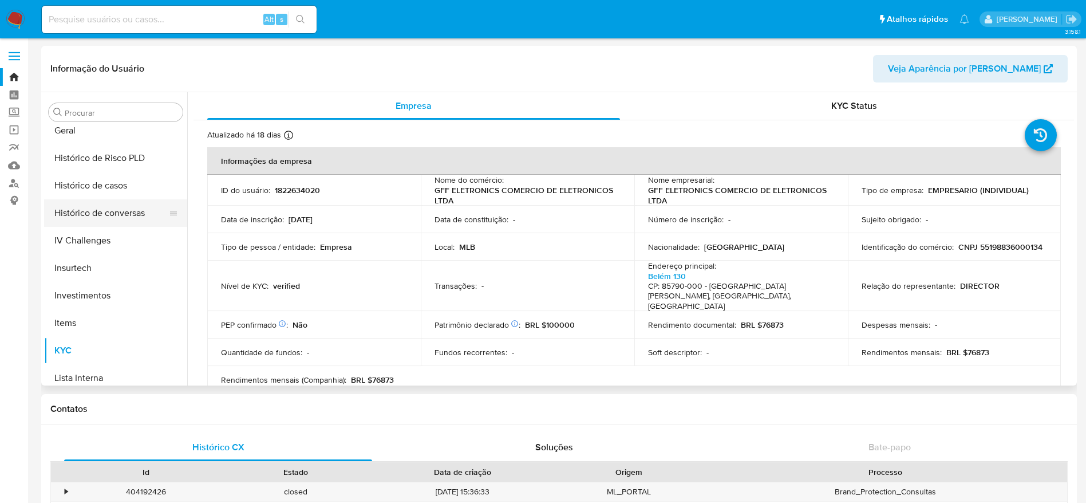
scroll to position [367, 0]
click at [100, 217] on button "Histórico de casos" at bounding box center [111, 212] width 134 height 27
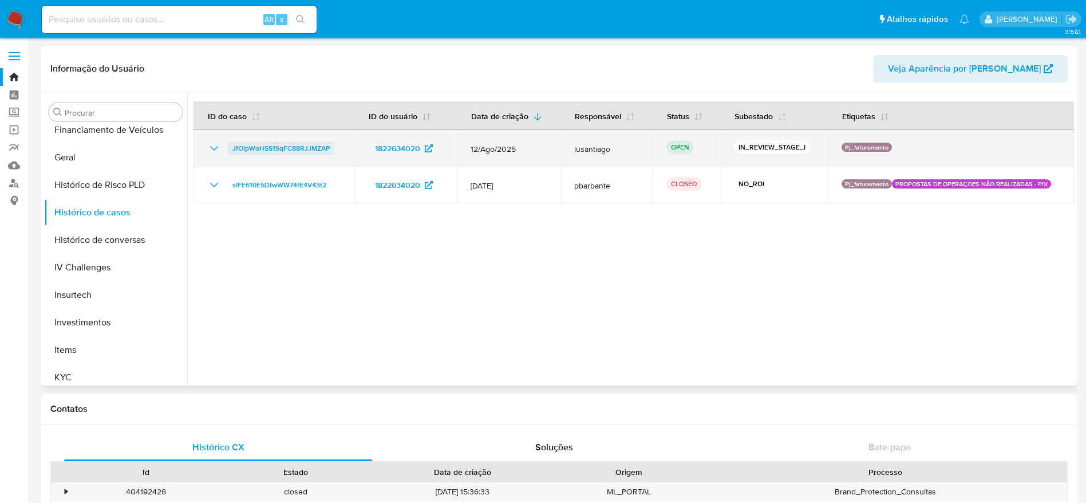
click at [296, 145] on span "JfOIpWoHS51SqFC88RJJMZAP" at bounding box center [280, 148] width 97 height 14
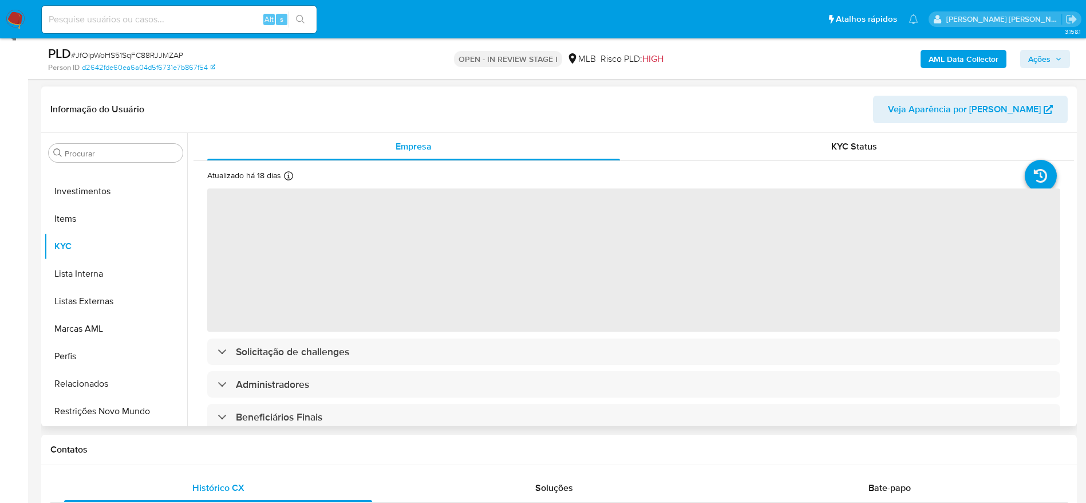
scroll to position [172, 0]
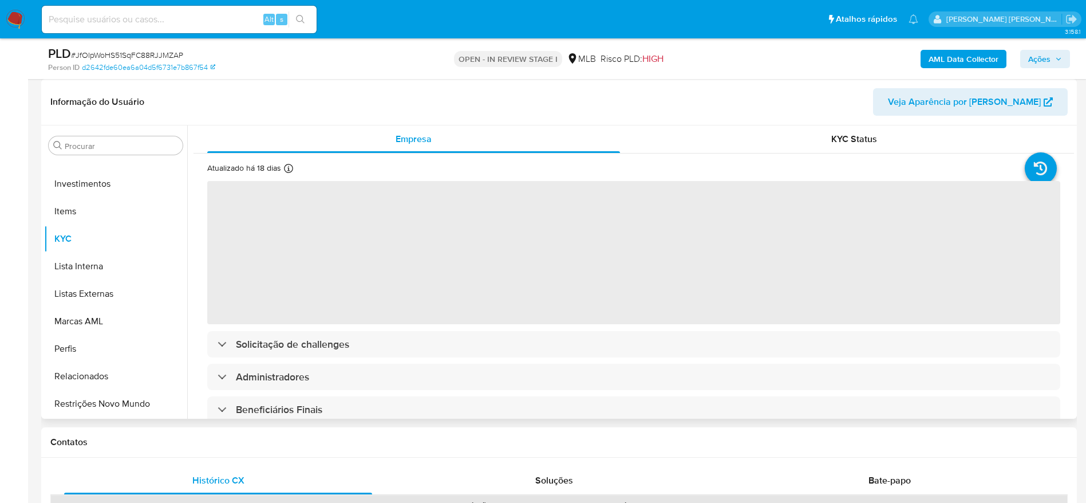
select select "10"
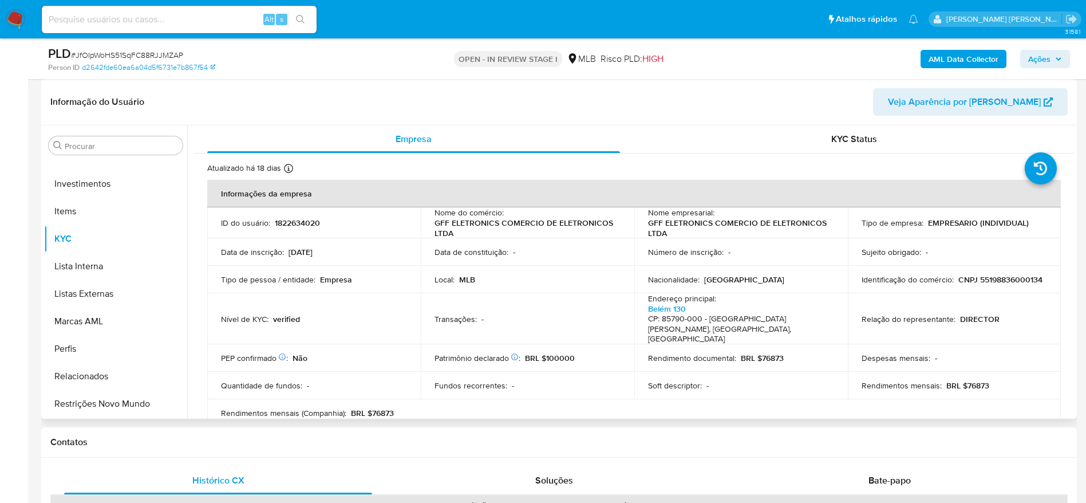
click at [959, 285] on p "CNPJ 55198836000134" at bounding box center [1001, 279] width 84 height 10
copy p "55198836000134"
click at [298, 219] on p "1822634020" at bounding box center [297, 223] width 45 height 10
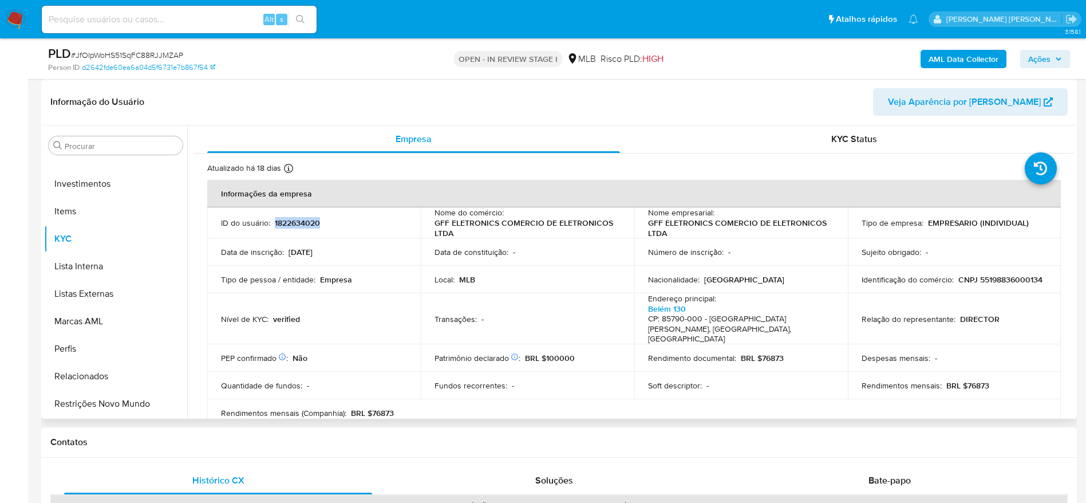
copy p "1822634020"
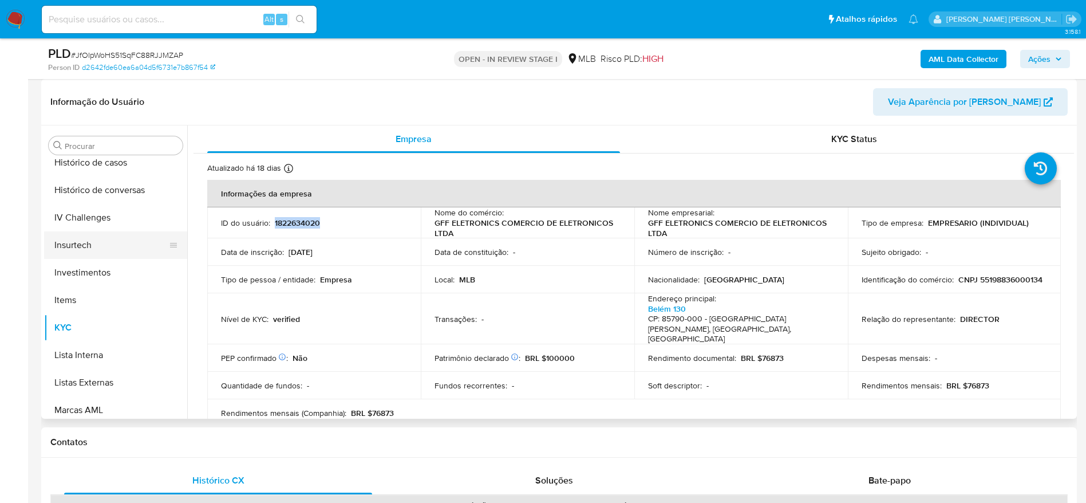
scroll to position [367, 0]
click at [72, 194] on button "Geral" at bounding box center [111, 190] width 134 height 27
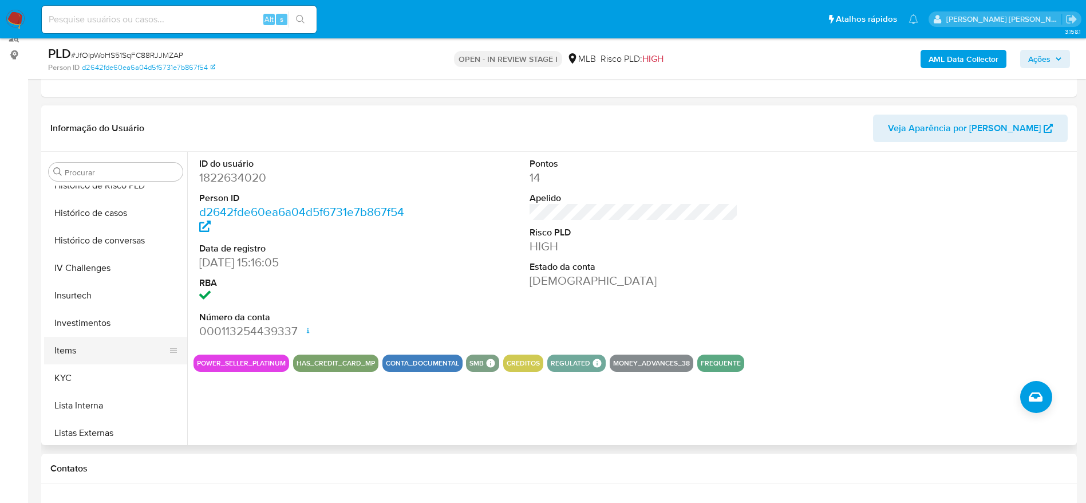
scroll to position [453, 0]
drag, startPoint x: 79, startPoint y: 346, endPoint x: 159, endPoint y: 351, distance: 80.3
click at [89, 349] on button "KYC" at bounding box center [111, 350] width 134 height 27
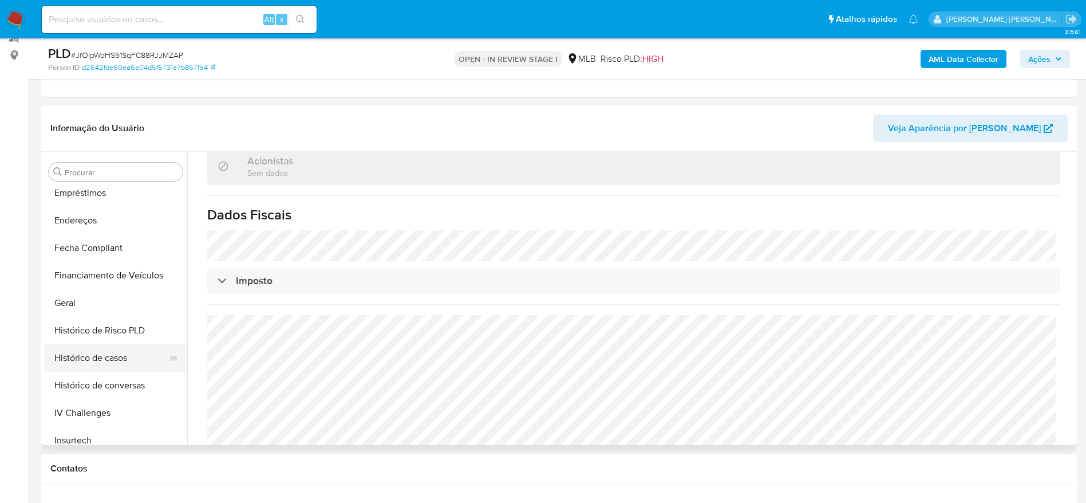
scroll to position [195, 0]
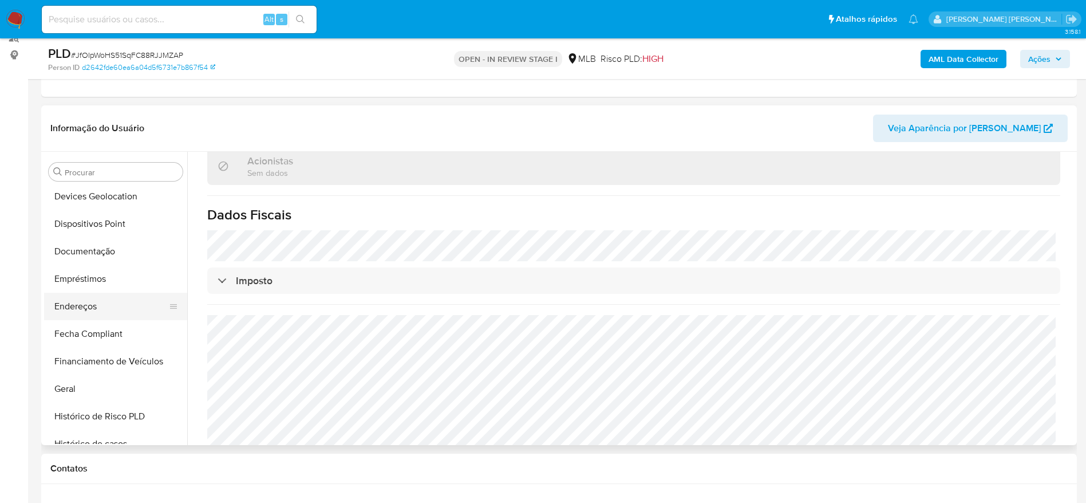
click at [86, 303] on button "Endereços" at bounding box center [111, 306] width 134 height 27
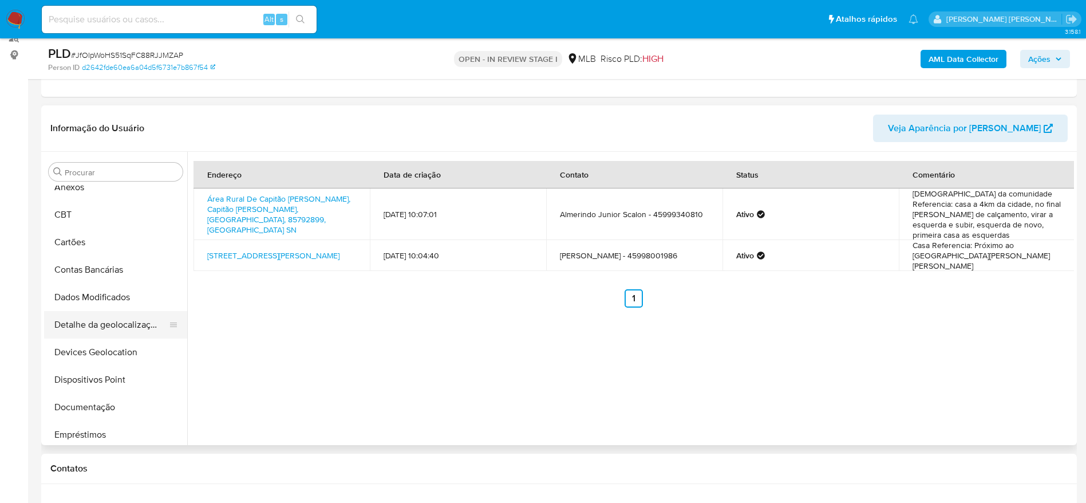
scroll to position [23, 0]
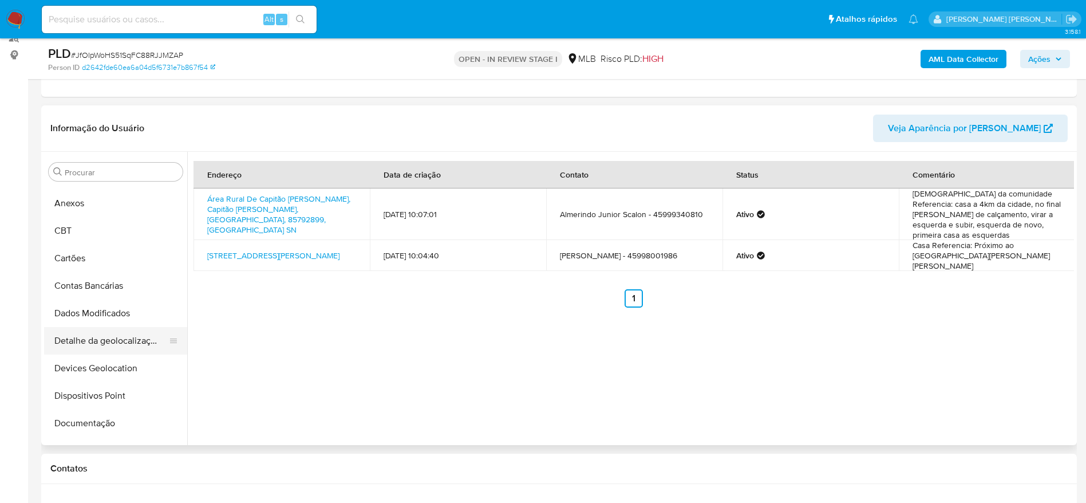
click at [112, 339] on button "Detalhe da geolocalização" at bounding box center [111, 340] width 134 height 27
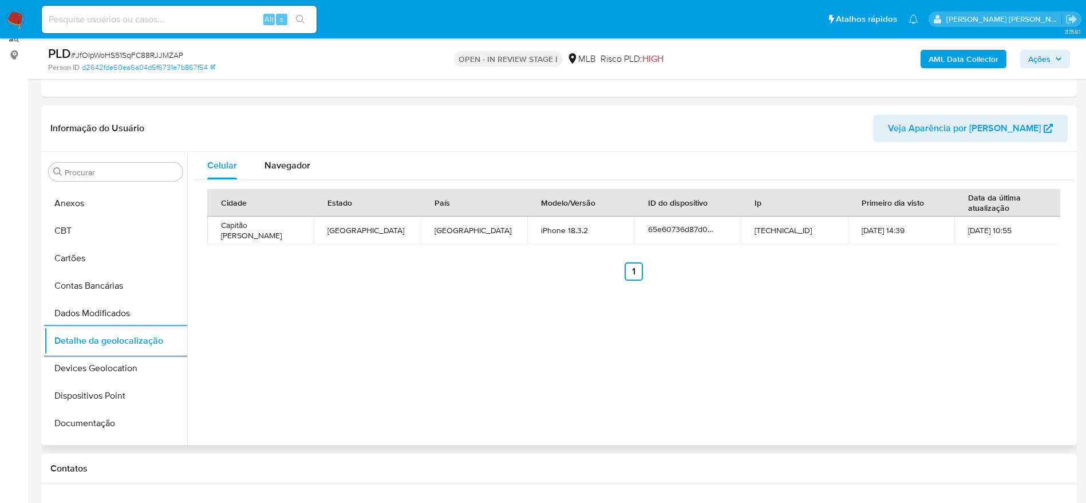
scroll to position [539, 0]
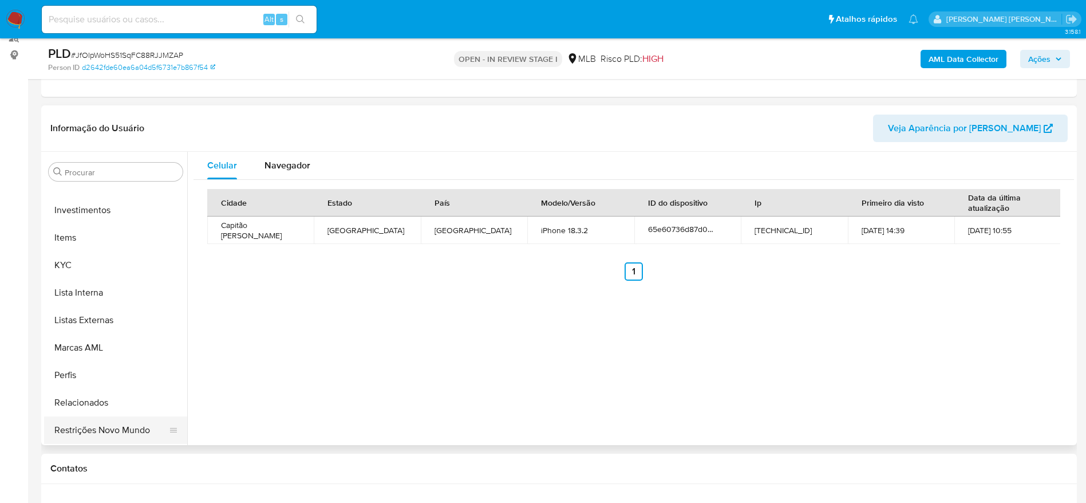
drag, startPoint x: 107, startPoint y: 421, endPoint x: 113, endPoint y: 426, distance: 8.1
click at [107, 421] on button "Restrições Novo Mundo" at bounding box center [111, 429] width 134 height 27
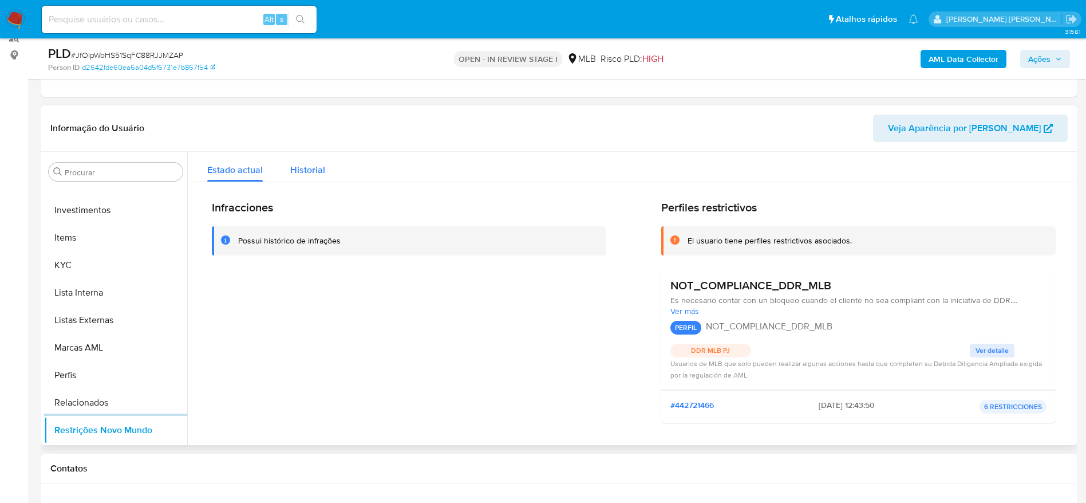
drag, startPoint x: 282, startPoint y: 176, endPoint x: 320, endPoint y: 168, distance: 38.5
click at [295, 175] on button "Historial" at bounding box center [308, 167] width 62 height 30
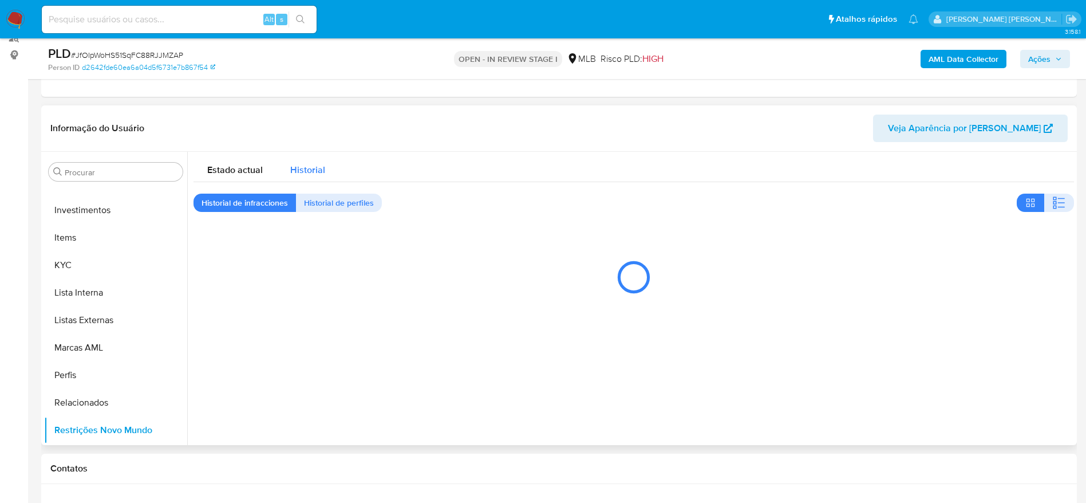
click at [320, 168] on span "Historial" at bounding box center [307, 169] width 35 height 13
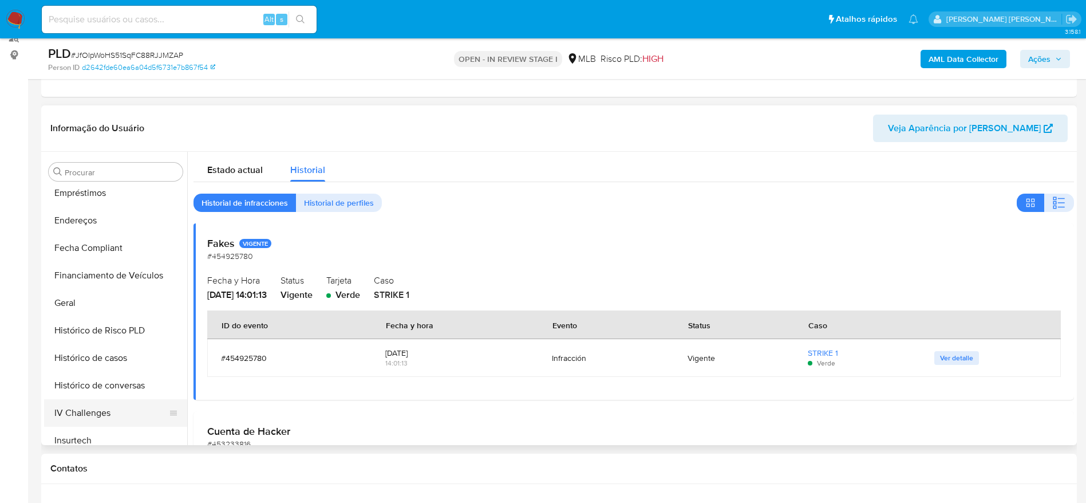
scroll to position [195, 0]
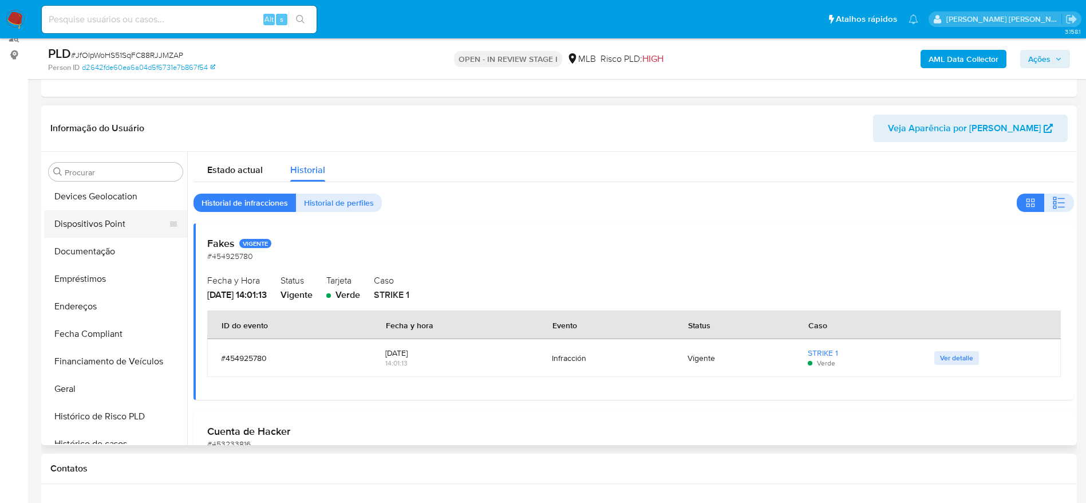
click at [111, 226] on button "Dispositivos Point" at bounding box center [111, 223] width 134 height 27
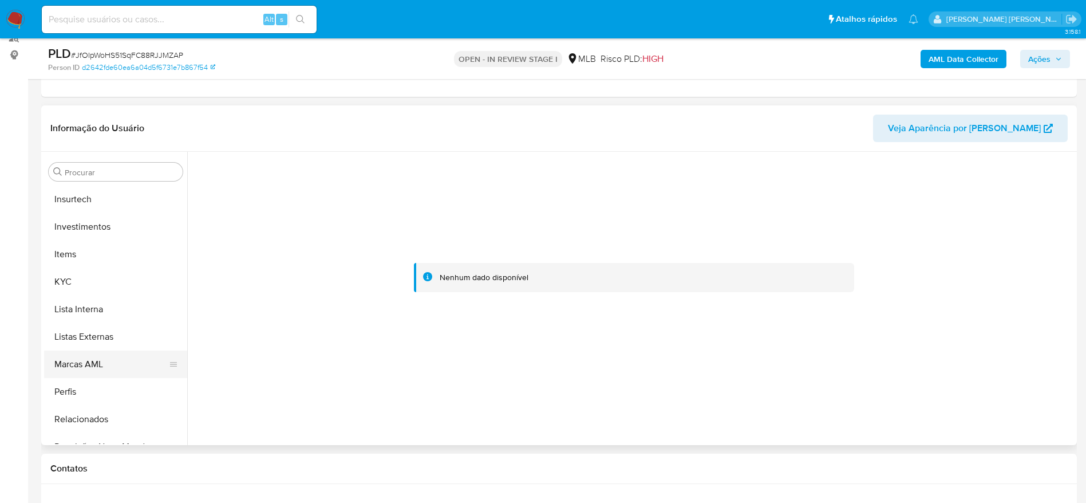
scroll to position [539, 0]
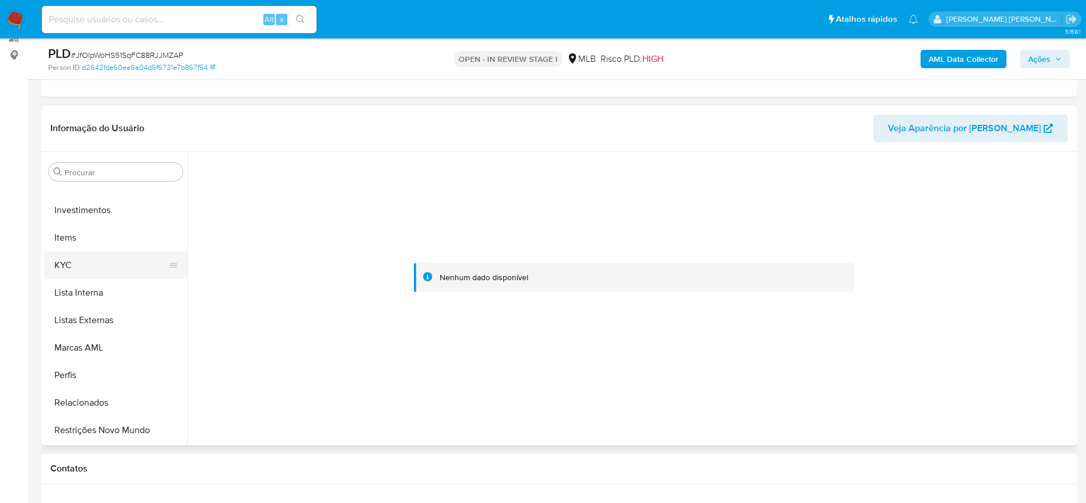
click at [70, 270] on button "KYC" at bounding box center [111, 264] width 134 height 27
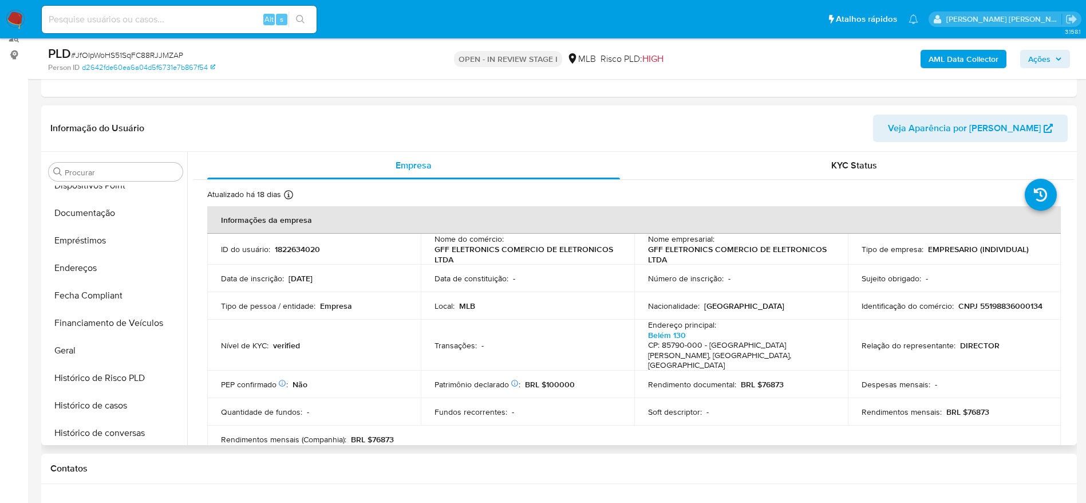
scroll to position [195, 0]
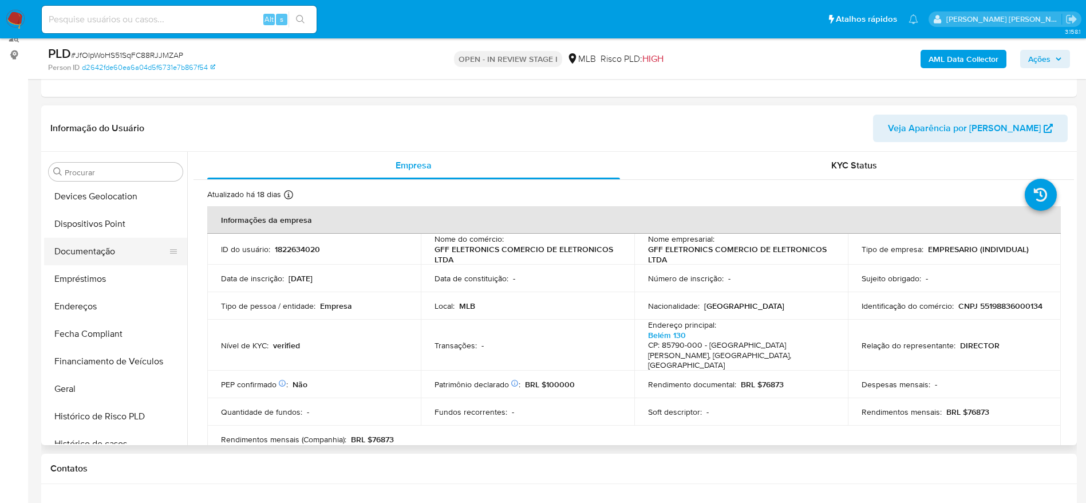
click at [90, 247] on button "Documentação" at bounding box center [111, 251] width 134 height 27
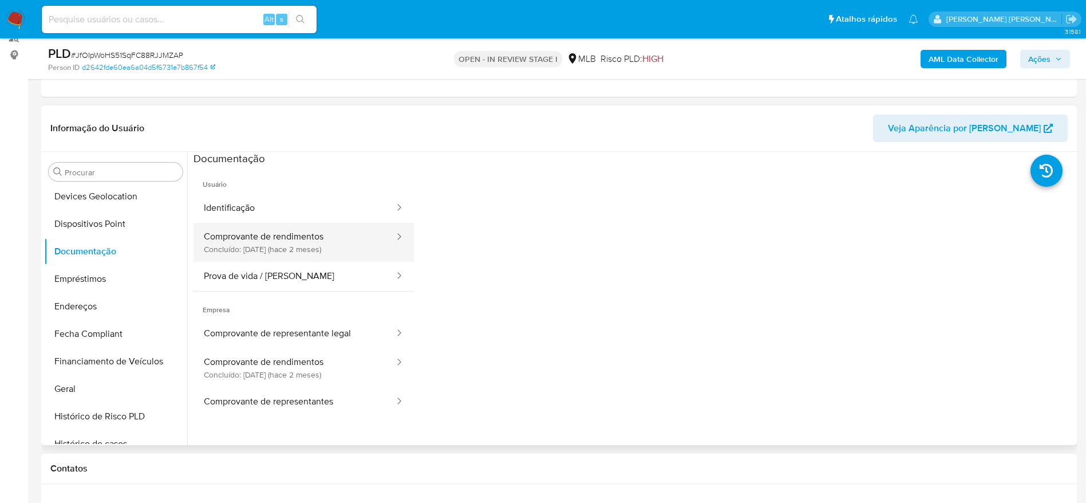
click at [292, 236] on button "Comprovante de rendimentos Concluído: 07/07/2025 (hace 2 meses)" at bounding box center [295, 242] width 202 height 39
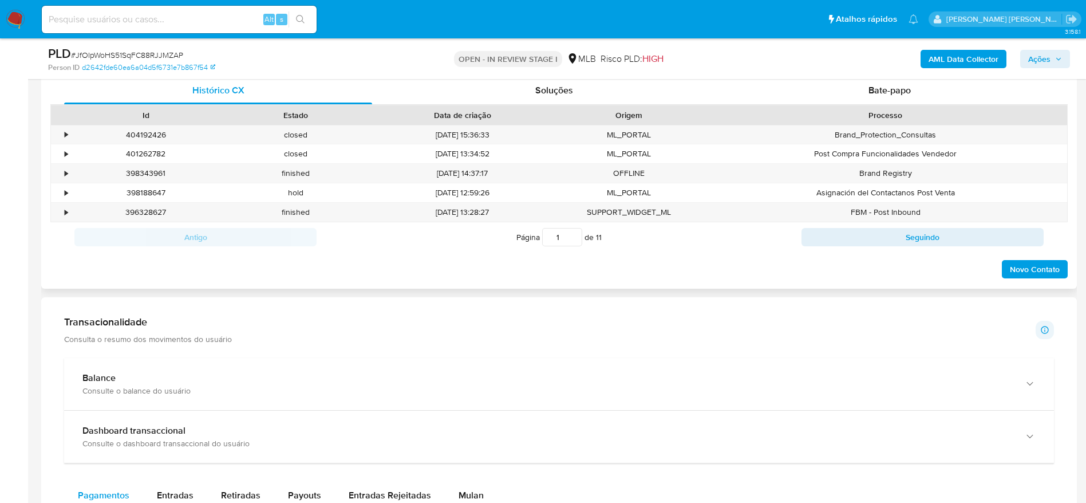
scroll to position [490, 0]
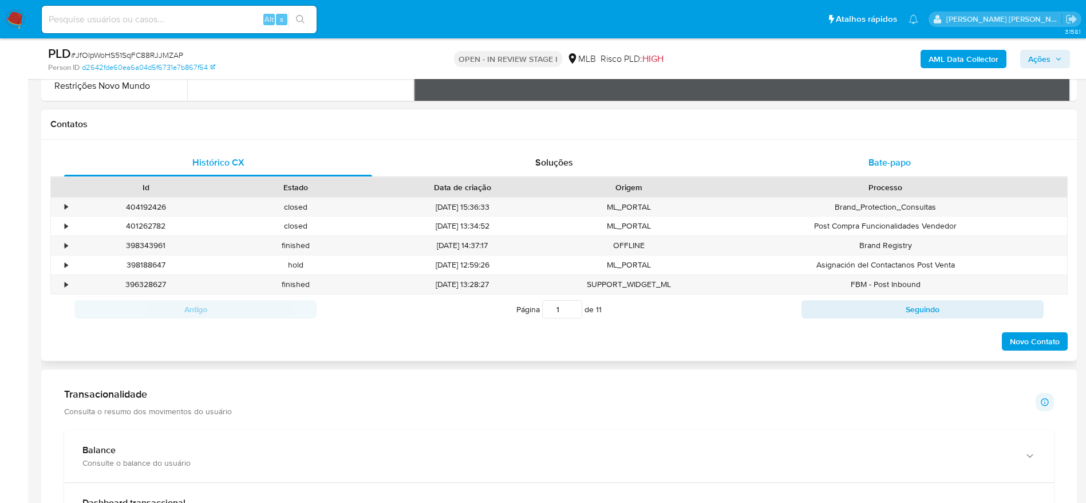
click at [888, 154] on div "Bate-papo" at bounding box center [890, 162] width 308 height 27
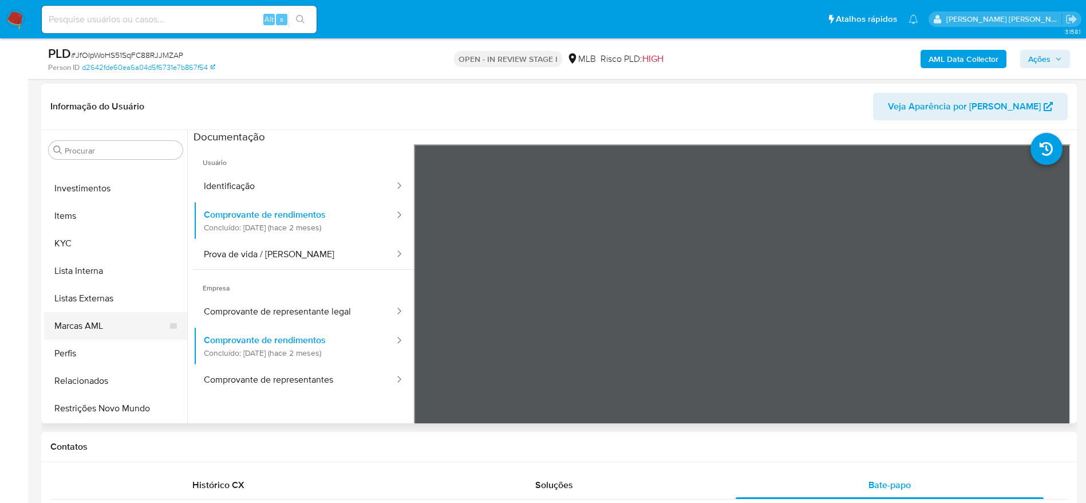
scroll to position [172, 0]
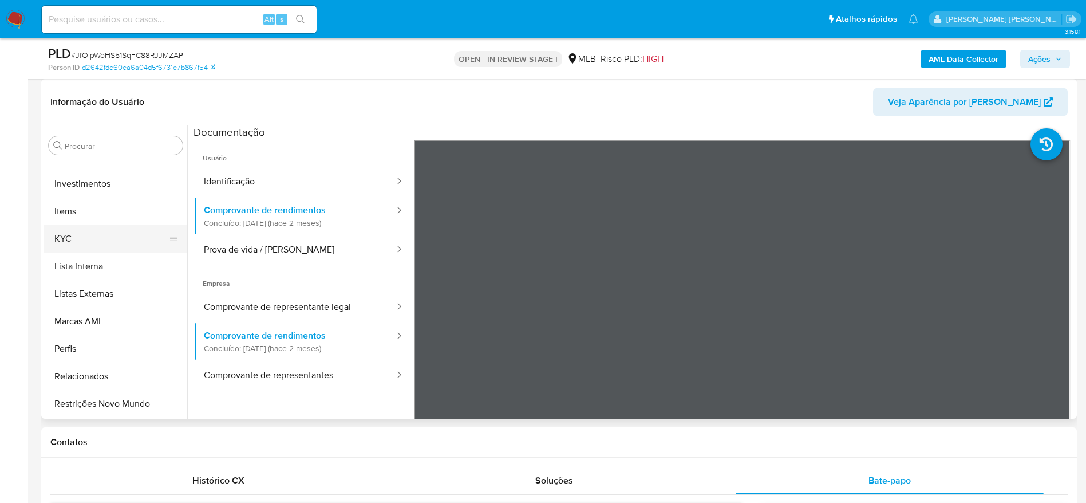
click at [107, 241] on button "KYC" at bounding box center [111, 238] width 134 height 27
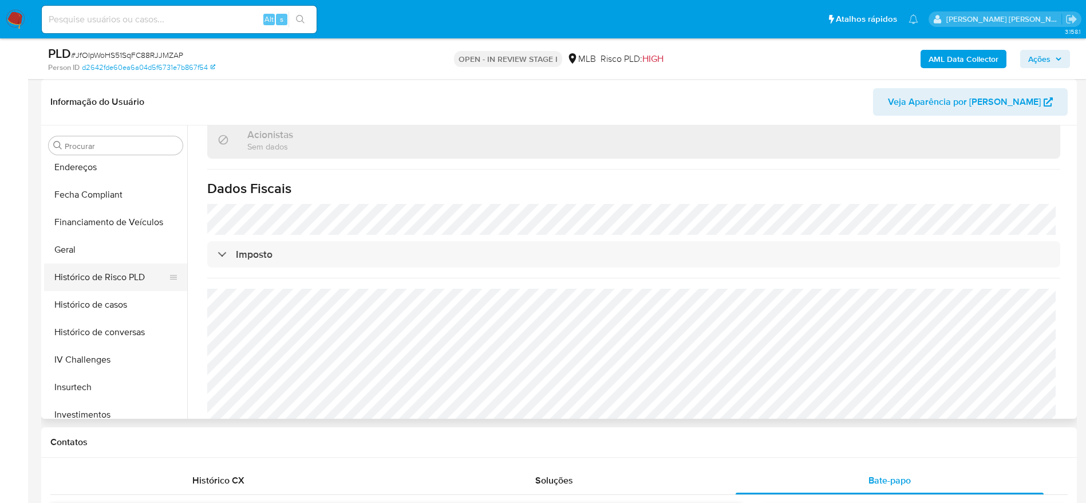
scroll to position [281, 0]
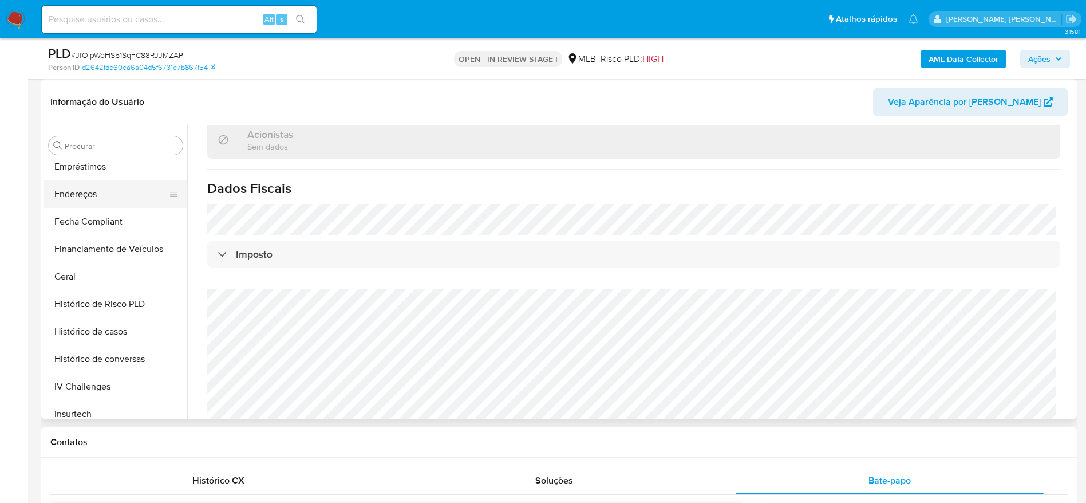
click at [89, 194] on button "Endereços" at bounding box center [111, 193] width 134 height 27
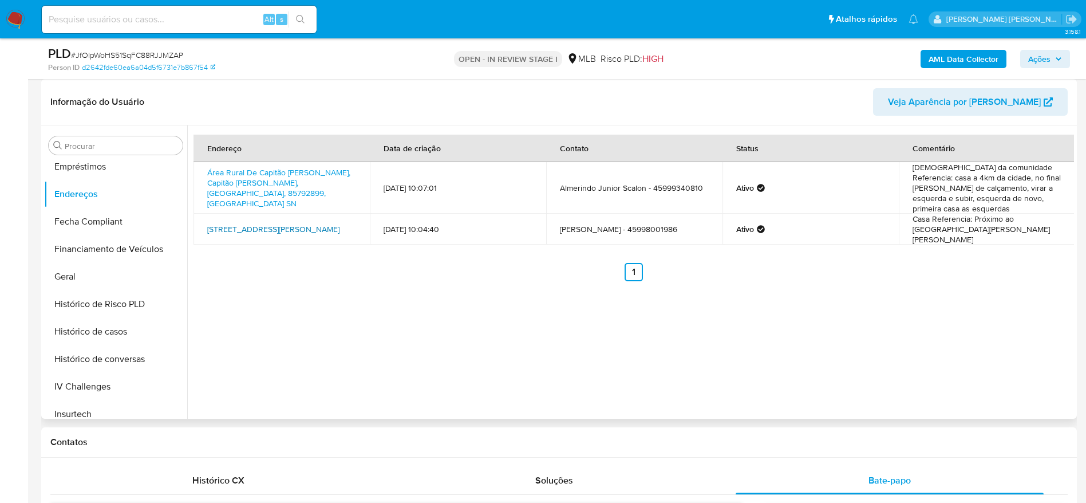
click at [261, 226] on link "Rua Belém 130, Capitão Leônidas Marques, Paraná, 85790000, Brasil 130" at bounding box center [273, 228] width 132 height 11
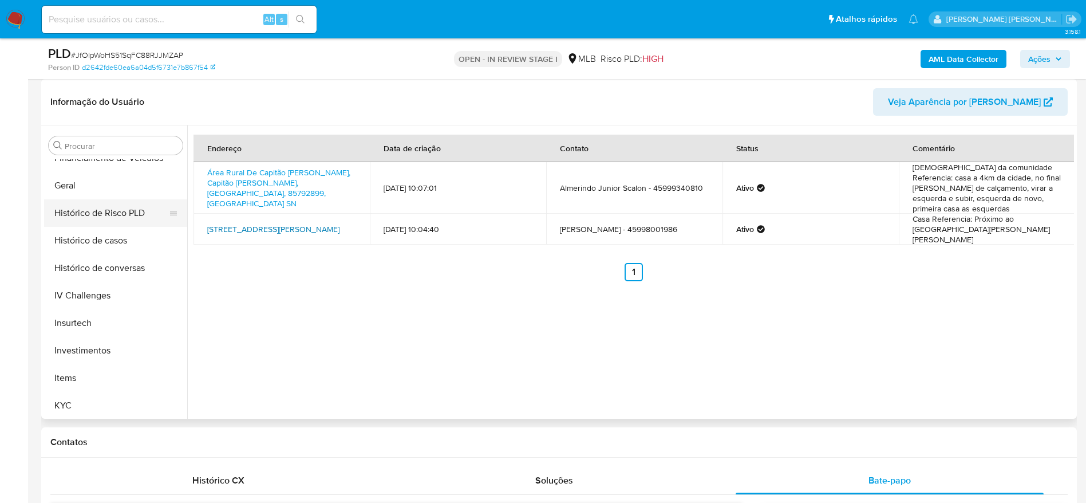
scroll to position [453, 0]
click at [87, 321] on button "KYC" at bounding box center [111, 324] width 134 height 27
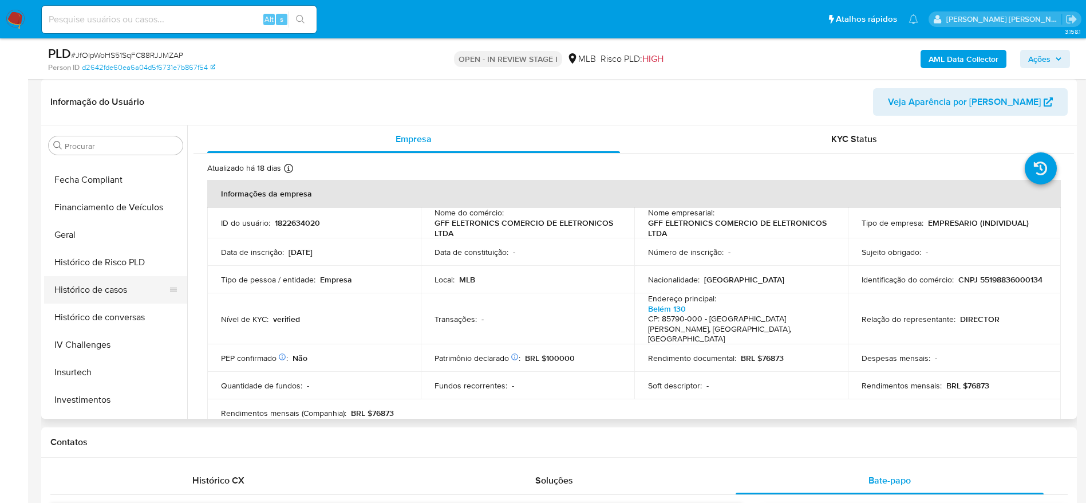
scroll to position [281, 0]
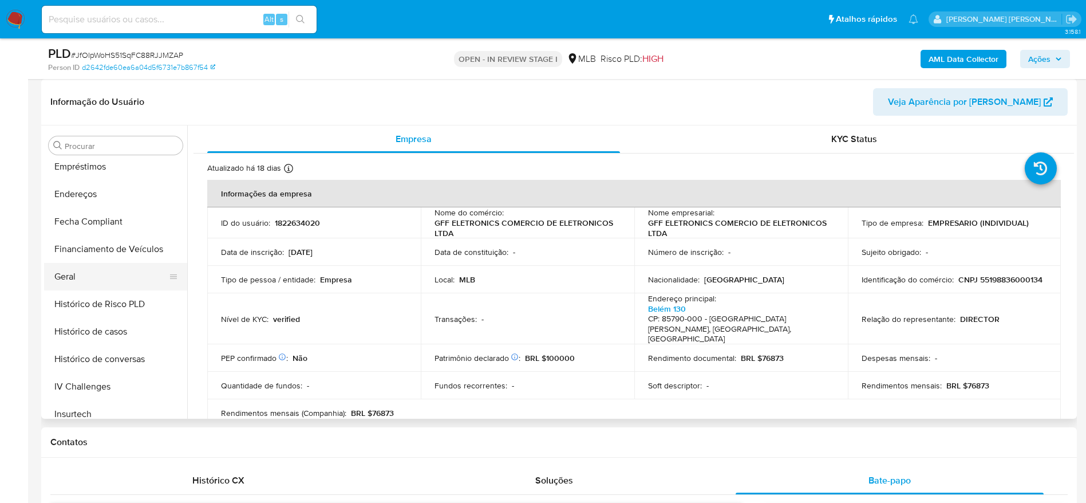
click at [74, 275] on button "Geral" at bounding box center [111, 276] width 134 height 27
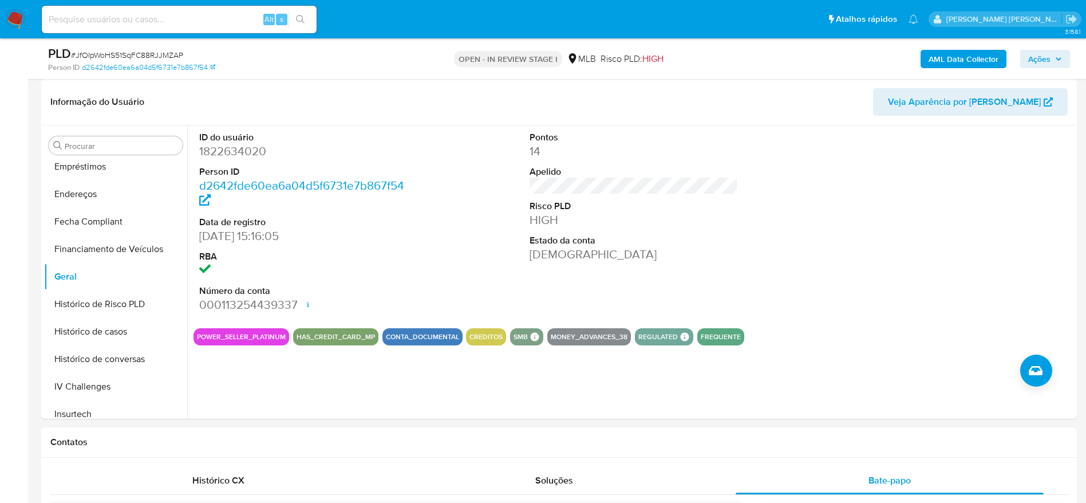
click at [1032, 53] on span "Ações" at bounding box center [1039, 59] width 22 height 18
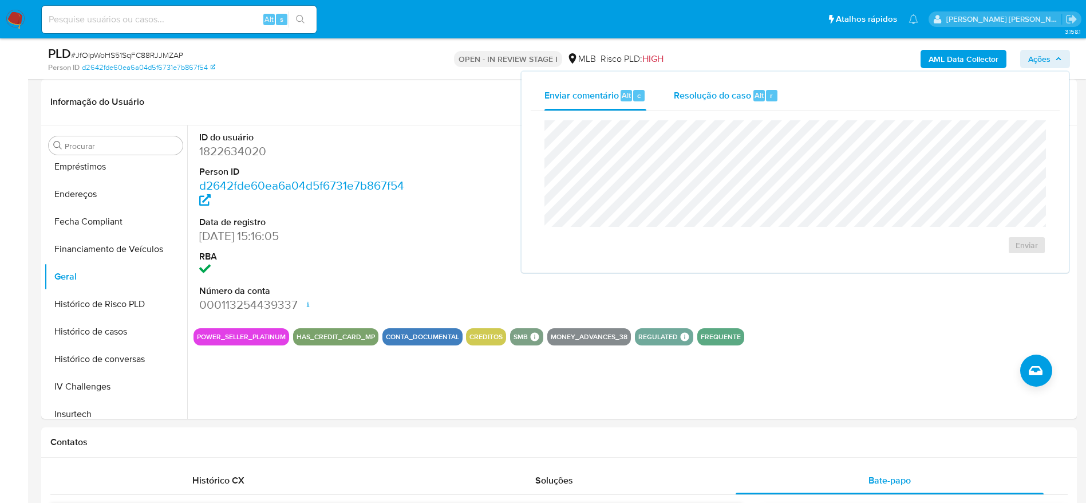
click at [713, 97] on span "Resolução do caso" at bounding box center [712, 94] width 77 height 13
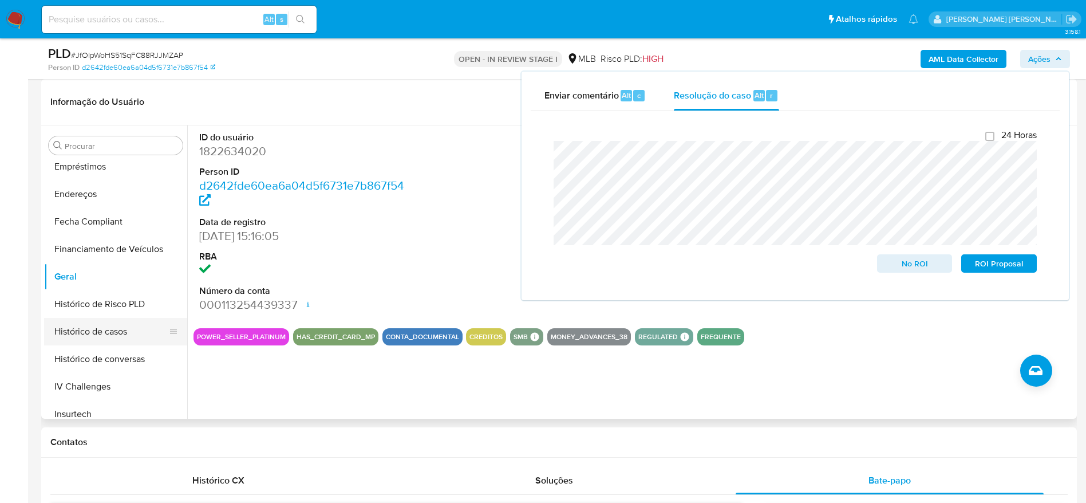
click at [108, 334] on button "Histórico de casos" at bounding box center [111, 331] width 134 height 27
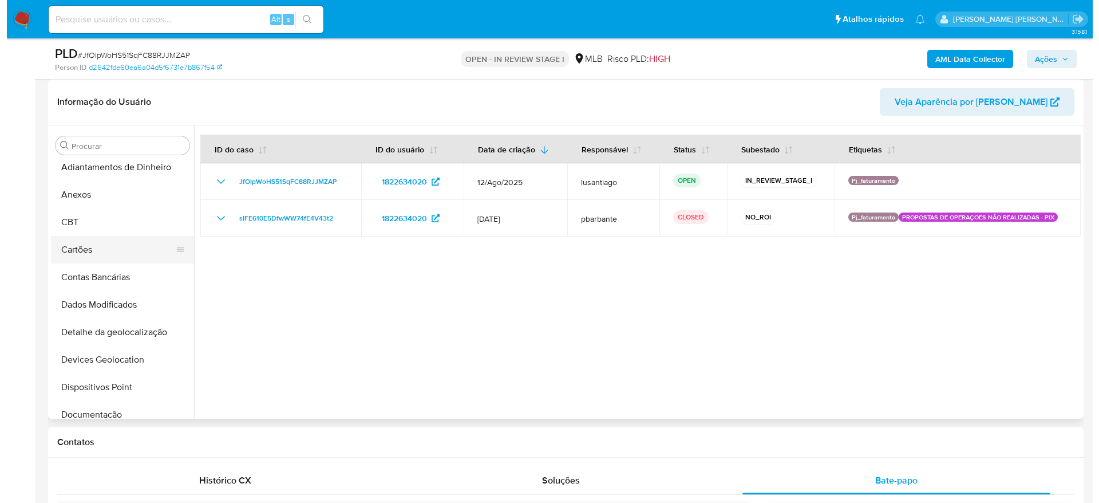
scroll to position [0, 0]
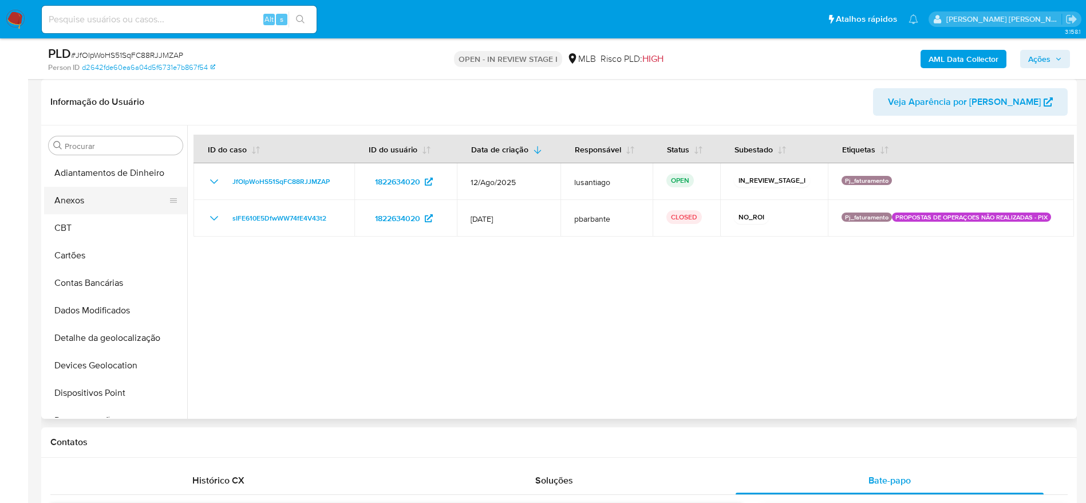
click at [106, 212] on button "Anexos" at bounding box center [111, 200] width 134 height 27
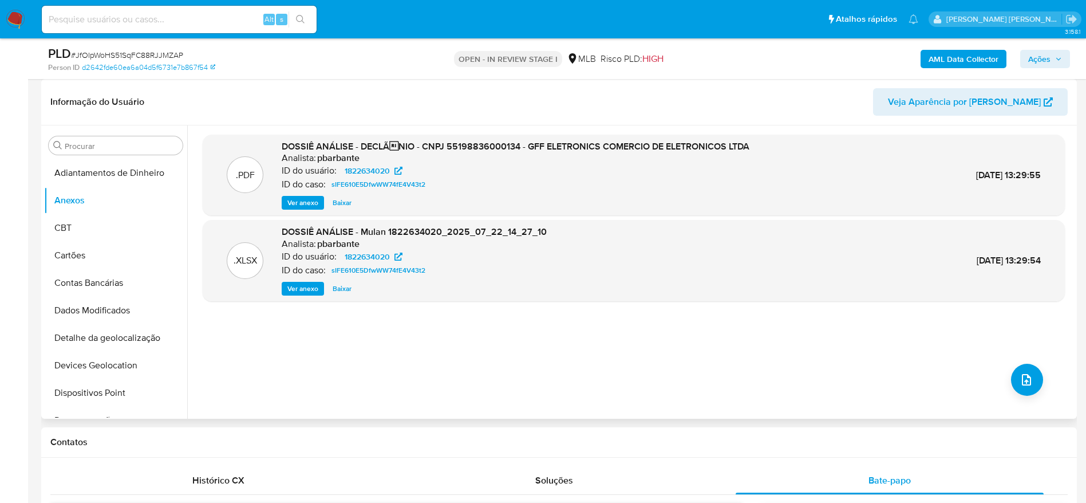
click at [305, 202] on span "Ver anexo" at bounding box center [302, 202] width 31 height 11
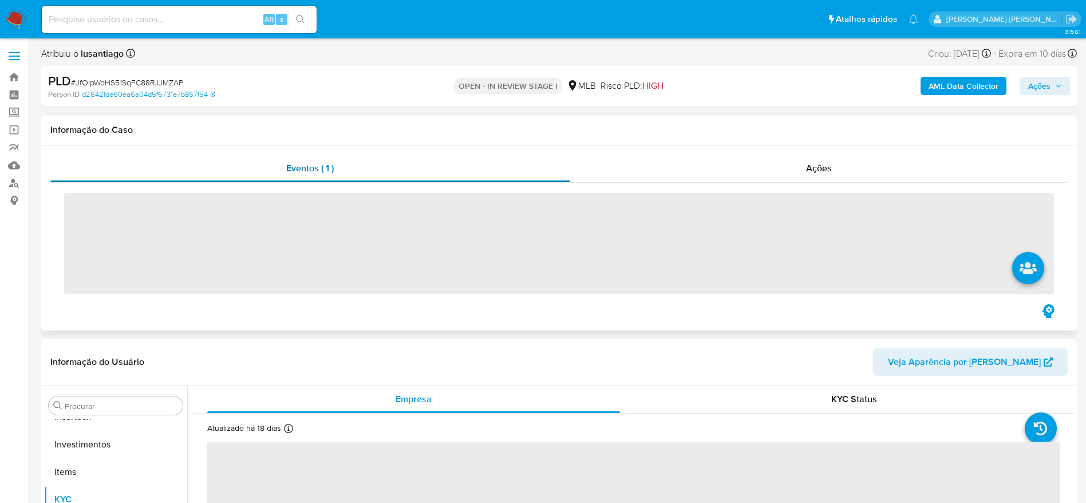
scroll to position [539, 0]
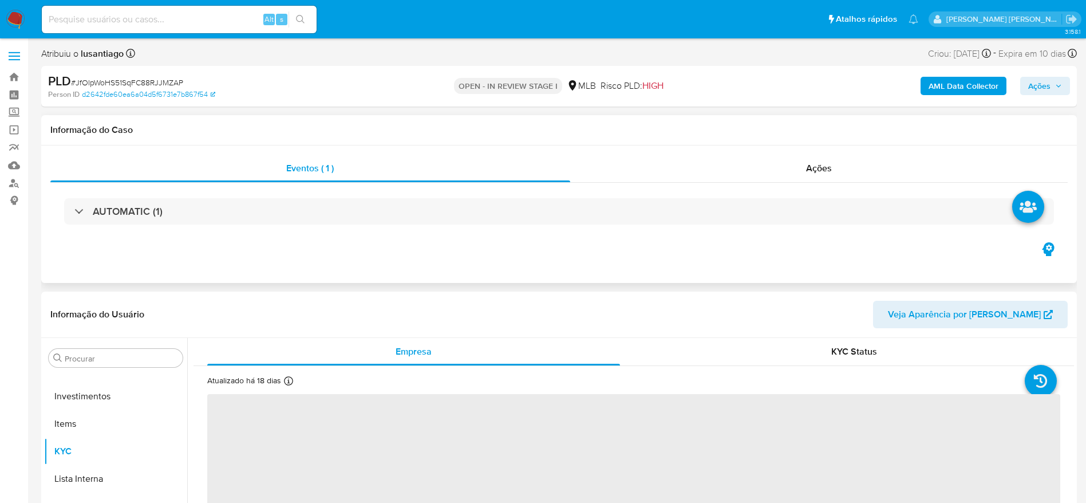
select select "10"
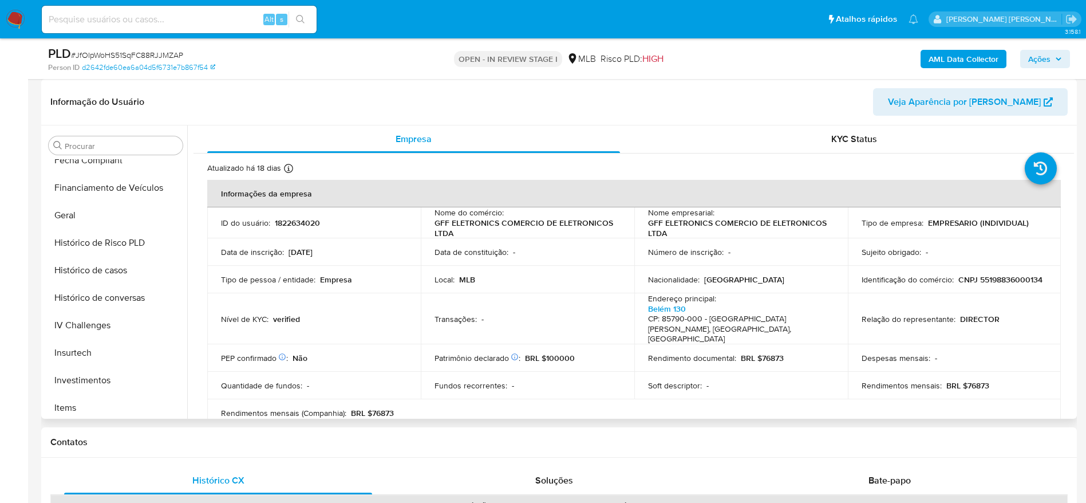
scroll to position [23, 0]
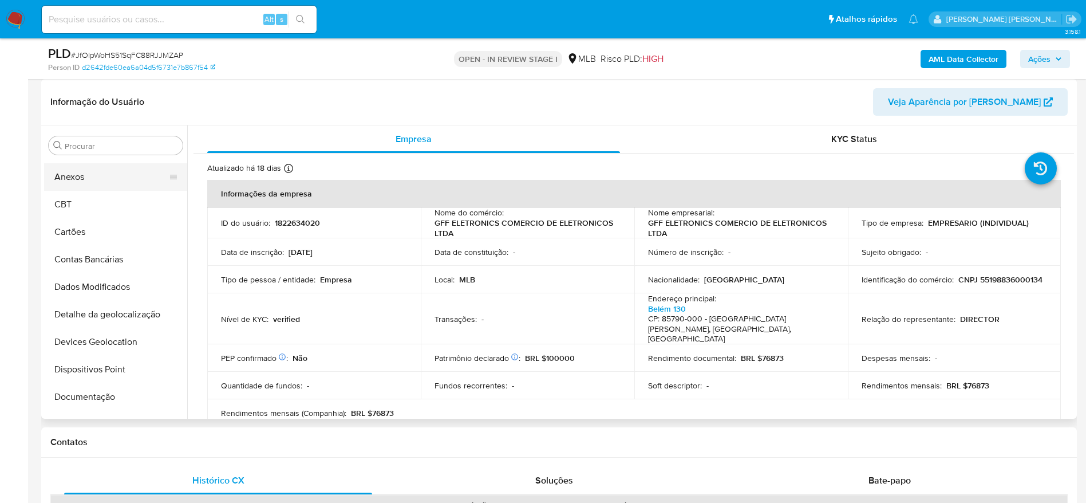
click at [93, 176] on button "Anexos" at bounding box center [111, 176] width 134 height 27
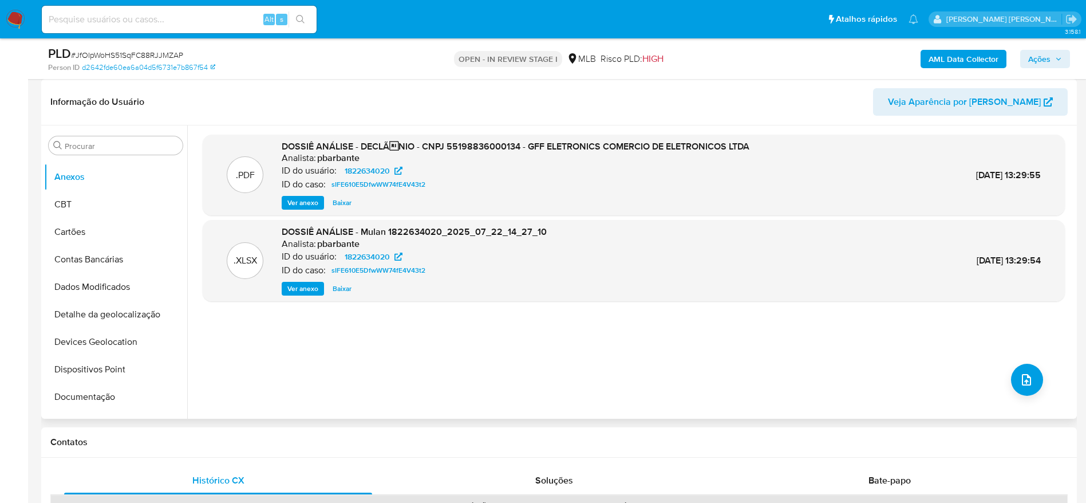
click at [299, 199] on span "Ver anexo" at bounding box center [302, 202] width 31 height 11
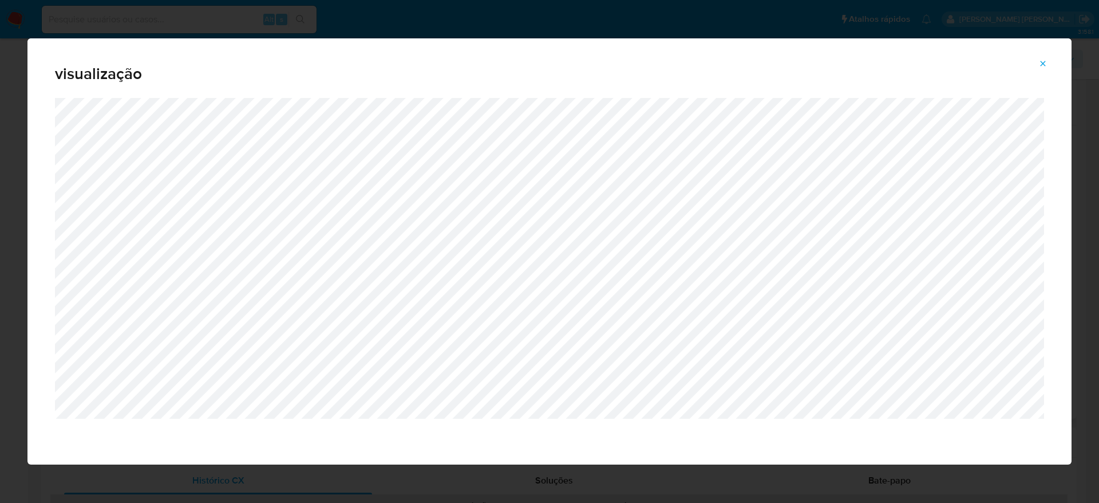
click at [1048, 58] on button "Attachment preview" at bounding box center [1043, 63] width 25 height 18
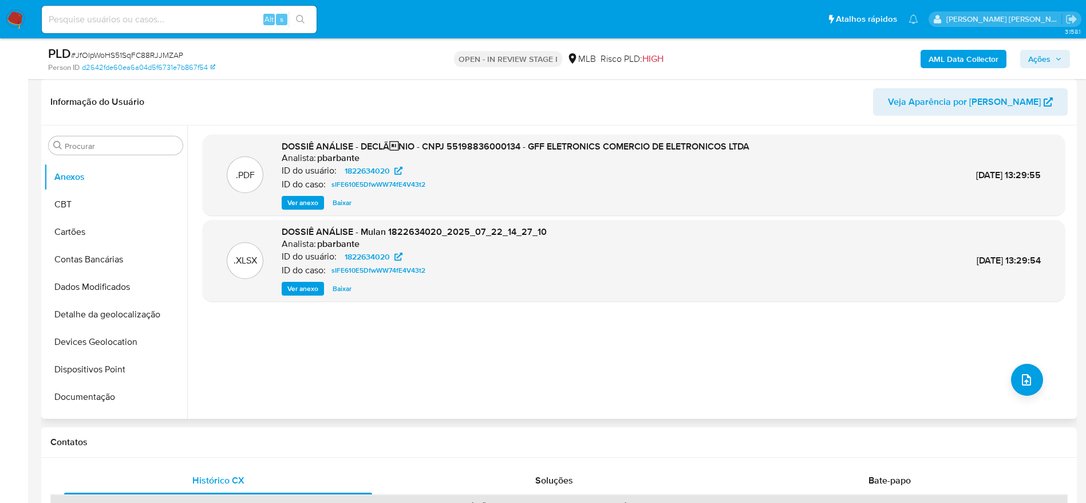
click at [948, 64] on b "AML Data Collector" at bounding box center [964, 59] width 70 height 18
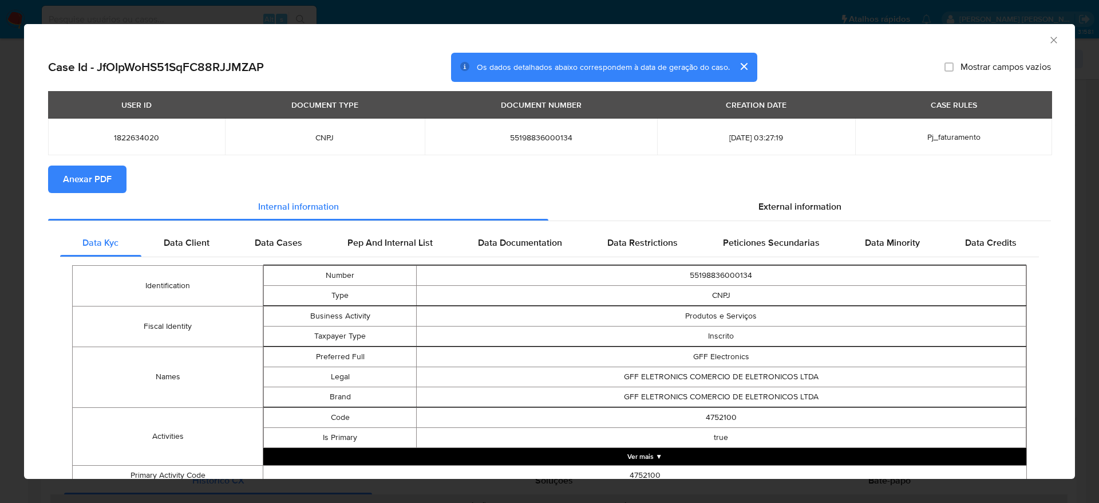
click at [80, 179] on span "Anexar PDF" at bounding box center [87, 179] width 49 height 25
click at [1048, 40] on icon "Fechar a janela" at bounding box center [1053, 39] width 11 height 11
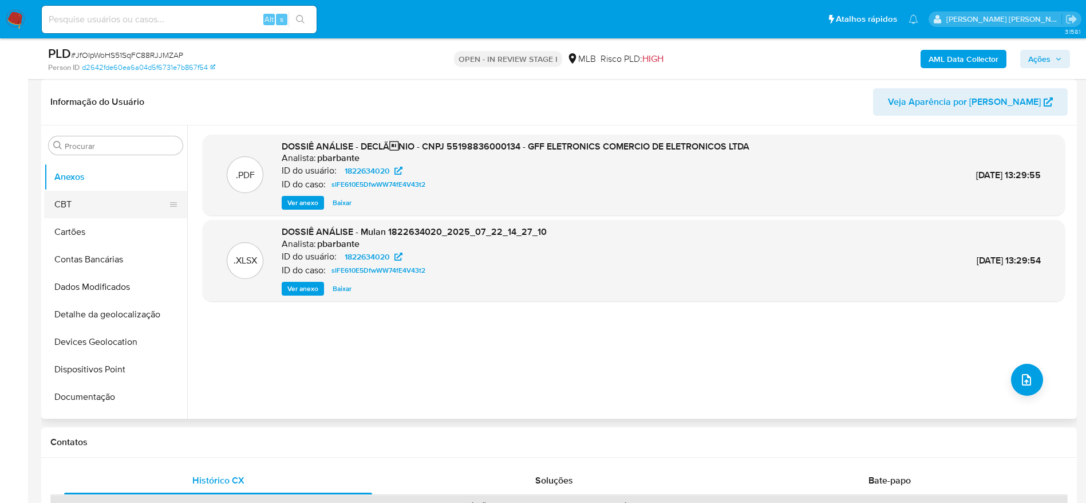
drag, startPoint x: 69, startPoint y: 211, endPoint x: 76, endPoint y: 188, distance: 23.9
click at [69, 210] on button "CBT" at bounding box center [115, 204] width 143 height 27
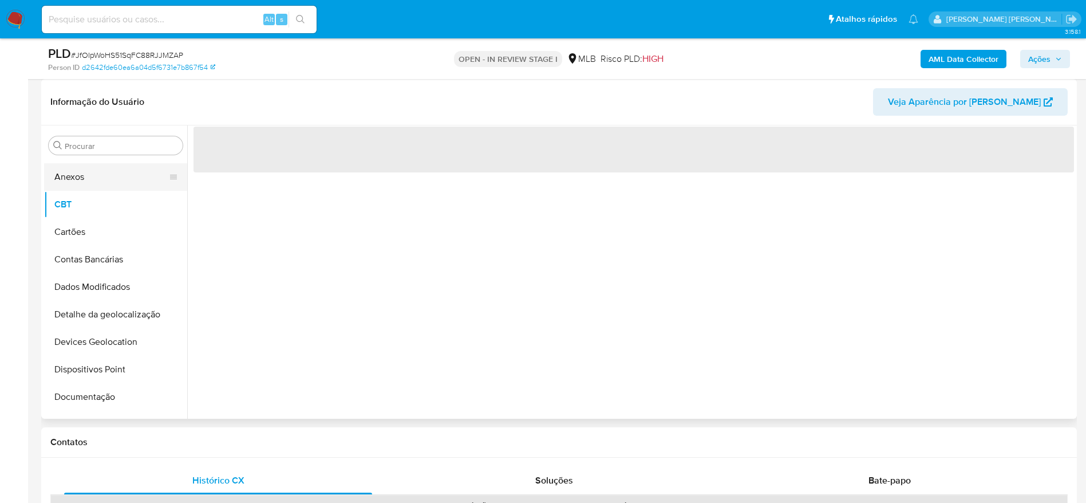
click at [78, 180] on button "Anexos" at bounding box center [111, 176] width 134 height 27
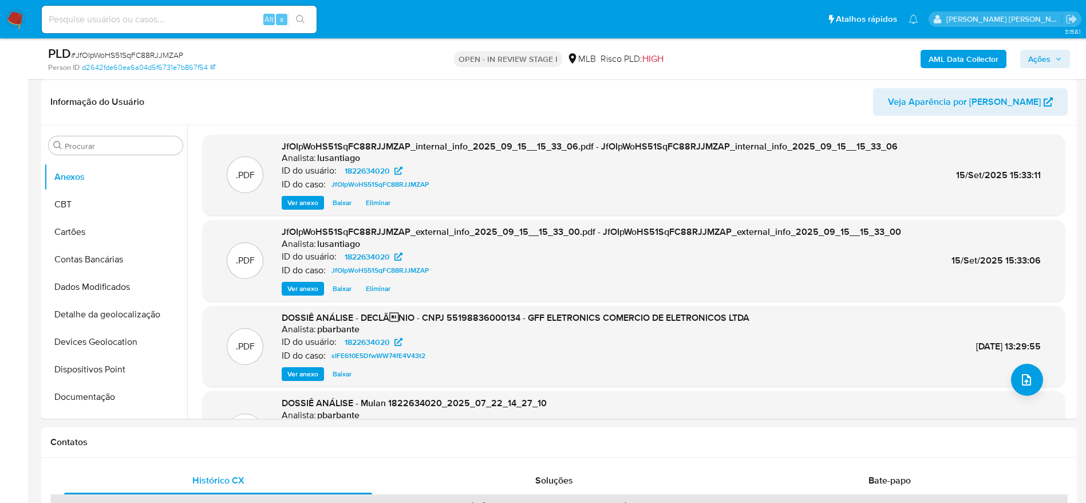
click at [1051, 65] on span "Ações" at bounding box center [1045, 59] width 34 height 16
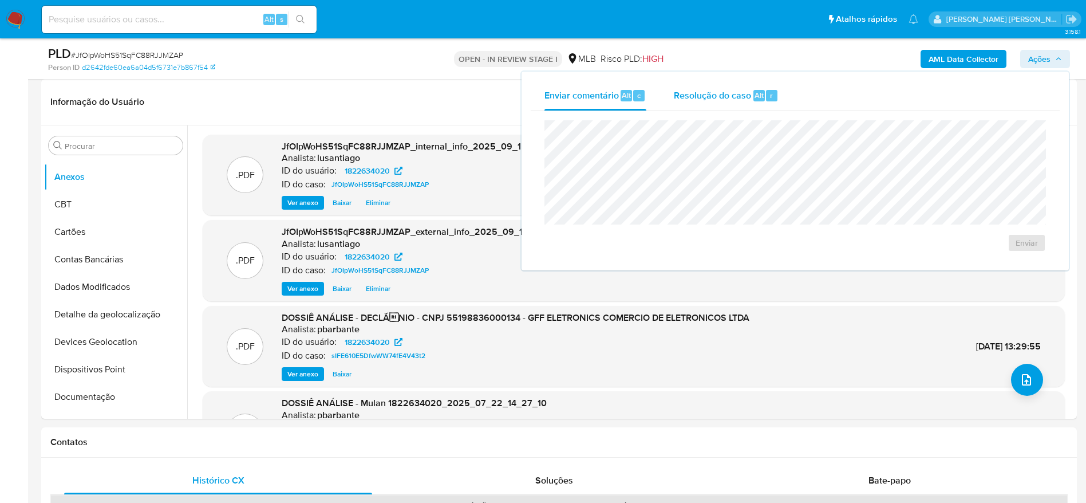
click at [730, 104] on div "Resolução do caso Alt r" at bounding box center [726, 96] width 105 height 30
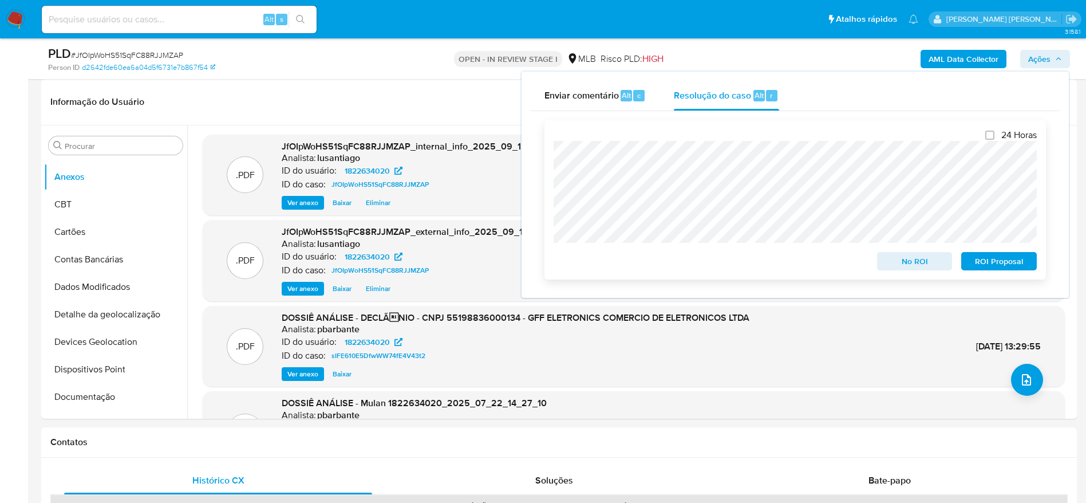
click at [1013, 266] on span "ROI Proposal" at bounding box center [999, 261] width 60 height 16
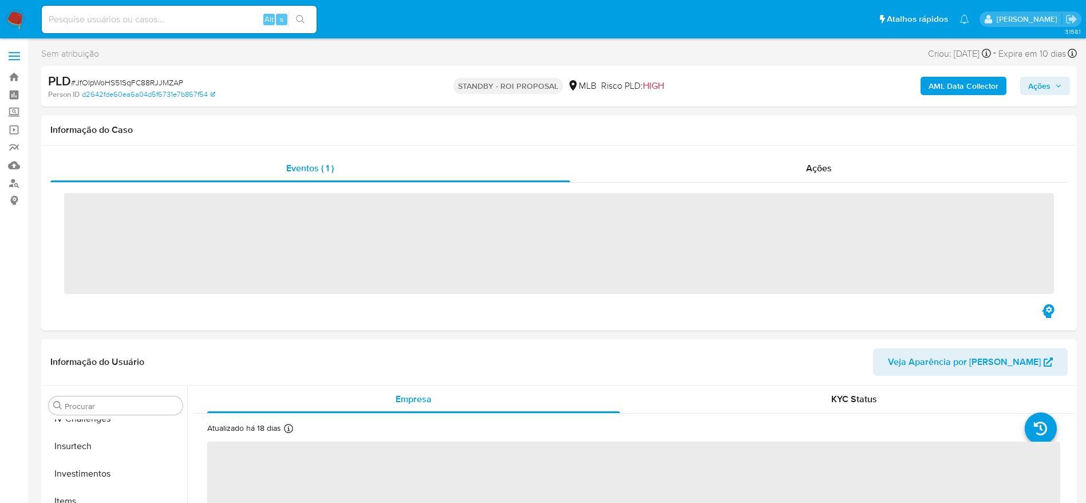
scroll to position [539, 0]
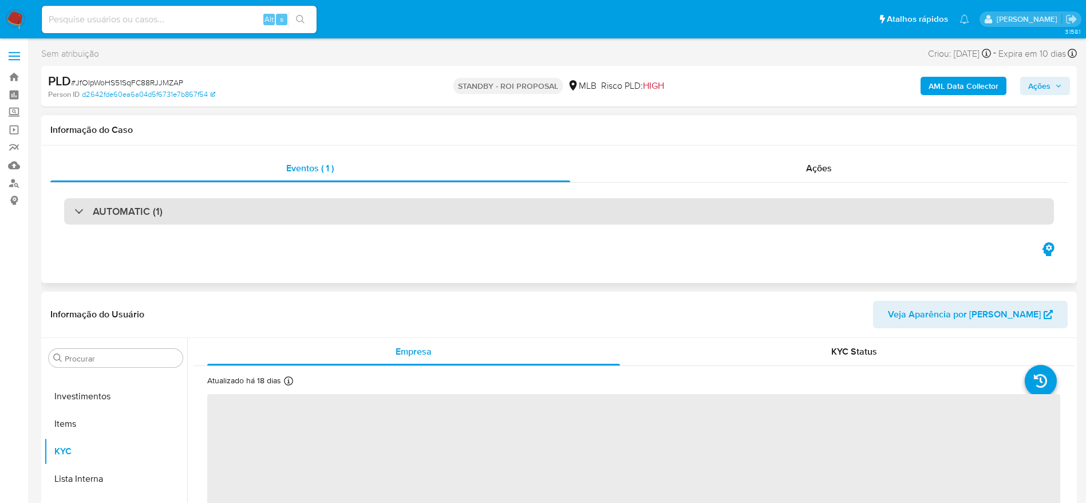
select select "10"
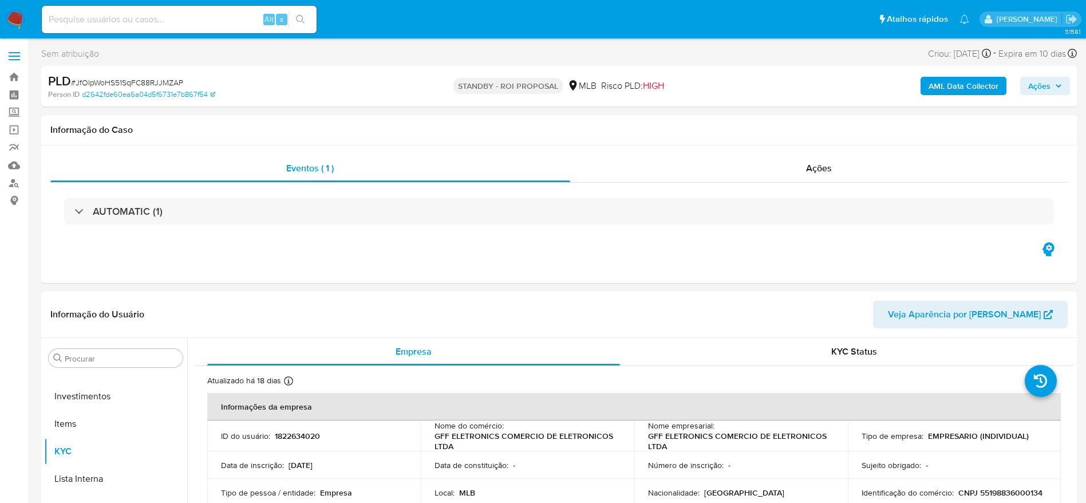
drag, startPoint x: 1043, startPoint y: 88, endPoint x: 1043, endPoint y: 94, distance: 6.3
click at [1044, 90] on span "Ações" at bounding box center [1039, 86] width 22 height 18
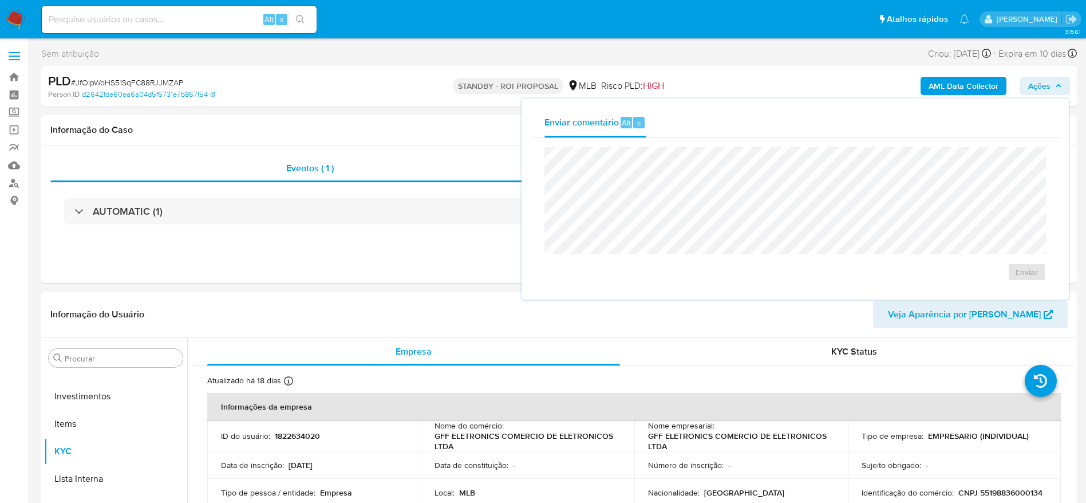
click at [1052, 84] on span "Ações" at bounding box center [1045, 86] width 34 height 16
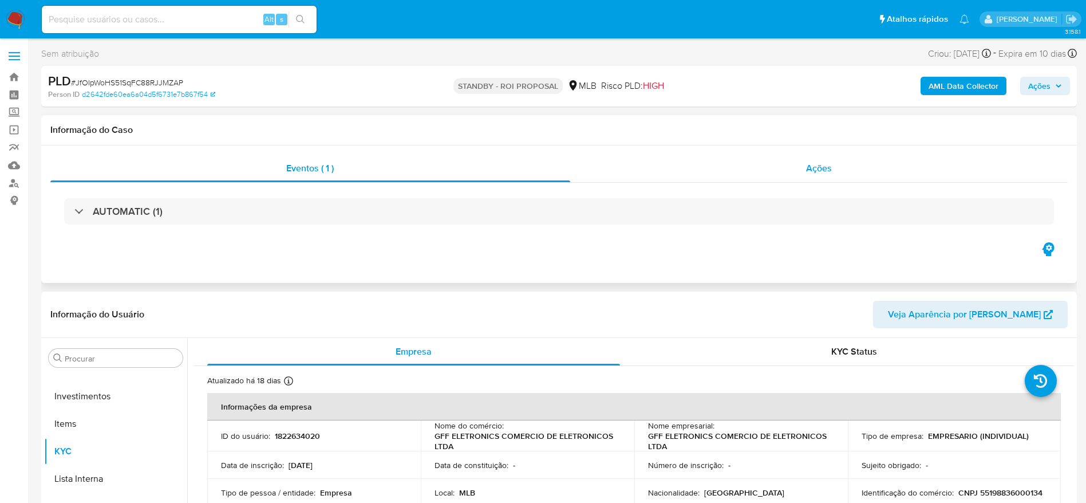
click at [733, 167] on div "Ações" at bounding box center [819, 168] width 498 height 27
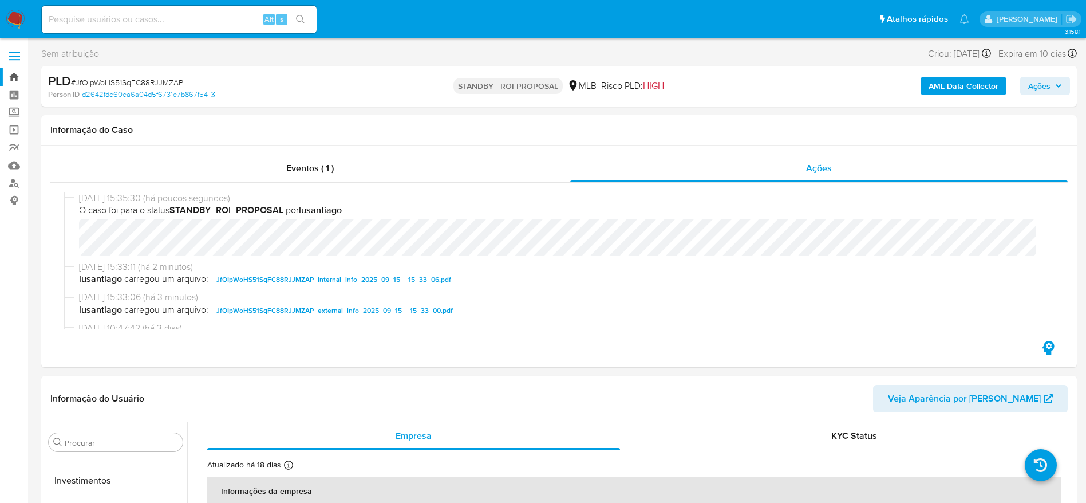
click at [11, 78] on link "Bandeja" at bounding box center [68, 77] width 136 height 18
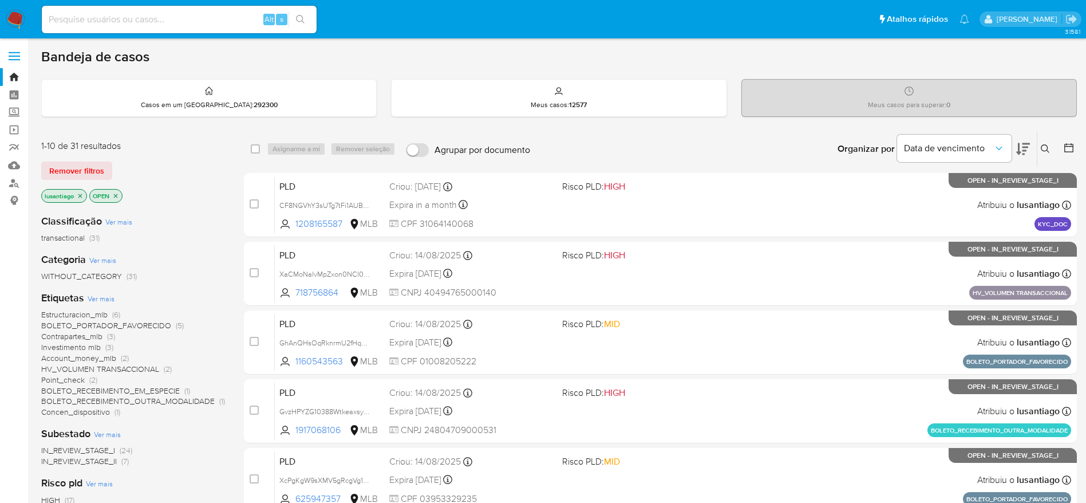
click at [482, 52] on div "Bandeja de casos" at bounding box center [559, 56] width 1036 height 17
click at [68, 312] on span "Estructuracion_mlb" at bounding box center [74, 314] width 66 height 11
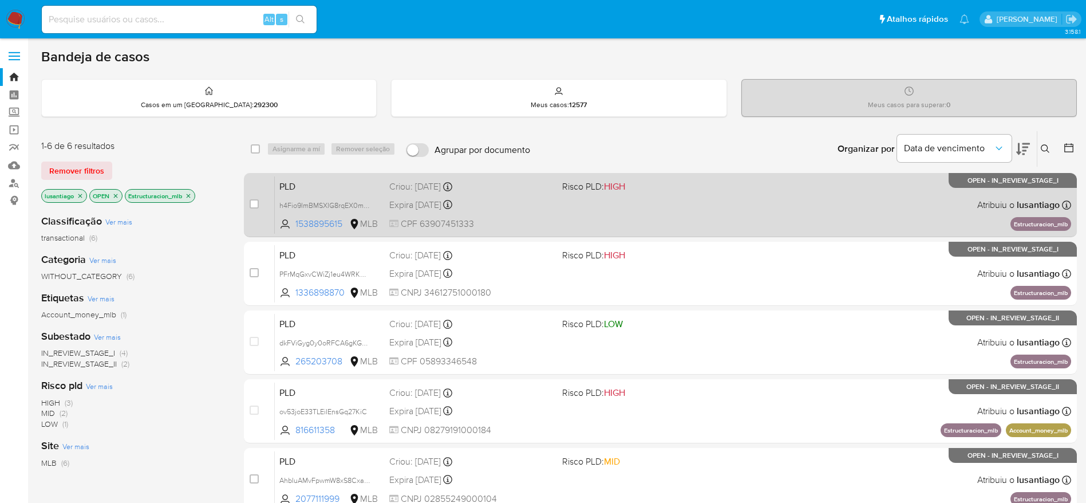
click at [523, 199] on div "Expira [DATE] Expira em [DATE] 00:31:27" at bounding box center [471, 204] width 164 height 15
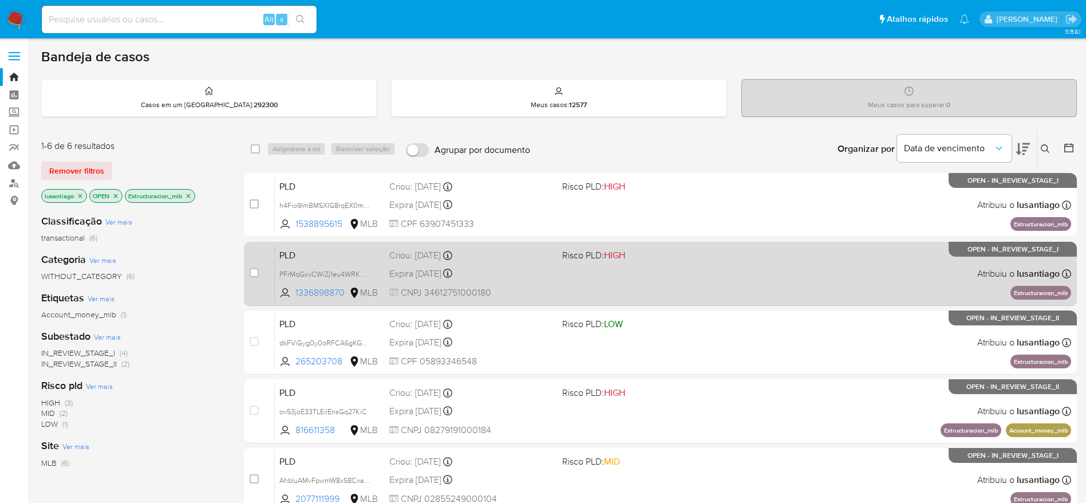
click at [541, 271] on div "Expira in 10 days Expira em 26/09/2025 00:29:23" at bounding box center [471, 273] width 164 height 15
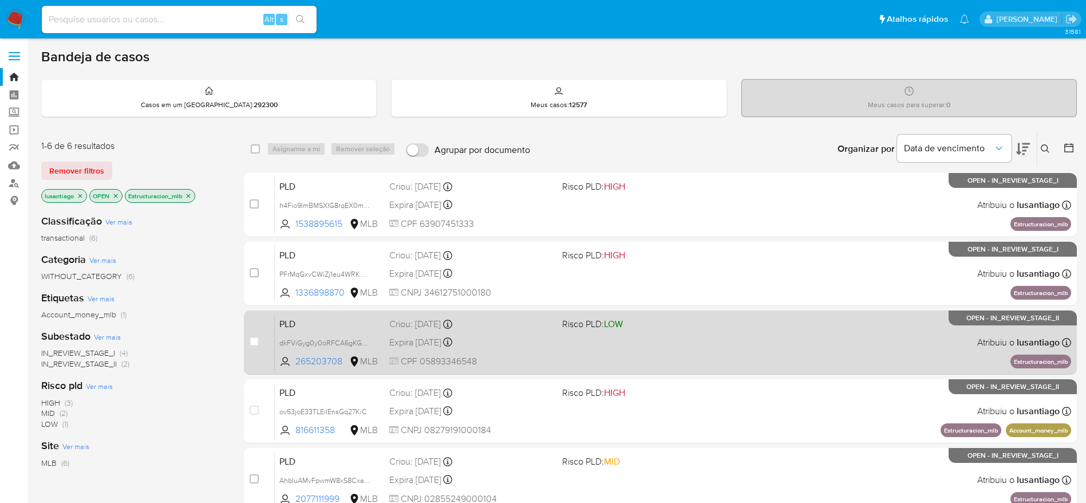
click at [551, 346] on div "Expira in 10 days Expira em 26/09/2025 00:26:45" at bounding box center [471, 341] width 164 height 15
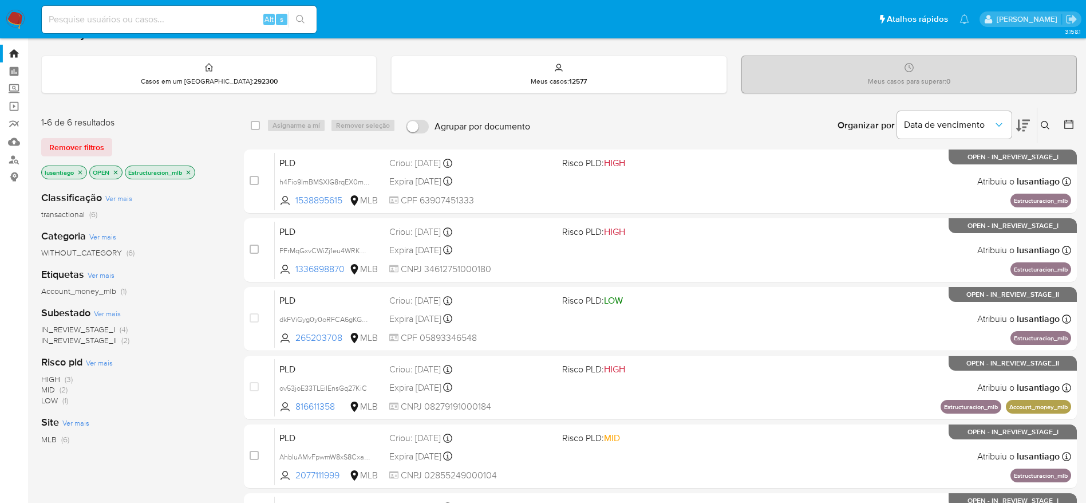
scroll to position [86, 0]
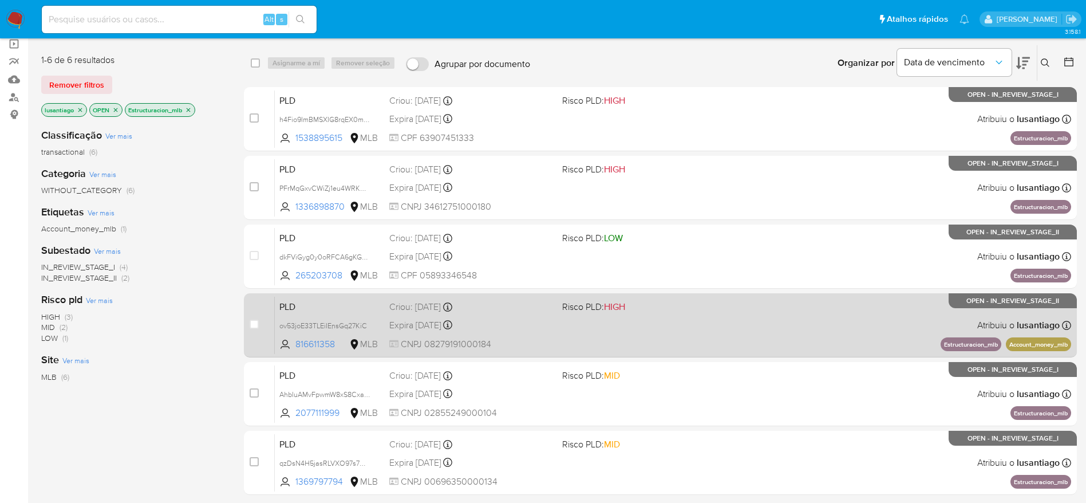
click at [521, 324] on div "Expira in 10 days Expira em 26/09/2025 00:21:10" at bounding box center [471, 324] width 164 height 15
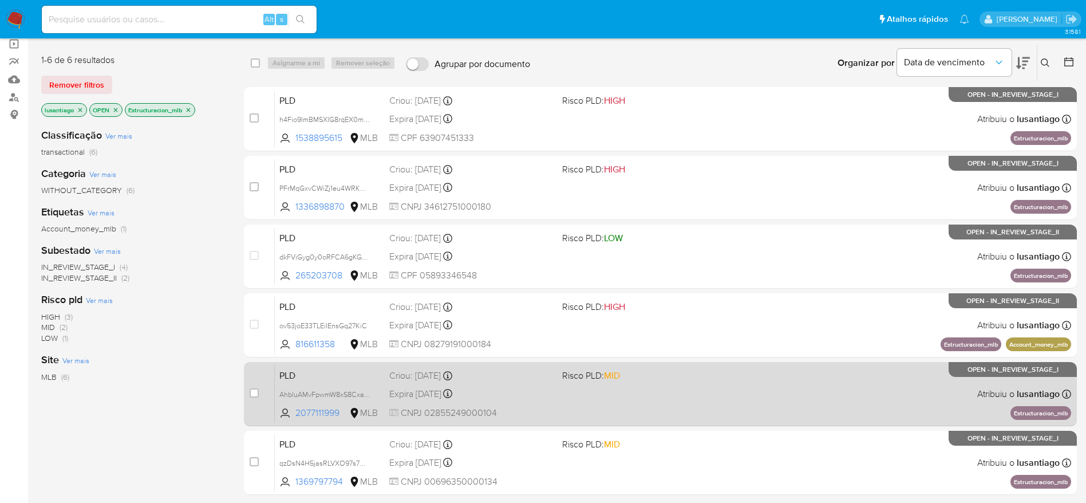
click at [535, 383] on div "PLD AhbIuAMvFpwmW8xS8CxaRl1j 2077111999 MLB Risco PLD: MID Criou: 12/08/2025 Cr…" at bounding box center [673, 394] width 797 height 58
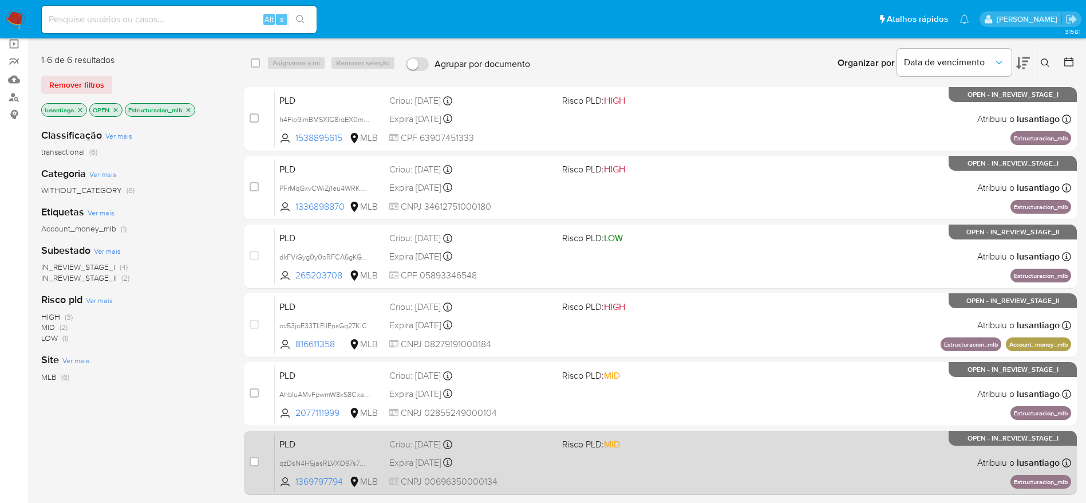
click at [522, 462] on div "Expira in 10 days Expira em 26/09/2025 00:11:45" at bounding box center [471, 462] width 164 height 15
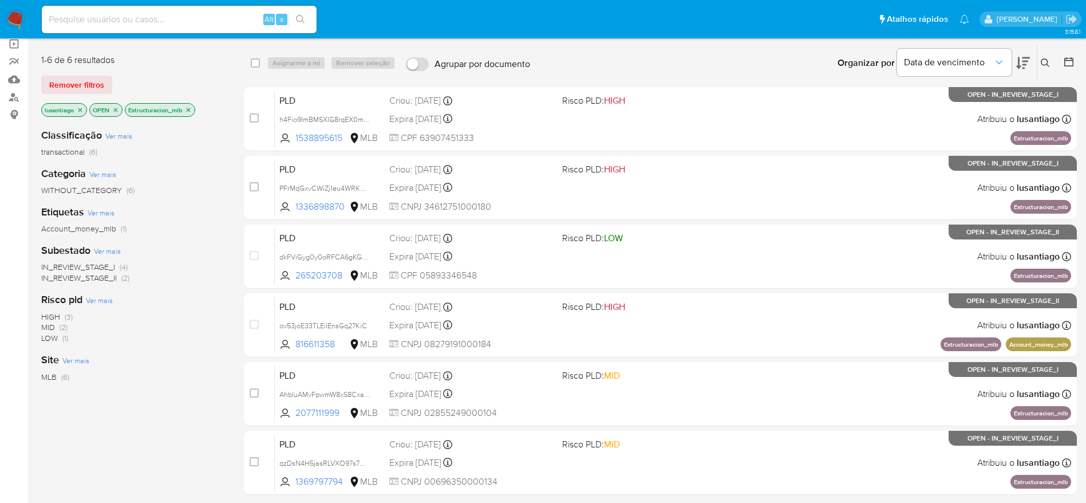
click at [151, 21] on input at bounding box center [179, 19] width 275 height 15
paste input "1904509219"
type input "1904509219"
click at [303, 17] on icon "search-icon" at bounding box center [300, 19] width 9 height 9
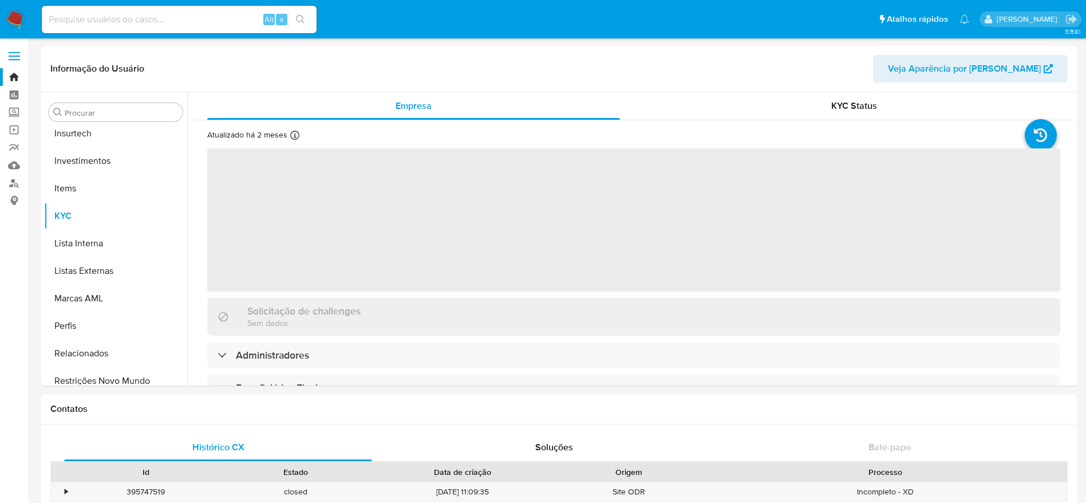
scroll to position [539, 0]
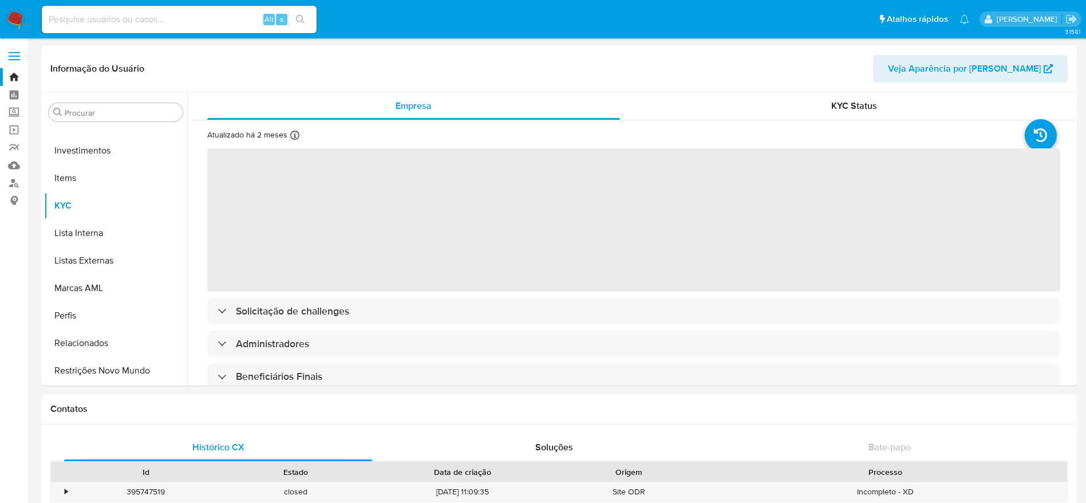
select select "10"
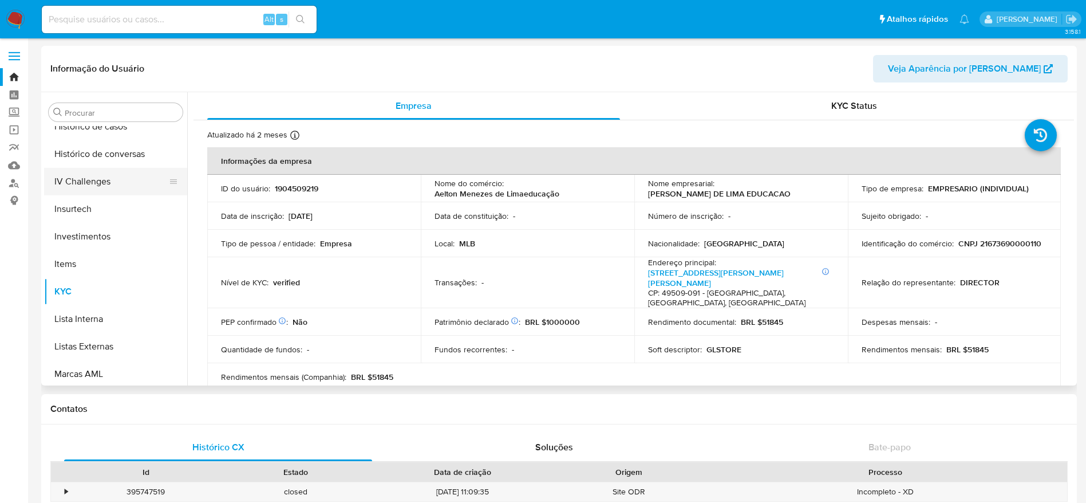
scroll to position [367, 0]
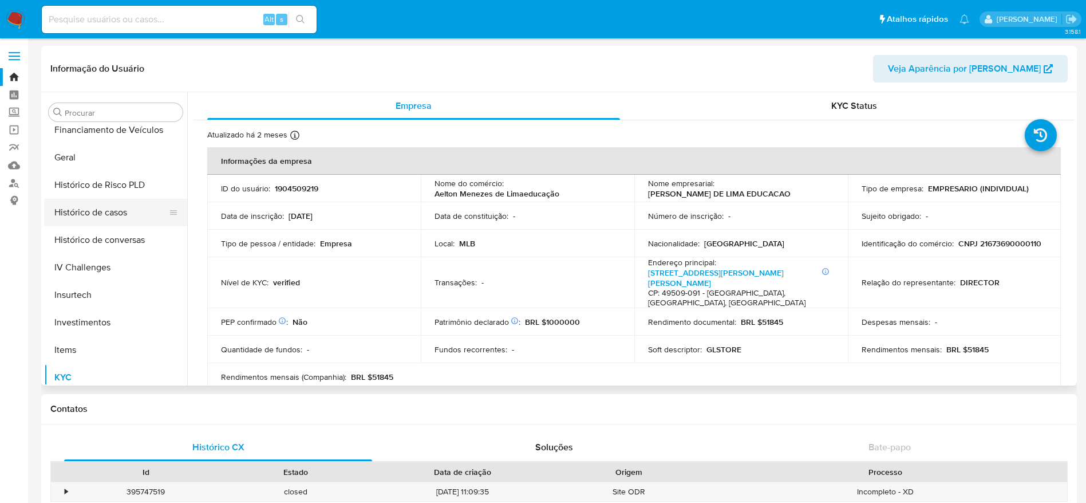
click at [93, 213] on button "Histórico de casos" at bounding box center [111, 212] width 134 height 27
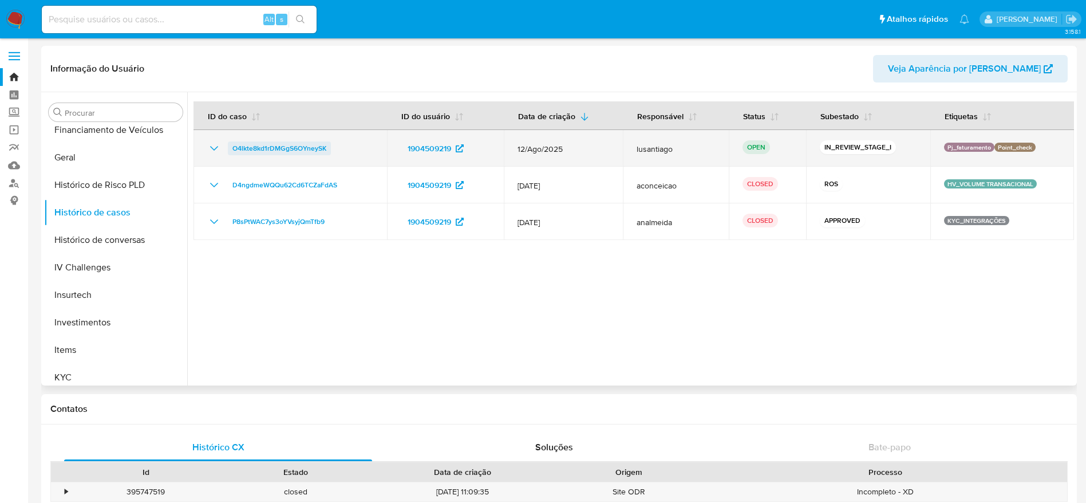
click at [263, 146] on span "O4lkte8kd1rDMGgS6OYneySK" at bounding box center [279, 148] width 94 height 14
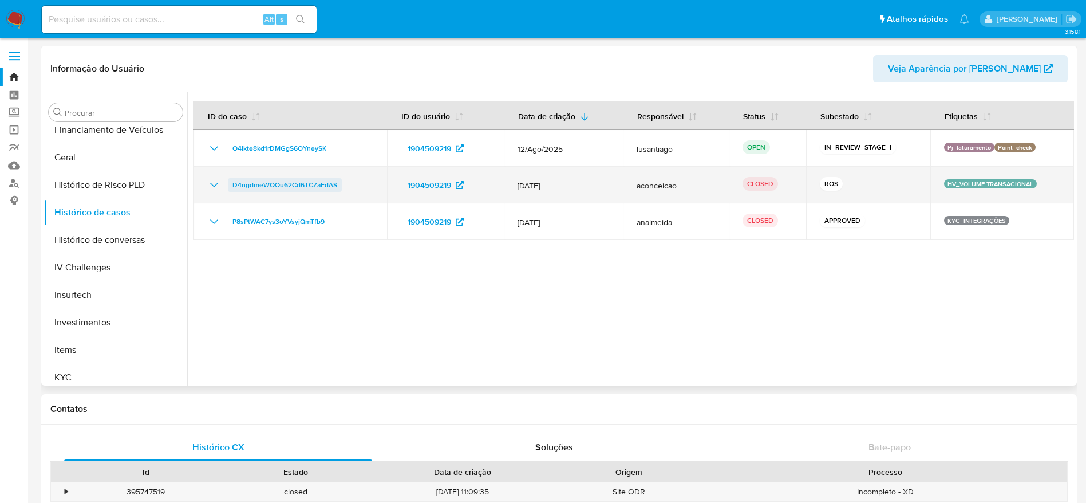
click at [281, 183] on span "D4ngdmeWQQu62Cd6TCZaFdAS" at bounding box center [284, 185] width 105 height 14
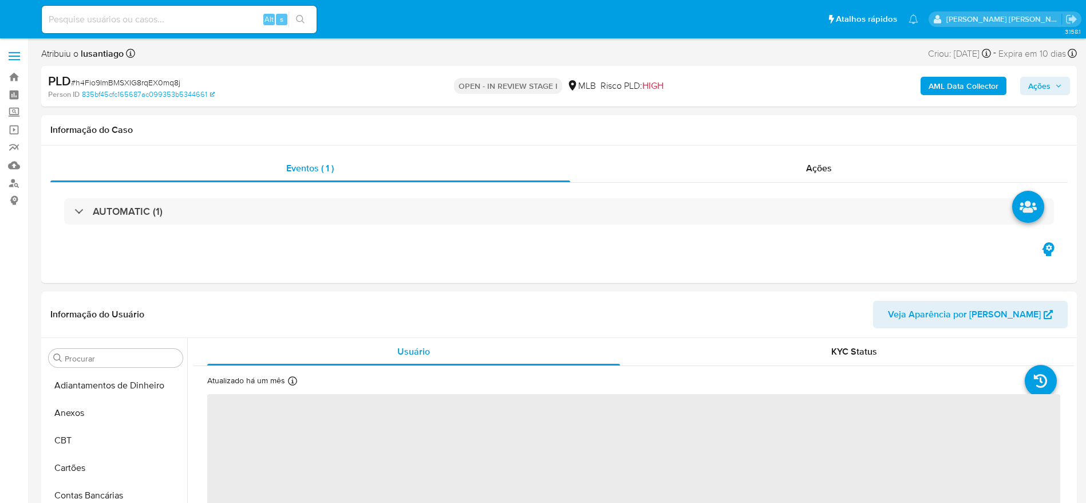
select select "10"
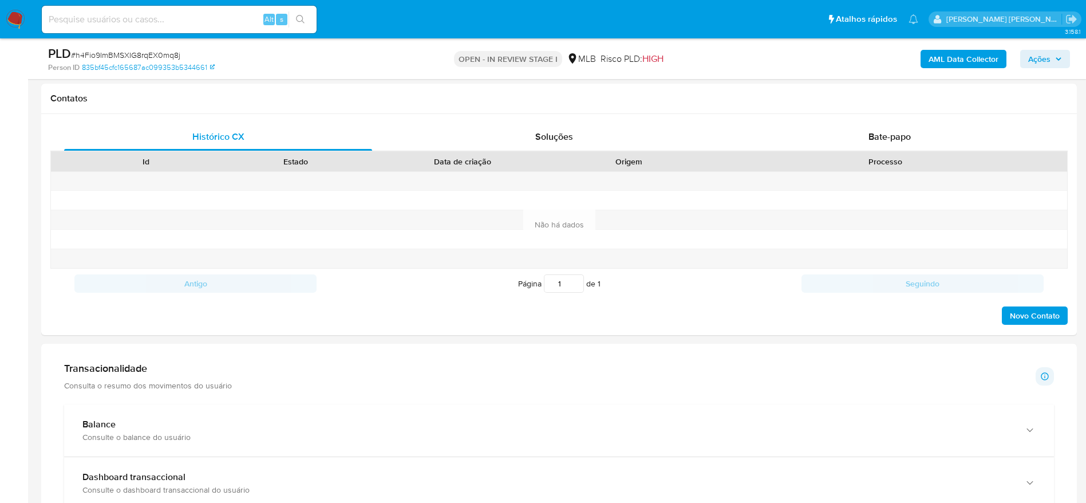
scroll to position [687, 0]
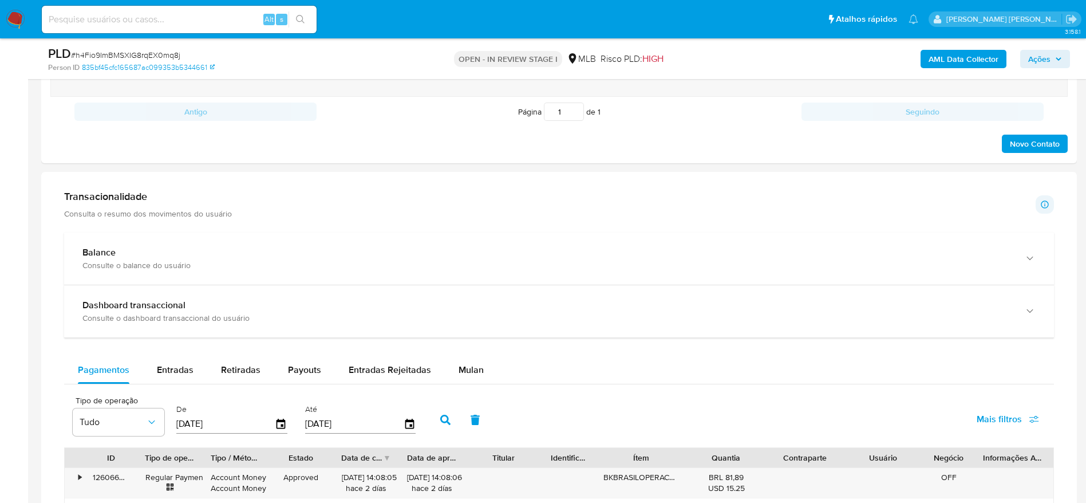
click at [371, 179] on div at bounding box center [559, 496] width 1036 height 648
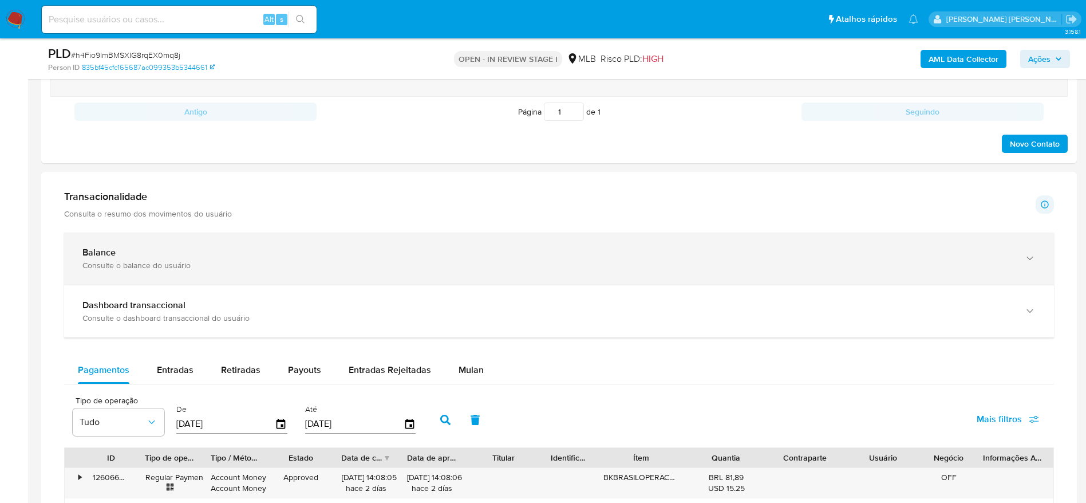
click at [336, 268] on div "Consulte o balance do usuário" at bounding box center [547, 265] width 930 height 10
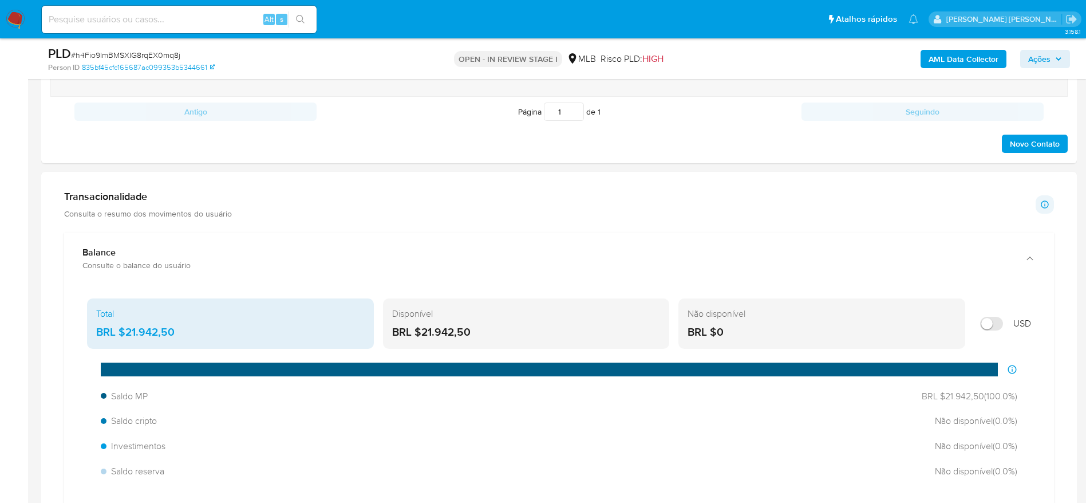
scroll to position [773, 0]
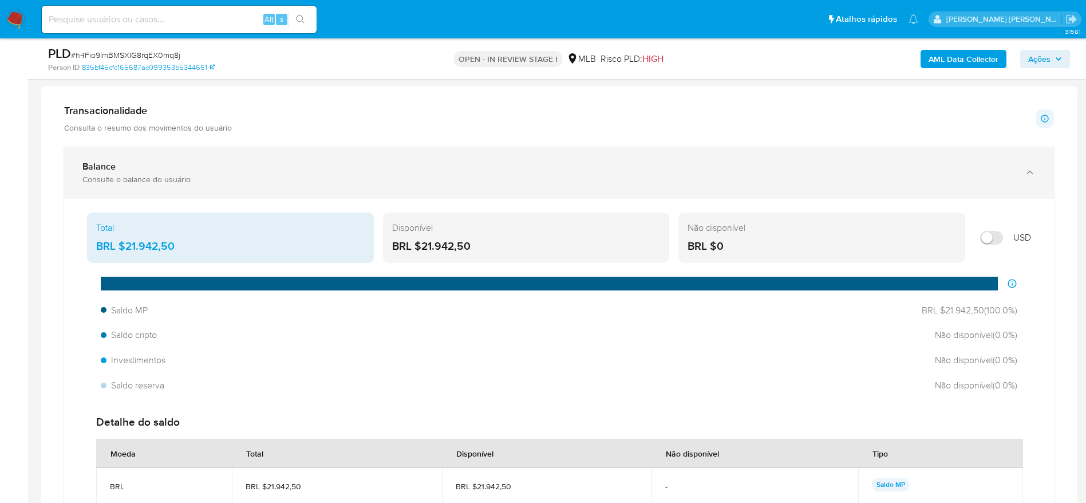
click at [414, 177] on div "Consulte o balance do usuário" at bounding box center [547, 179] width 930 height 10
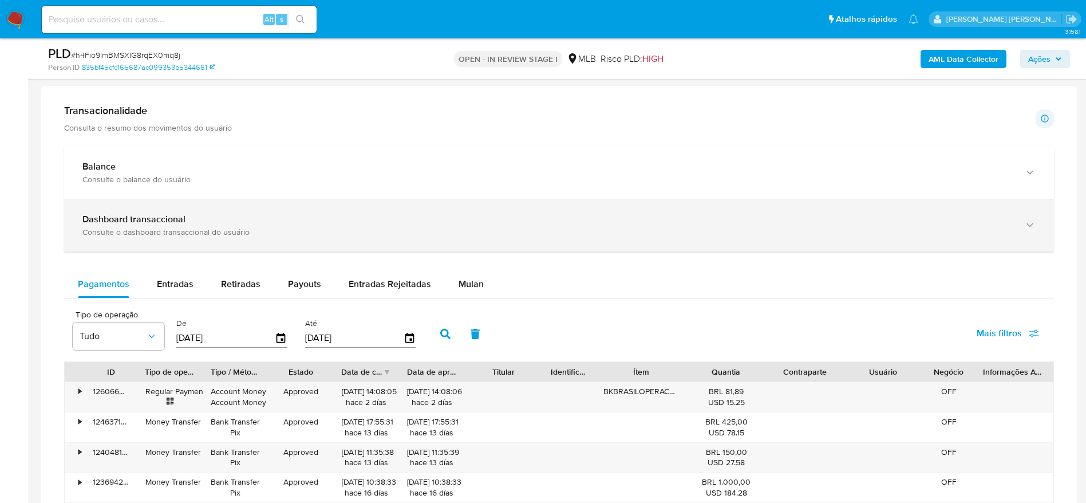
click at [269, 216] on div "Dashboard transaccional" at bounding box center [547, 219] width 930 height 11
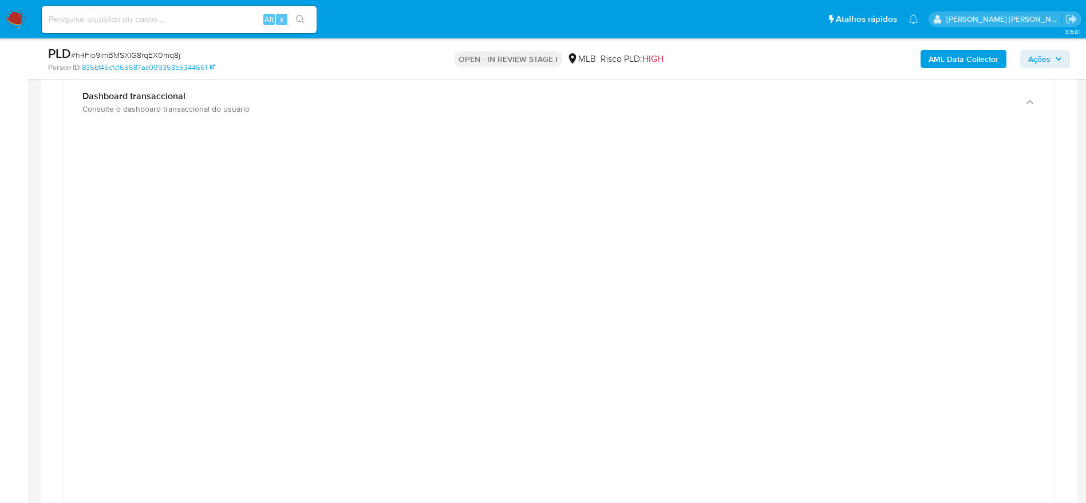
scroll to position [859, 0]
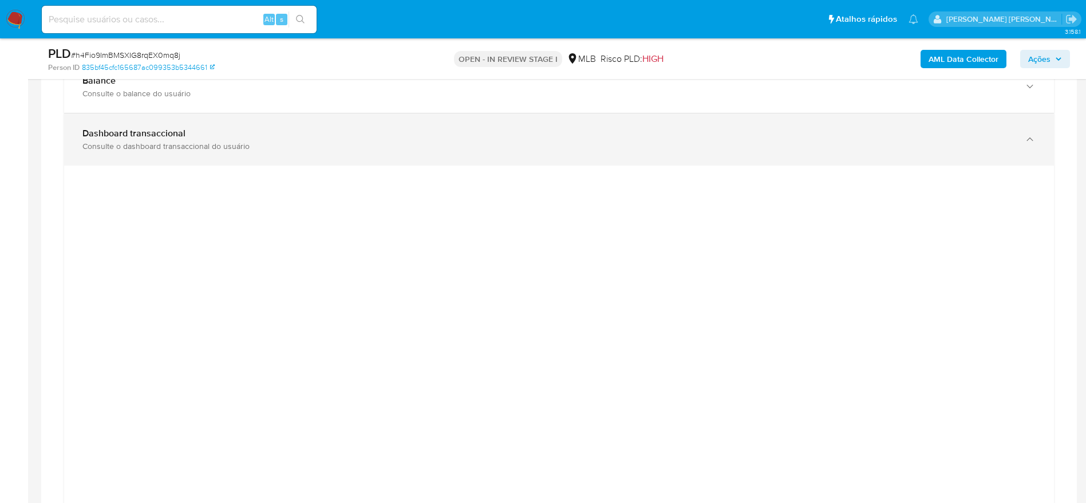
click at [651, 151] on div "Consulte o dashboard transaccional do usuário" at bounding box center [547, 146] width 930 height 10
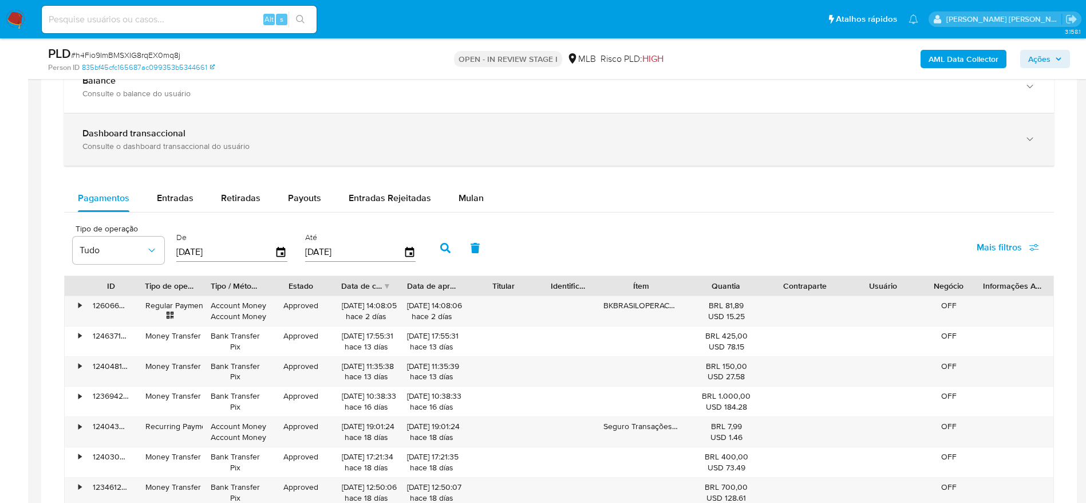
scroll to position [773, 0]
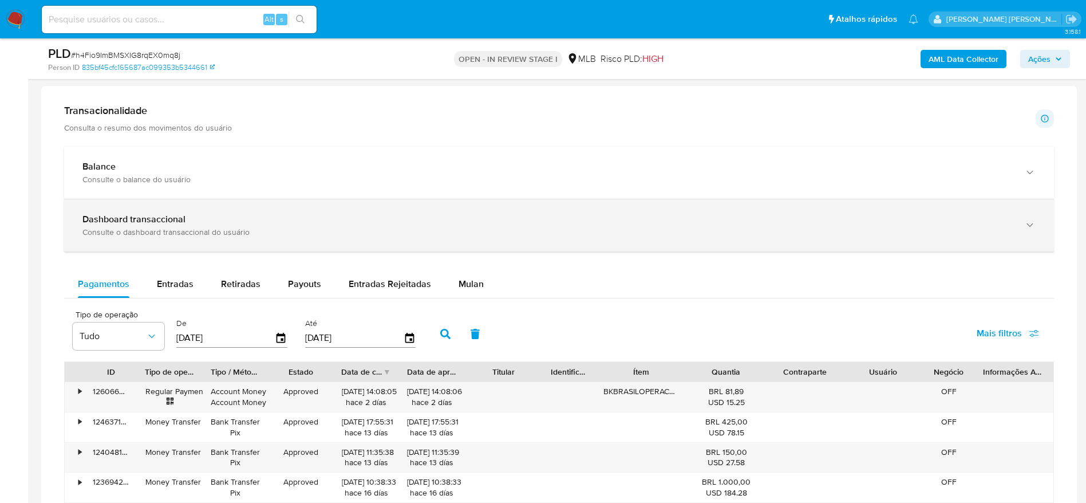
click at [327, 232] on div "Consulte o dashboard transaccional do usuário" at bounding box center [547, 232] width 930 height 10
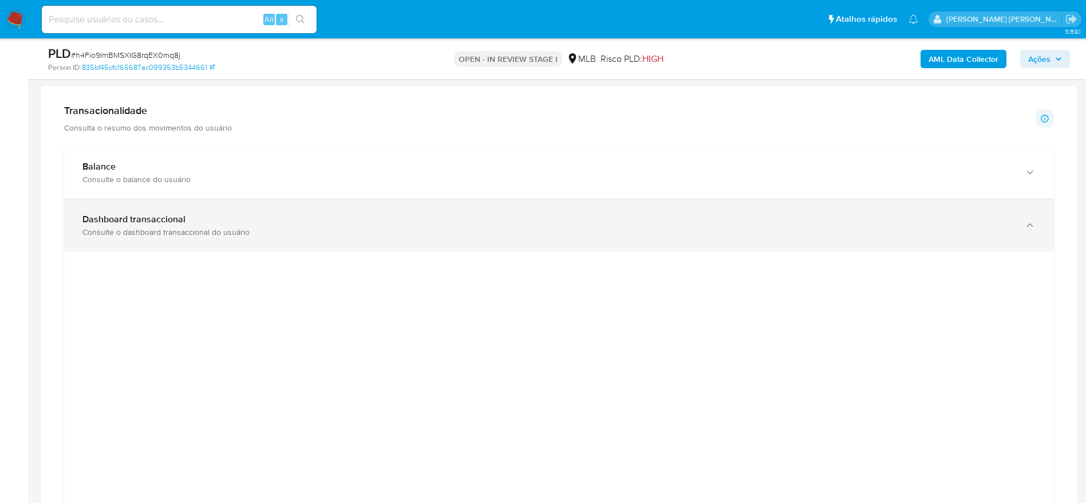
click at [708, 209] on div "Dashboard transaccional Consulte o dashboard transaccional do usuário" at bounding box center [559, 225] width 990 height 52
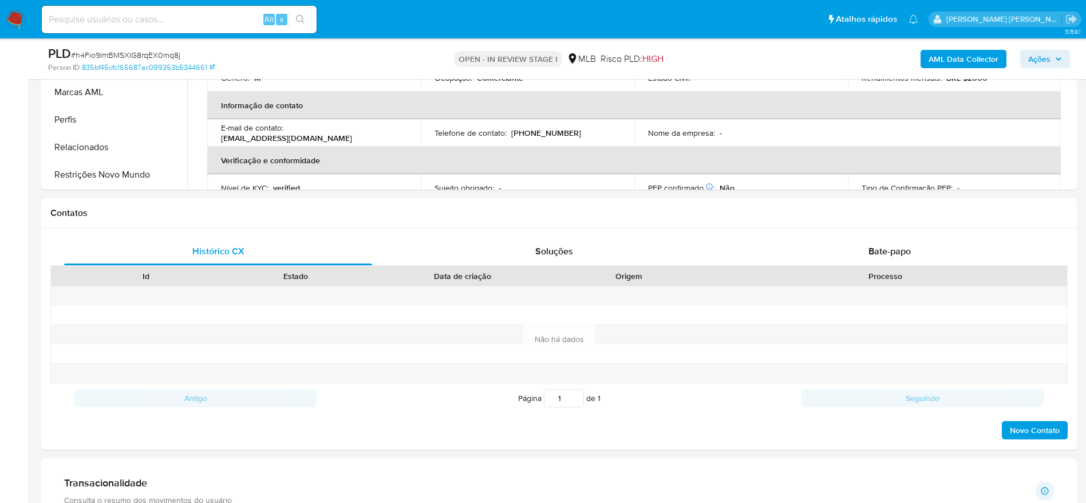
scroll to position [687, 0]
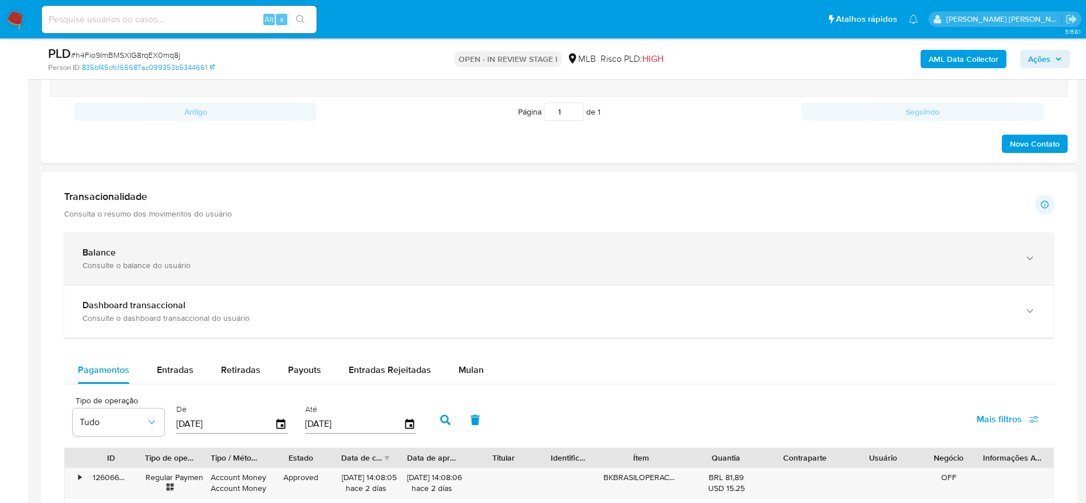
click at [240, 259] on div "Balance Consulte o balance do usuário" at bounding box center [547, 258] width 930 height 23
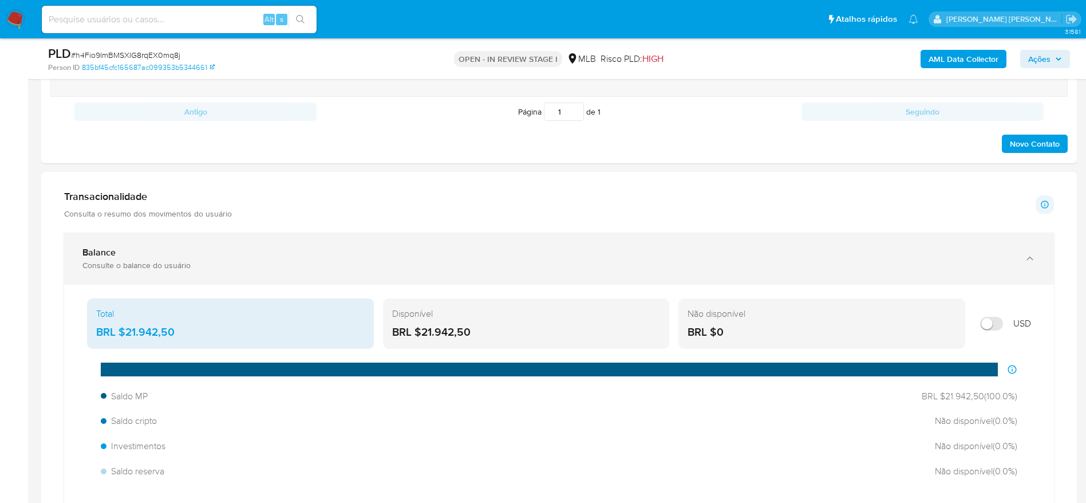
click at [251, 244] on div "Balance Consulte o balance do usuário" at bounding box center [559, 258] width 990 height 52
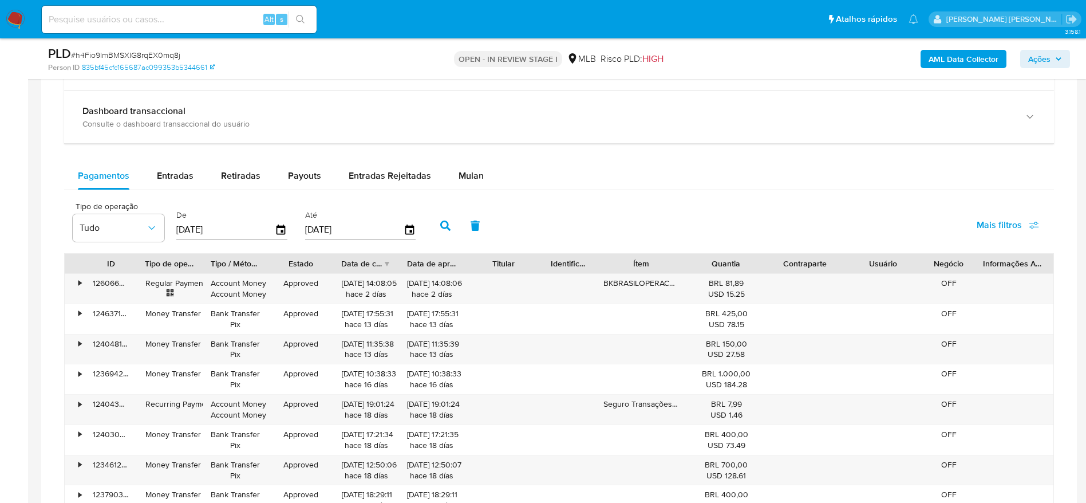
scroll to position [945, 0]
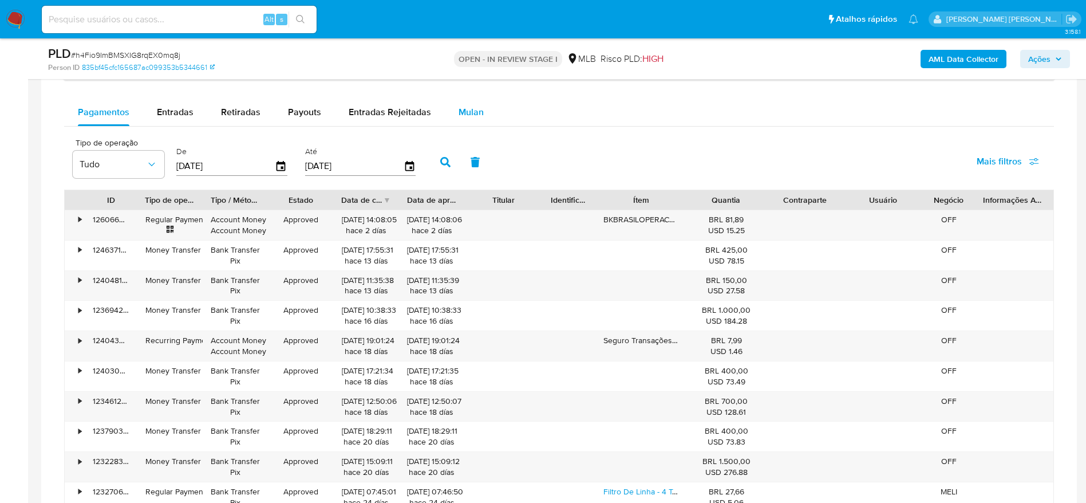
click at [473, 105] on span "Mulan" at bounding box center [471, 111] width 25 height 13
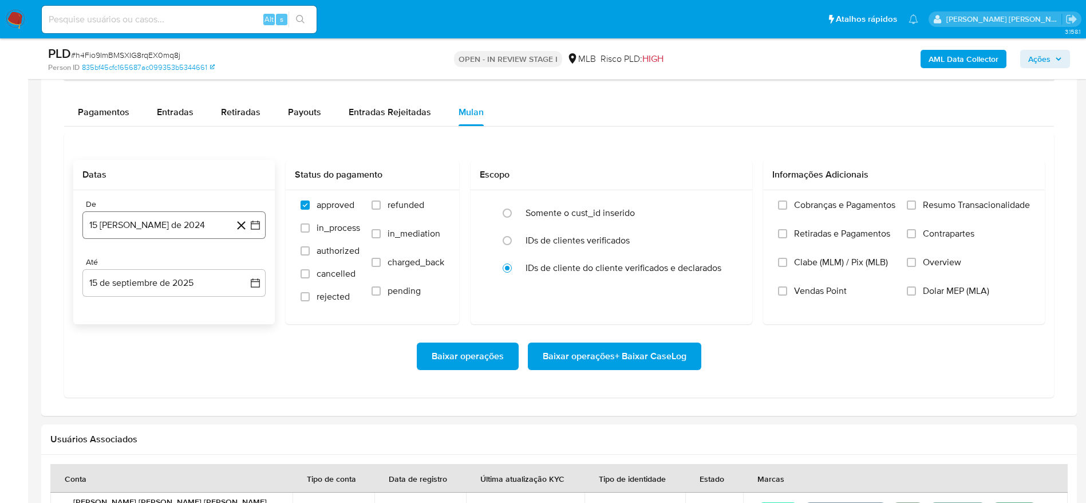
click at [156, 230] on button "15 [PERSON_NAME] de 2024" at bounding box center [173, 224] width 183 height 27
click at [151, 266] on span "agosto 2024" at bounding box center [169, 266] width 52 height 11
drag, startPoint x: 244, startPoint y: 264, endPoint x: 238, endPoint y: 276, distance: 13.6
click at [244, 265] on icon "Año siguiente" at bounding box center [243, 266] width 5 height 8
click at [129, 373] on button "[DATE]" at bounding box center [124, 372] width 32 height 18
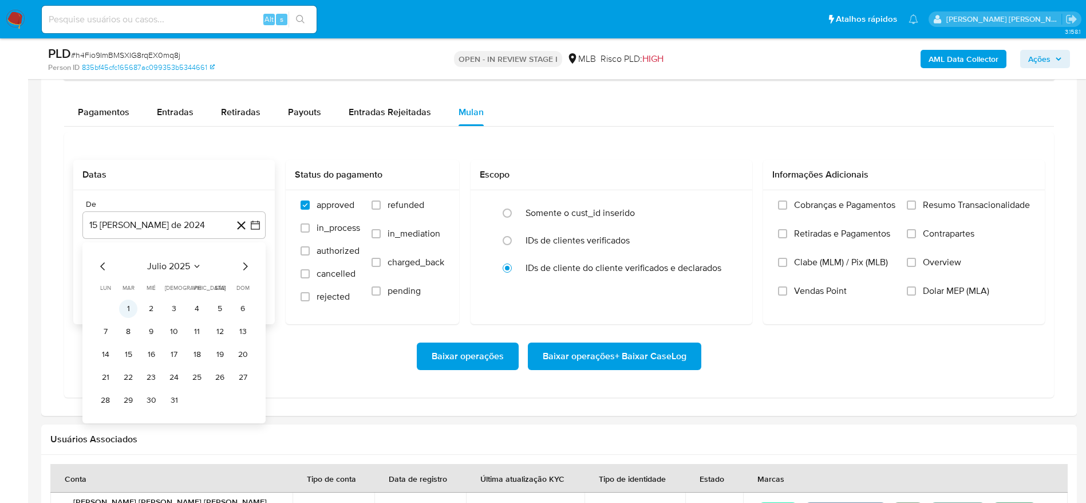
click at [131, 307] on button "1" at bounding box center [128, 308] width 18 height 18
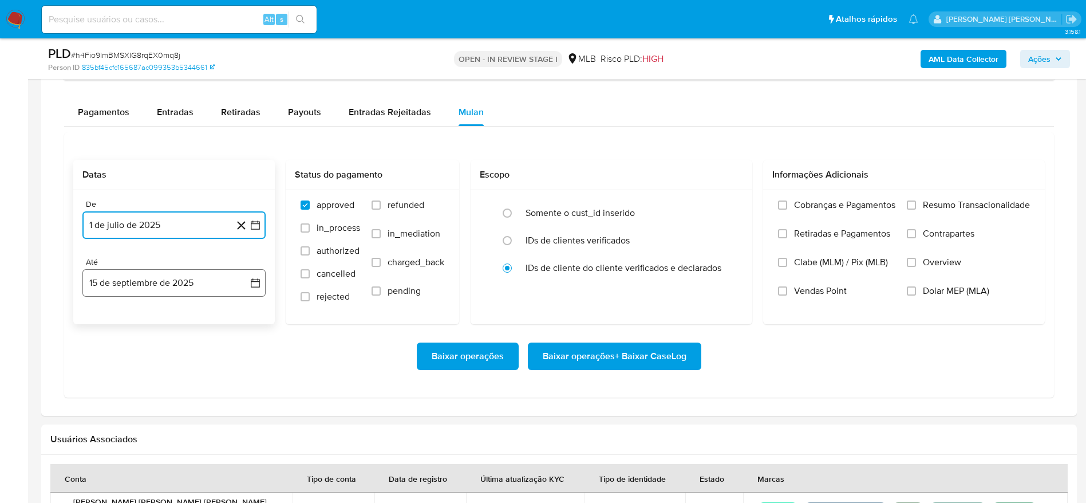
click at [159, 269] on button "15 de septiembre de 2025" at bounding box center [173, 282] width 183 height 27
click at [245, 388] on button "14" at bounding box center [243, 389] width 18 height 18
drag, startPoint x: 945, startPoint y: 202, endPoint x: 897, endPoint y: 235, distance: 58.5
click at [945, 202] on span "Resumo Transacionalidade" at bounding box center [976, 204] width 107 height 11
click at [916, 202] on input "Resumo Transacionalidade" at bounding box center [911, 204] width 9 height 9
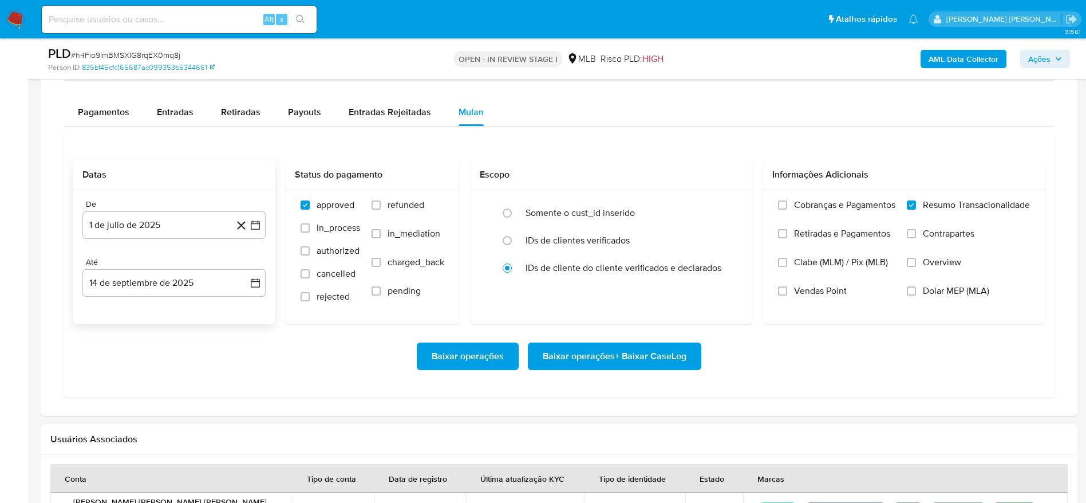
click at [666, 355] on span "Baixar operações + Baixar CaseLog" at bounding box center [615, 356] width 144 height 25
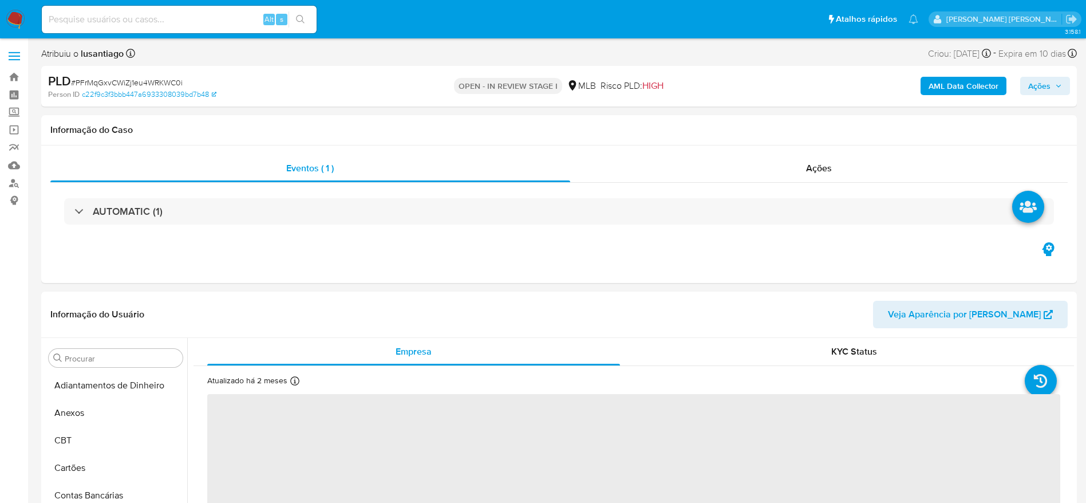
select select "10"
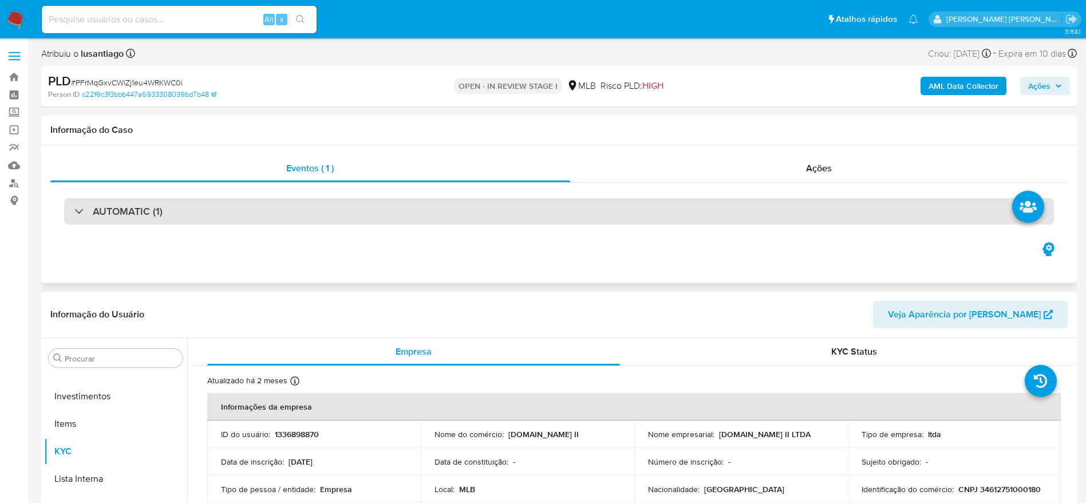
click at [232, 198] on div "AUTOMATIC (1)" at bounding box center [559, 211] width 990 height 26
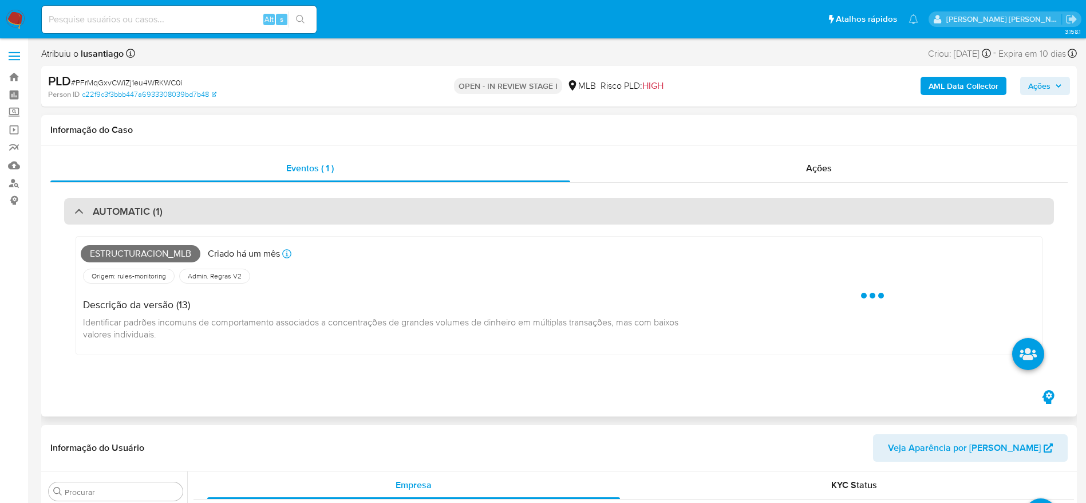
click at [216, 214] on div "AUTOMATIC (1)" at bounding box center [559, 211] width 990 height 26
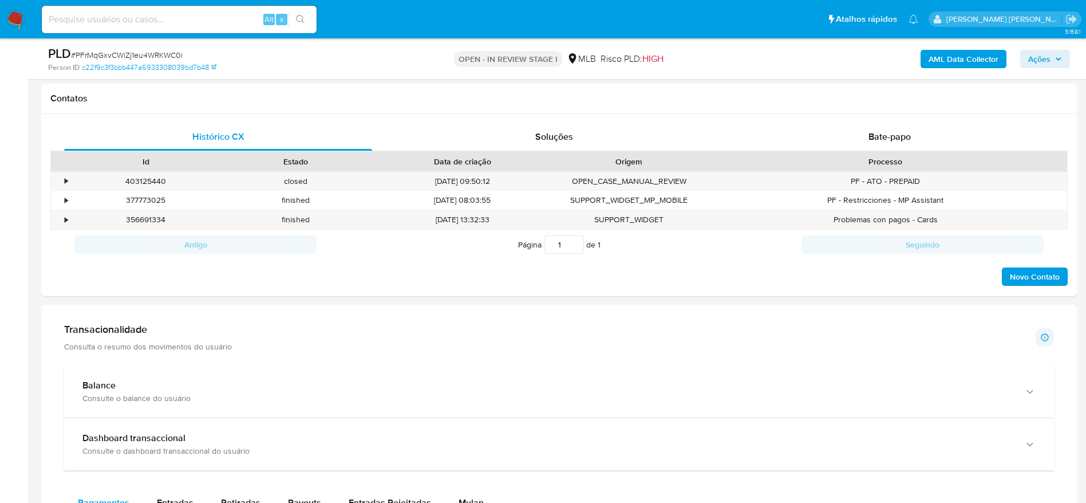
scroll to position [773, 0]
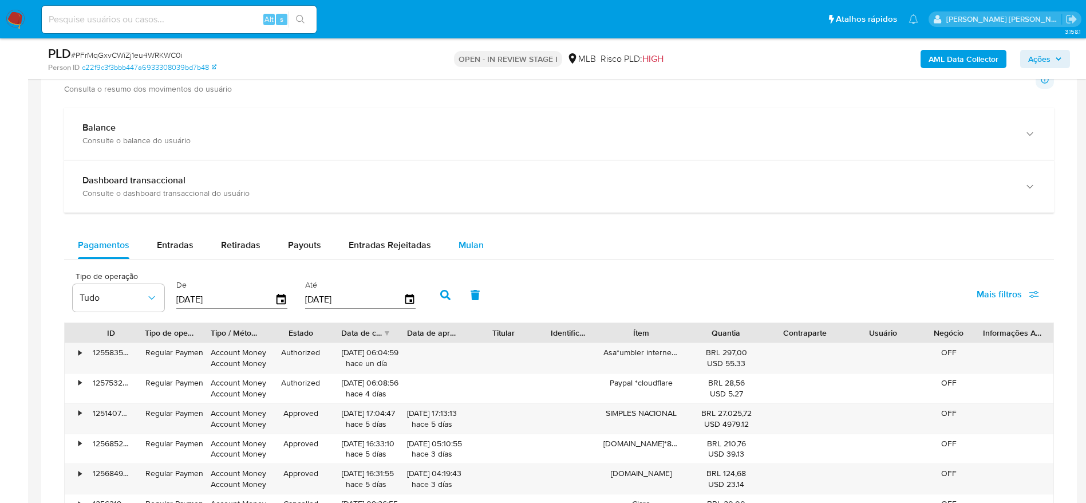
click at [475, 243] on span "Mulan" at bounding box center [471, 244] width 25 height 13
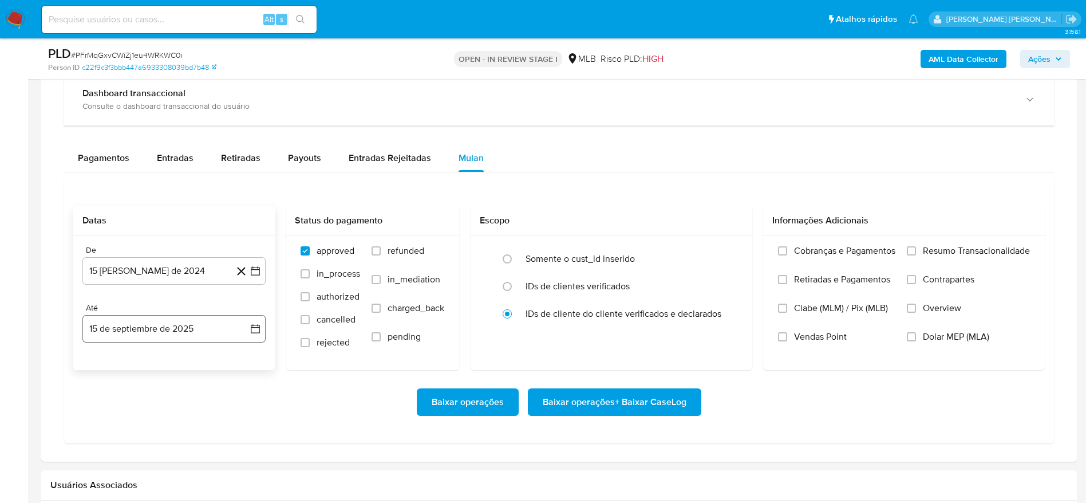
scroll to position [945, 0]
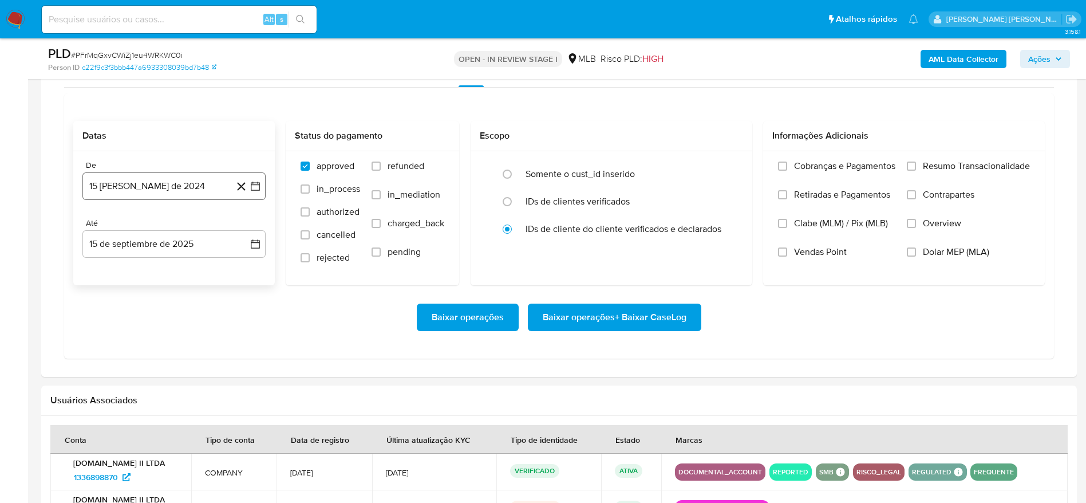
click at [171, 182] on button "[DATE]" at bounding box center [173, 185] width 183 height 27
click at [167, 228] on span "agosto 2024" at bounding box center [169, 227] width 52 height 11
drag, startPoint x: 246, startPoint y: 227, endPoint x: 184, endPoint y: 286, distance: 84.6
click at [246, 231] on icon "Año siguiente" at bounding box center [243, 227] width 14 height 14
click at [129, 329] on button "jul" at bounding box center [124, 333] width 32 height 18
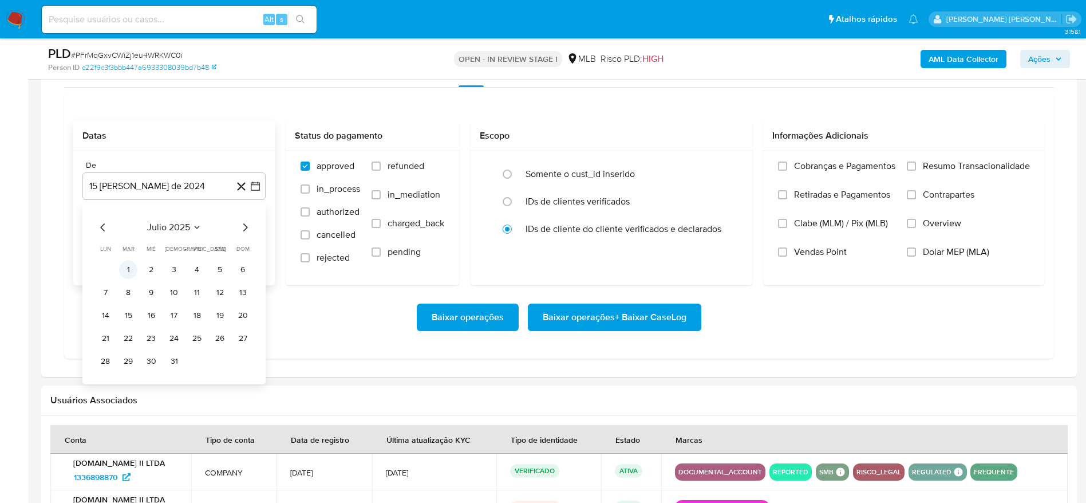
click at [127, 272] on button "1" at bounding box center [128, 270] width 18 height 18
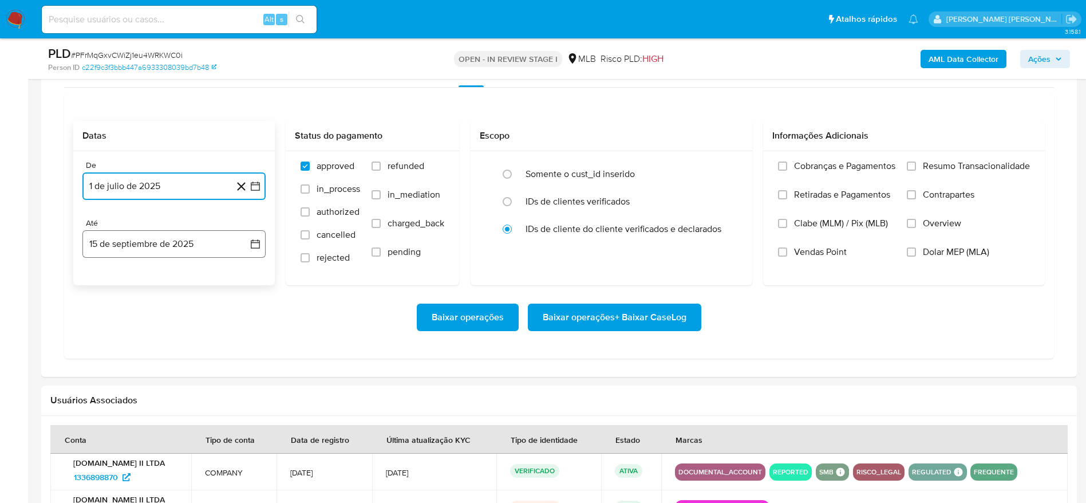
click at [119, 250] on button "15 de septiembre de 2025" at bounding box center [173, 243] width 183 height 27
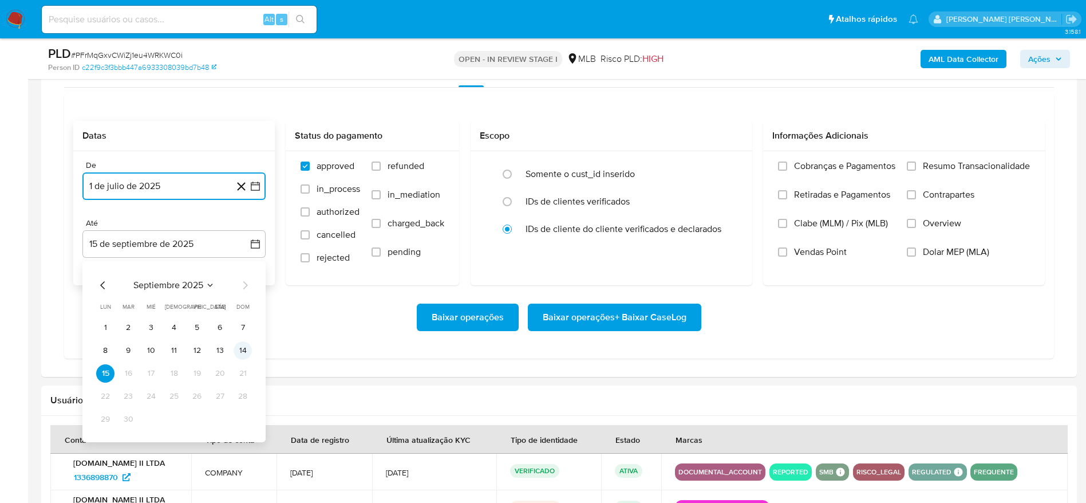
click at [242, 353] on button "14" at bounding box center [243, 350] width 18 height 18
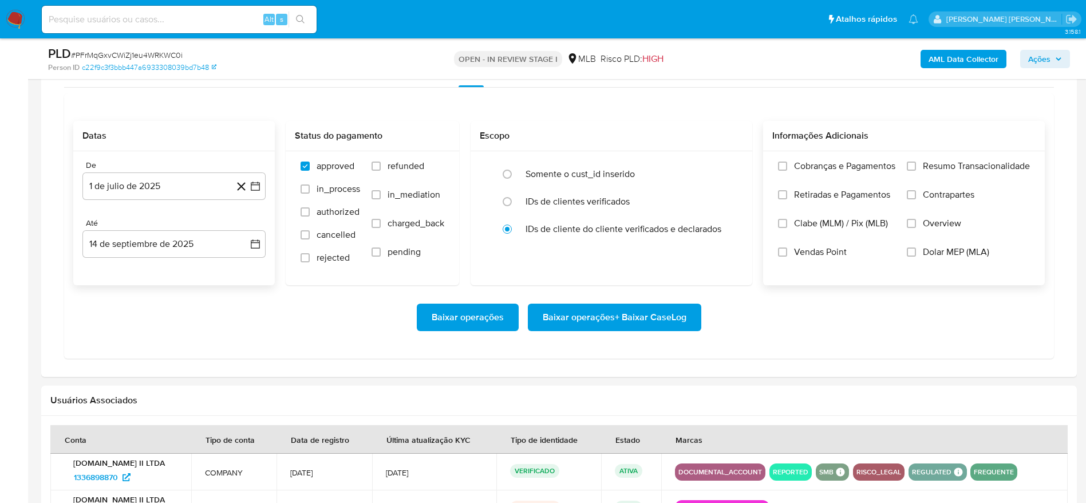
click at [925, 165] on span "Resumo Transacionalidade" at bounding box center [976, 165] width 107 height 11
click at [916, 165] on input "Resumo Transacionalidade" at bounding box center [911, 165] width 9 height 9
click at [639, 318] on span "Baixar operações + Baixar CaseLog" at bounding box center [615, 317] width 144 height 25
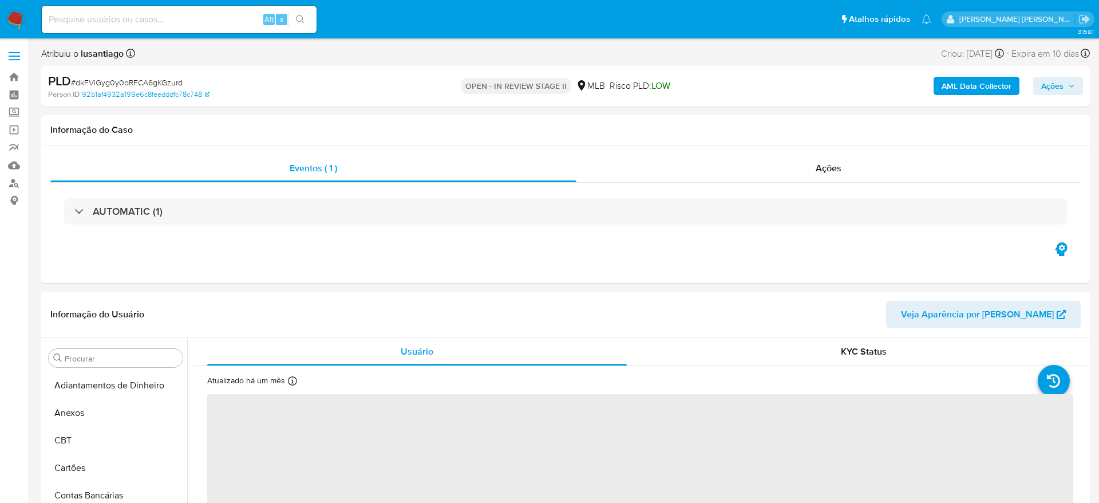
select select "10"
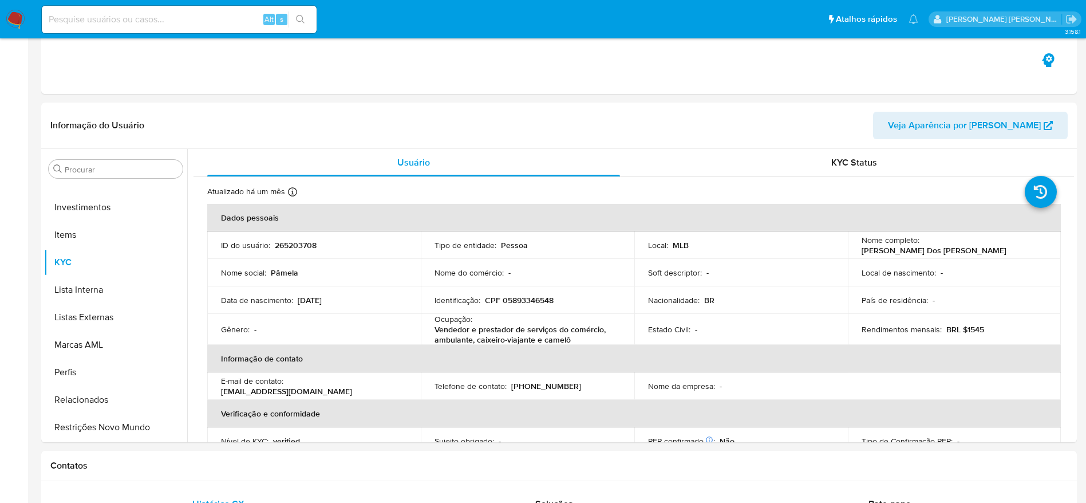
scroll to position [601, 0]
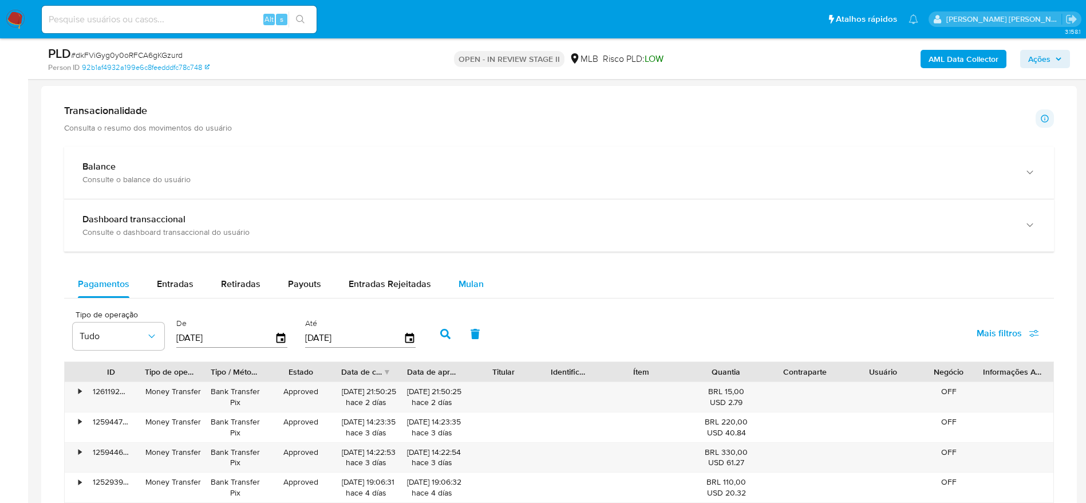
click at [478, 275] on div "Mulan" at bounding box center [471, 283] width 25 height 27
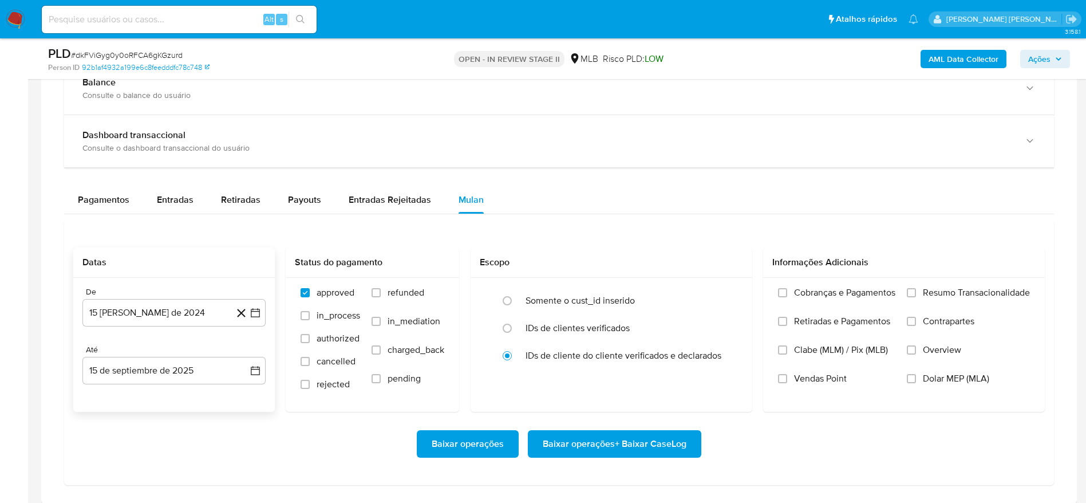
scroll to position [859, 0]
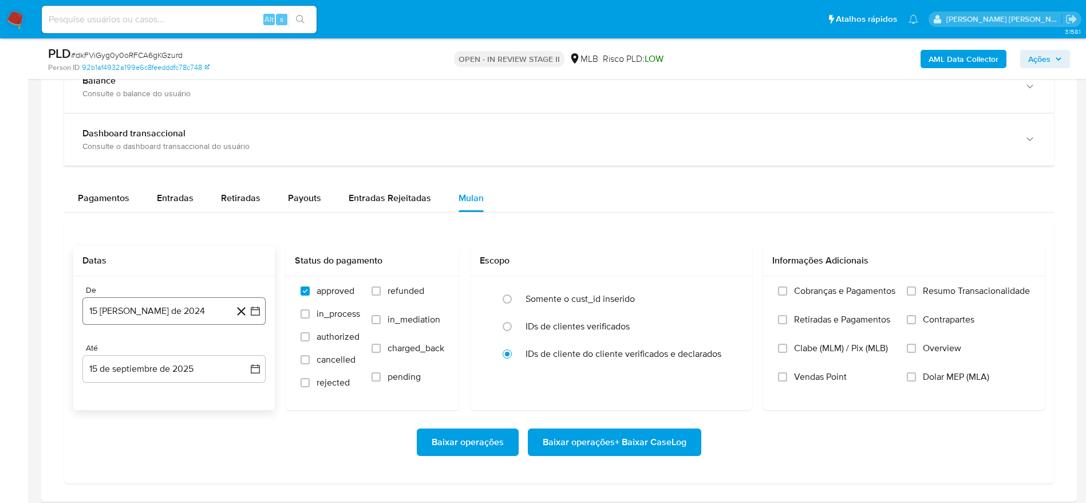
click at [152, 316] on button "[DATE]" at bounding box center [173, 310] width 183 height 27
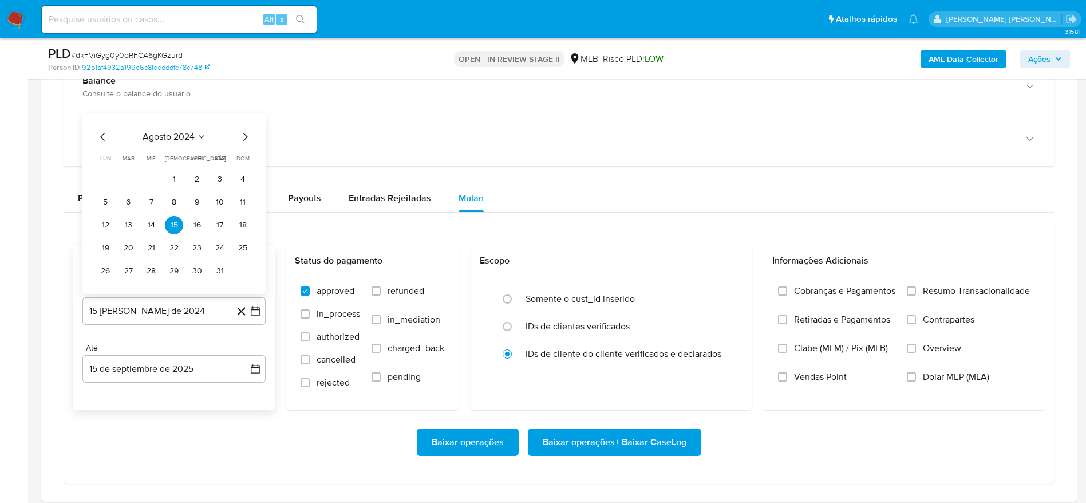
click at [172, 131] on span "agosto 2024" at bounding box center [169, 136] width 52 height 11
click at [240, 119] on icon "Año siguiente" at bounding box center [243, 124] width 14 height 14
click at [127, 230] on span "[DATE]" at bounding box center [123, 229] width 25 height 9
click at [125, 181] on button "1" at bounding box center [128, 179] width 18 height 18
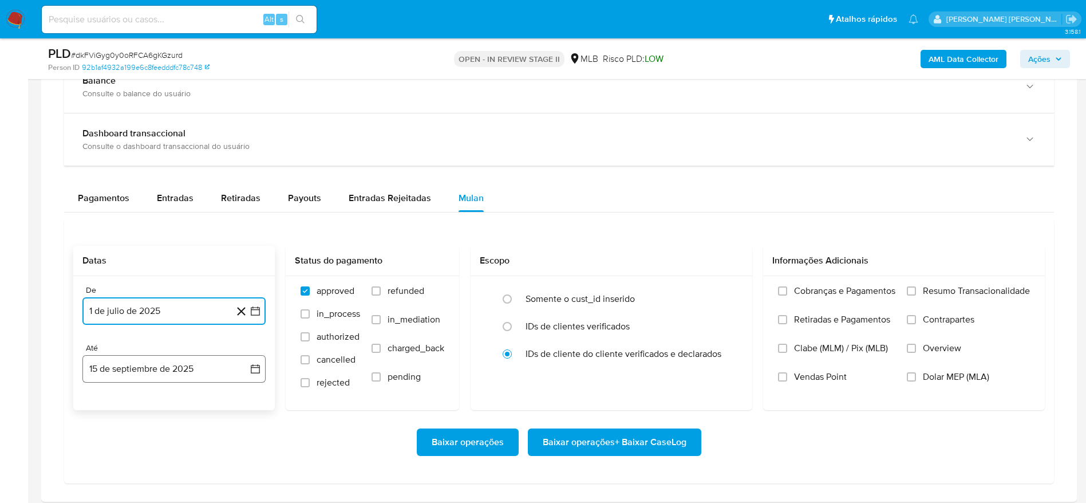
click at [128, 367] on button "15 de septiembre de 2025" at bounding box center [173, 368] width 183 height 27
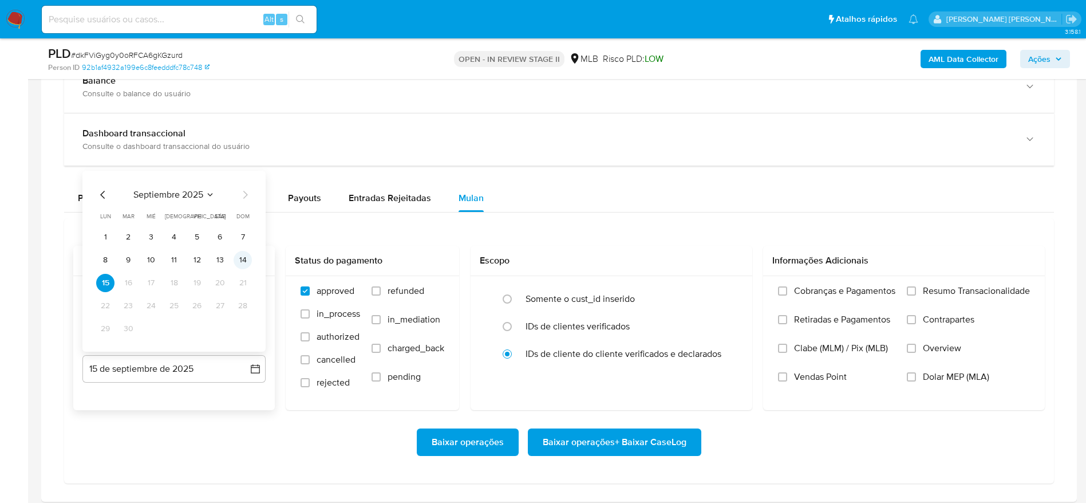
click at [237, 254] on button "14" at bounding box center [243, 260] width 18 height 18
click at [958, 286] on span "Resumo Transacionalidade" at bounding box center [976, 290] width 107 height 11
click at [916, 286] on input "Resumo Transacionalidade" at bounding box center [911, 290] width 9 height 9
click at [622, 443] on span "Baixar operações + Baixar CaseLog" at bounding box center [615, 441] width 144 height 25
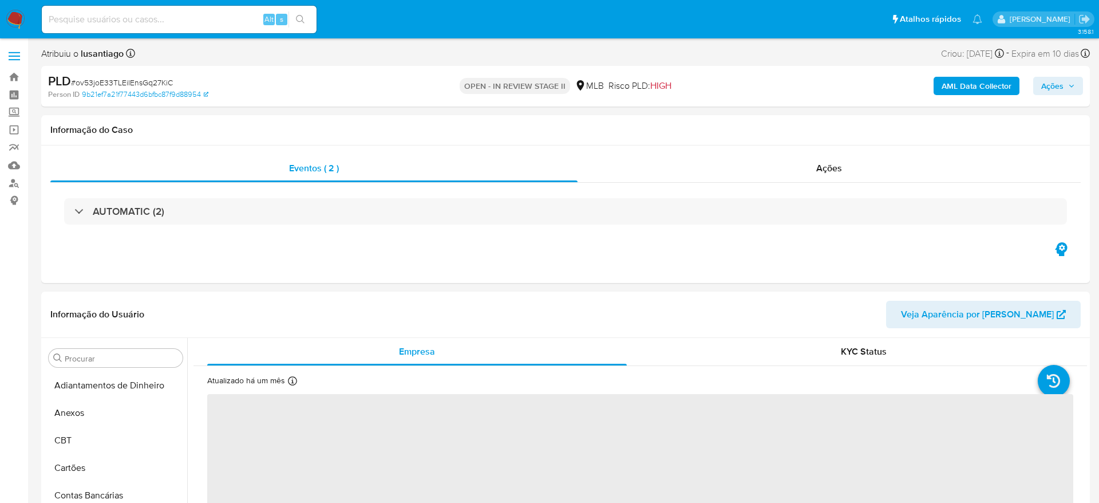
select select "10"
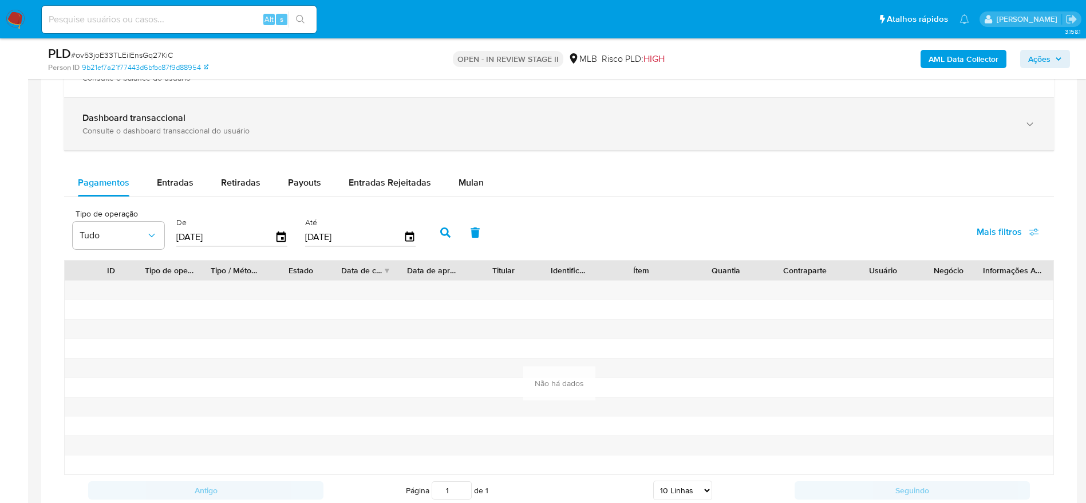
scroll to position [773, 0]
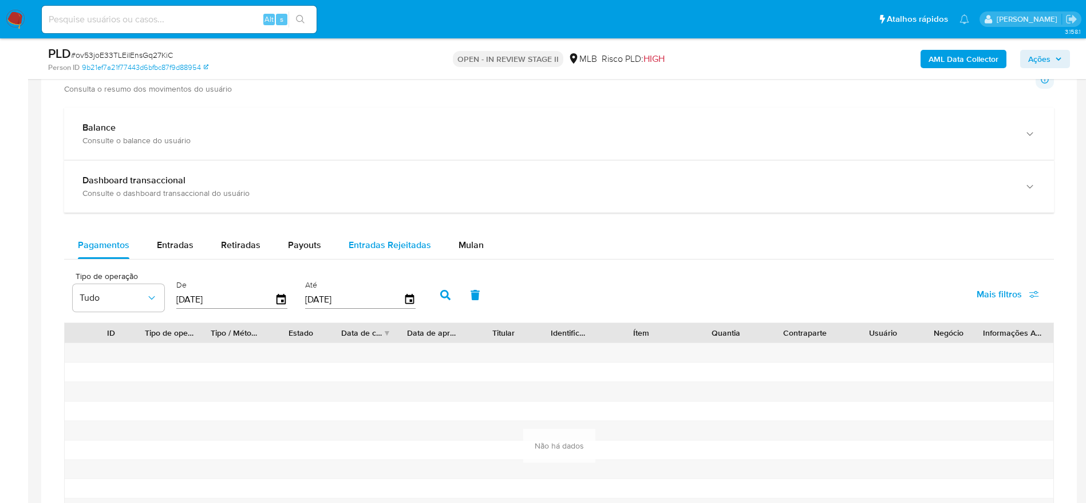
drag, startPoint x: 468, startPoint y: 246, endPoint x: 341, endPoint y: 256, distance: 127.0
click at [467, 245] on span "Mulan" at bounding box center [471, 244] width 25 height 13
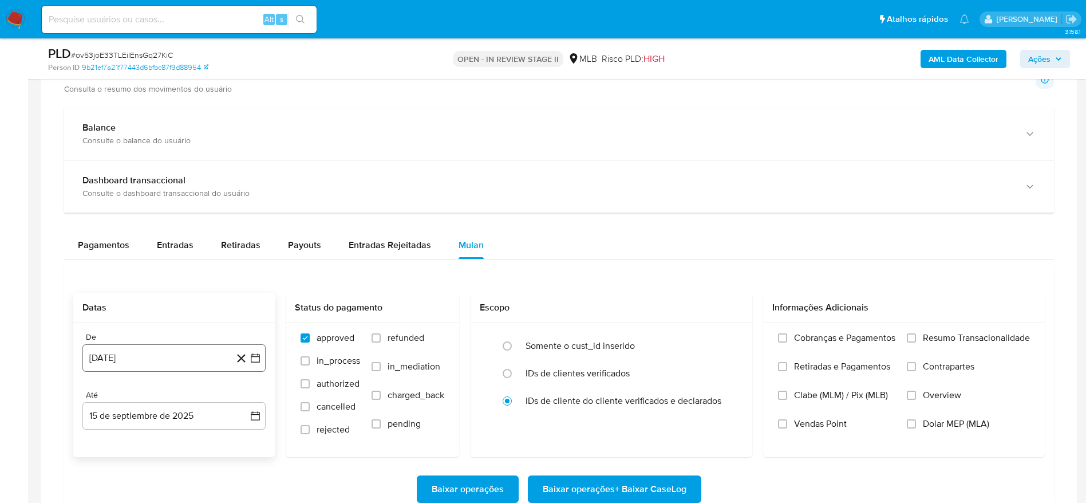
click at [104, 353] on button "[DATE]" at bounding box center [173, 357] width 183 height 27
click at [174, 182] on span "agosto 2024" at bounding box center [169, 183] width 52 height 11
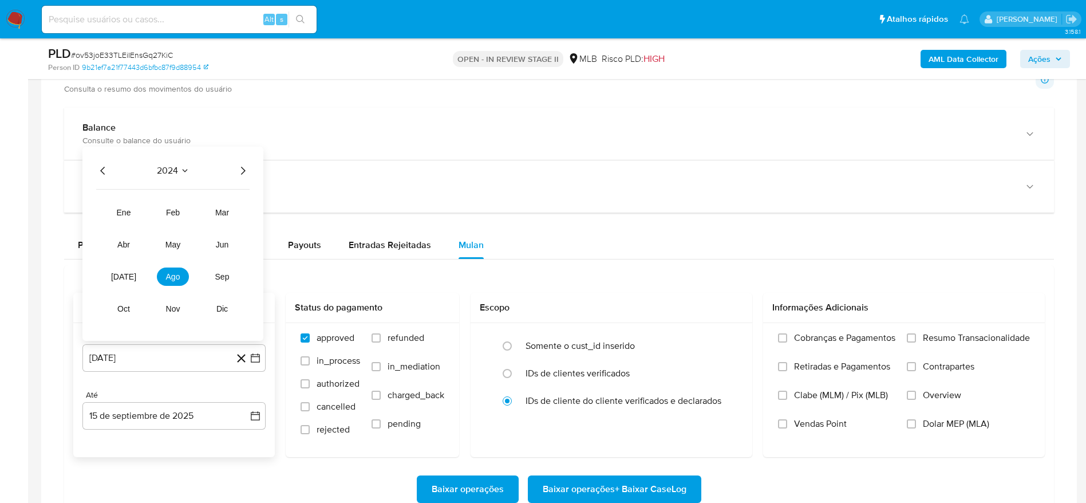
click at [236, 169] on icon "Año siguiente" at bounding box center [243, 171] width 14 height 14
click at [122, 278] on span "[DATE]" at bounding box center [123, 276] width 25 height 9
click at [130, 229] on button "1" at bounding box center [128, 226] width 18 height 18
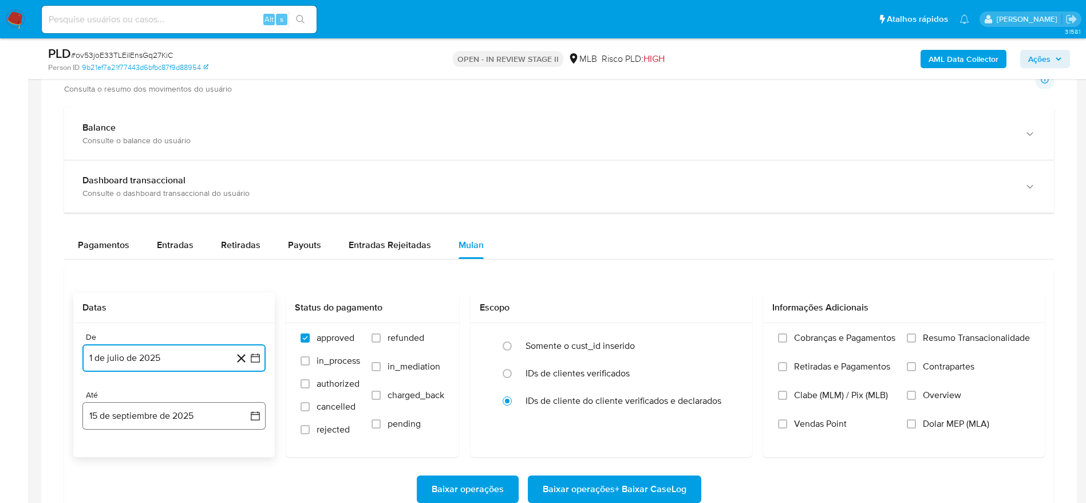
click at [141, 416] on button "15 de septiembre de 2025" at bounding box center [173, 415] width 183 height 27
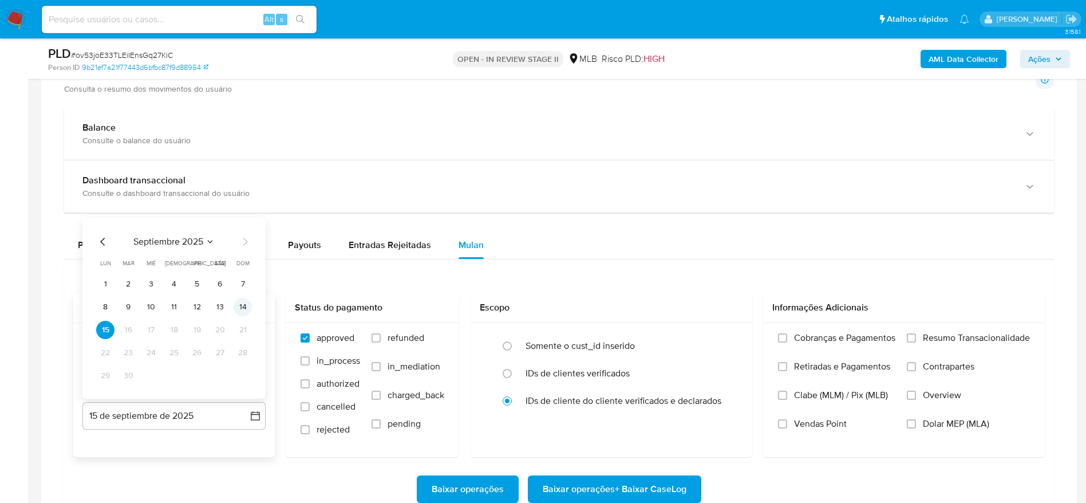
click at [238, 303] on button "14" at bounding box center [243, 307] width 18 height 18
click at [932, 336] on span "Resumo Transacionalidade" at bounding box center [976, 337] width 107 height 11
click at [916, 336] on input "Resumo Transacionalidade" at bounding box center [911, 337] width 9 height 9
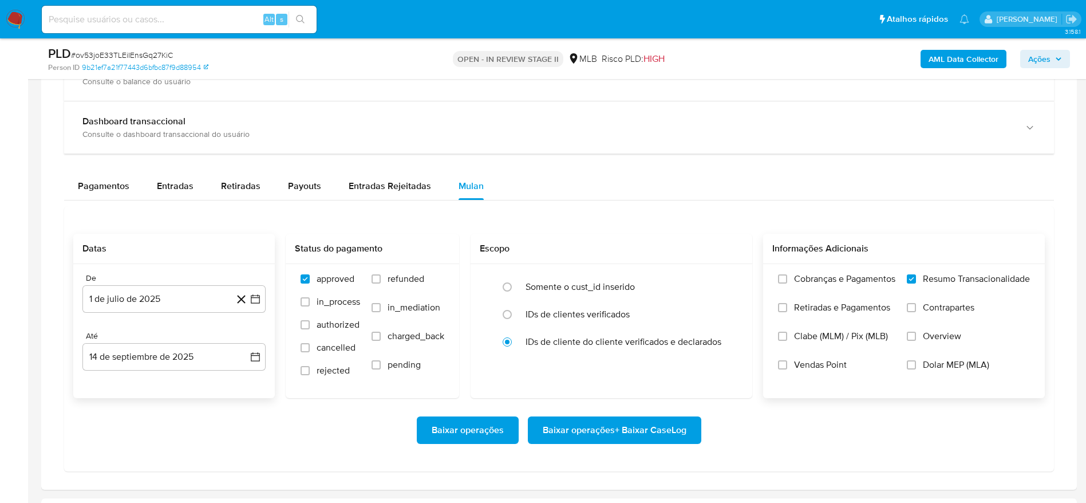
scroll to position [859, 0]
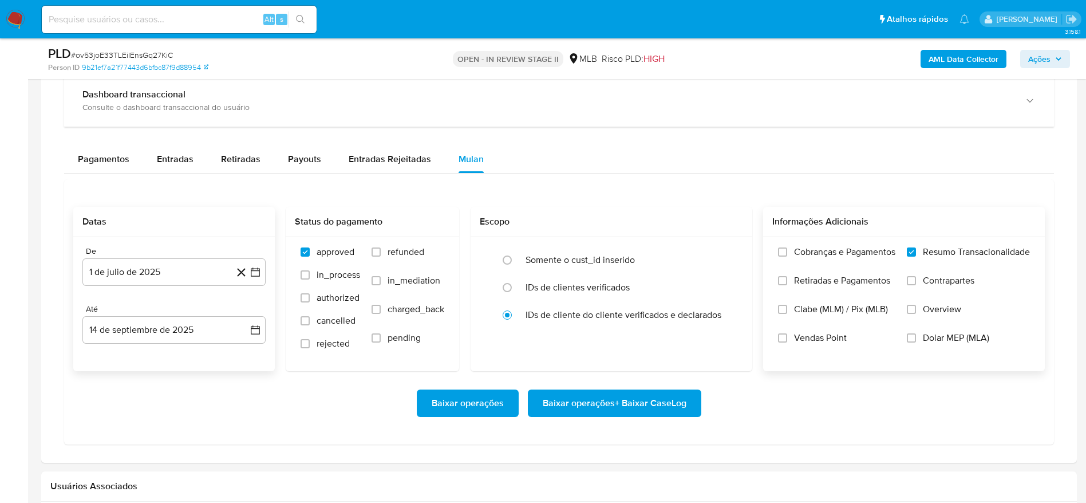
click at [638, 403] on span "Baixar operações + Baixar CaseLog" at bounding box center [615, 403] width 144 height 25
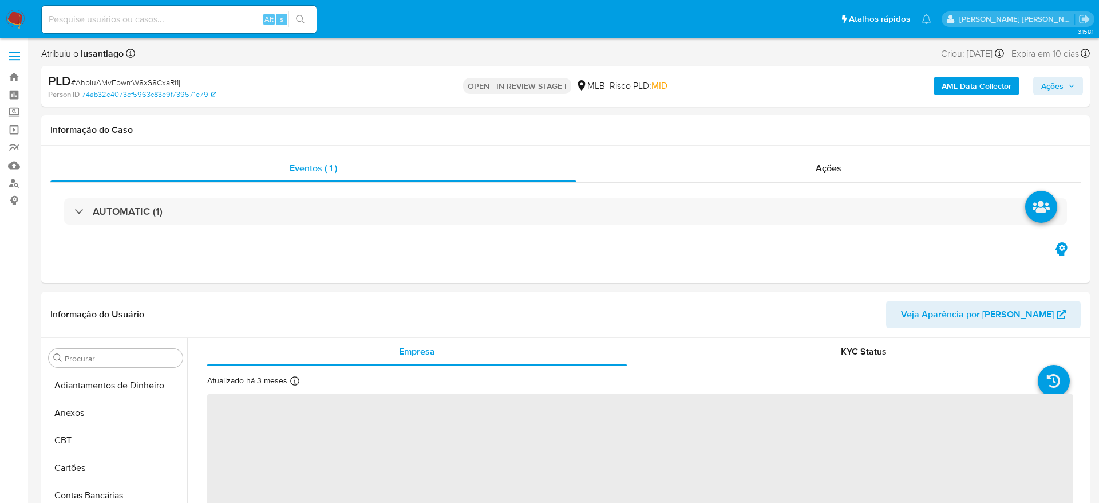
select select "10"
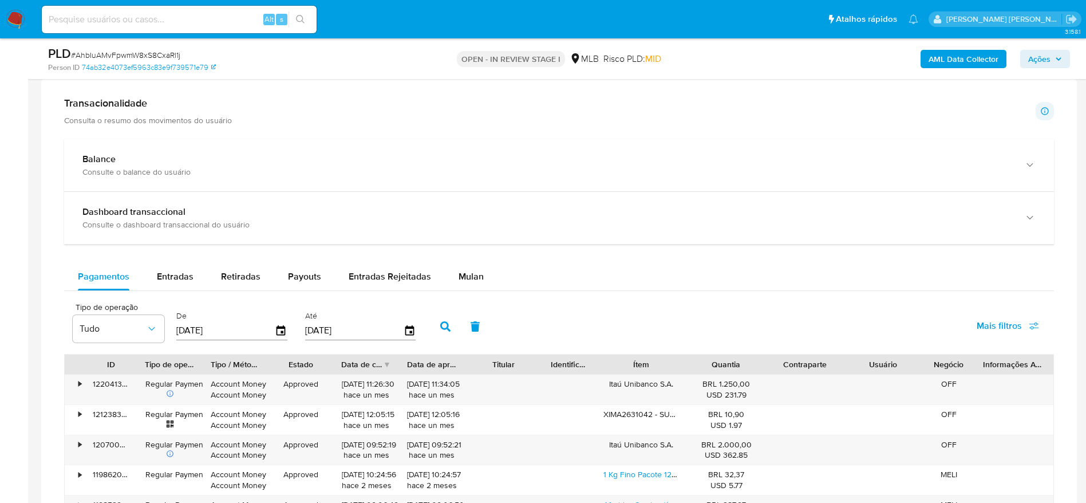
scroll to position [859, 0]
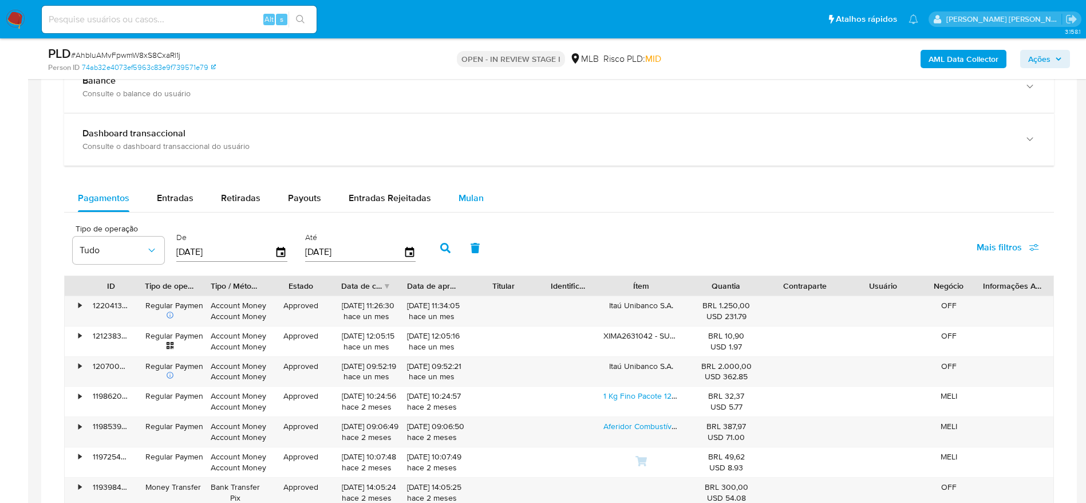
click at [472, 187] on div "Mulan" at bounding box center [471, 197] width 25 height 27
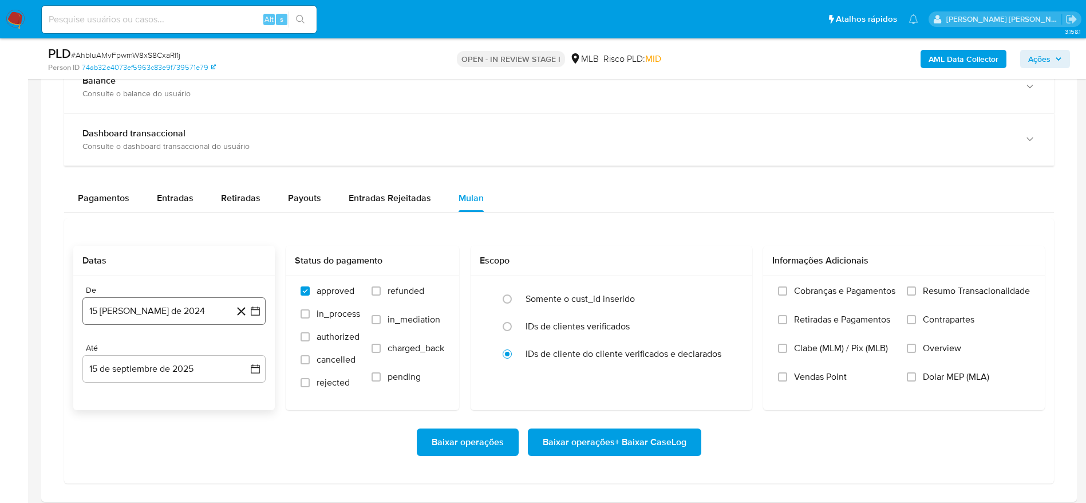
click at [206, 312] on button "[DATE]" at bounding box center [173, 310] width 183 height 27
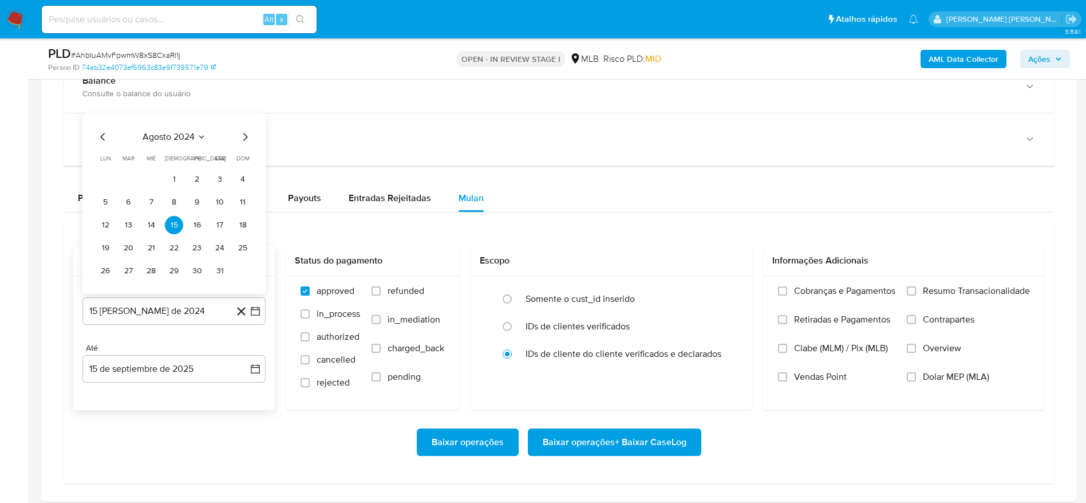
click at [185, 136] on span "agosto 2024" at bounding box center [169, 136] width 52 height 11
click at [241, 121] on icon "Año siguiente" at bounding box center [243, 124] width 14 height 14
click at [117, 227] on button "[DATE]" at bounding box center [124, 229] width 32 height 18
drag, startPoint x: 133, startPoint y: 178, endPoint x: 152, endPoint y: 219, distance: 45.1
click at [132, 178] on button "1" at bounding box center [128, 179] width 18 height 18
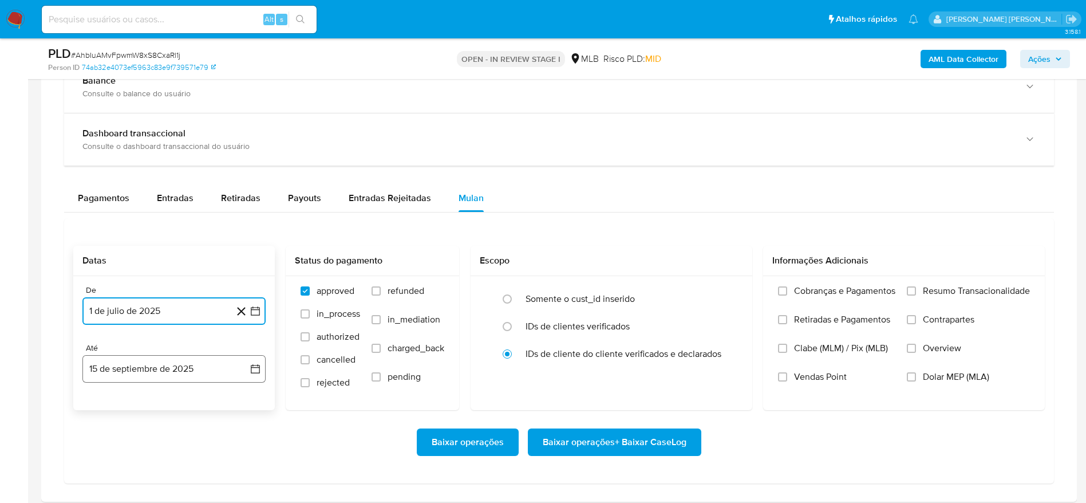
click at [139, 366] on button "15 de septiembre de 2025" at bounding box center [173, 368] width 183 height 27
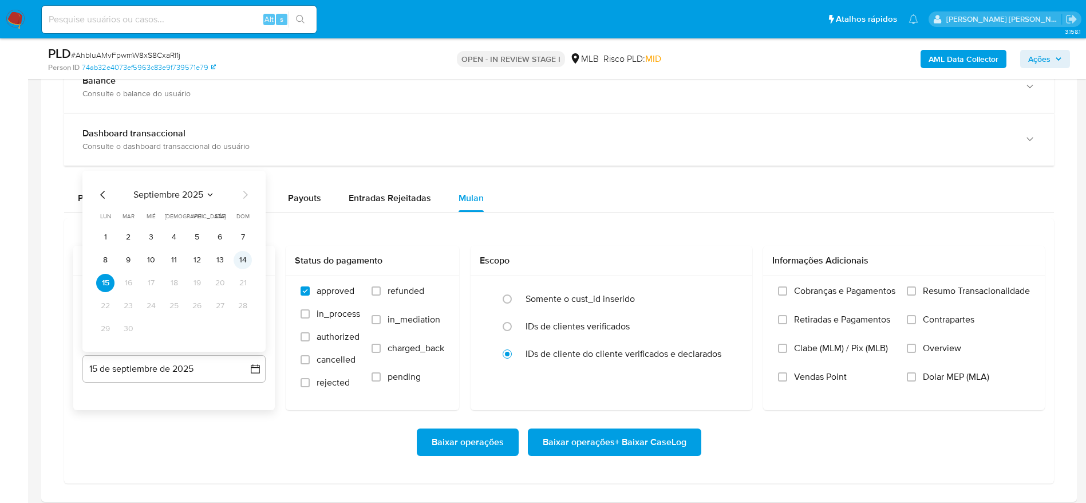
click at [248, 258] on button "14" at bounding box center [243, 260] width 18 height 18
click at [938, 295] on span "Resumo Transacionalidade" at bounding box center [976, 290] width 107 height 11
click at [916, 295] on input "Resumo Transacionalidade" at bounding box center [911, 290] width 9 height 9
click at [629, 444] on span "Baixar operações + Baixar CaseLog" at bounding box center [615, 441] width 144 height 25
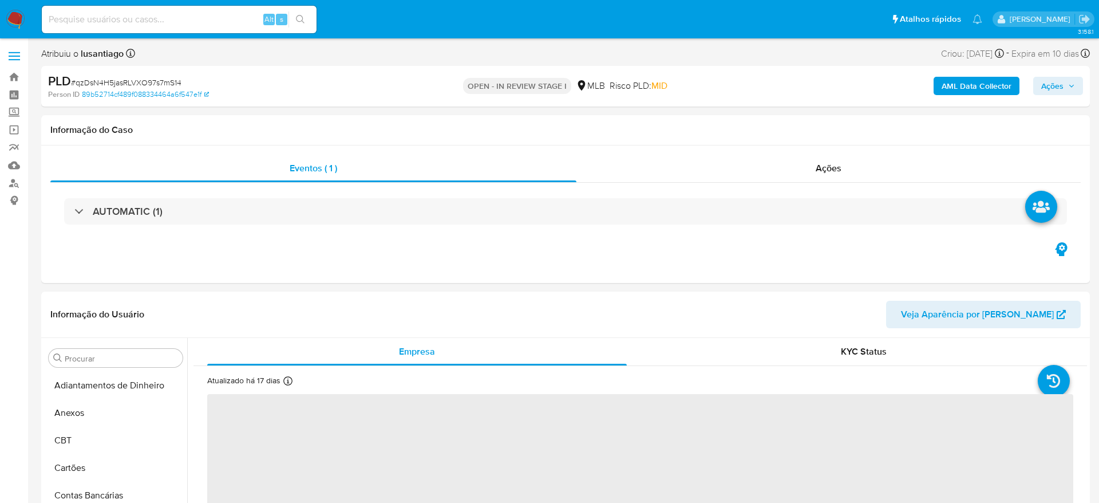
select select "10"
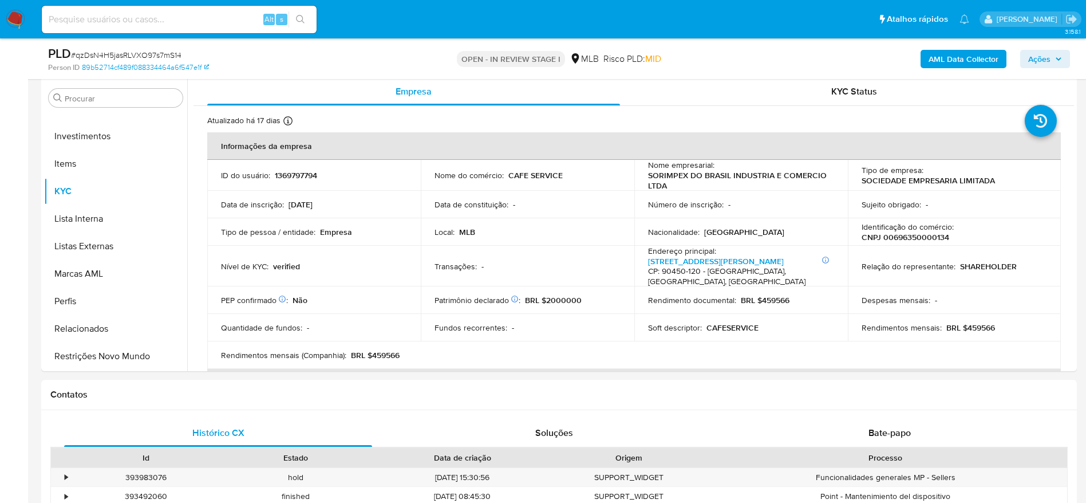
scroll to position [601, 0]
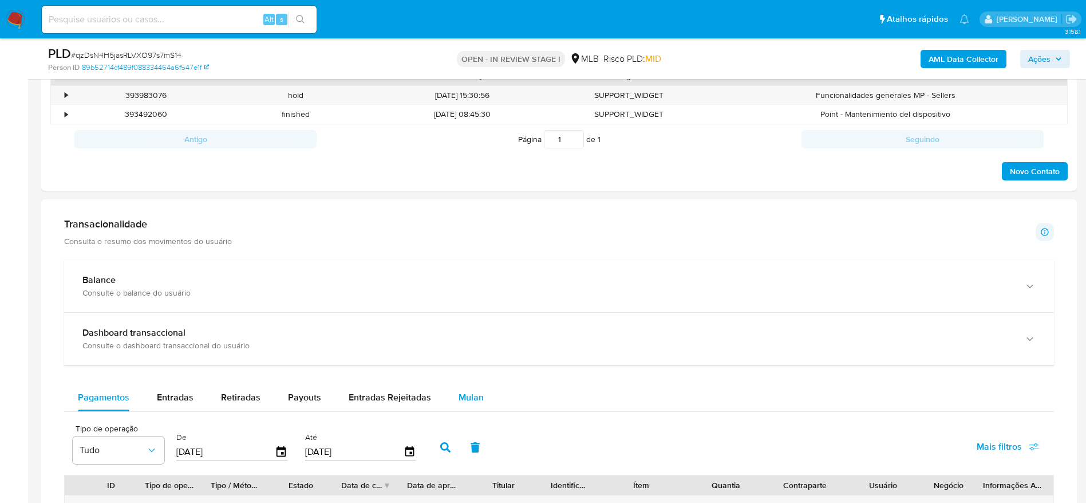
click at [473, 396] on span "Mulan" at bounding box center [471, 397] width 25 height 13
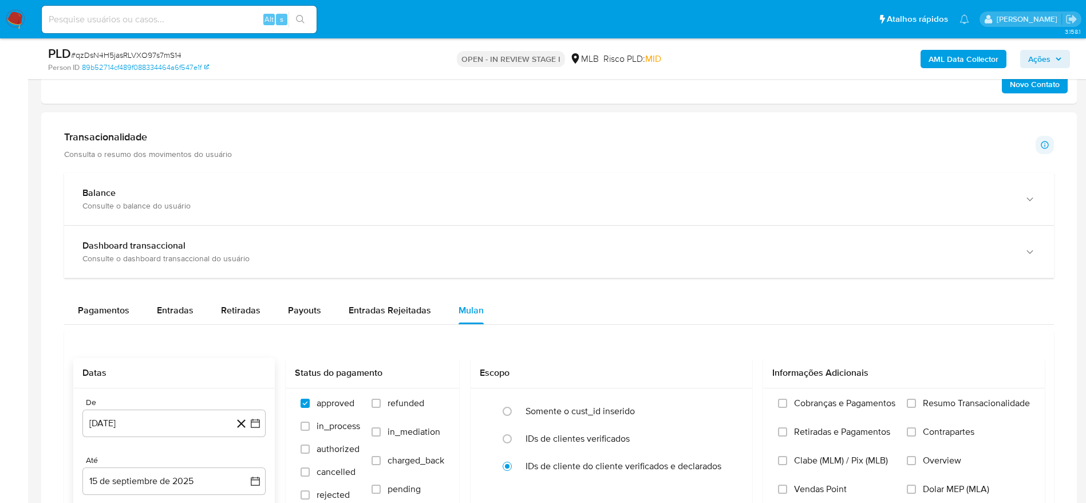
scroll to position [859, 0]
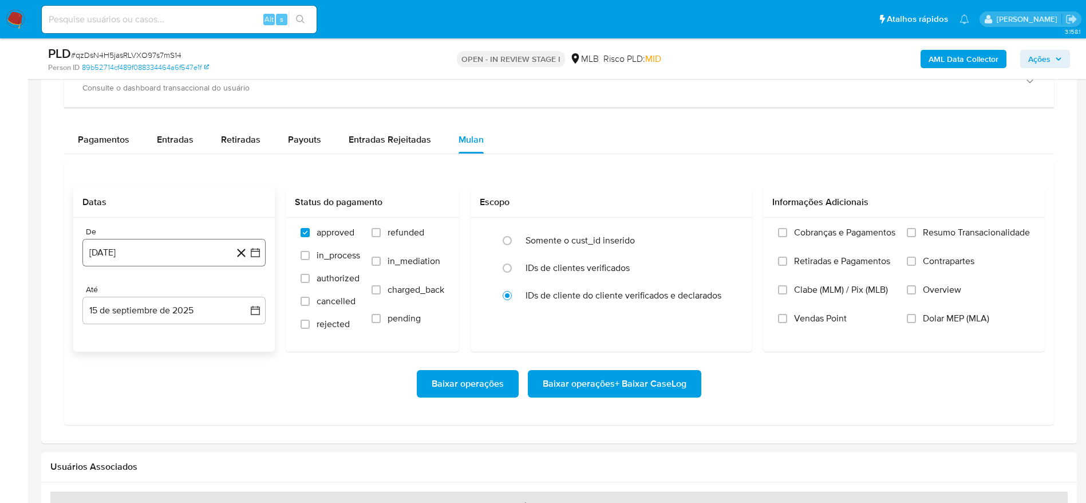
click at [192, 251] on button "[DATE]" at bounding box center [173, 252] width 183 height 27
click at [184, 291] on span "agosto 2024" at bounding box center [169, 293] width 52 height 11
click at [239, 290] on icon "Año siguiente" at bounding box center [243, 294] width 14 height 14
click at [132, 400] on button "[DATE]" at bounding box center [124, 400] width 32 height 18
click at [124, 327] on td "1" at bounding box center [128, 336] width 18 height 18
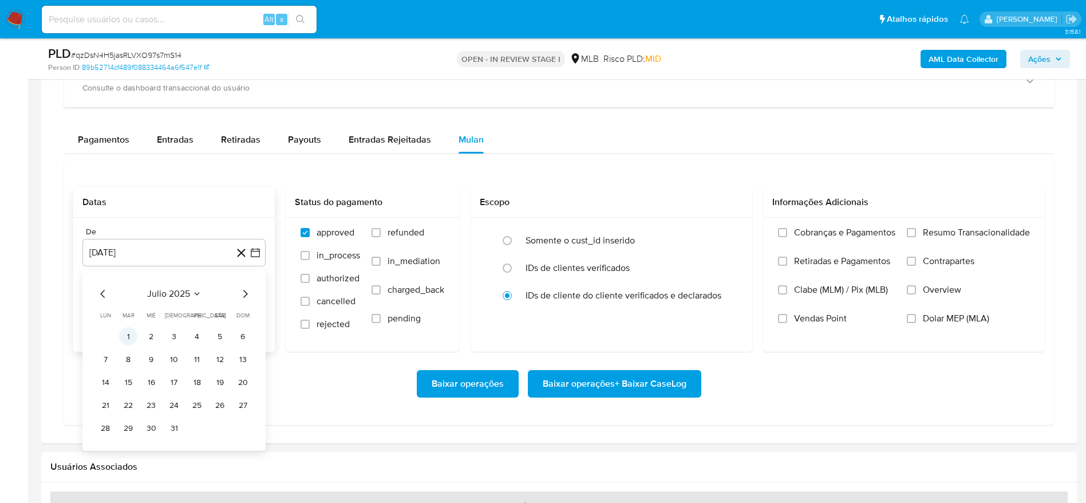
click at [121, 340] on button "1" at bounding box center [128, 336] width 18 height 18
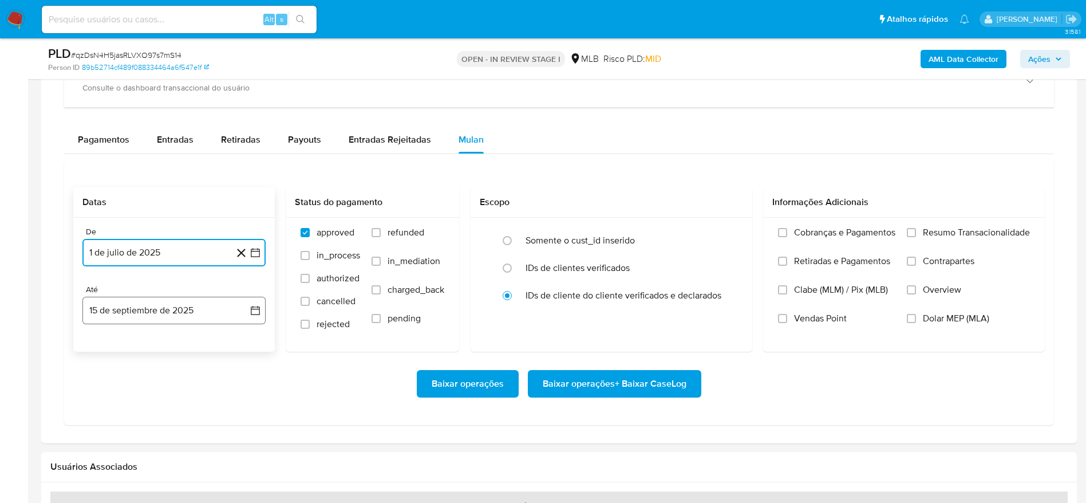
click at [133, 305] on button "15 de septiembre de 2025" at bounding box center [173, 310] width 183 height 27
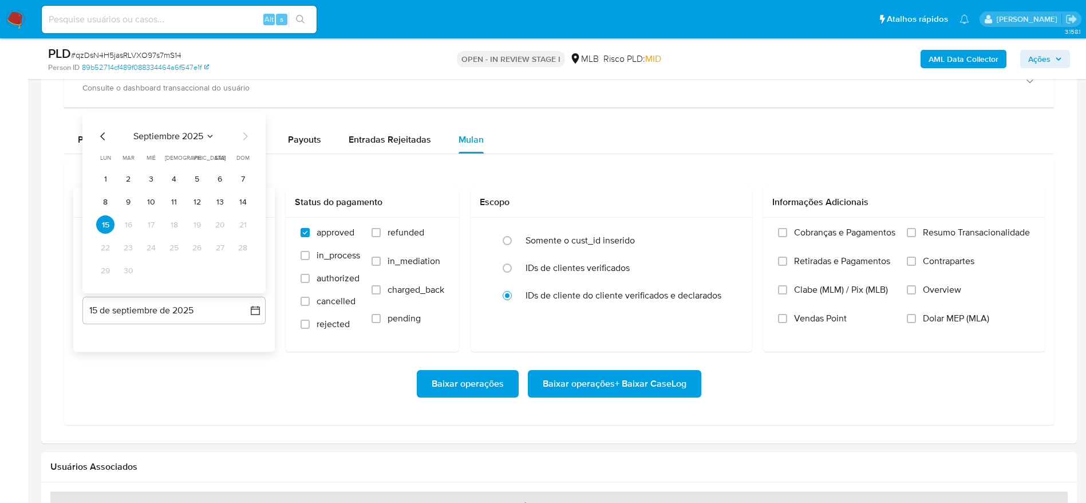
click at [247, 200] on button "14" at bounding box center [243, 201] width 18 height 18
click at [955, 235] on span "Resumo Transacionalidade" at bounding box center [976, 232] width 107 height 11
click at [916, 235] on input "Resumo Transacionalidade" at bounding box center [911, 232] width 9 height 9
click at [652, 380] on span "Baixar operações + Baixar CaseLog" at bounding box center [615, 383] width 144 height 25
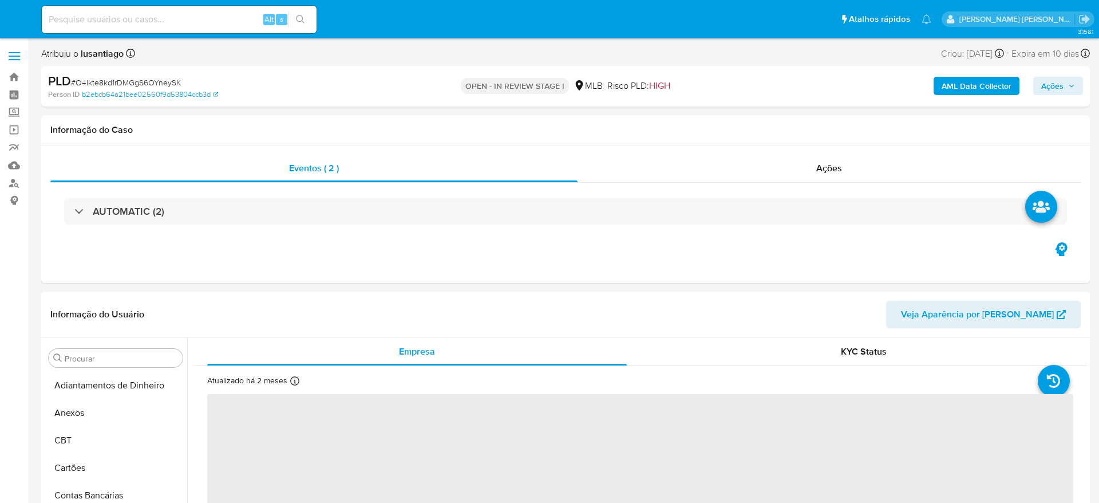
select select "10"
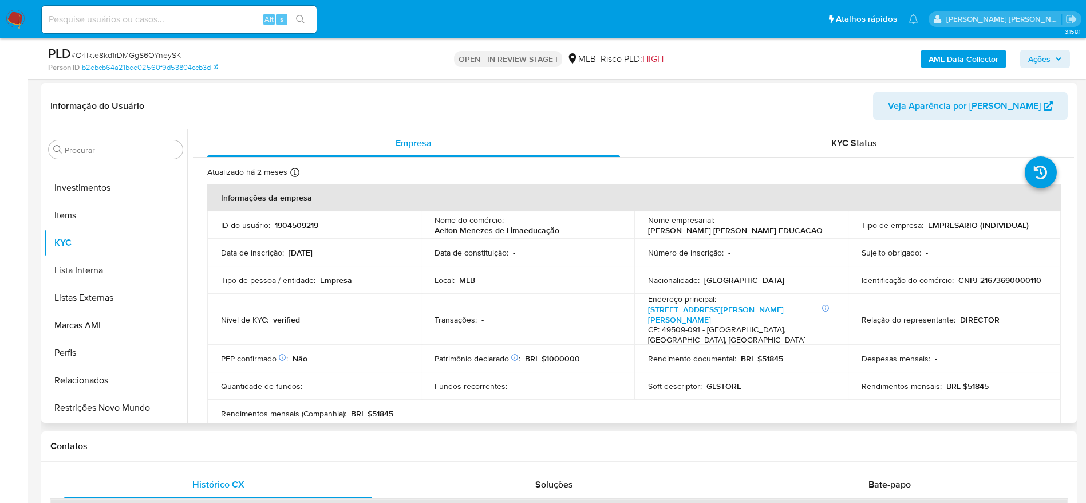
scroll to position [172, 0]
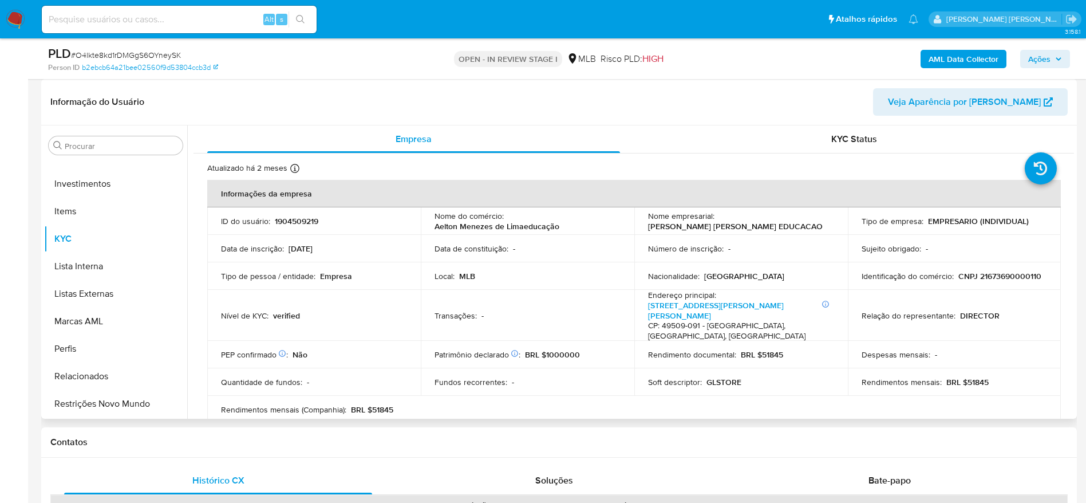
click at [996, 274] on p "CNPJ 21673690000110" at bounding box center [1000, 276] width 83 height 10
copy p "21673690000110"
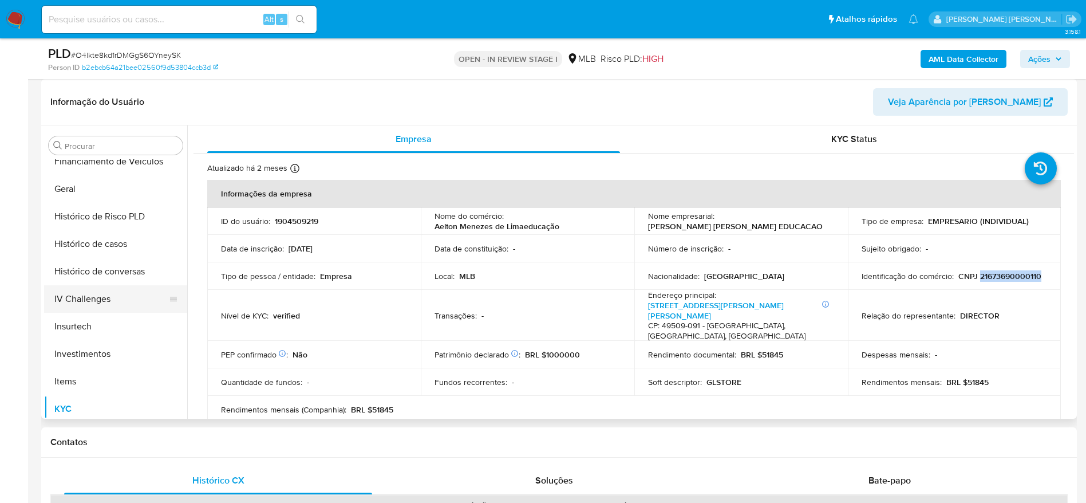
scroll to position [367, 0]
click at [74, 197] on button "Geral" at bounding box center [111, 190] width 134 height 27
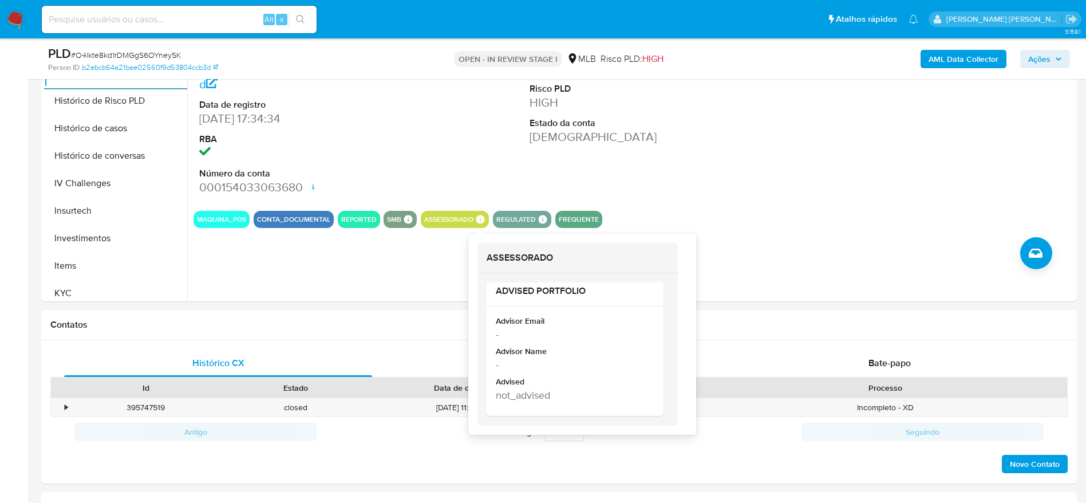
scroll to position [344, 0]
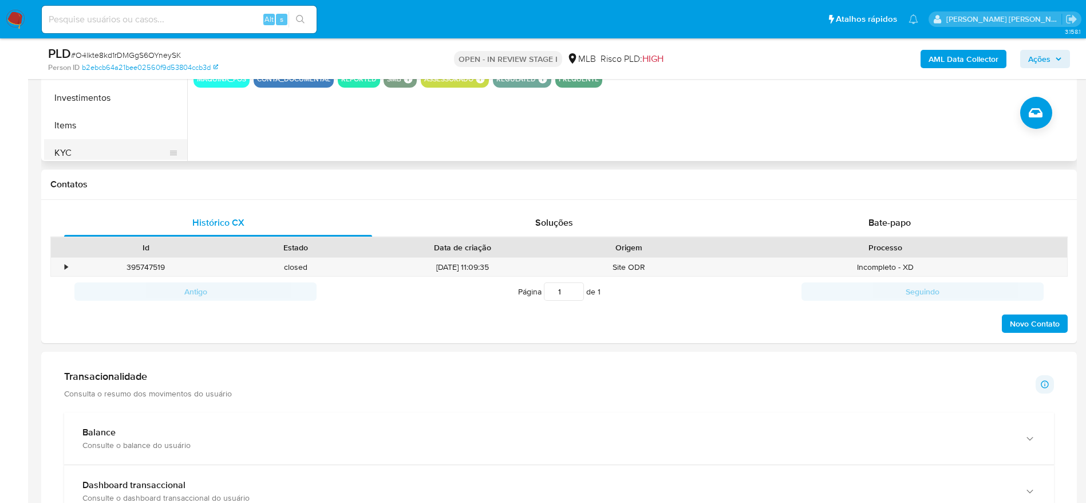
click at [88, 141] on button "KYC" at bounding box center [111, 152] width 134 height 27
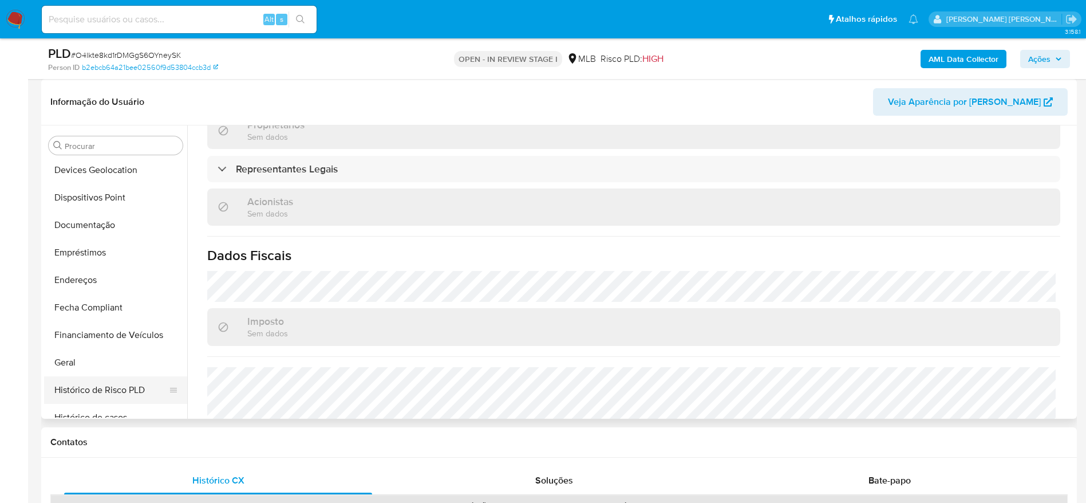
scroll to position [109, 0]
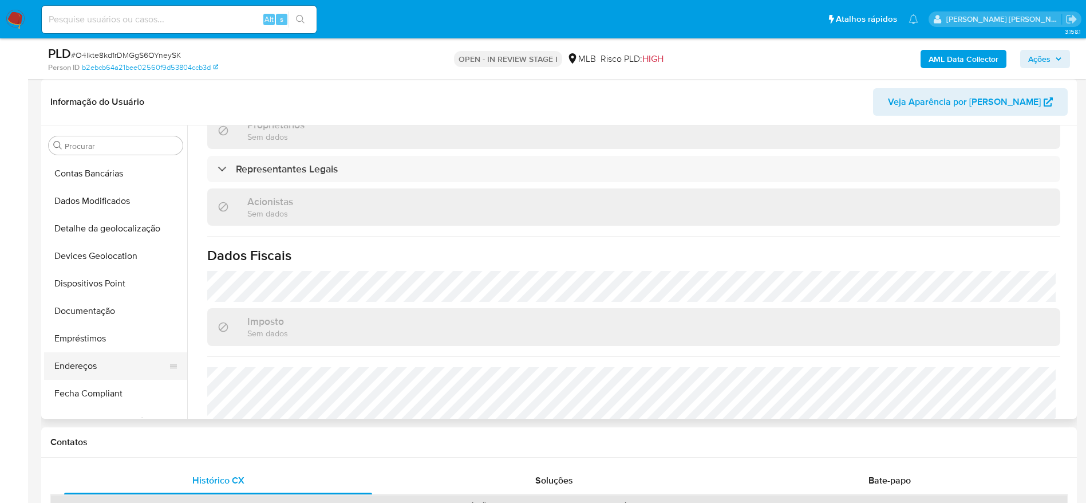
click at [93, 361] on button "Endereços" at bounding box center [111, 365] width 134 height 27
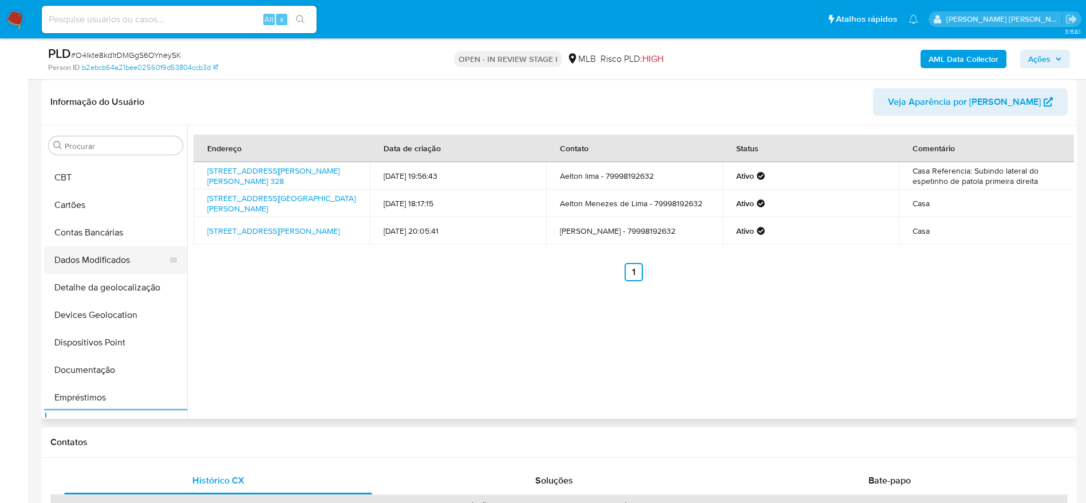
scroll to position [23, 0]
drag, startPoint x: 101, startPoint y: 318, endPoint x: 345, endPoint y: 318, distance: 243.9
click at [104, 318] on button "Detalhe da geolocalização" at bounding box center [115, 314] width 143 height 27
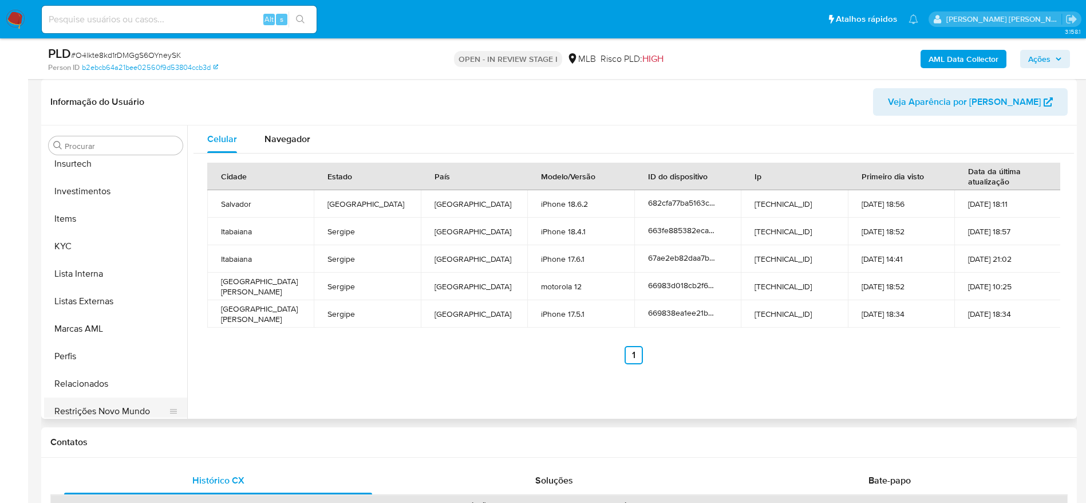
scroll to position [539, 0]
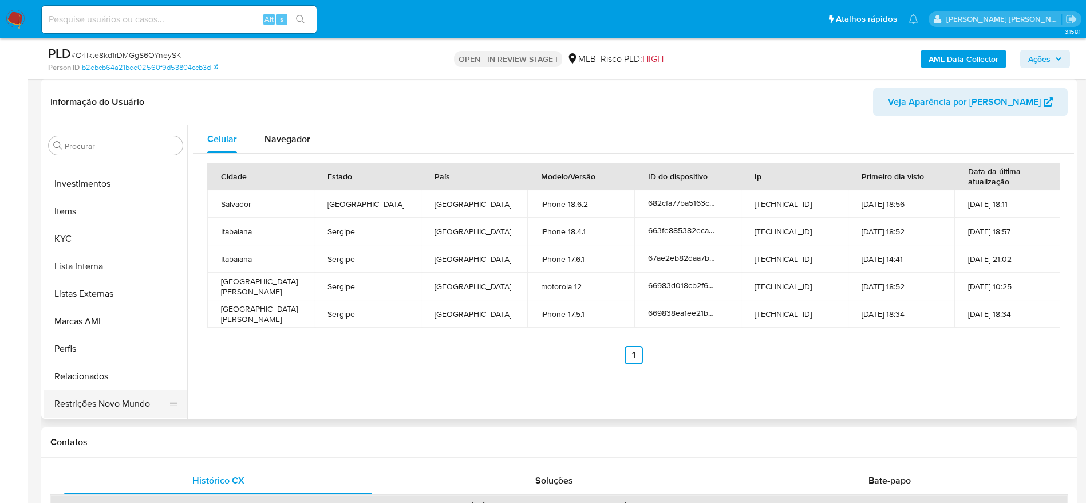
click at [109, 404] on button "Restrições Novo Mundo" at bounding box center [111, 403] width 134 height 27
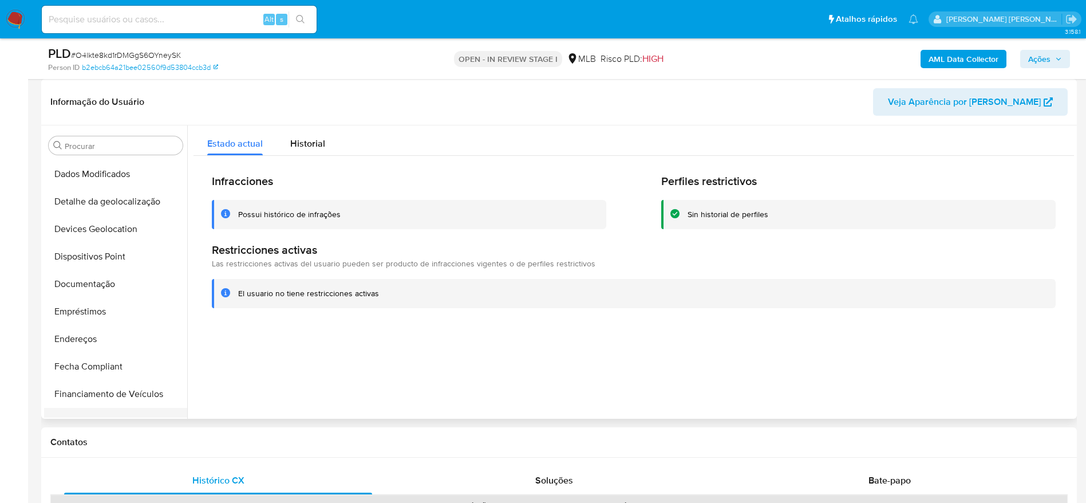
scroll to position [109, 0]
click at [104, 281] on button "Dispositivos Point" at bounding box center [111, 283] width 134 height 27
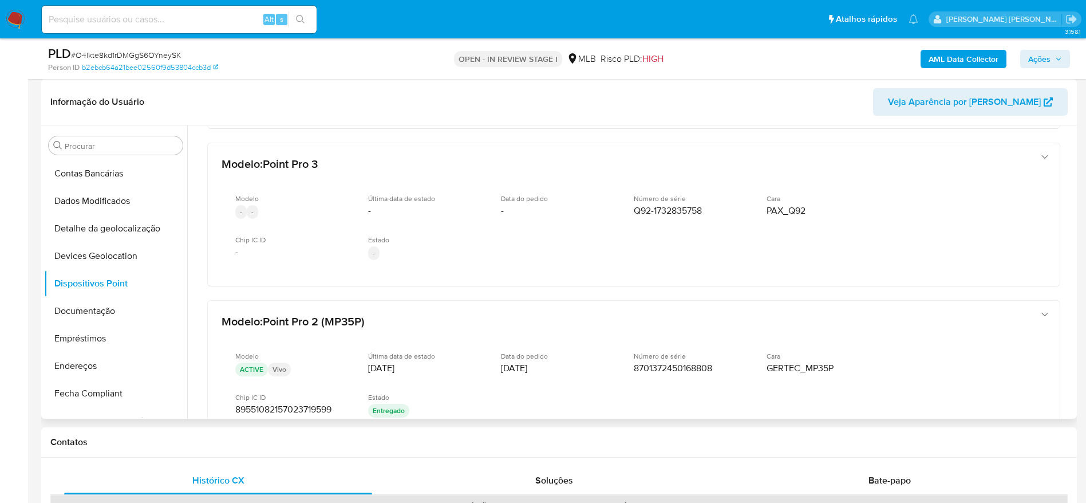
scroll to position [564, 0]
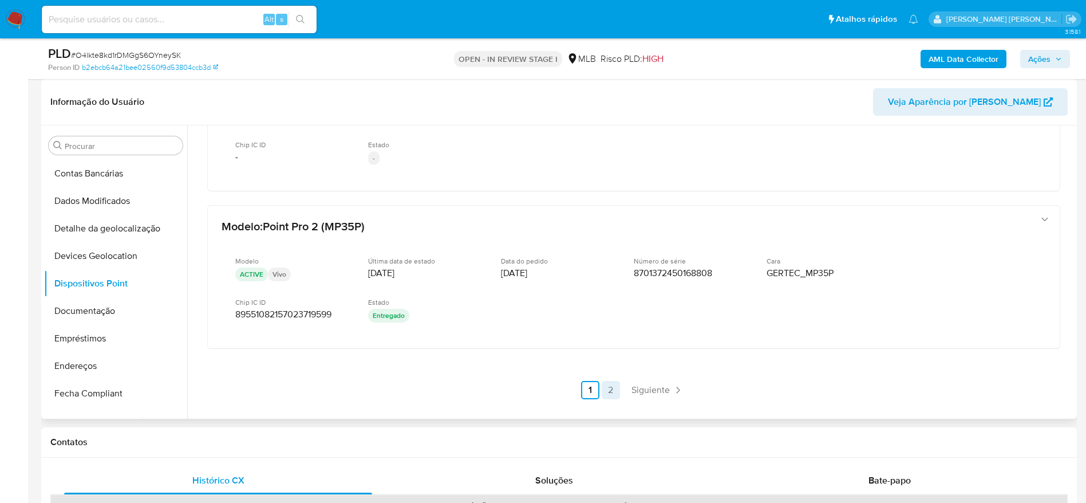
click at [610, 387] on link "2" at bounding box center [611, 390] width 18 height 18
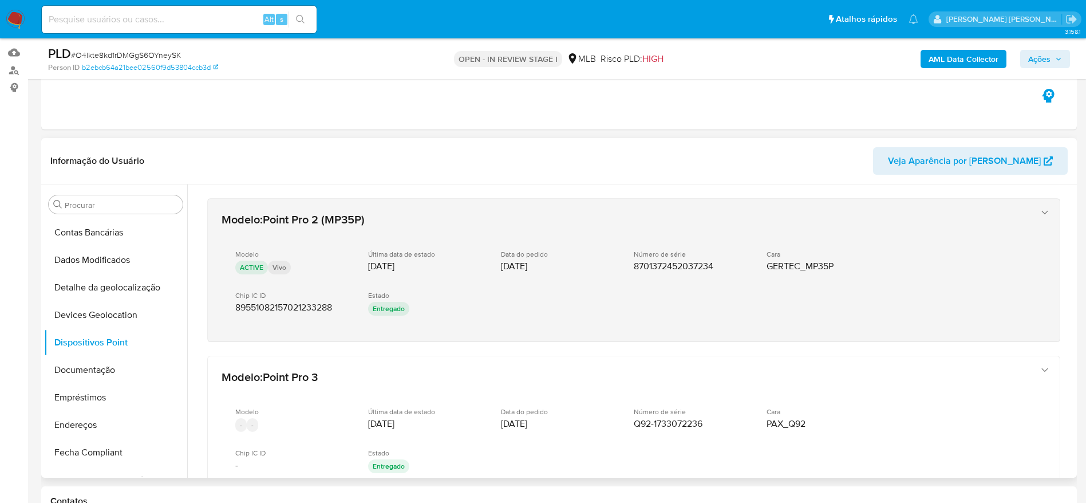
scroll to position [86, 0]
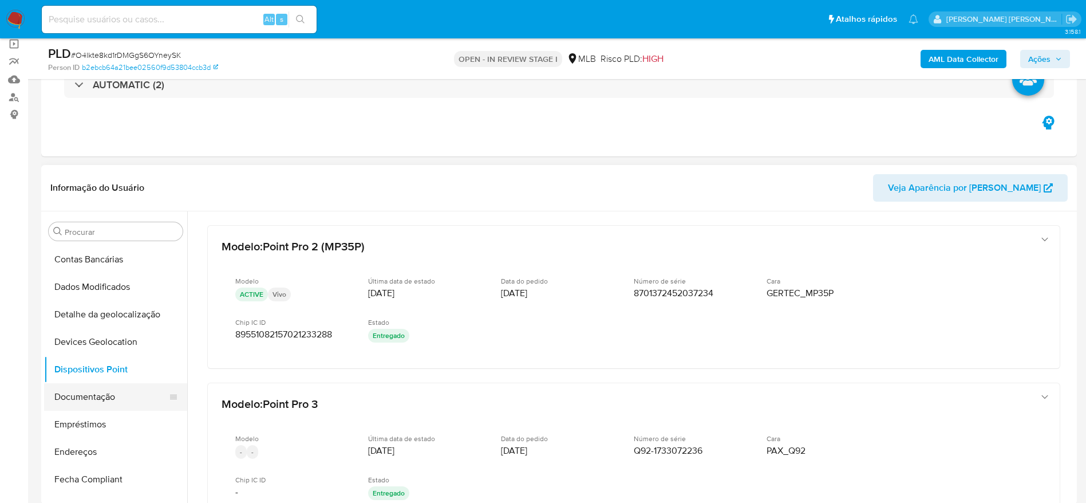
click at [104, 396] on button "Documentação" at bounding box center [111, 396] width 134 height 27
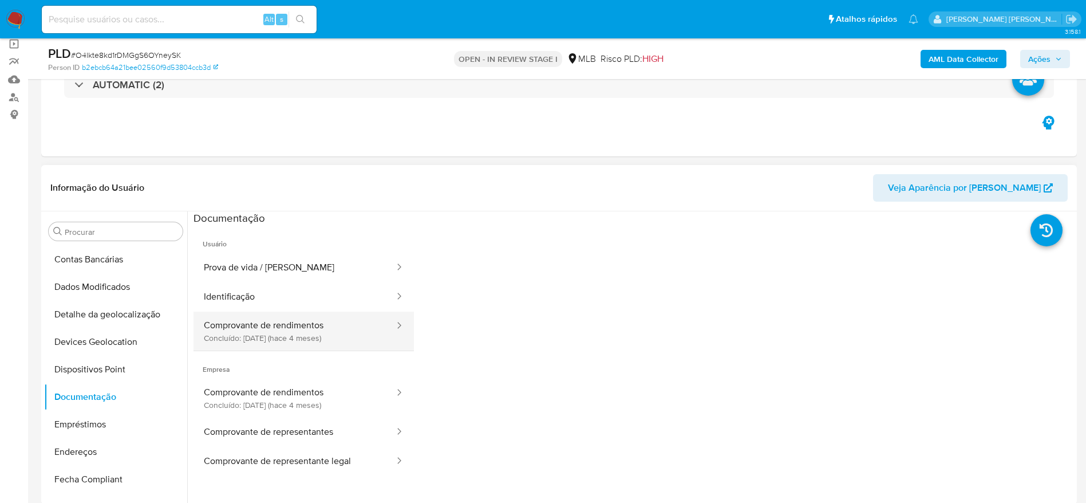
click at [277, 331] on button "Comprovante de rendimentos Concluído: 29/05/2025 (hace 4 meses)" at bounding box center [295, 331] width 202 height 39
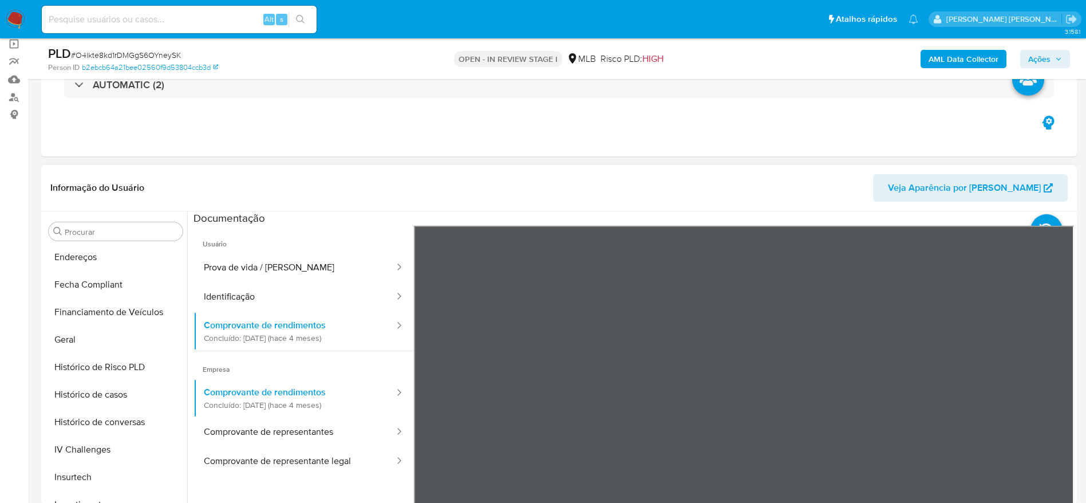
scroll to position [539, 0]
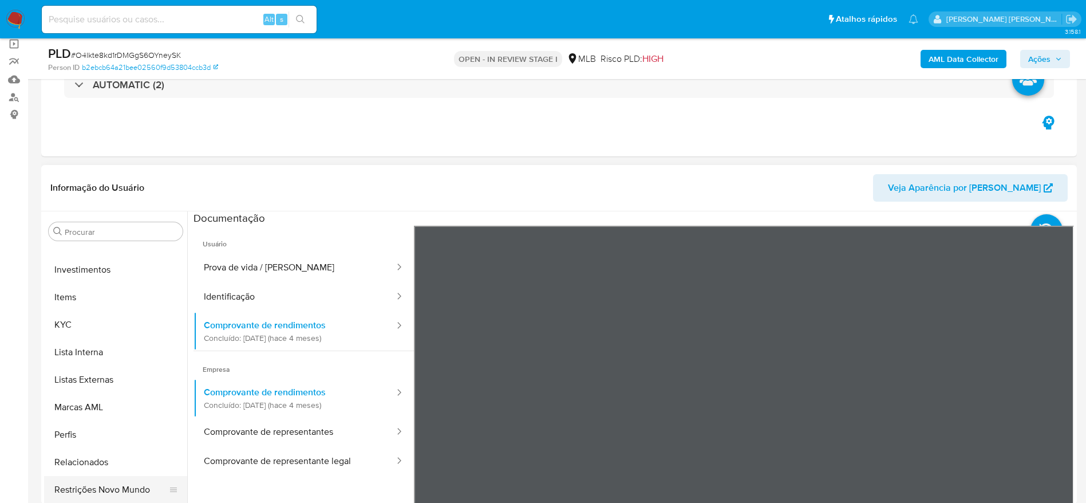
click at [95, 491] on button "Restrições Novo Mundo" at bounding box center [111, 489] width 134 height 27
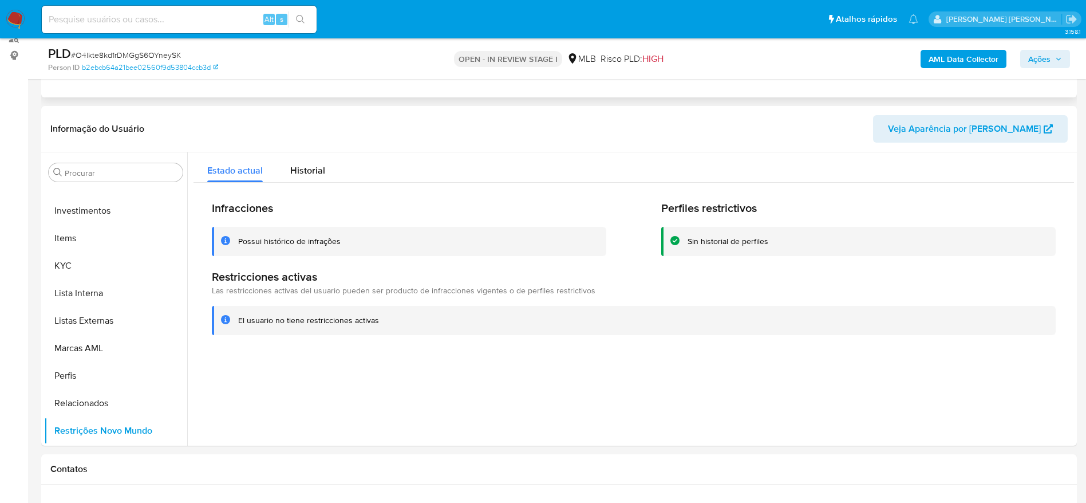
scroll to position [172, 0]
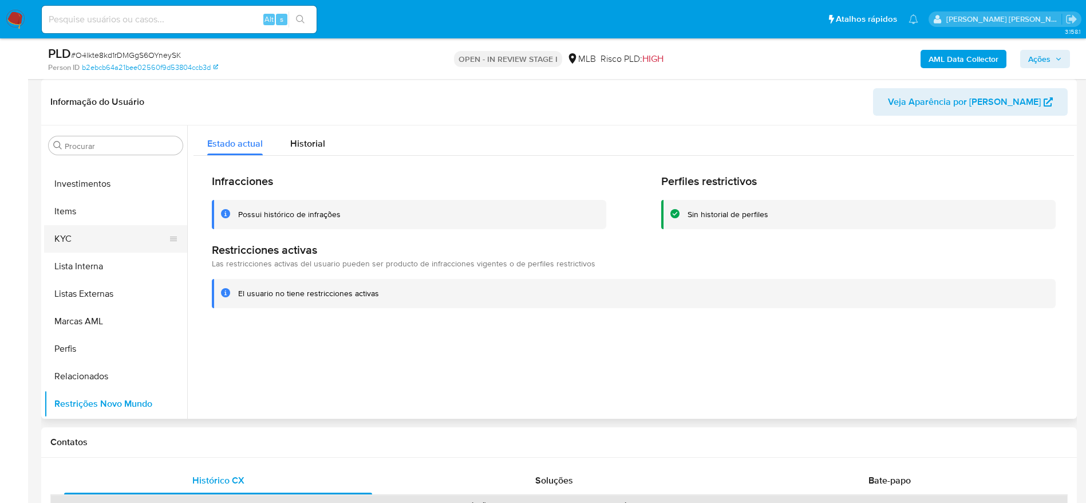
click at [82, 240] on button "KYC" at bounding box center [111, 238] width 134 height 27
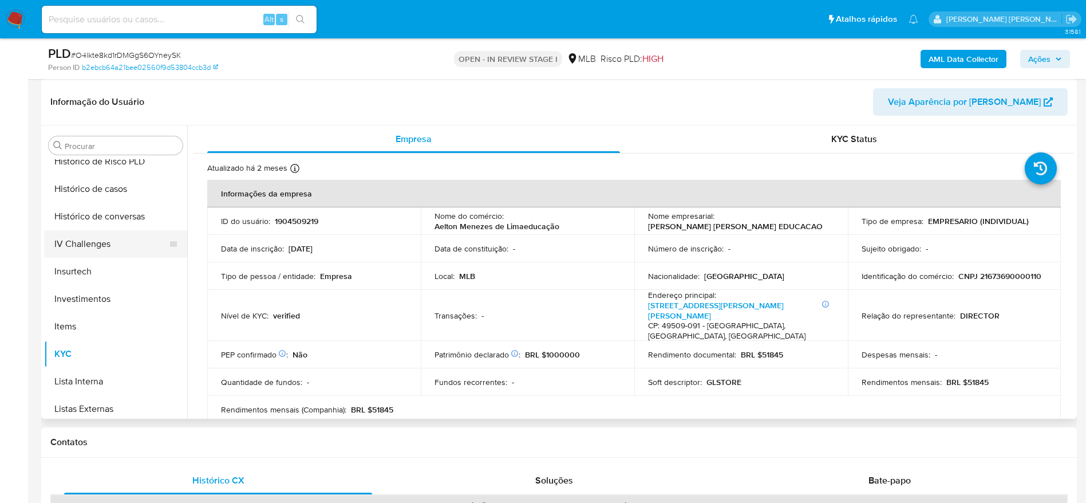
scroll to position [367, 0]
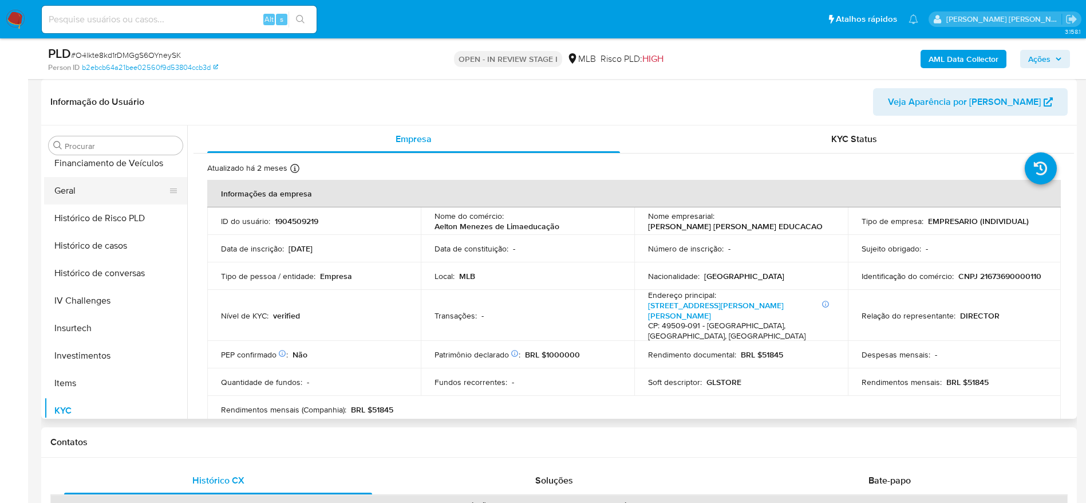
click at [86, 195] on button "Geral" at bounding box center [111, 190] width 134 height 27
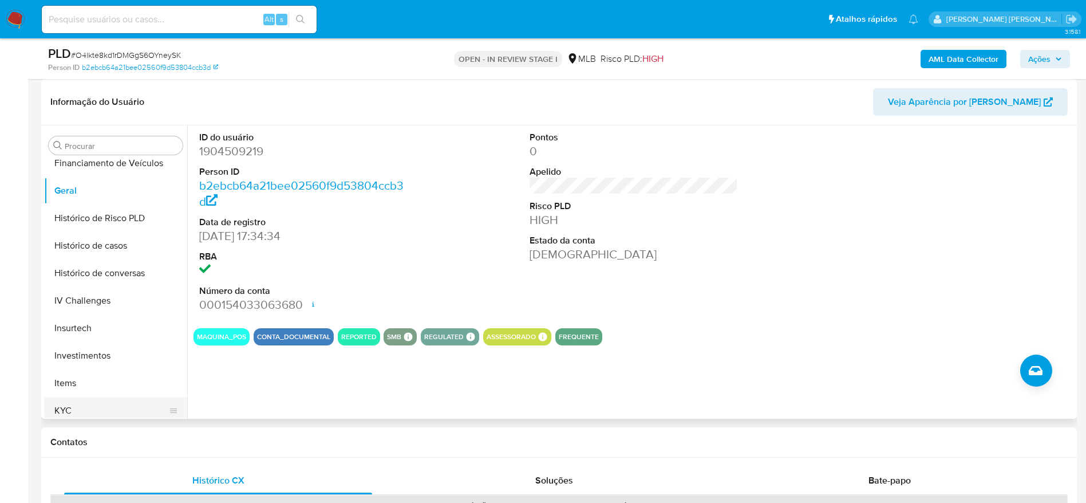
click at [92, 401] on button "KYC" at bounding box center [111, 410] width 134 height 27
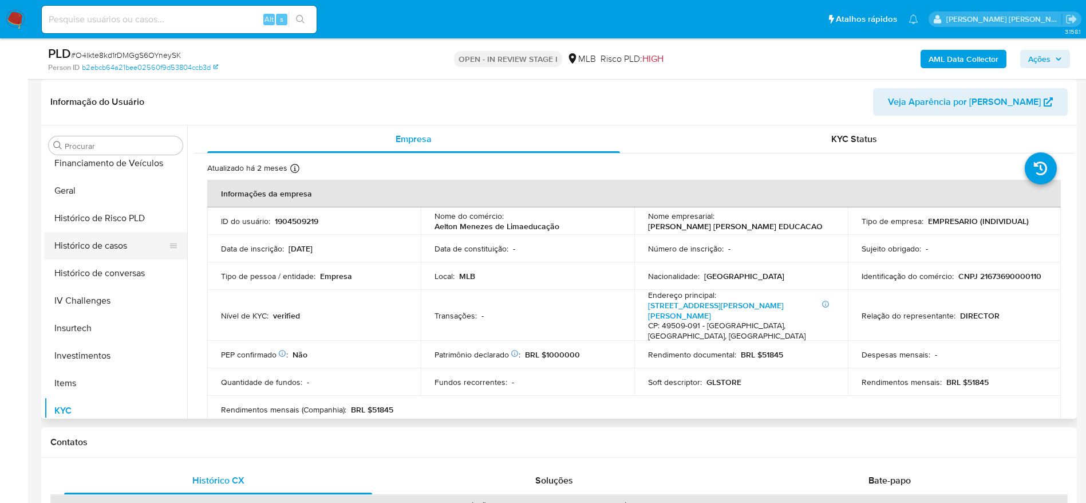
click at [115, 251] on button "Histórico de casos" at bounding box center [111, 245] width 134 height 27
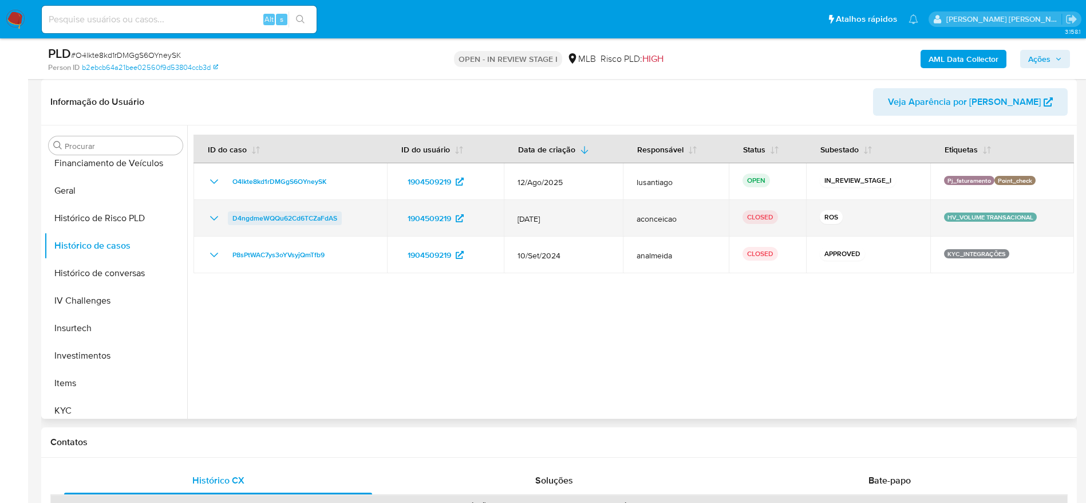
click at [301, 219] on span "D4ngdmeWQQu62Cd6TCZaFdAS" at bounding box center [284, 218] width 105 height 14
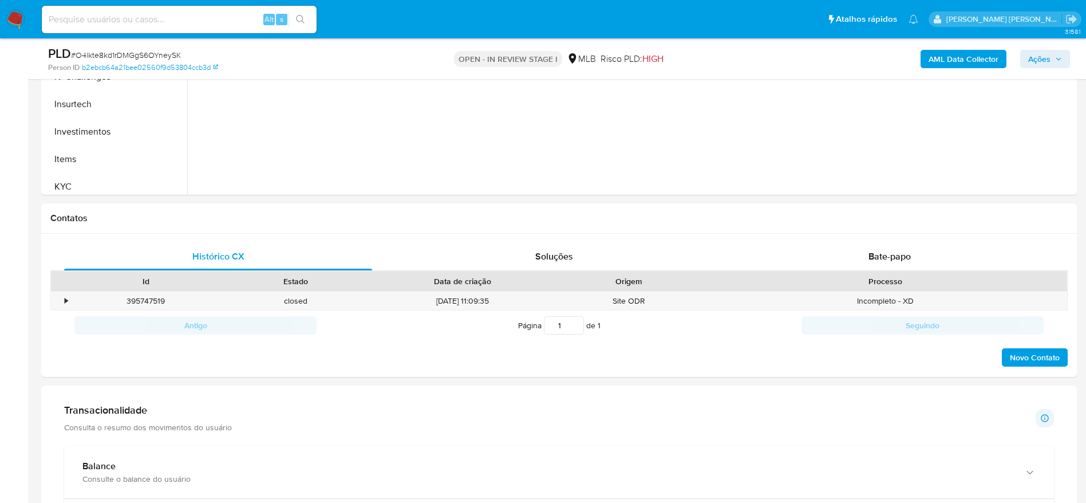
scroll to position [859, 0]
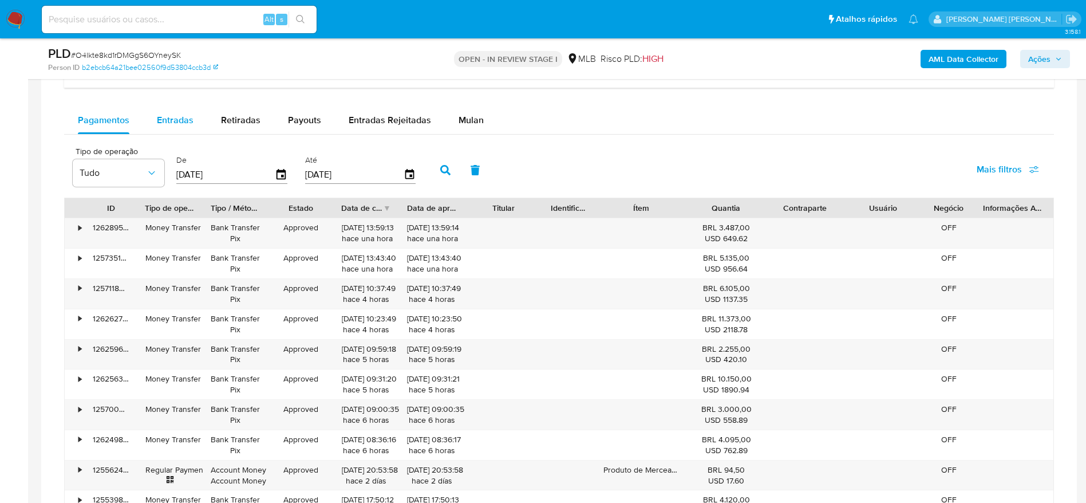
click at [174, 125] on span "Entradas" at bounding box center [175, 119] width 37 height 13
select select "10"
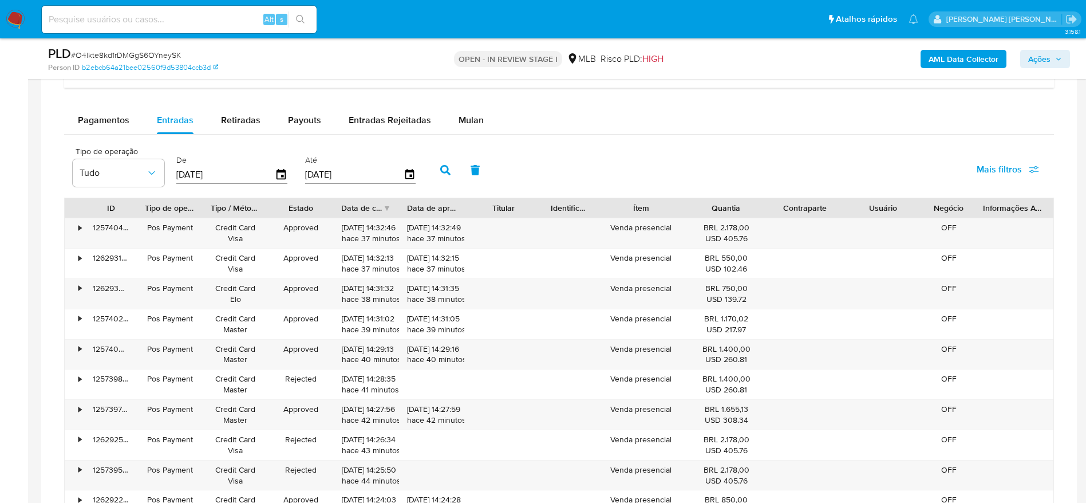
scroll to position [945, 0]
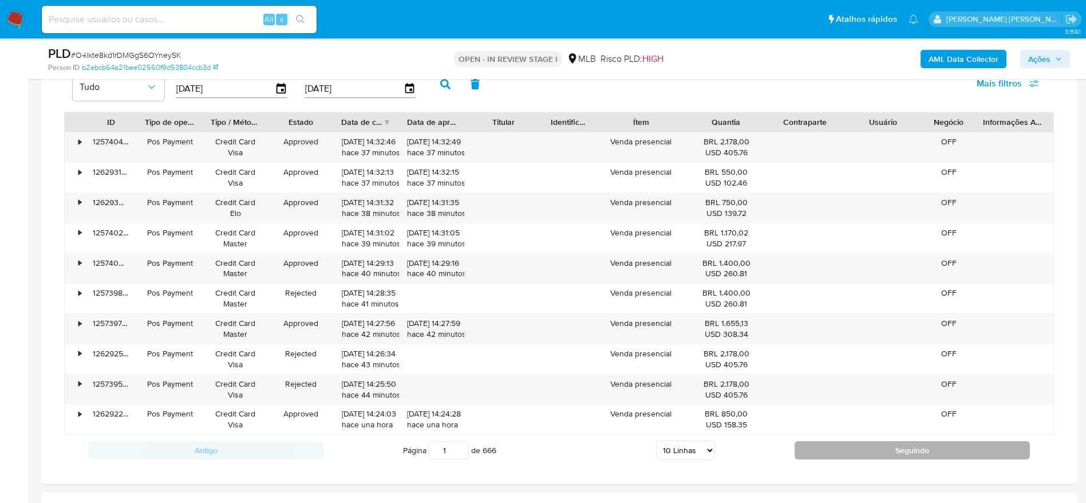
click at [833, 445] on button "Seguindo" at bounding box center [912, 450] width 235 height 18
type input "2"
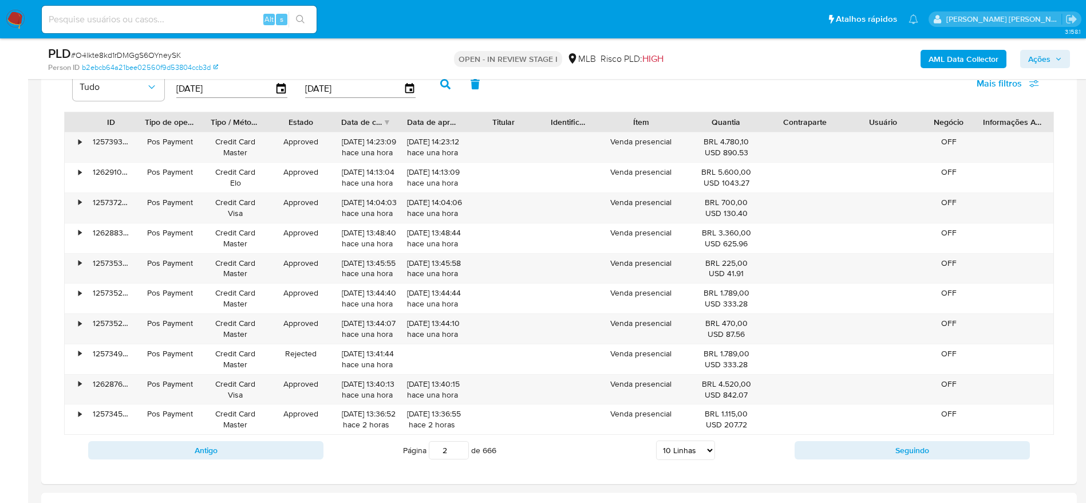
click at [1060, 54] on span "Ações" at bounding box center [1045, 59] width 34 height 16
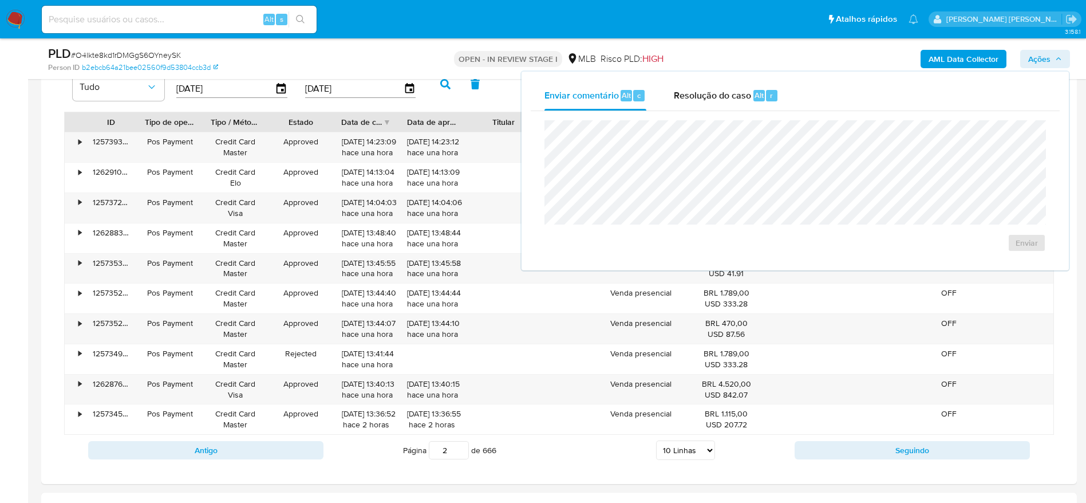
drag, startPoint x: 695, startPoint y: 96, endPoint x: 695, endPoint y: 117, distance: 21.8
click at [695, 96] on span "Resolução do caso" at bounding box center [712, 94] width 77 height 13
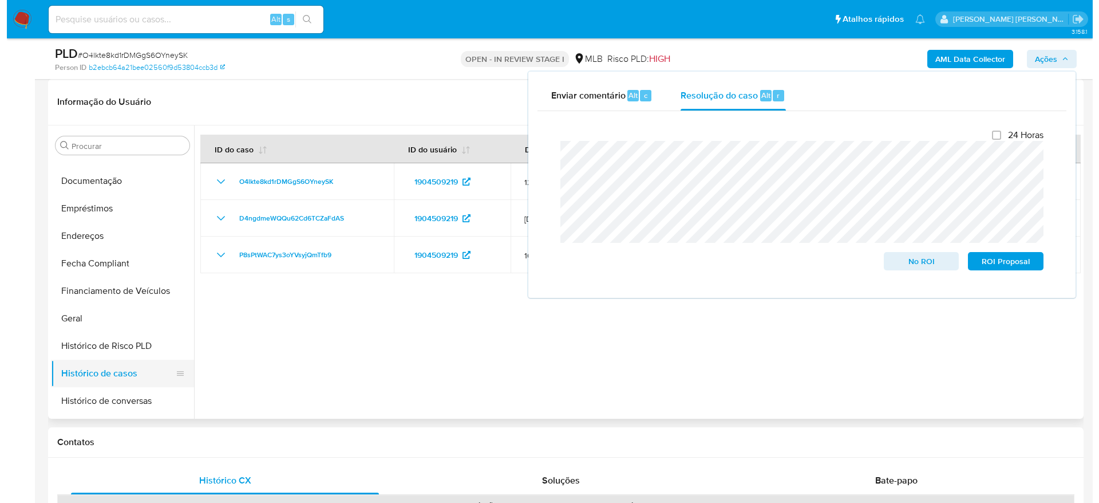
scroll to position [0, 0]
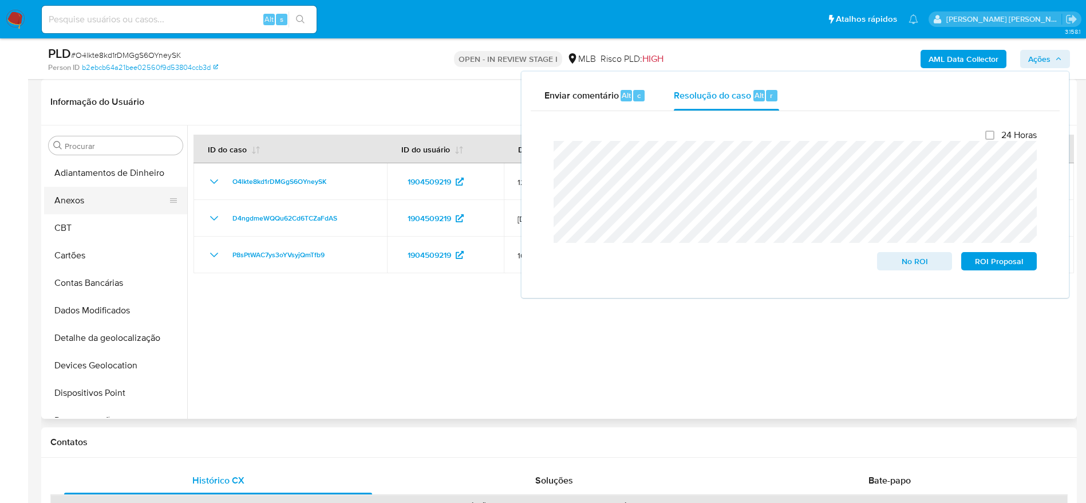
click at [95, 206] on button "Anexos" at bounding box center [111, 200] width 134 height 27
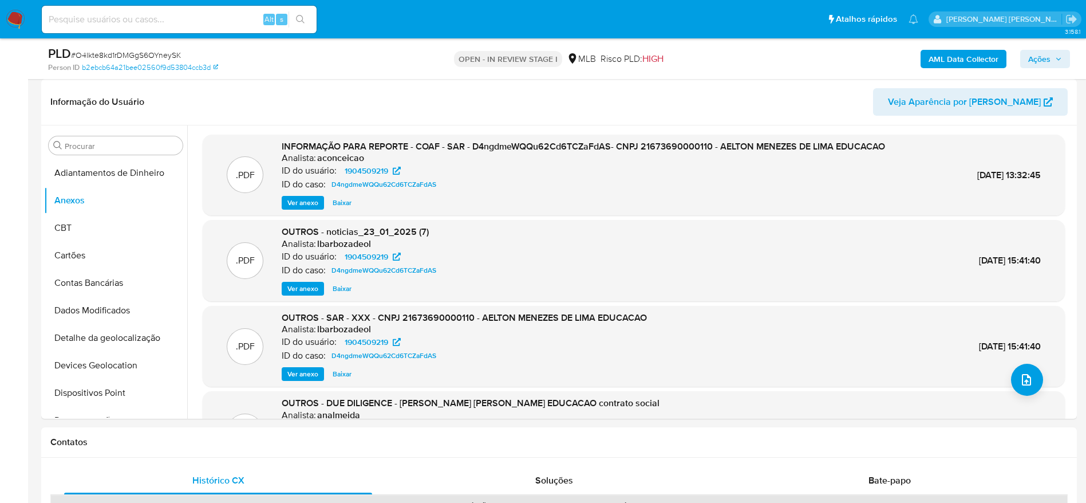
click at [1038, 58] on span "Ações" at bounding box center [1039, 59] width 22 height 18
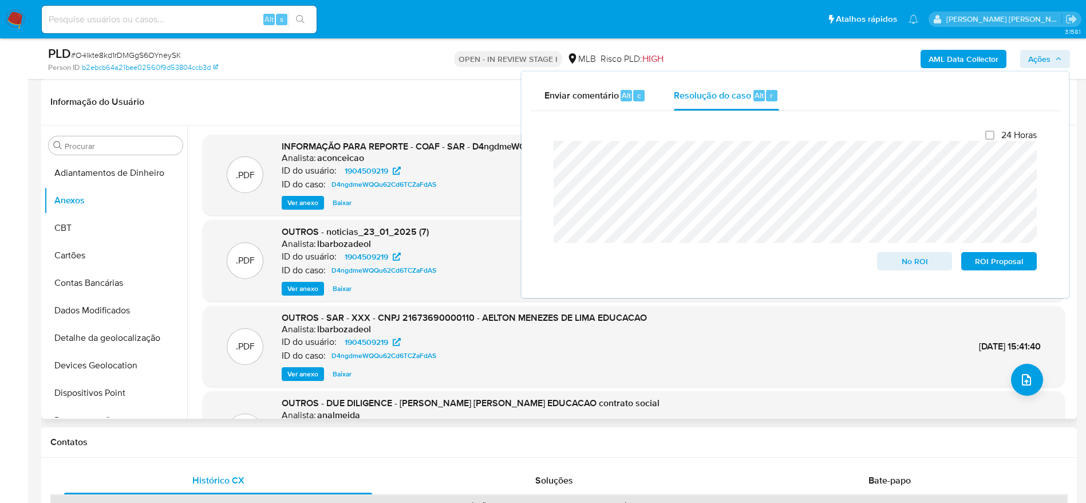
click at [441, 102] on header "Informação do Usuário Veja Aparência por Pessoa" at bounding box center [559, 101] width 1018 height 27
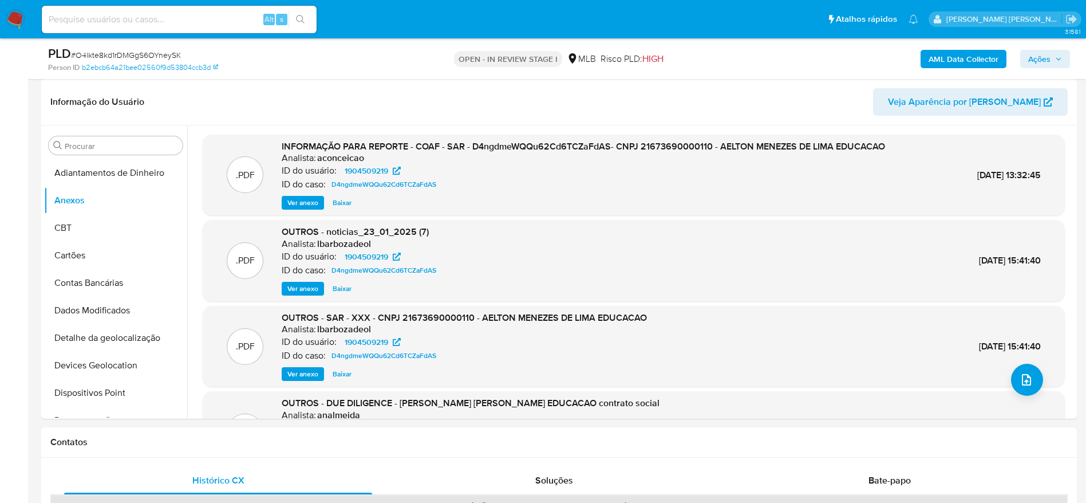
click at [961, 56] on b "AML Data Collector" at bounding box center [964, 59] width 70 height 18
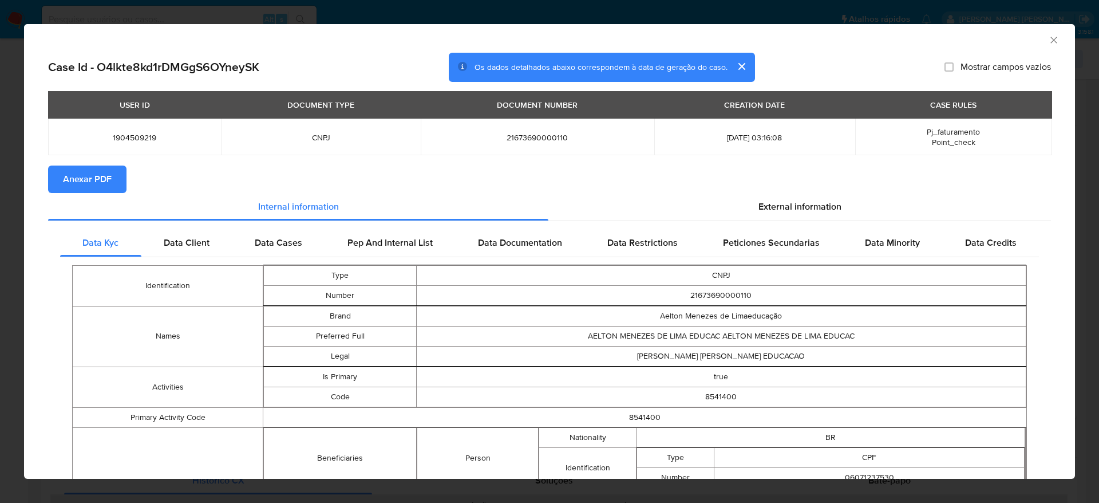
click at [60, 183] on button "Anexar PDF" at bounding box center [87, 178] width 78 height 27
click at [1048, 37] on icon "Fechar a janela" at bounding box center [1053, 39] width 11 height 11
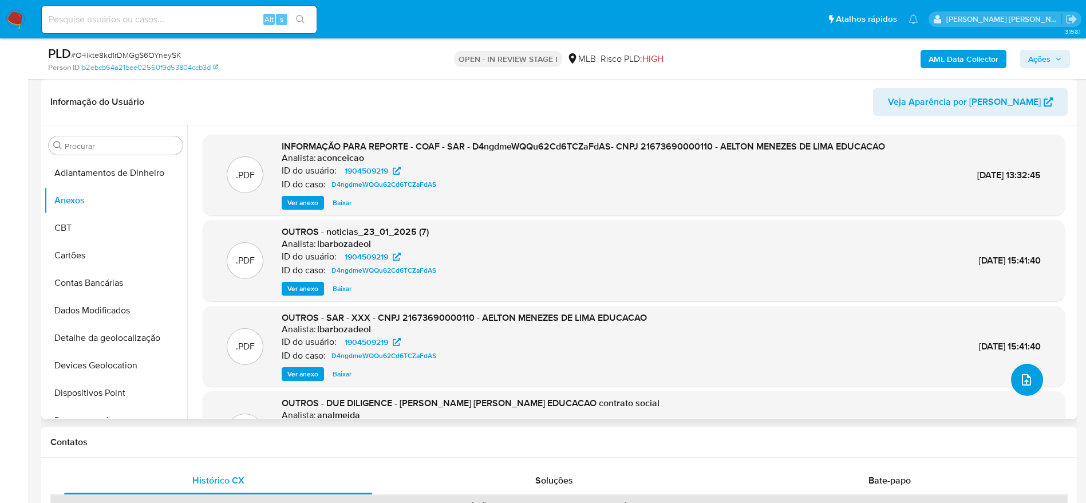
click at [1025, 379] on icon "upload-file" at bounding box center [1027, 380] width 14 height 14
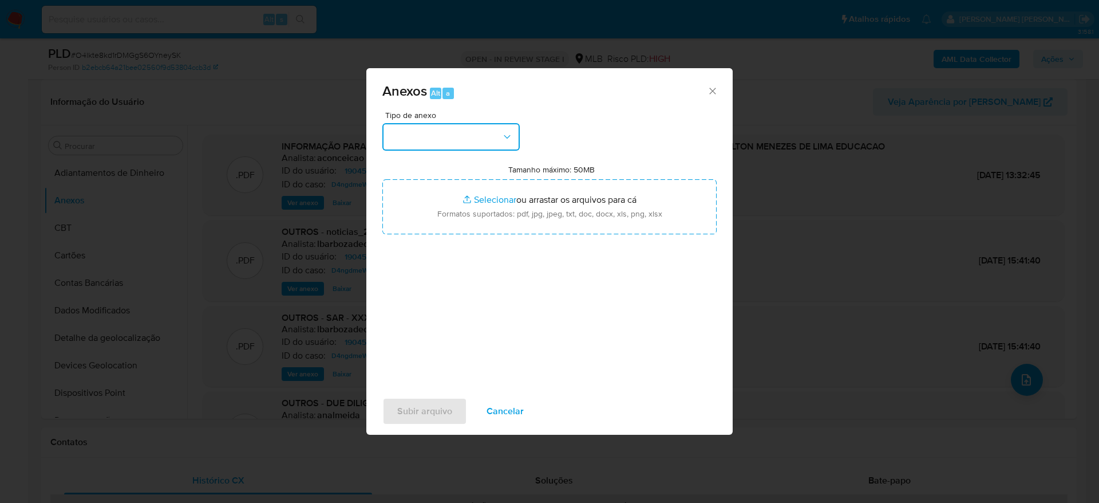
click at [455, 139] on button "button" at bounding box center [451, 136] width 137 height 27
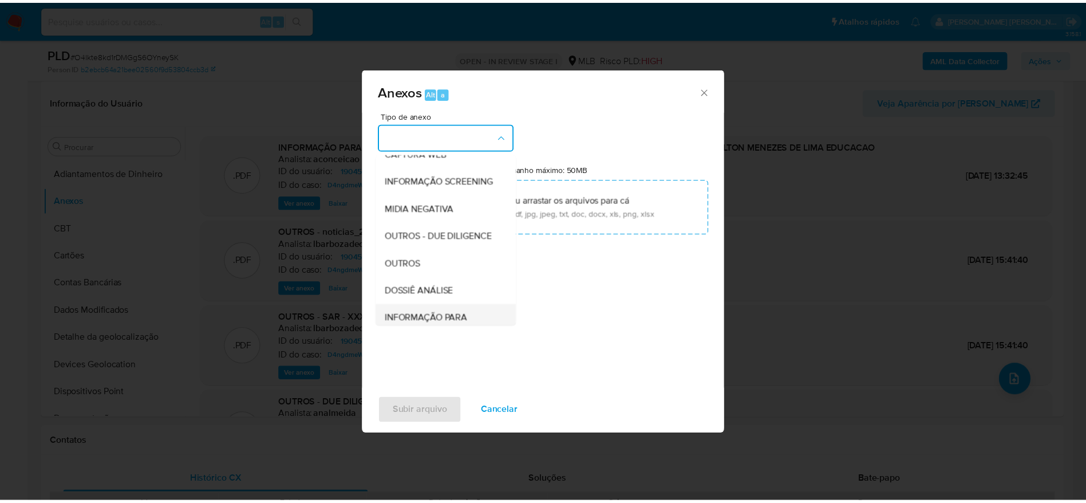
scroll to position [176, 0]
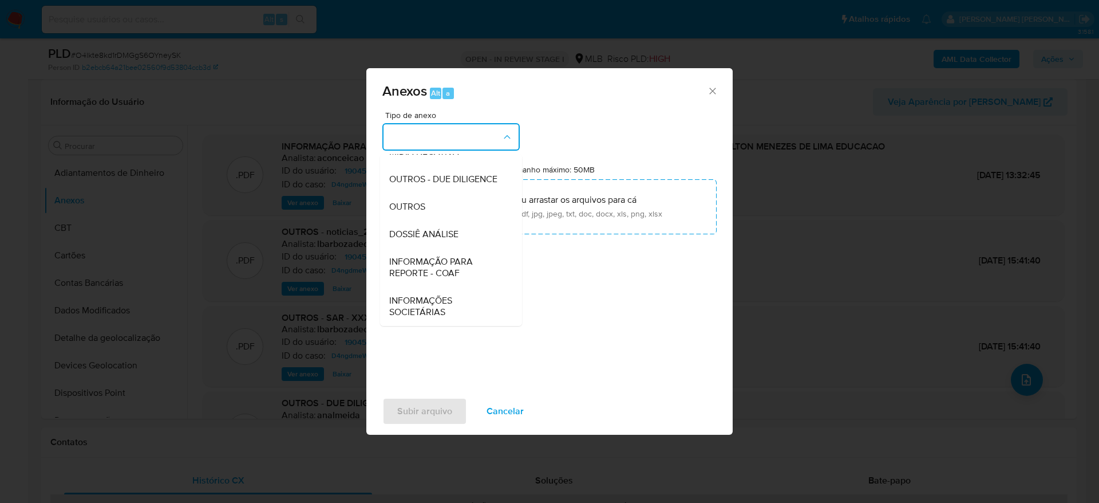
click at [420, 236] on span "DOSSIÊ ANÁLISE" at bounding box center [423, 233] width 69 height 11
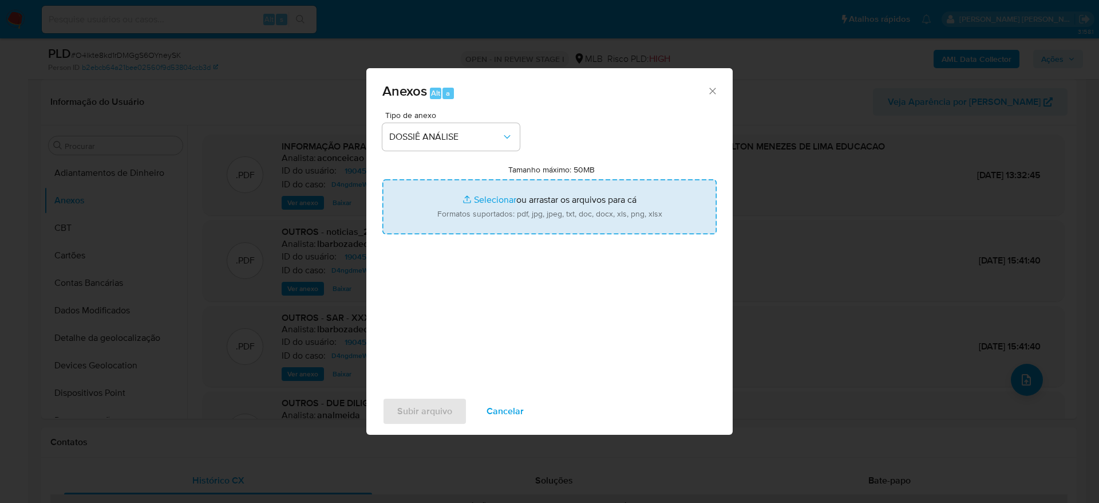
type input "C:\fakepath\Mulan 1904509219_2025_09_15_10_48_52.xlsx"
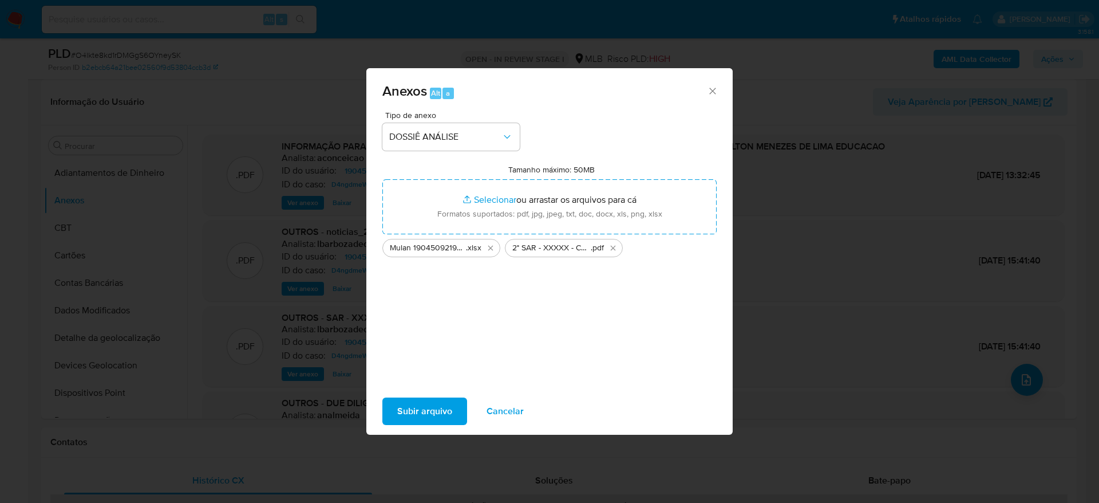
click at [413, 409] on span "Subir arquivo" at bounding box center [424, 411] width 55 height 25
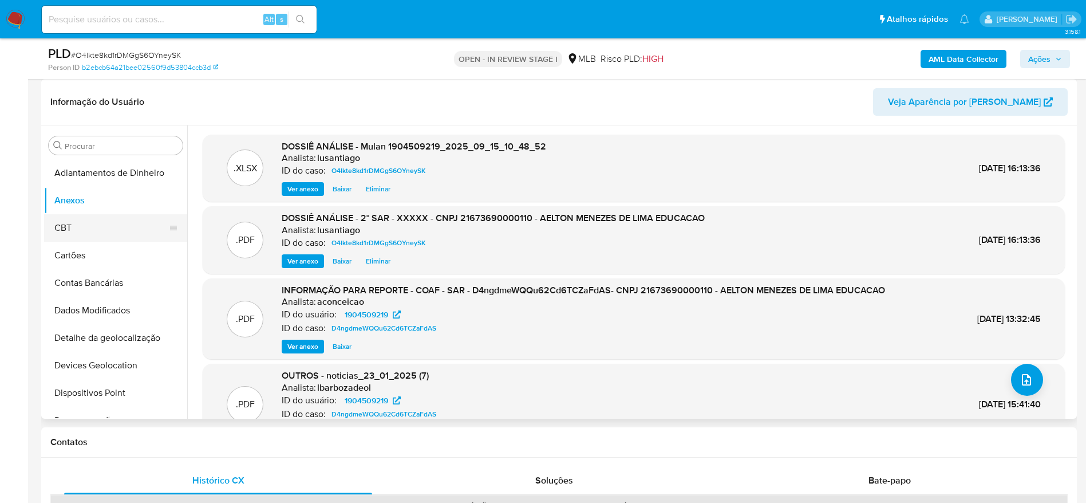
click at [82, 220] on button "CBT" at bounding box center [111, 227] width 134 height 27
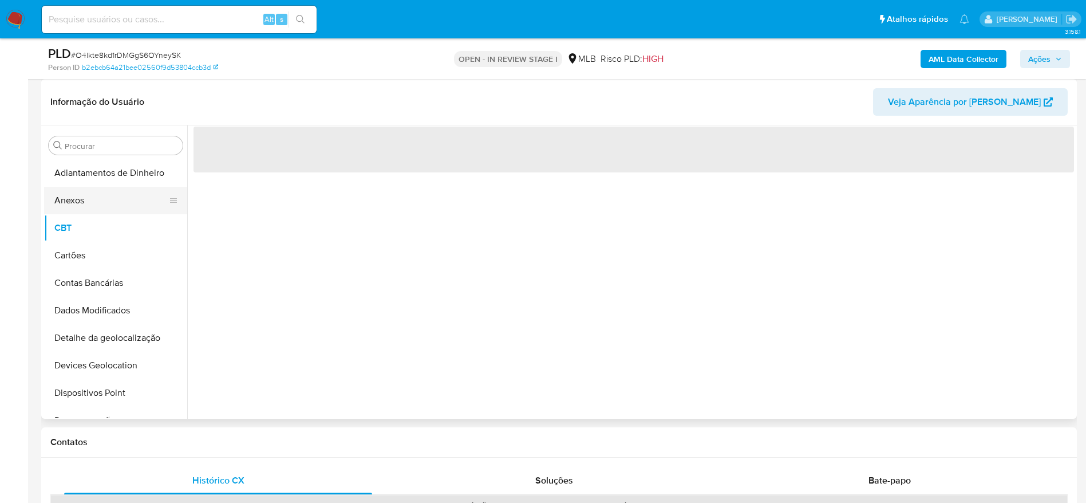
click at [82, 200] on button "Anexos" at bounding box center [111, 200] width 134 height 27
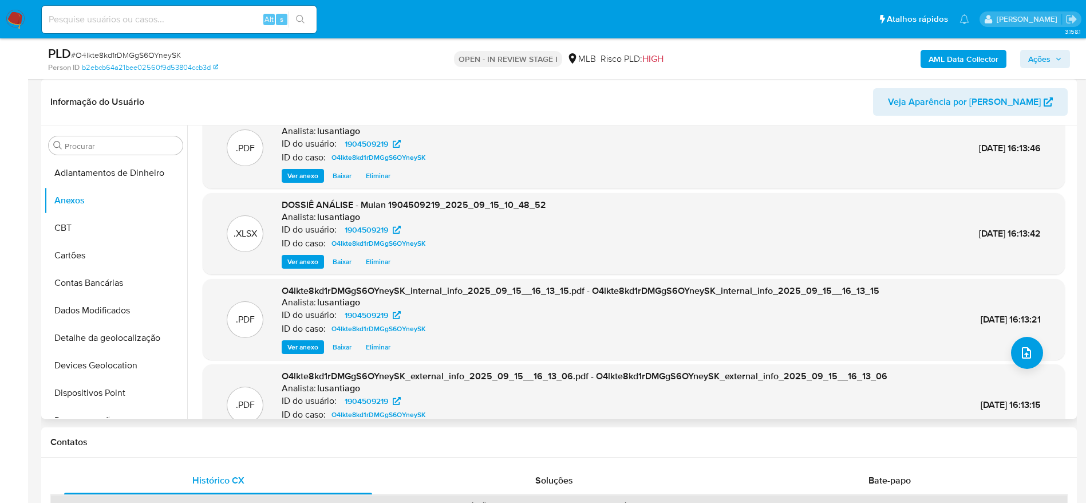
scroll to position [0, 0]
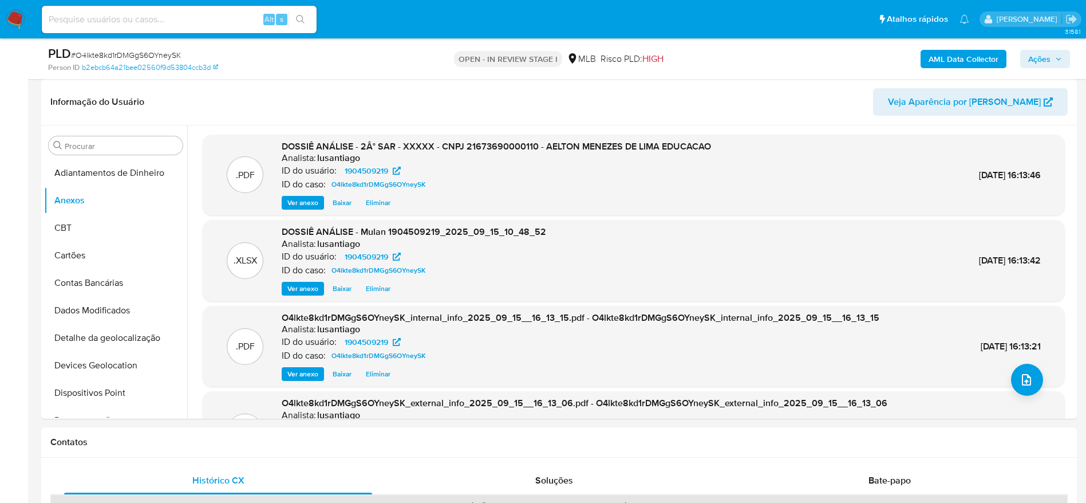
click at [1031, 55] on span "Ações" at bounding box center [1039, 59] width 22 height 18
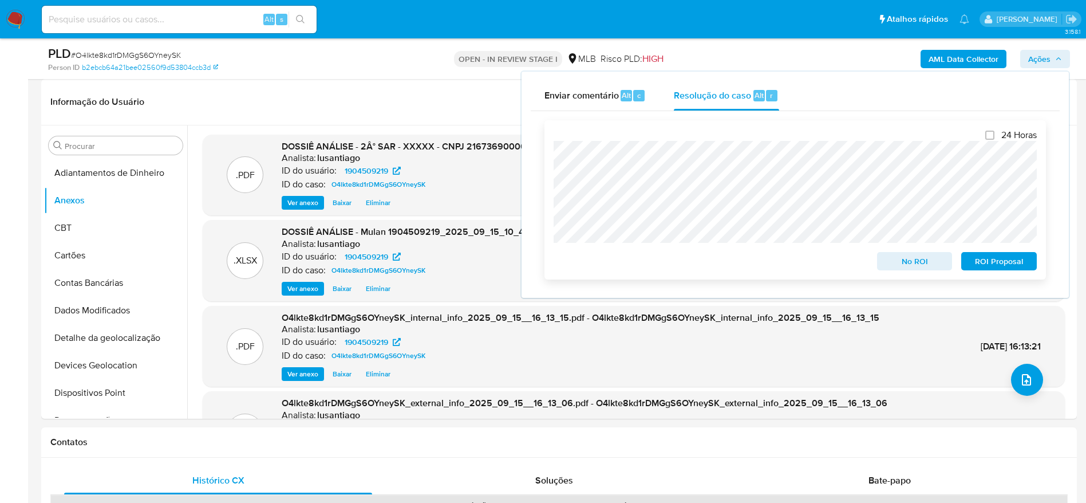
click at [985, 262] on span "ROI Proposal" at bounding box center [999, 261] width 60 height 16
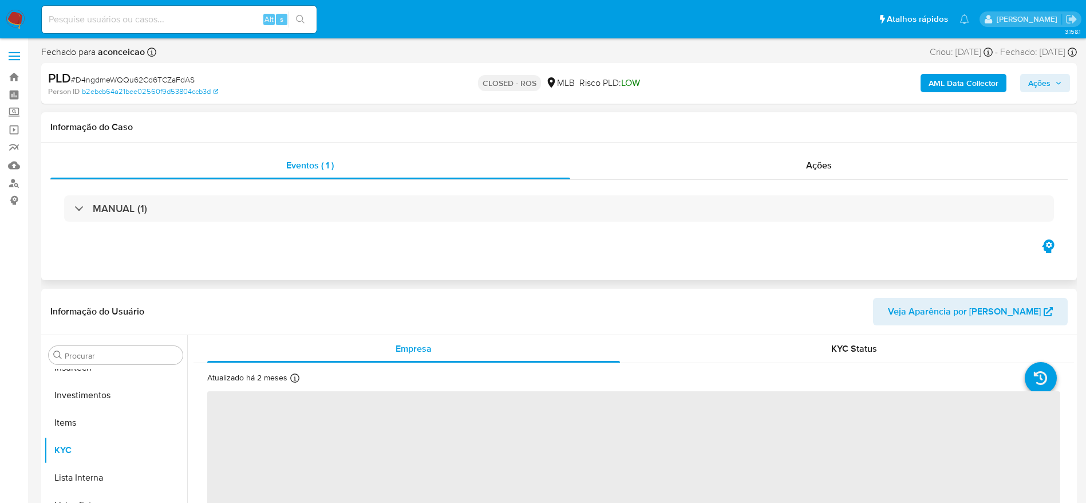
scroll to position [539, 0]
select select "10"
click at [750, 161] on div "Ações" at bounding box center [819, 165] width 498 height 27
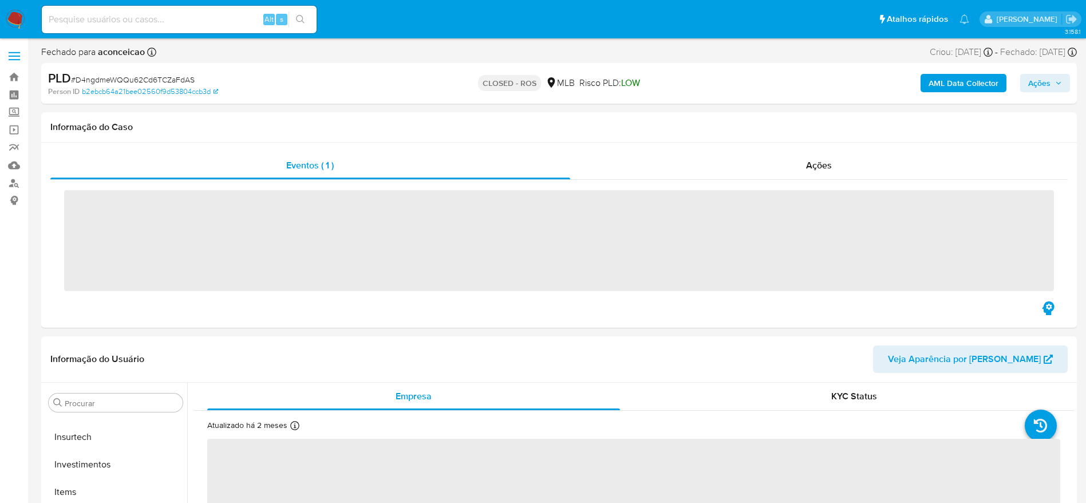
scroll to position [539, 0]
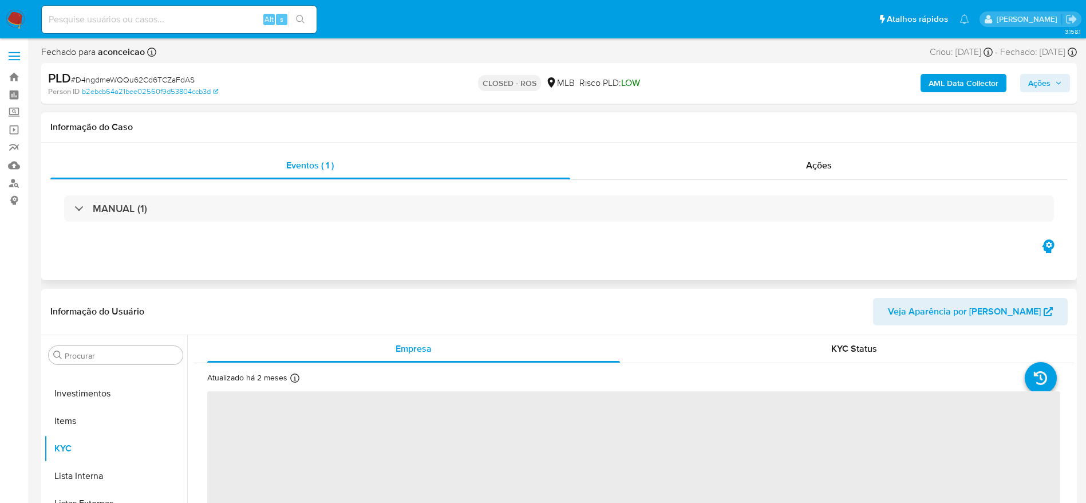
select select "10"
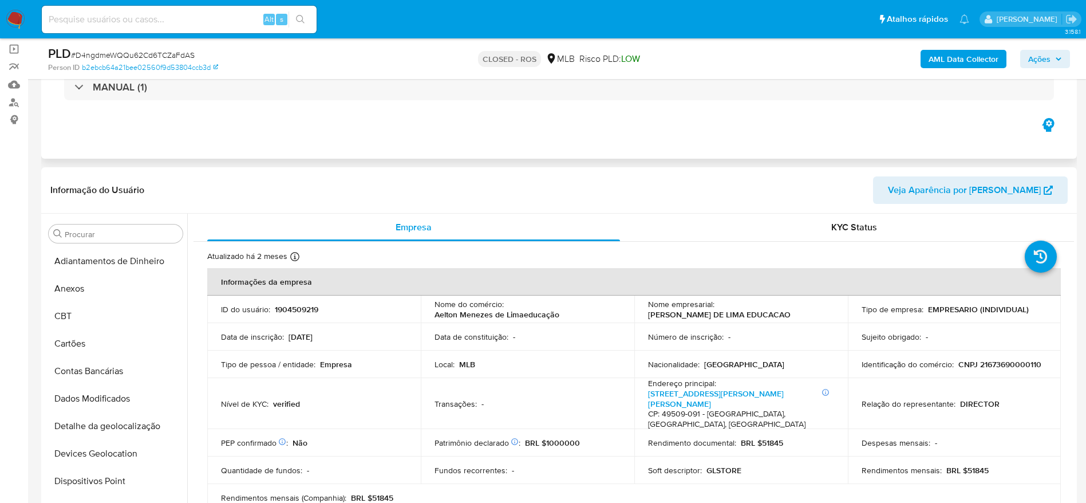
scroll to position [0, 0]
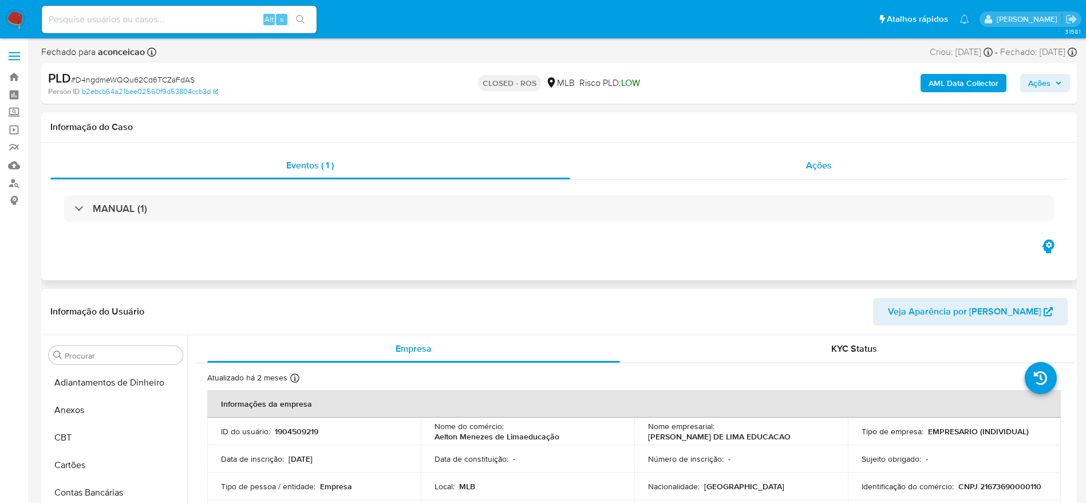
click at [776, 167] on div "Ações" at bounding box center [819, 165] width 498 height 27
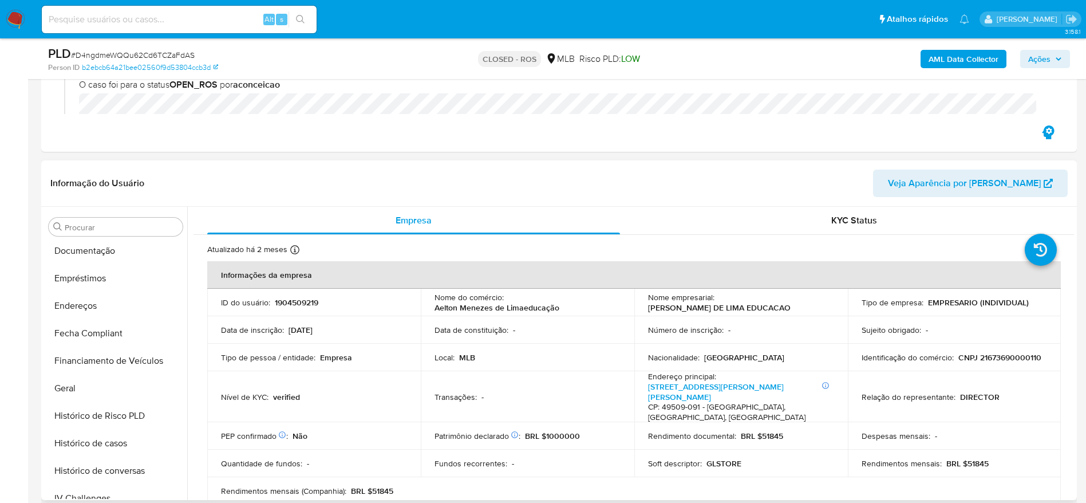
scroll to position [258, 0]
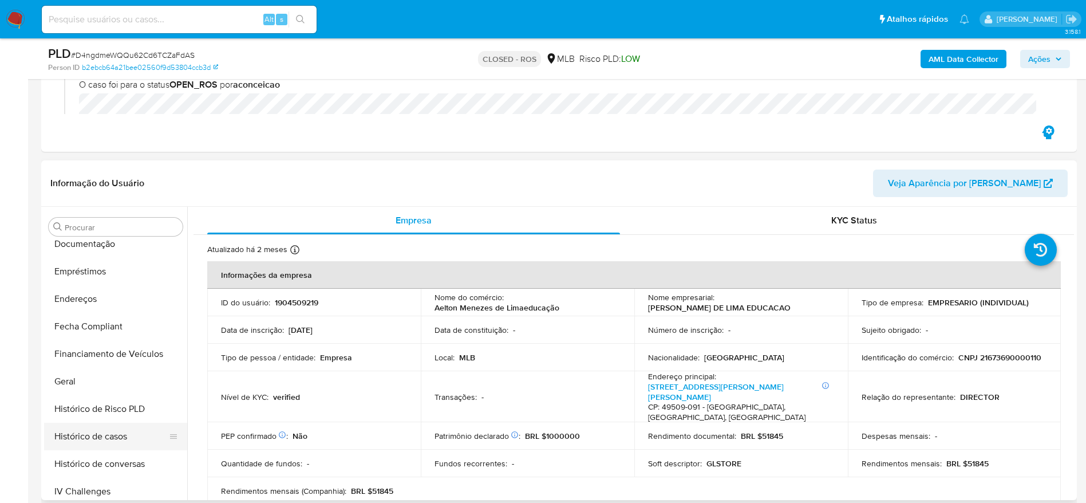
click at [112, 436] on button "Histórico de casos" at bounding box center [111, 436] width 134 height 27
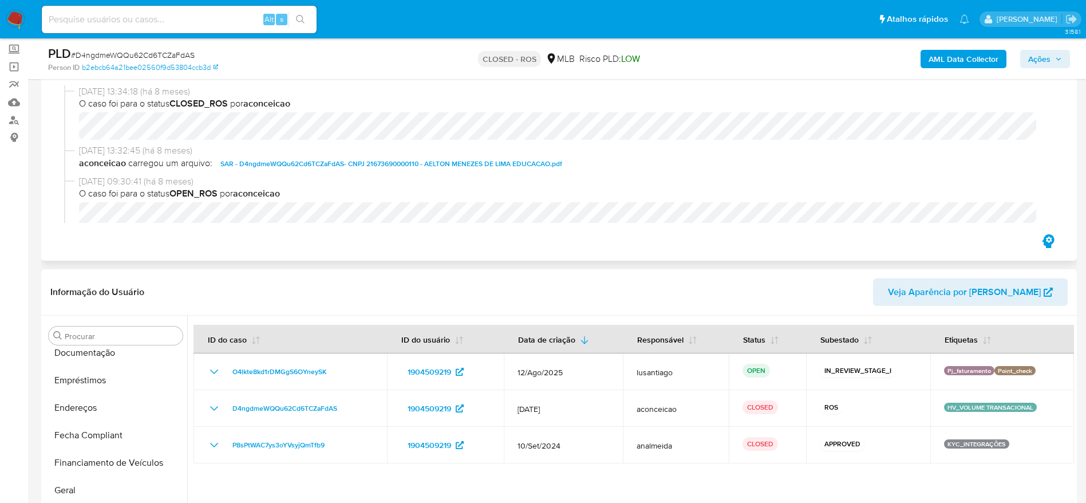
scroll to position [0, 0]
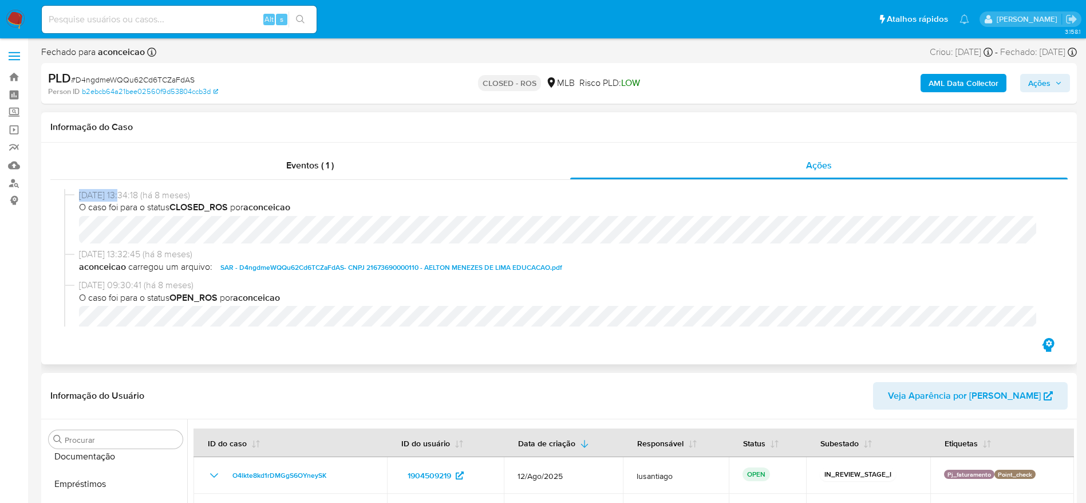
drag, startPoint x: 76, startPoint y: 195, endPoint x: 123, endPoint y: 196, distance: 47.0
click at [123, 196] on div "[DATE] 13:34:18 (há 8 meses) O caso foi para o status CLOSED_ROS por aconceicao" at bounding box center [559, 218] width 990 height 59
copy div "[DATE]"
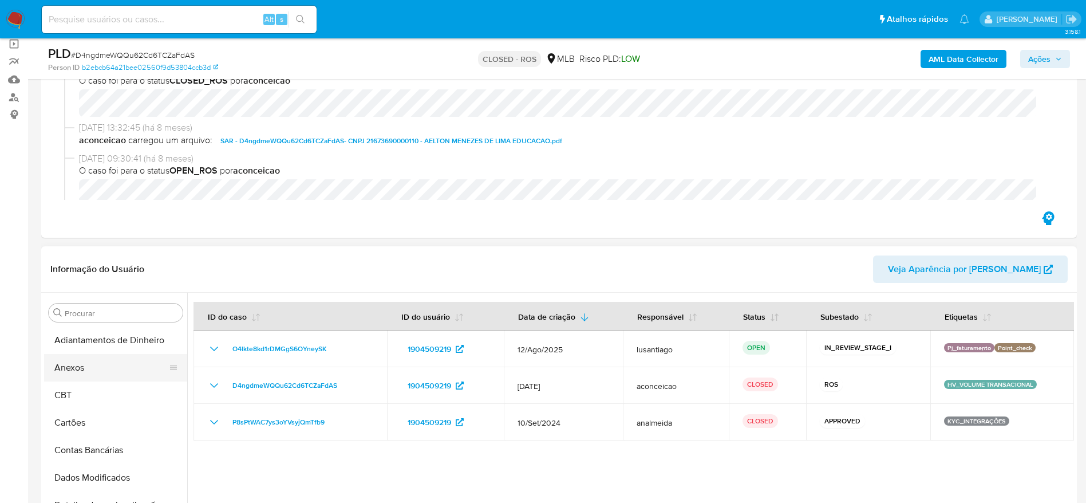
click at [90, 373] on button "Anexos" at bounding box center [111, 367] width 134 height 27
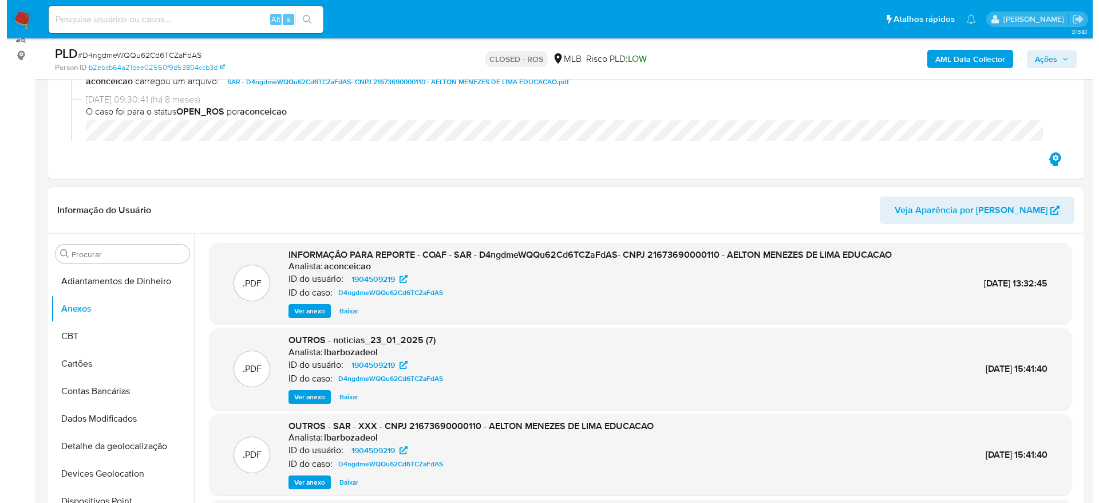
scroll to position [172, 0]
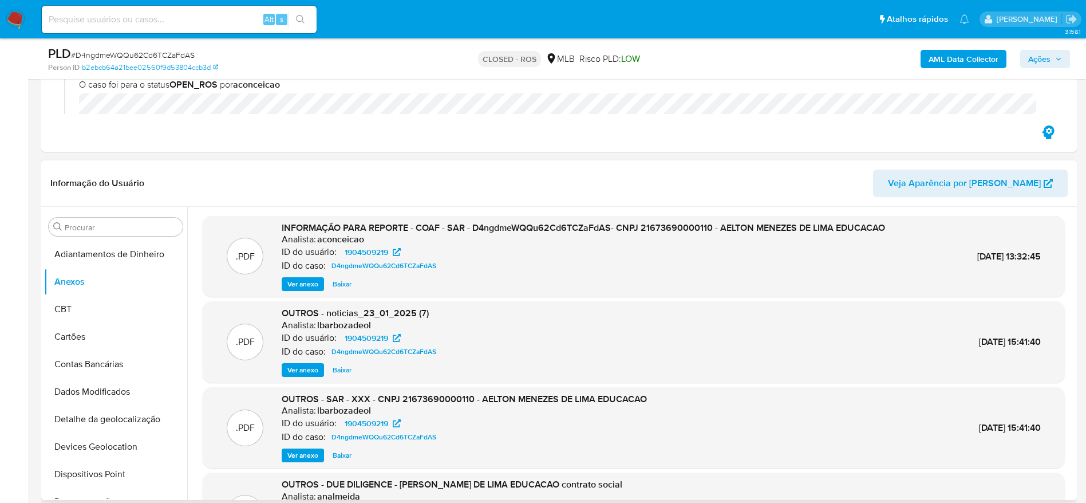
click at [310, 282] on span "Ver anexo" at bounding box center [302, 283] width 31 height 11
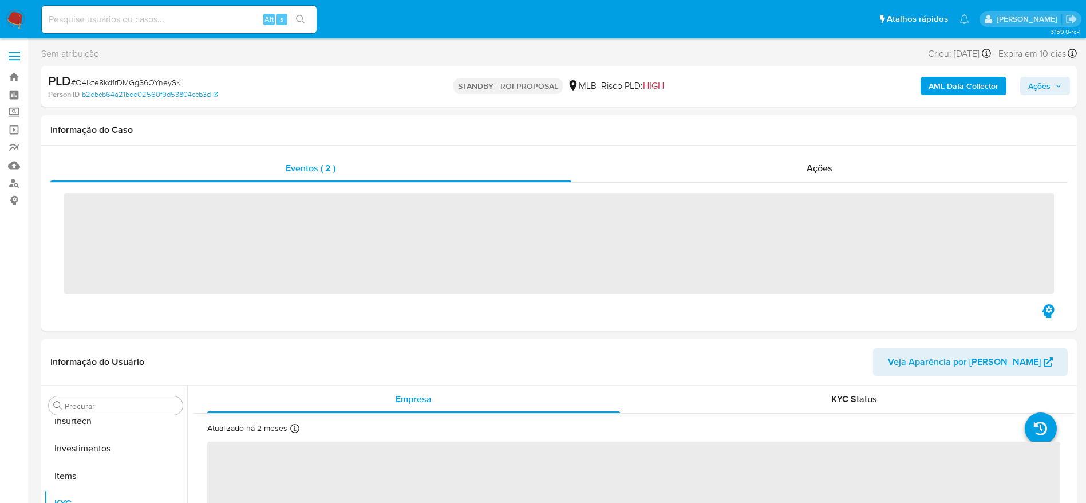
scroll to position [539, 0]
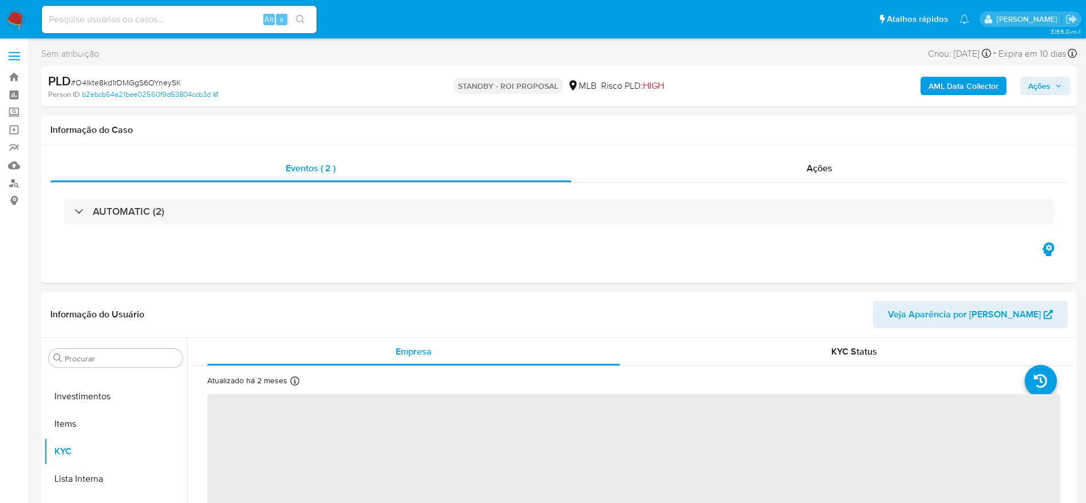
select select "10"
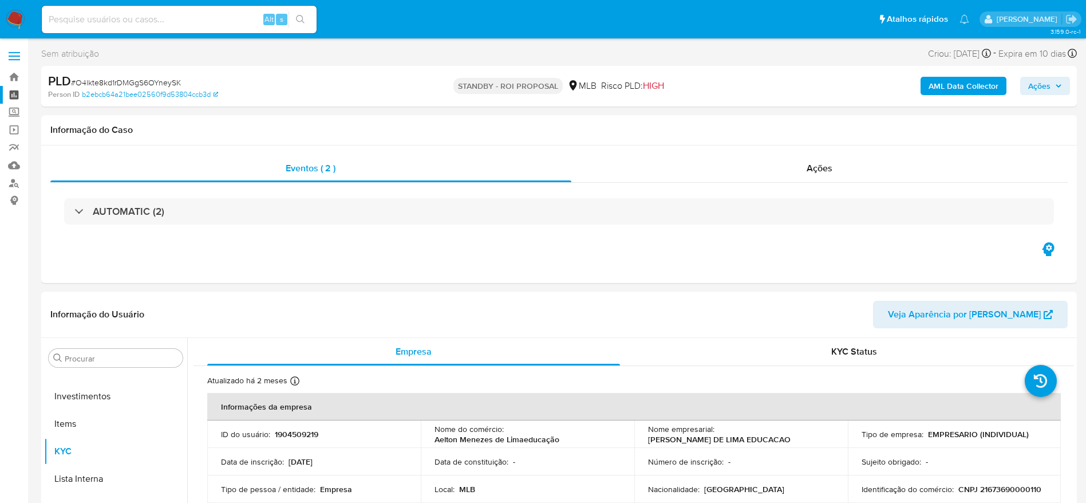
click at [15, 96] on link "Painel" at bounding box center [68, 95] width 136 height 18
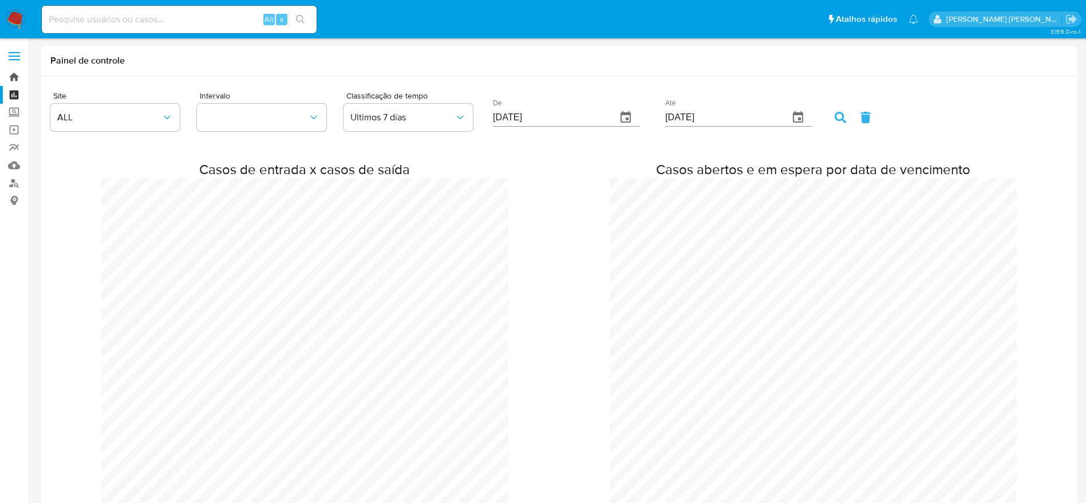
click at [13, 77] on link "Bandeja" at bounding box center [68, 77] width 136 height 18
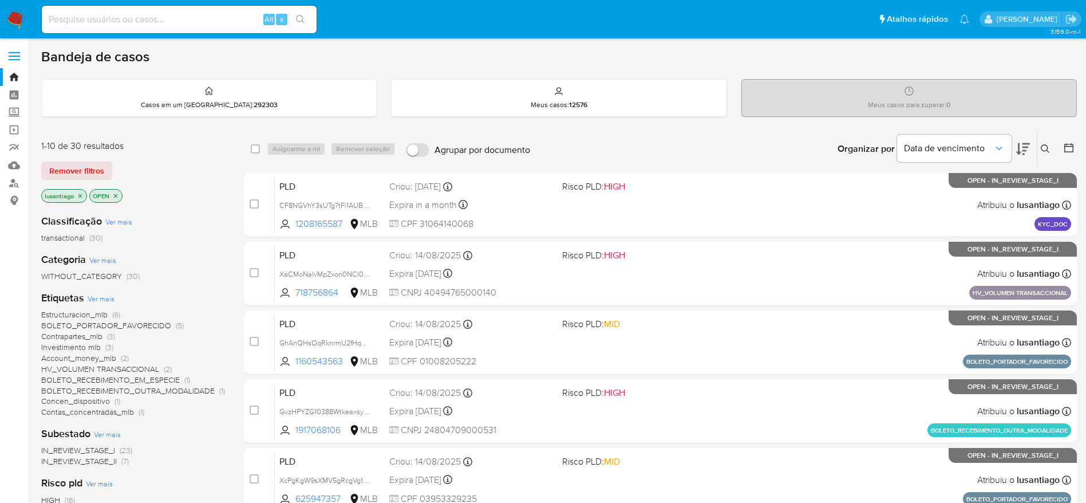
click at [116, 192] on icon "close-filter" at bounding box center [115, 195] width 7 height 7
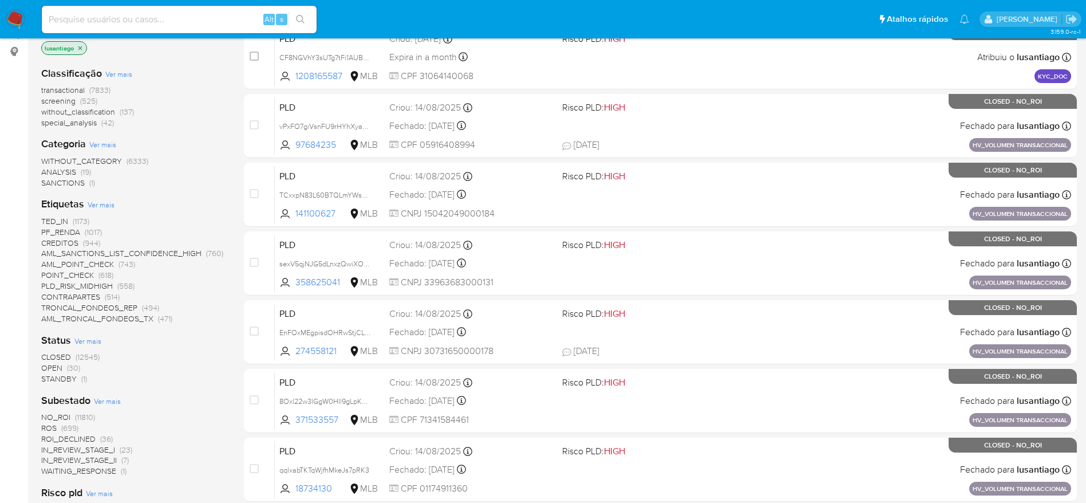
scroll to position [172, 0]
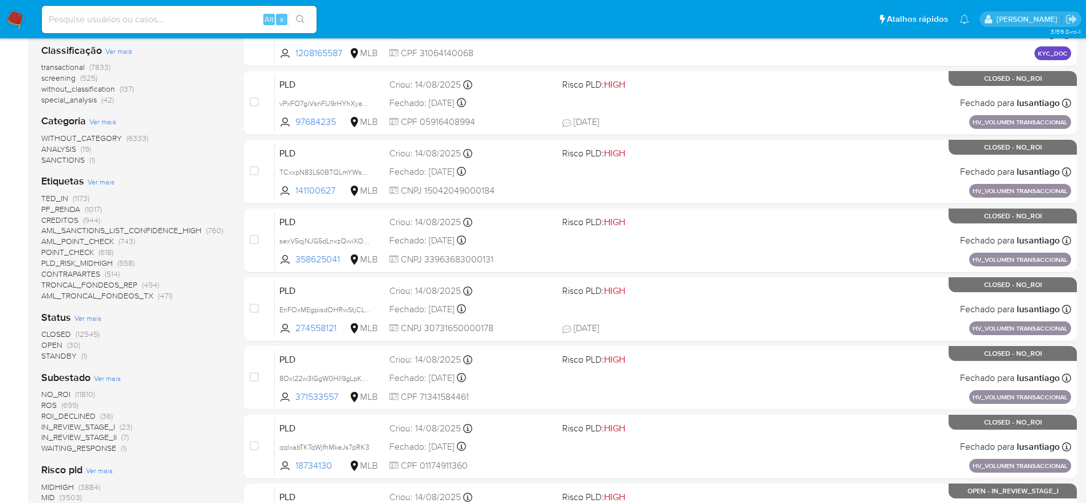
click at [58, 354] on span "STANDBY" at bounding box center [59, 355] width 36 height 11
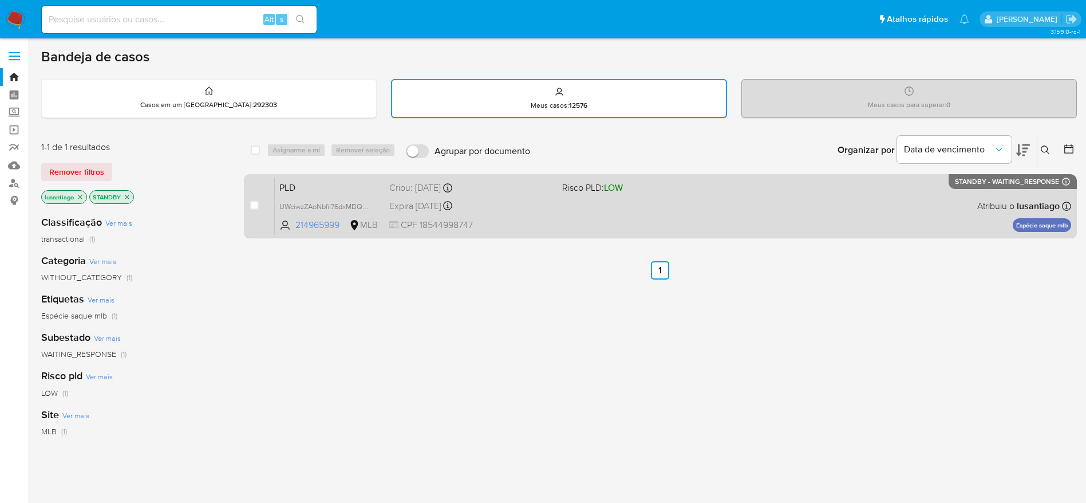
click at [981, 179] on span "STANDBY - WAITING_RESPONSE" at bounding box center [1007, 182] width 104 height 6
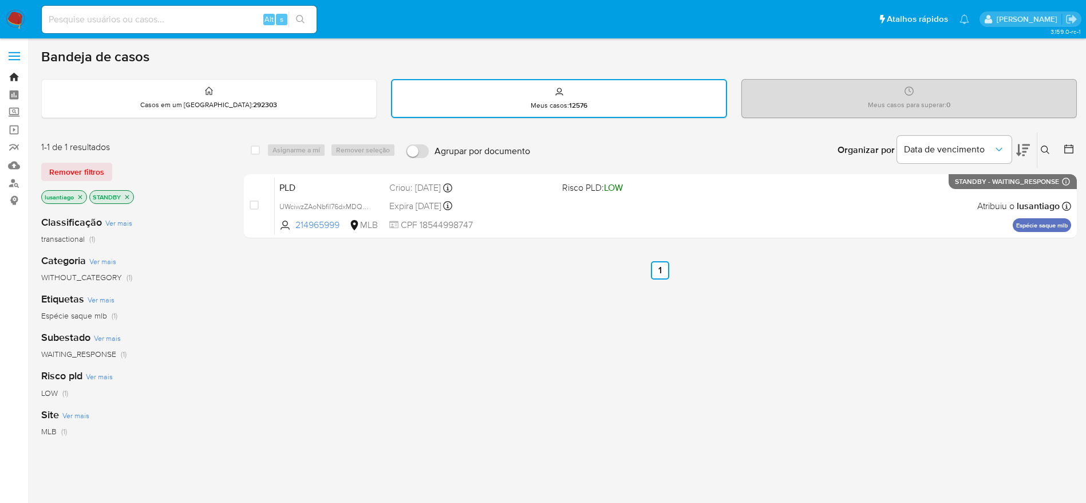
click at [19, 75] on link "Bandeja" at bounding box center [68, 77] width 136 height 18
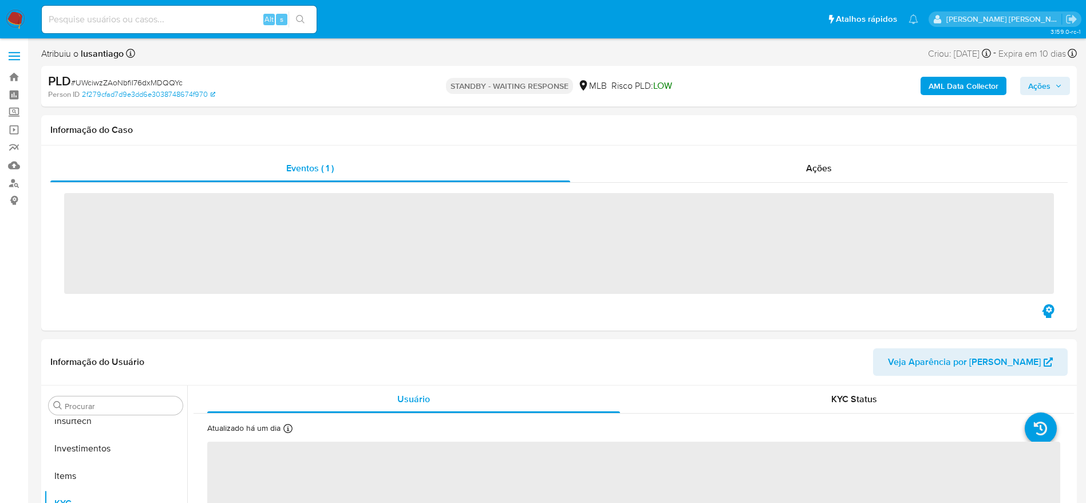
scroll to position [539, 0]
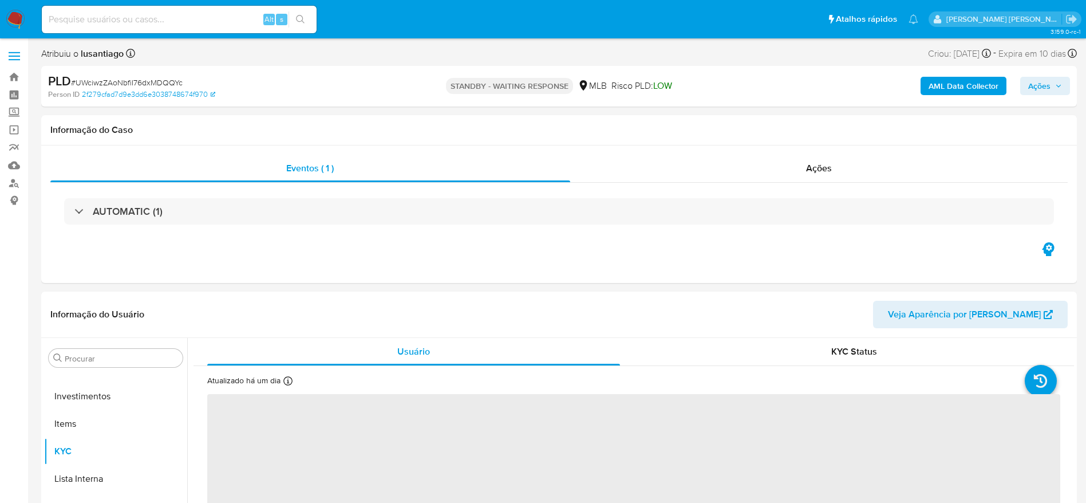
select select "10"
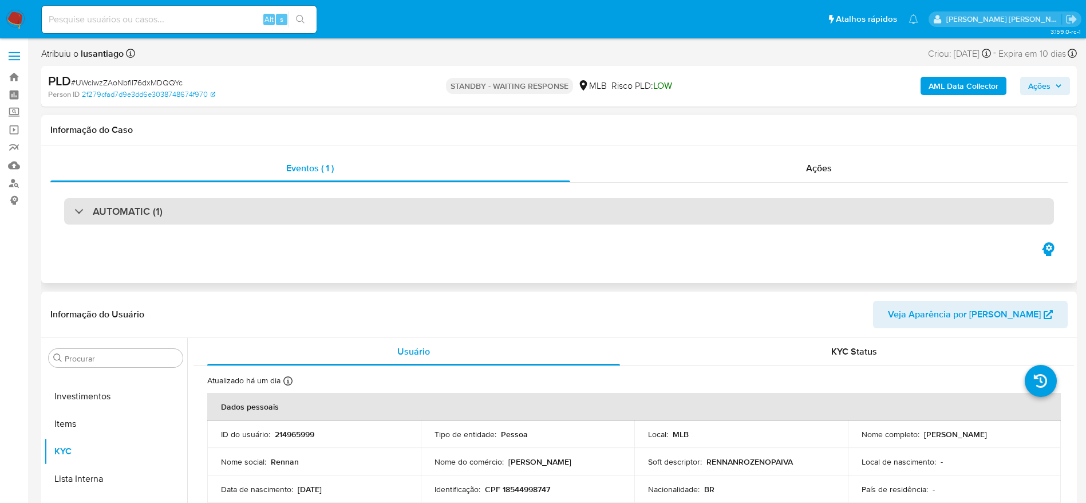
click at [203, 210] on div "AUTOMATIC (1)" at bounding box center [559, 211] width 990 height 26
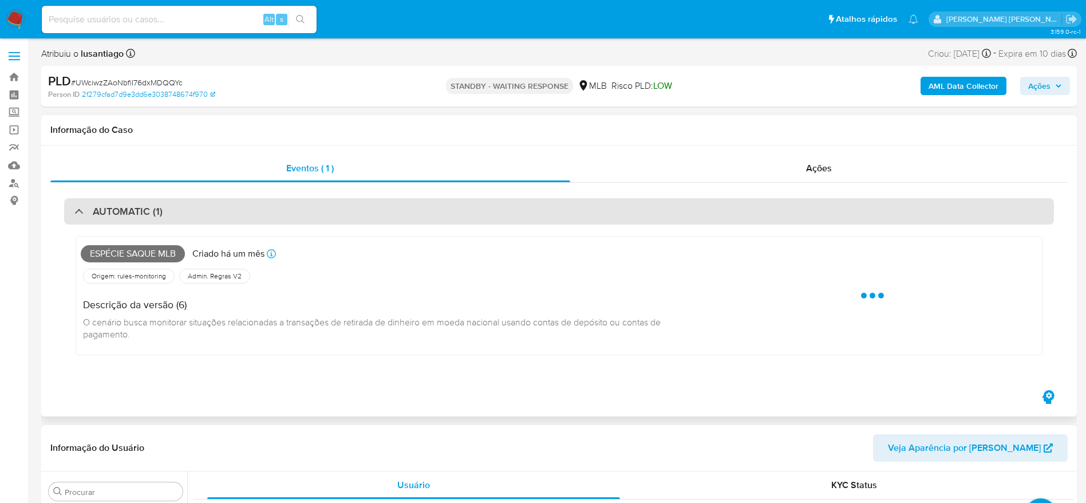
click at [203, 210] on div "AUTOMATIC (1)" at bounding box center [559, 211] width 990 height 26
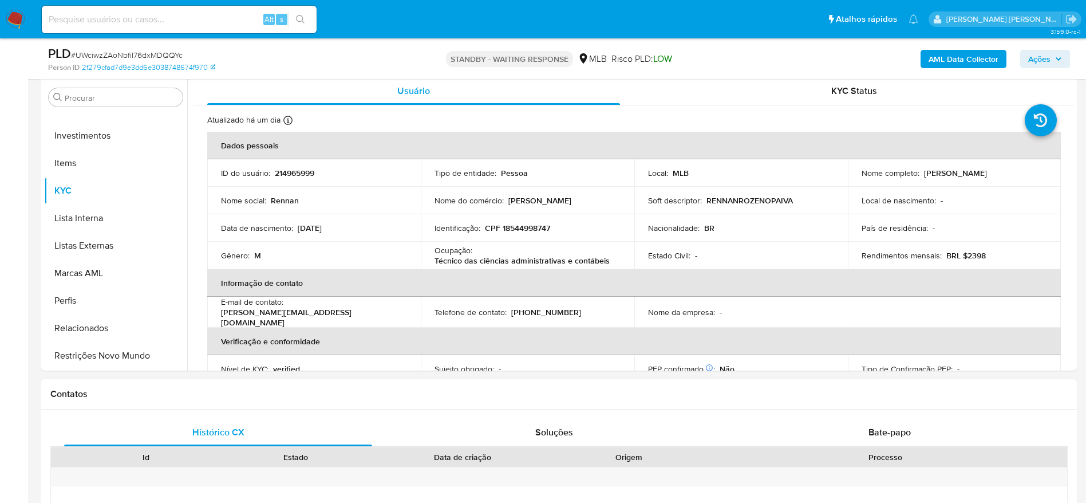
scroll to position [429, 0]
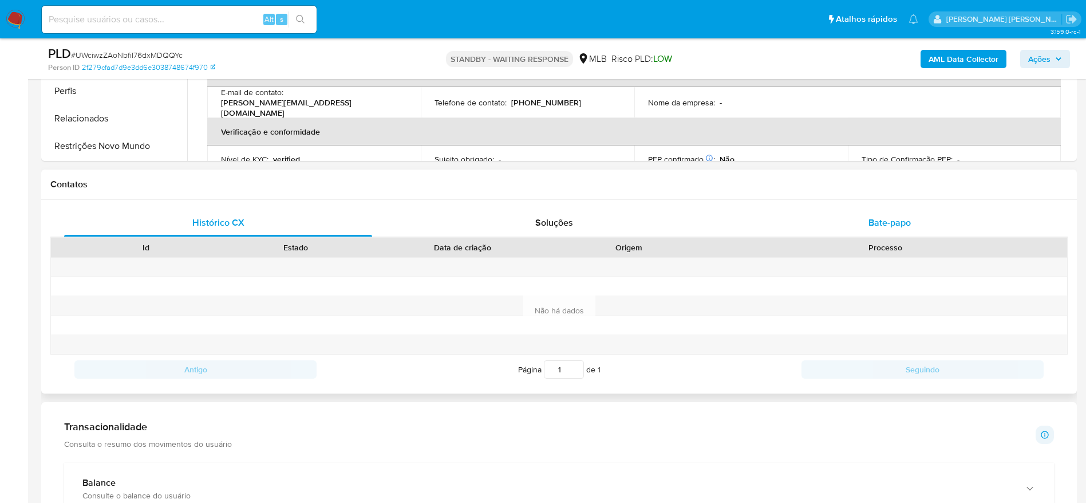
click at [892, 219] on span "Bate-papo" at bounding box center [890, 222] width 42 height 13
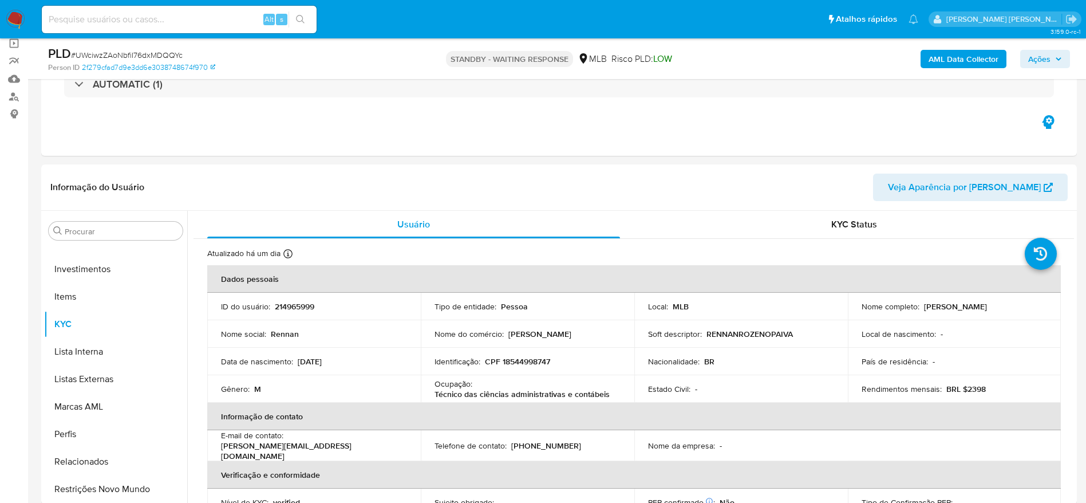
scroll to position [0, 0]
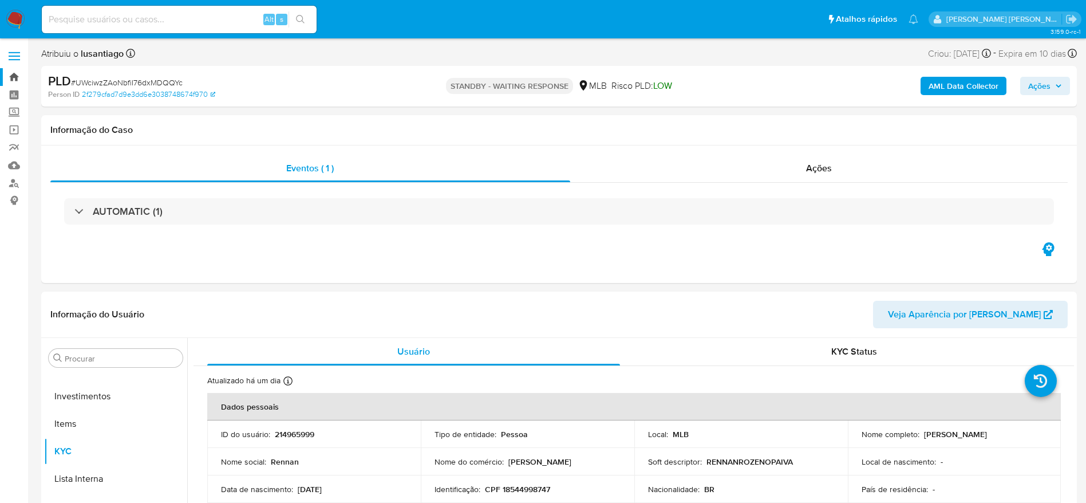
click at [13, 78] on link "Bandeja" at bounding box center [68, 77] width 136 height 18
